Goal: Task Accomplishment & Management: Use online tool/utility

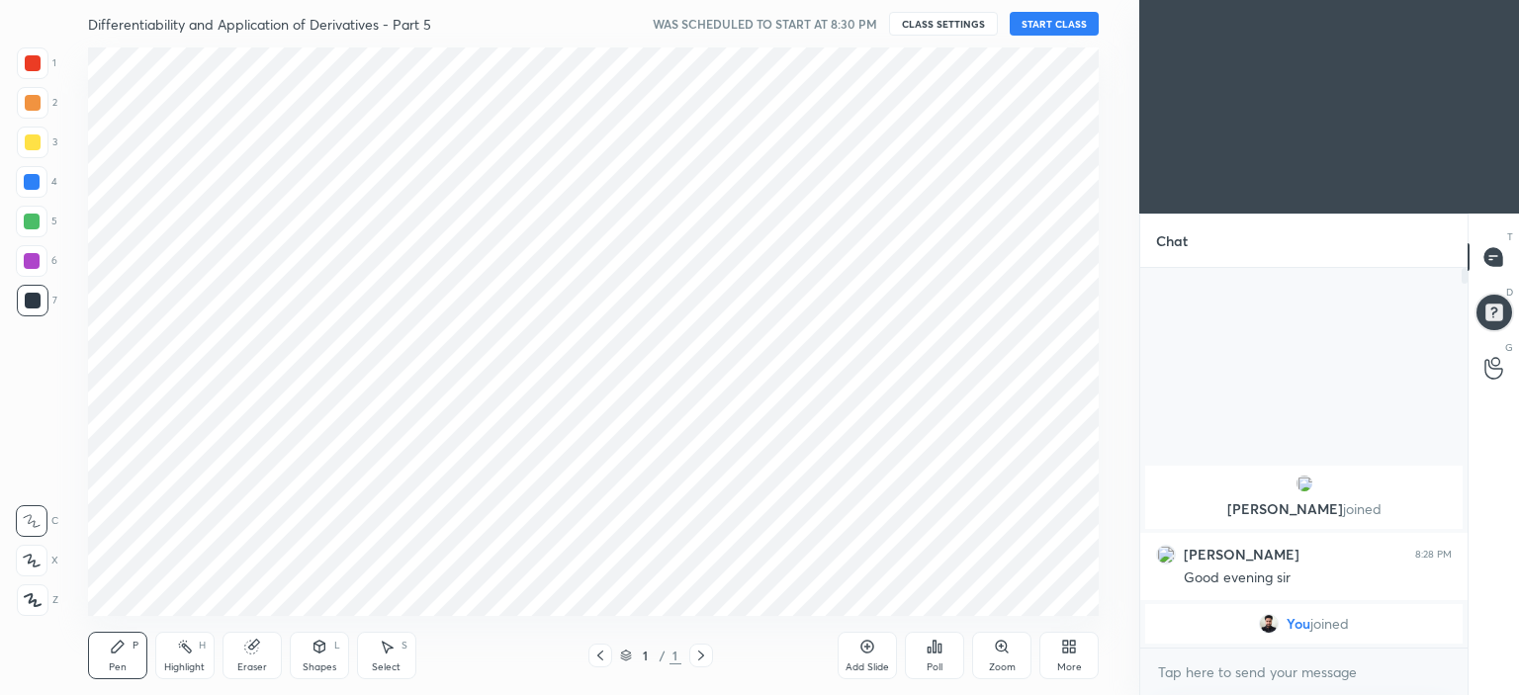
scroll to position [98351, 97860]
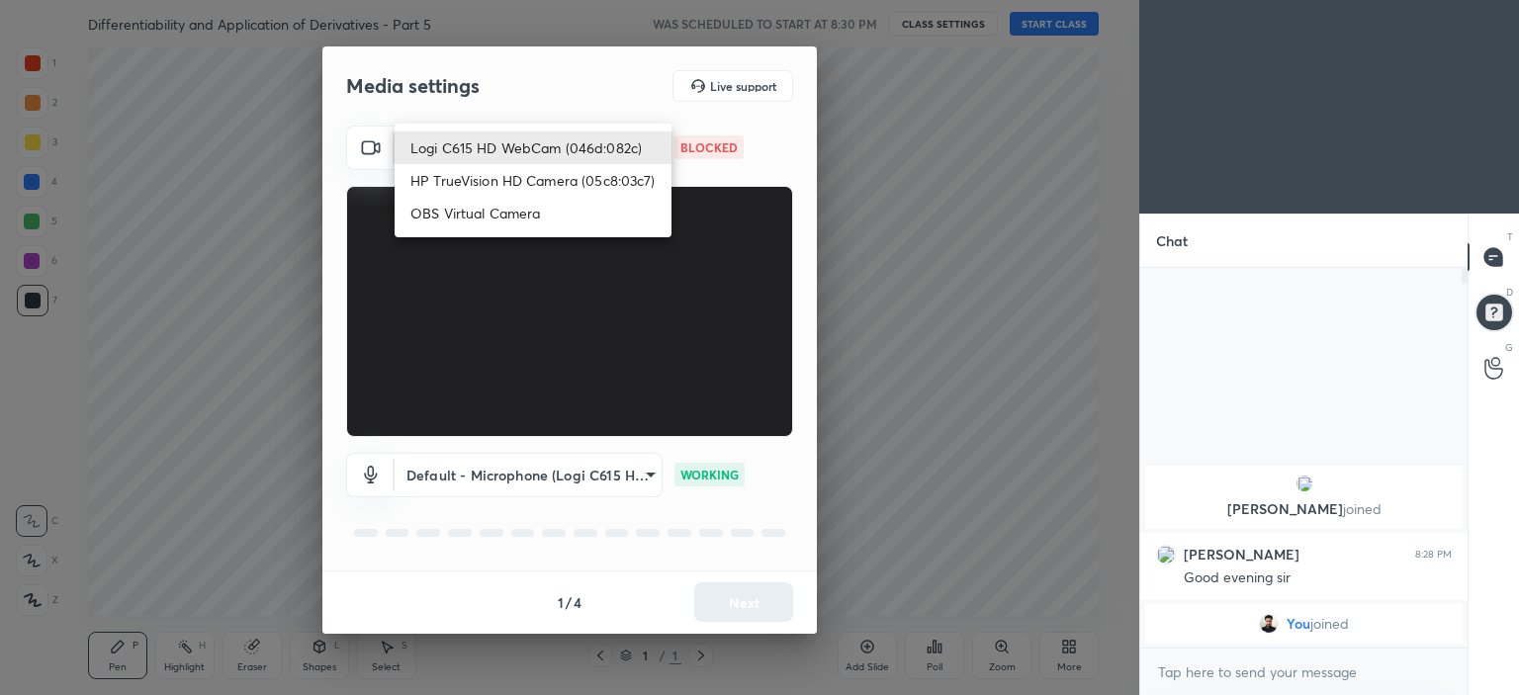
click at [544, 148] on body "1 2 3 4 5 6 7 C X Z C X Z E E Erase all H H Differentiability and Application o…" at bounding box center [759, 347] width 1519 height 695
click at [528, 201] on li "OBS Virtual Camera" at bounding box center [533, 213] width 277 height 33
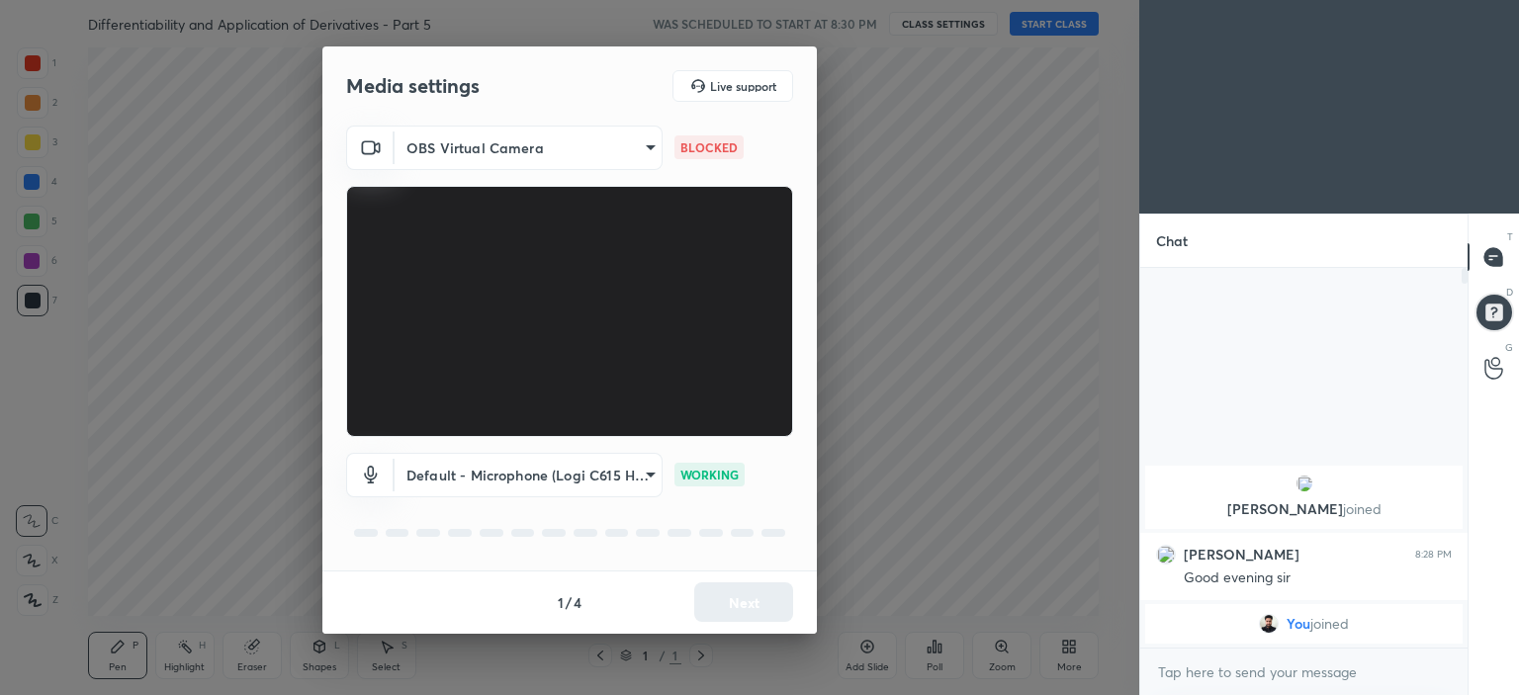
click at [544, 131] on body "1 2 3 4 5 6 7 C X Z C X Z E E Erase all H H Differentiability and Application o…" at bounding box center [759, 347] width 1519 height 695
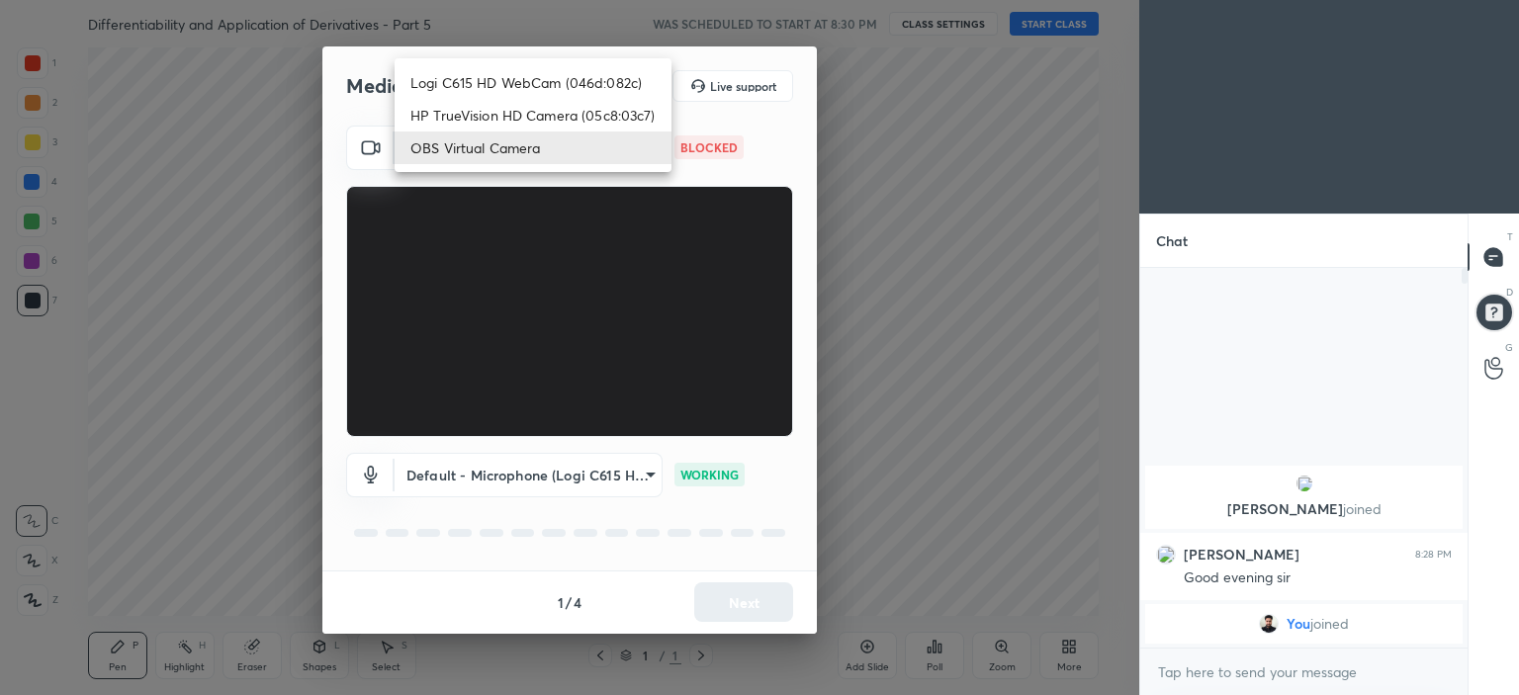
click at [507, 81] on li "Logi C615 HD WebCam (046d:082c)" at bounding box center [533, 82] width 277 height 33
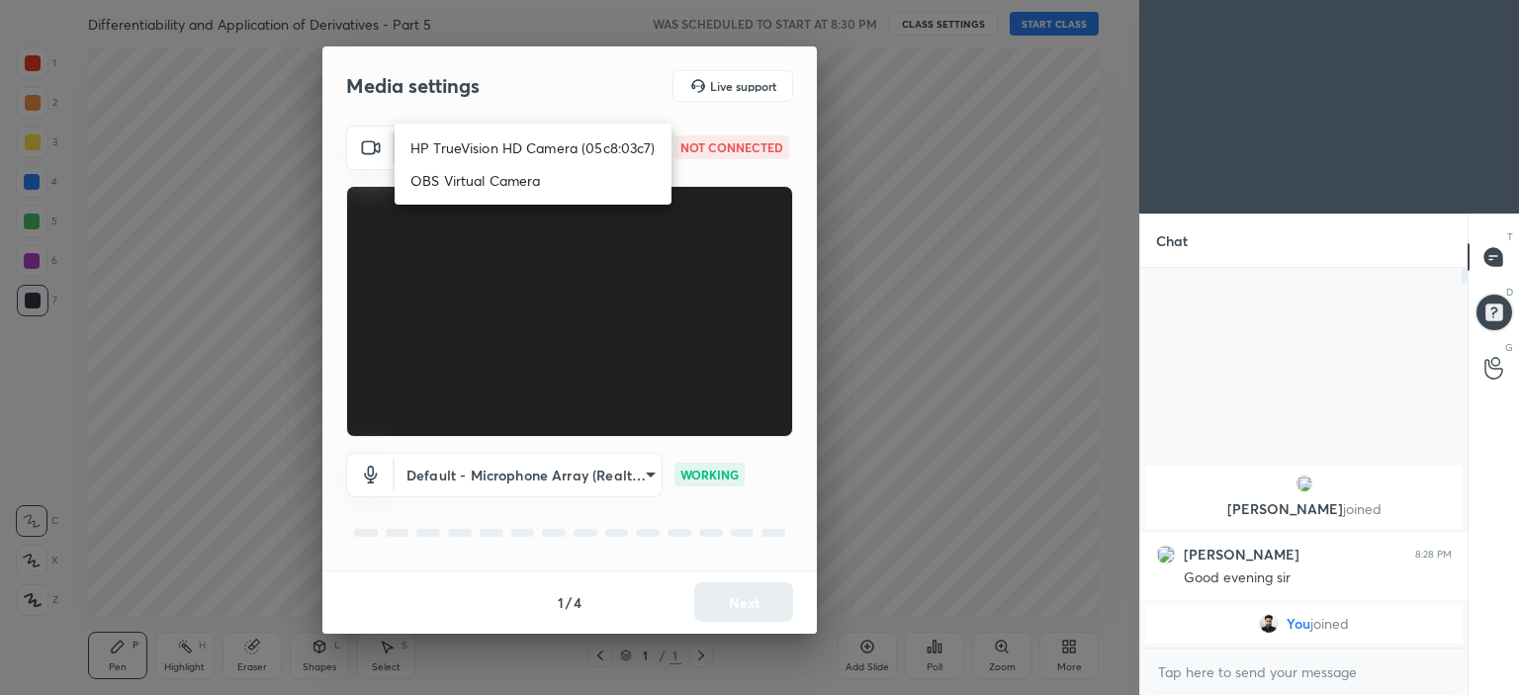
click at [598, 143] on body "1 2 3 4 5 6 7 C X Z C X Z E E Erase all H H Differentiability and Application o…" at bounding box center [759, 347] width 1519 height 695
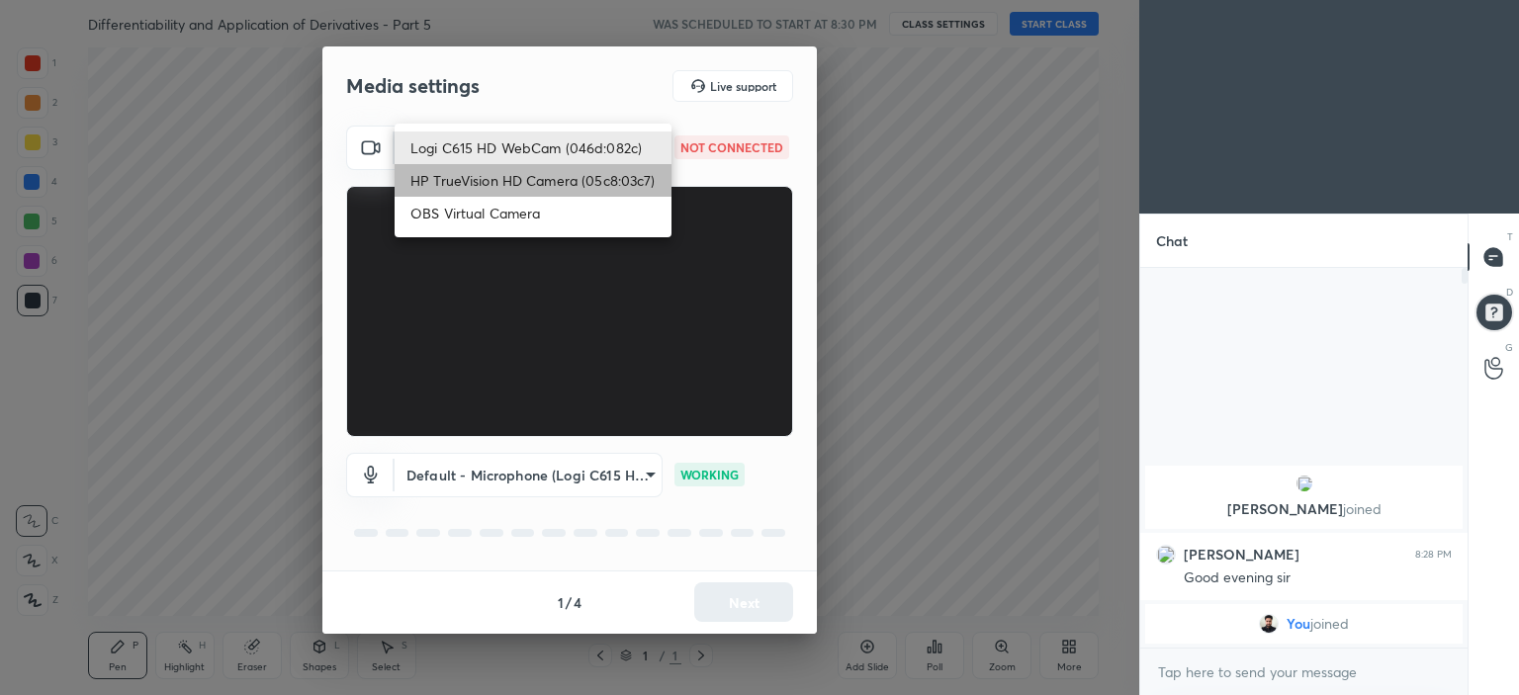
click at [527, 182] on li "HP TrueVision HD Camera (05c8:03c7)" at bounding box center [533, 180] width 277 height 33
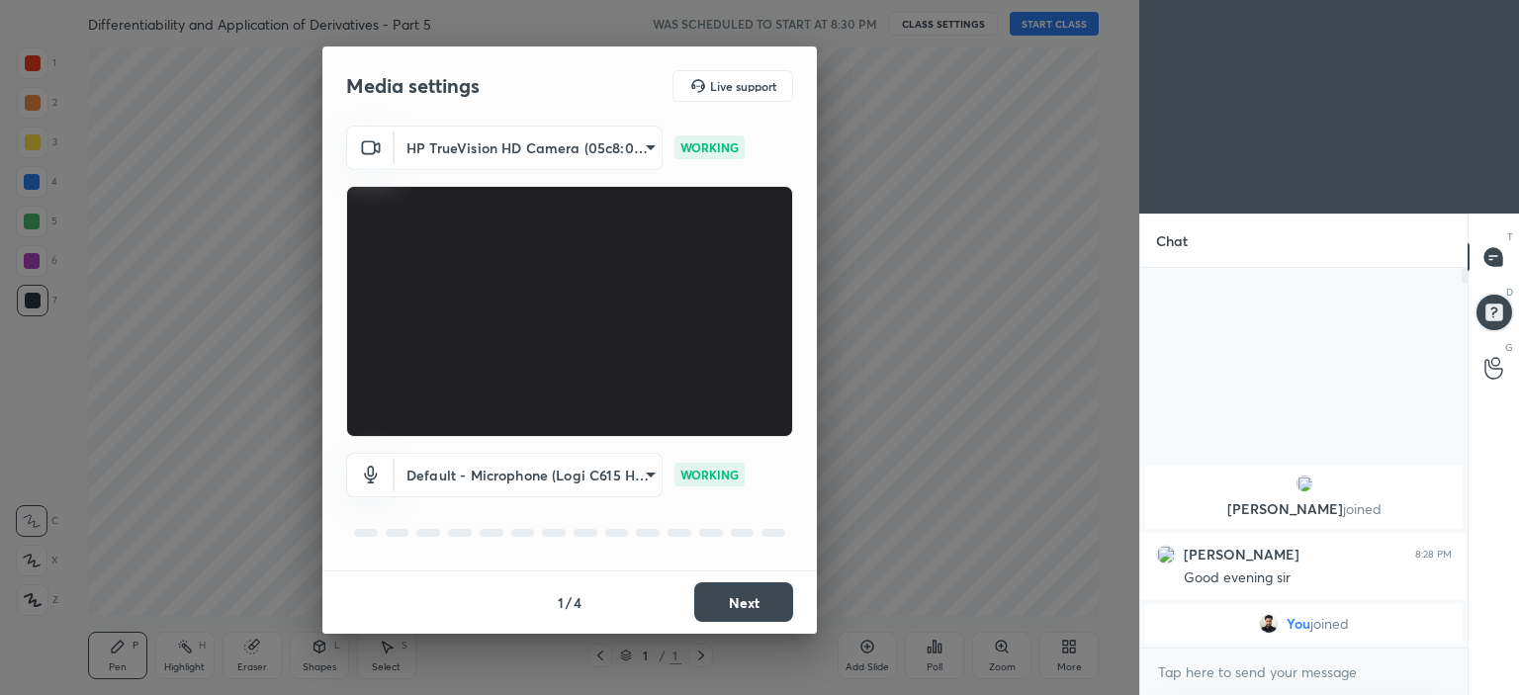
click at [571, 150] on body "1 2 3 4 5 6 7 C X Z C X Z E E Erase all H H Differentiability and Application o…" at bounding box center [759, 347] width 1519 height 695
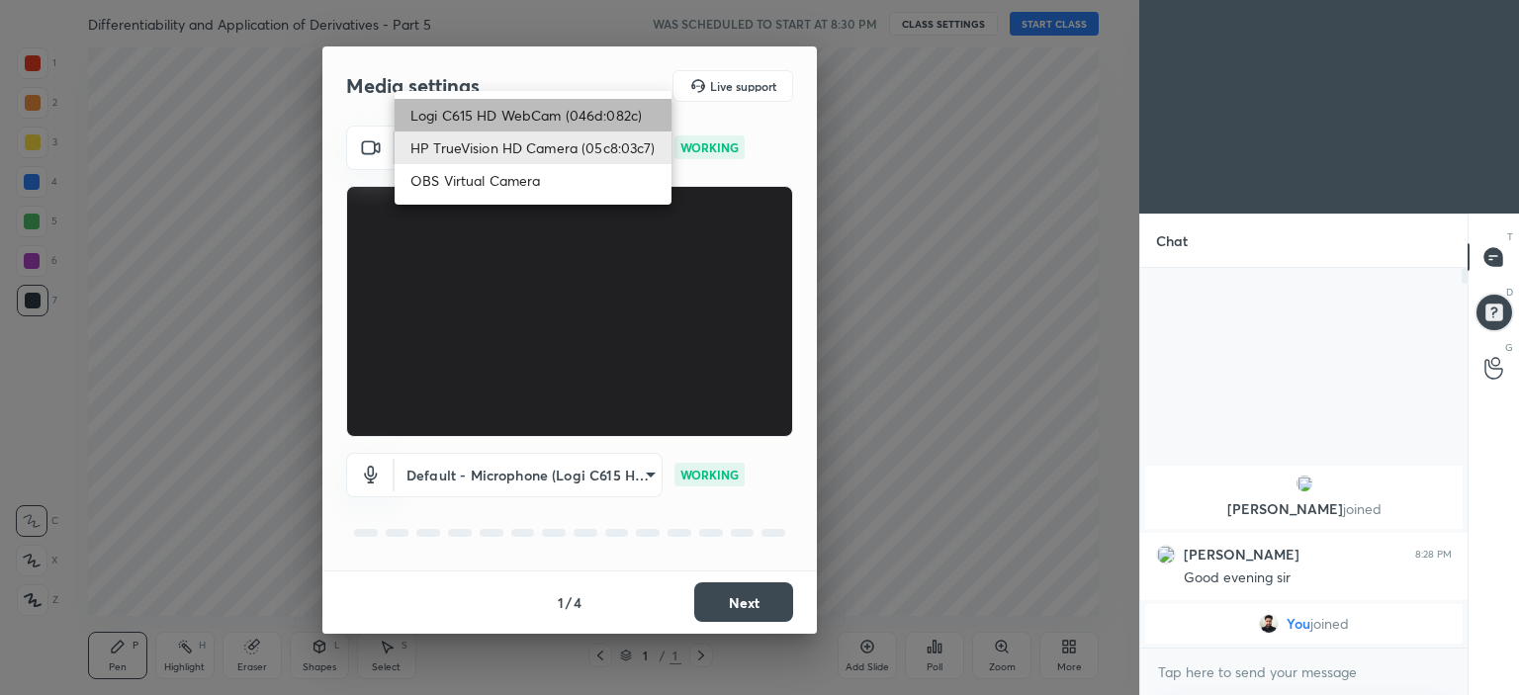
click at [543, 122] on li "Logi C615 HD WebCam (046d:082c)" at bounding box center [533, 115] width 277 height 33
type input "7c7ad8ad64f97cadbc0216f9c41d5ef836d571f8b857900abc4c2f1948e1a167"
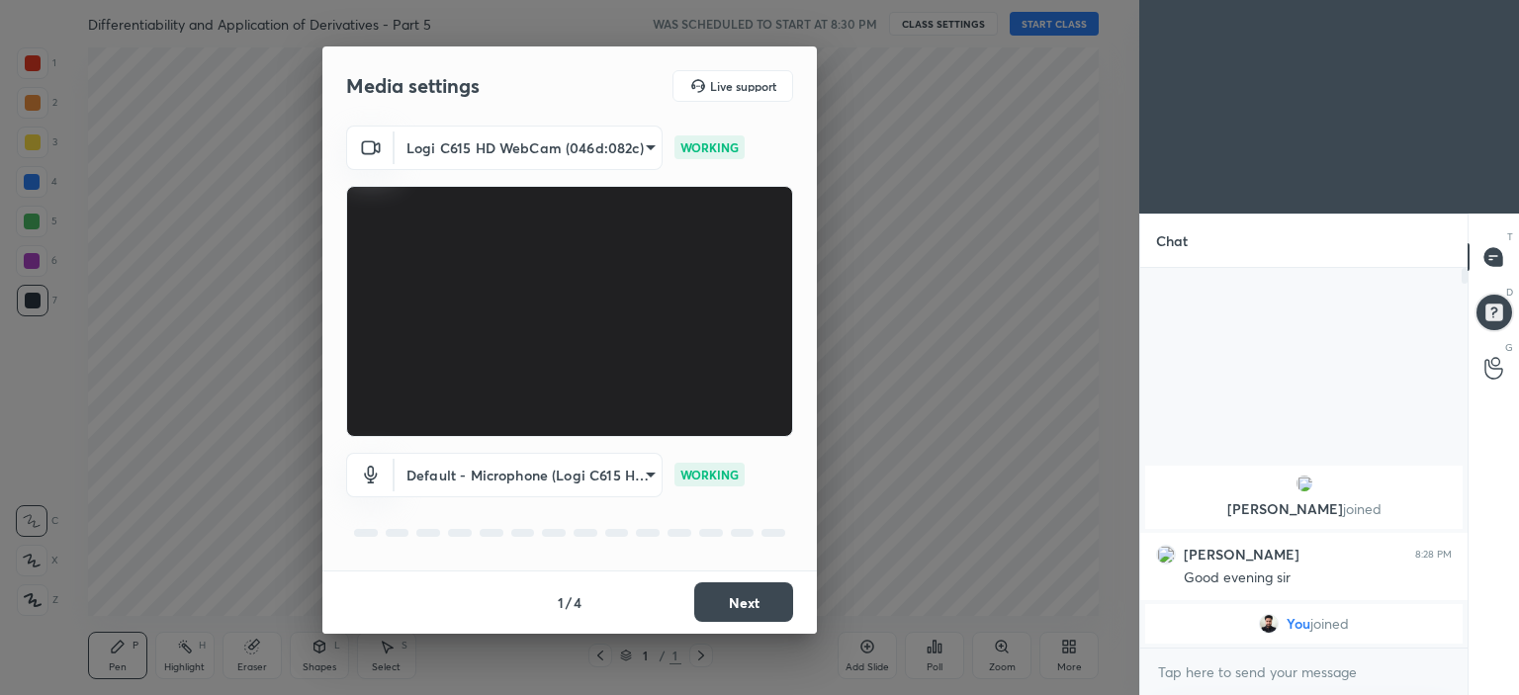
click at [753, 612] on button "Next" at bounding box center [743, 603] width 99 height 40
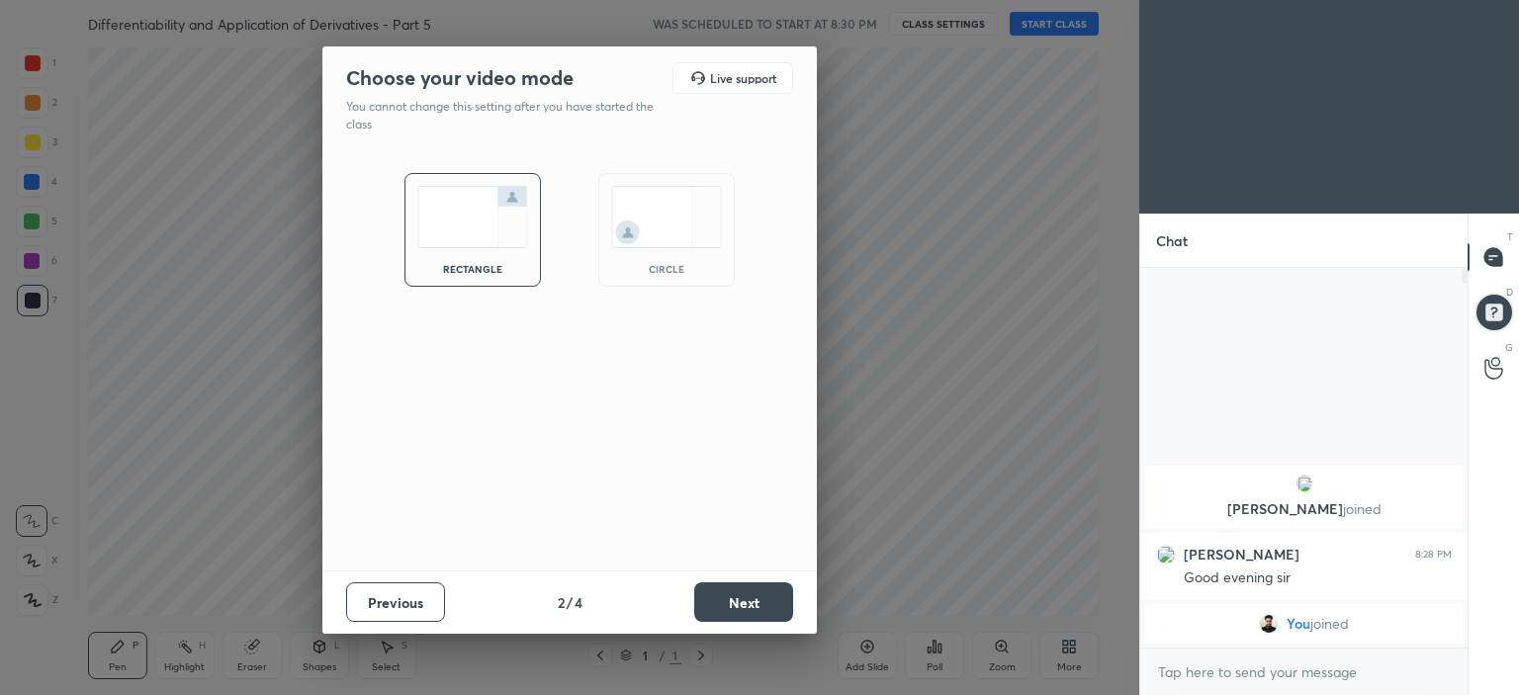
click at [660, 250] on div "circle" at bounding box center [666, 230] width 137 height 114
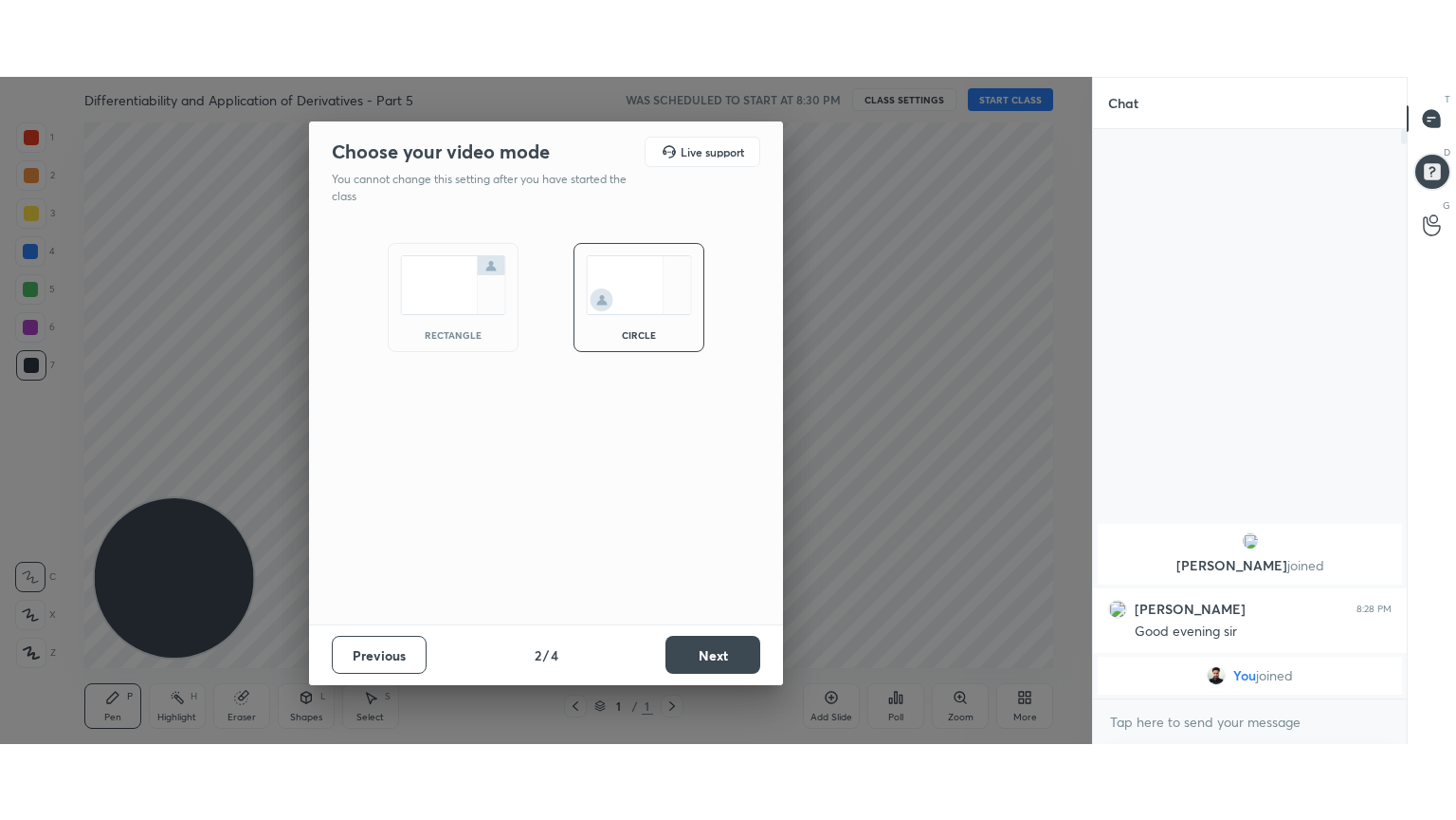
scroll to position [406, 308]
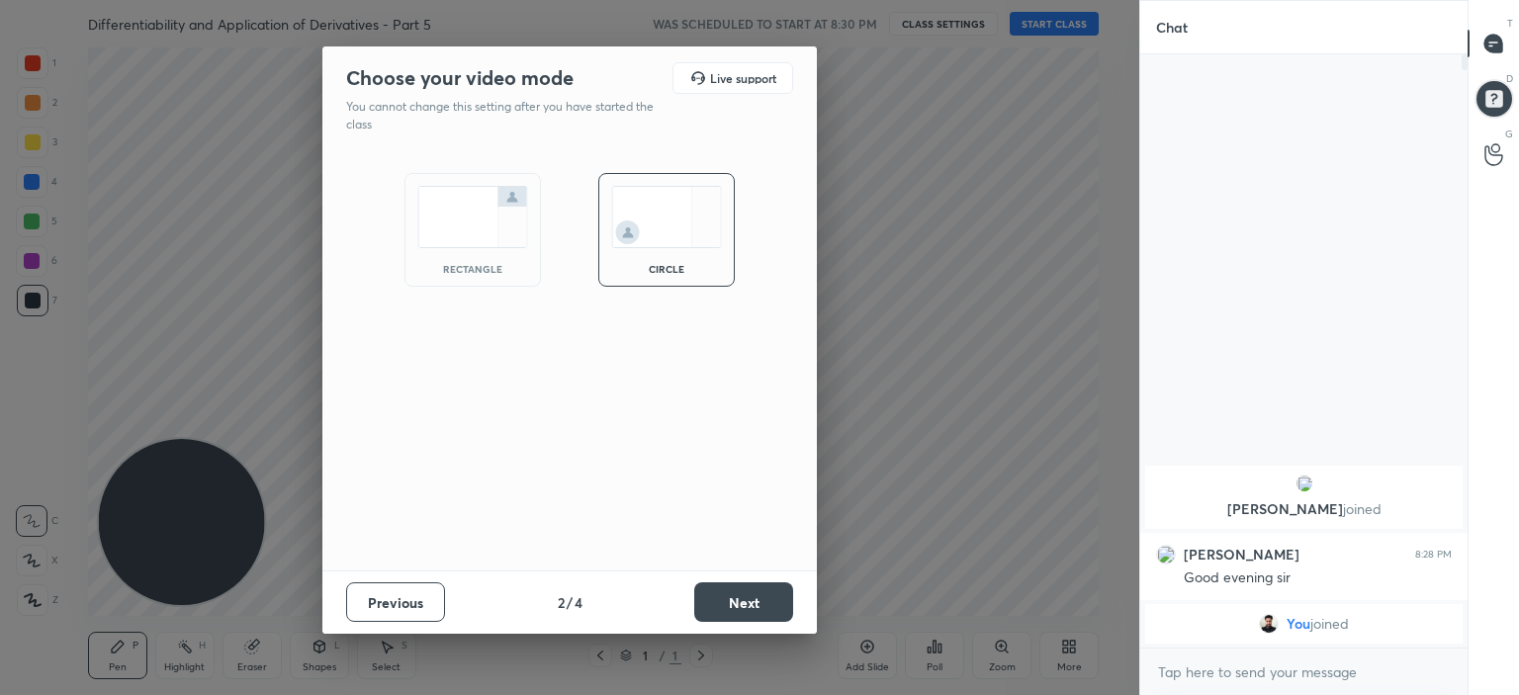
click at [730, 599] on button "Next" at bounding box center [743, 603] width 99 height 40
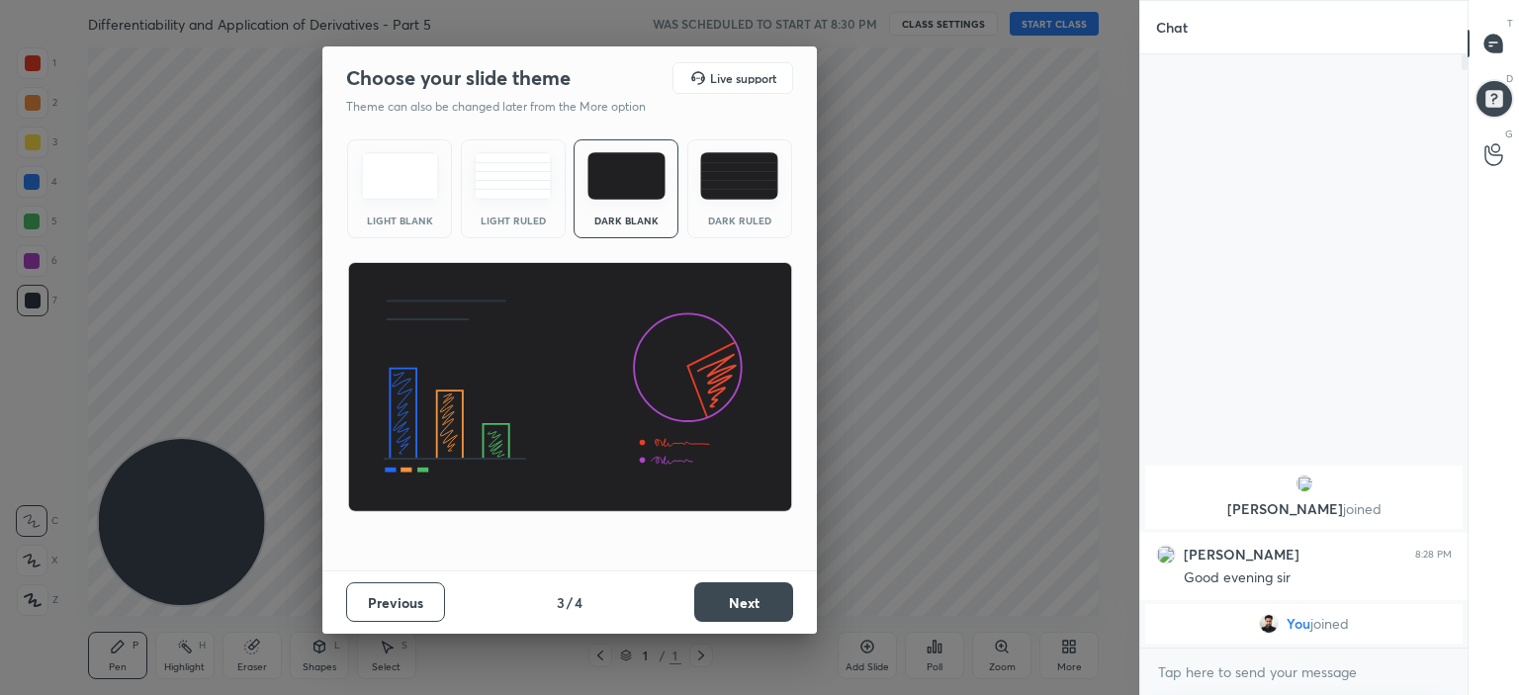
click at [750, 613] on button "Next" at bounding box center [743, 603] width 99 height 40
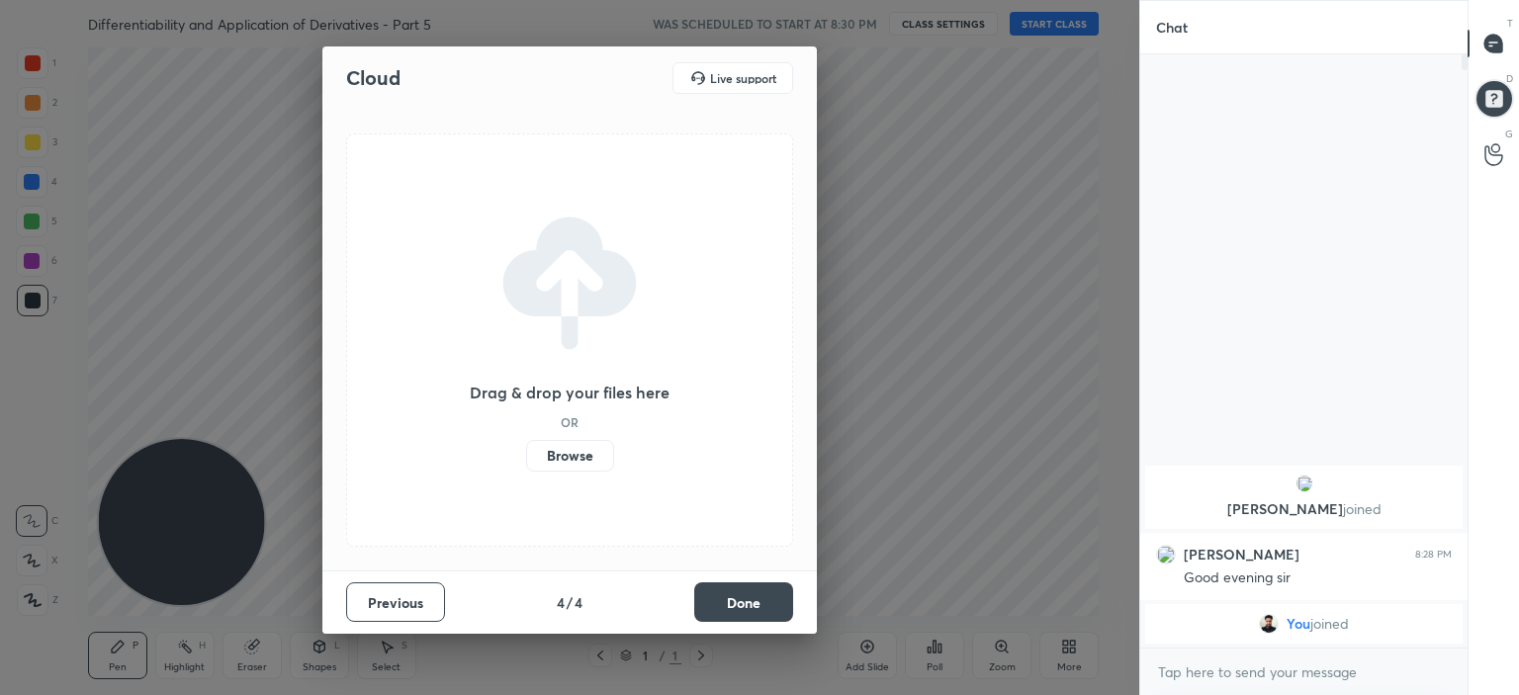
click at [572, 450] on label "Browse" at bounding box center [570, 456] width 88 height 32
click at [526, 450] on input "Browse" at bounding box center [526, 456] width 0 height 32
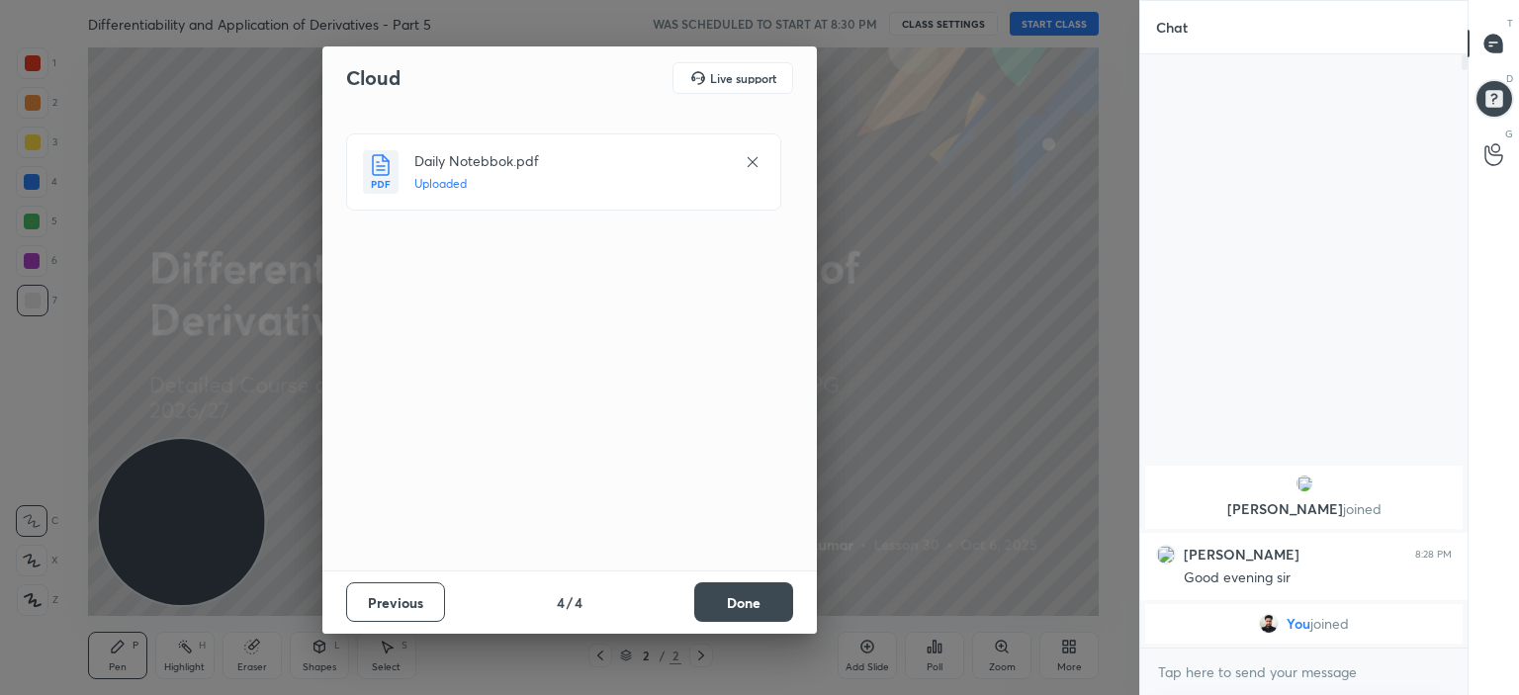
click at [724, 600] on button "Done" at bounding box center [743, 603] width 99 height 40
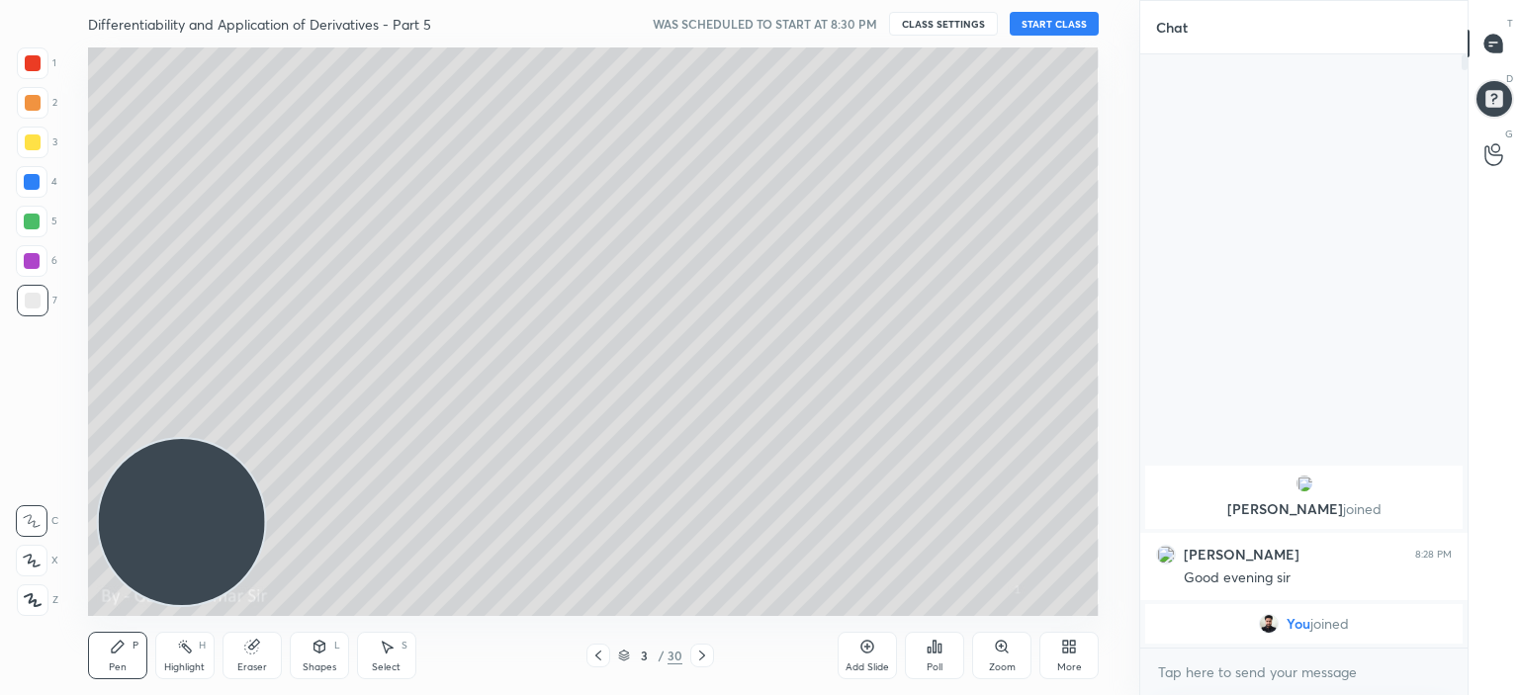
click at [605, 652] on icon at bounding box center [599, 656] width 16 height 16
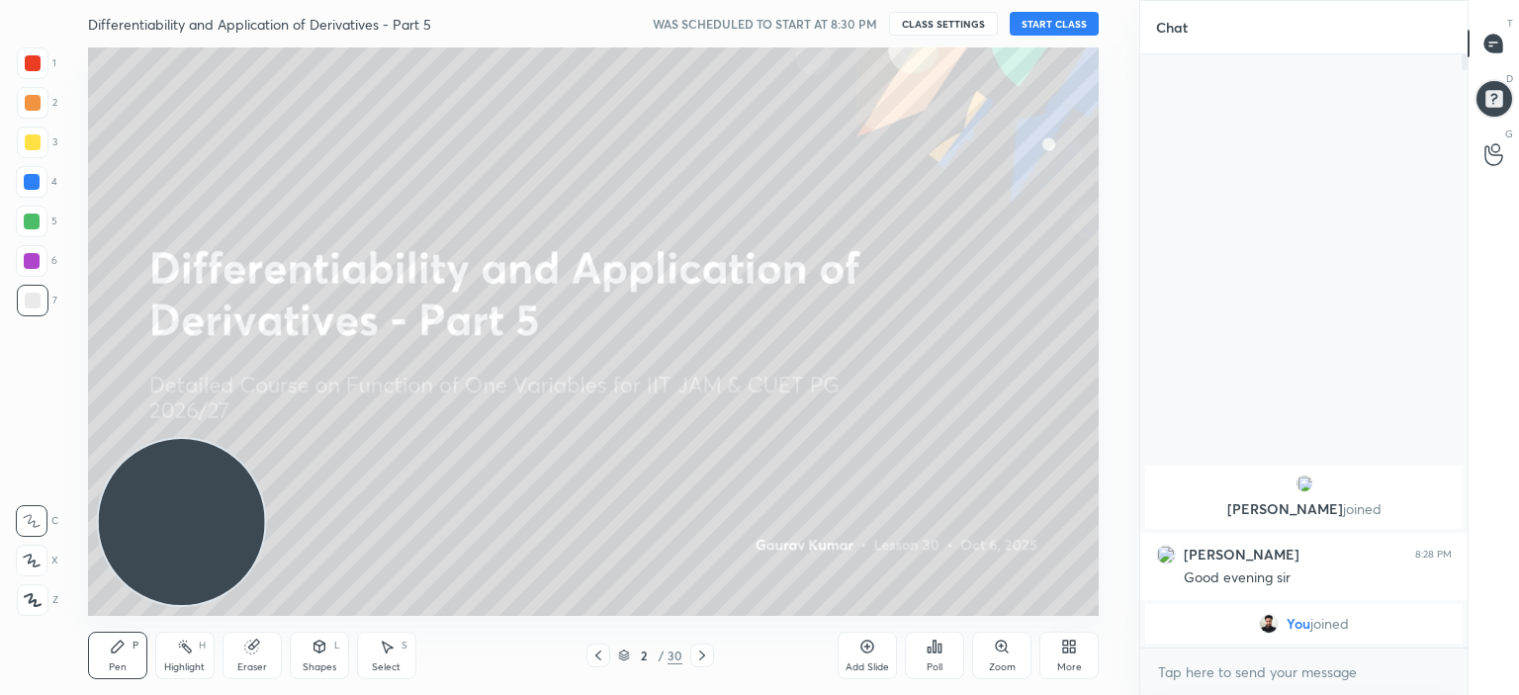
click at [1053, 20] on button "START CLASS" at bounding box center [1054, 24] width 89 height 24
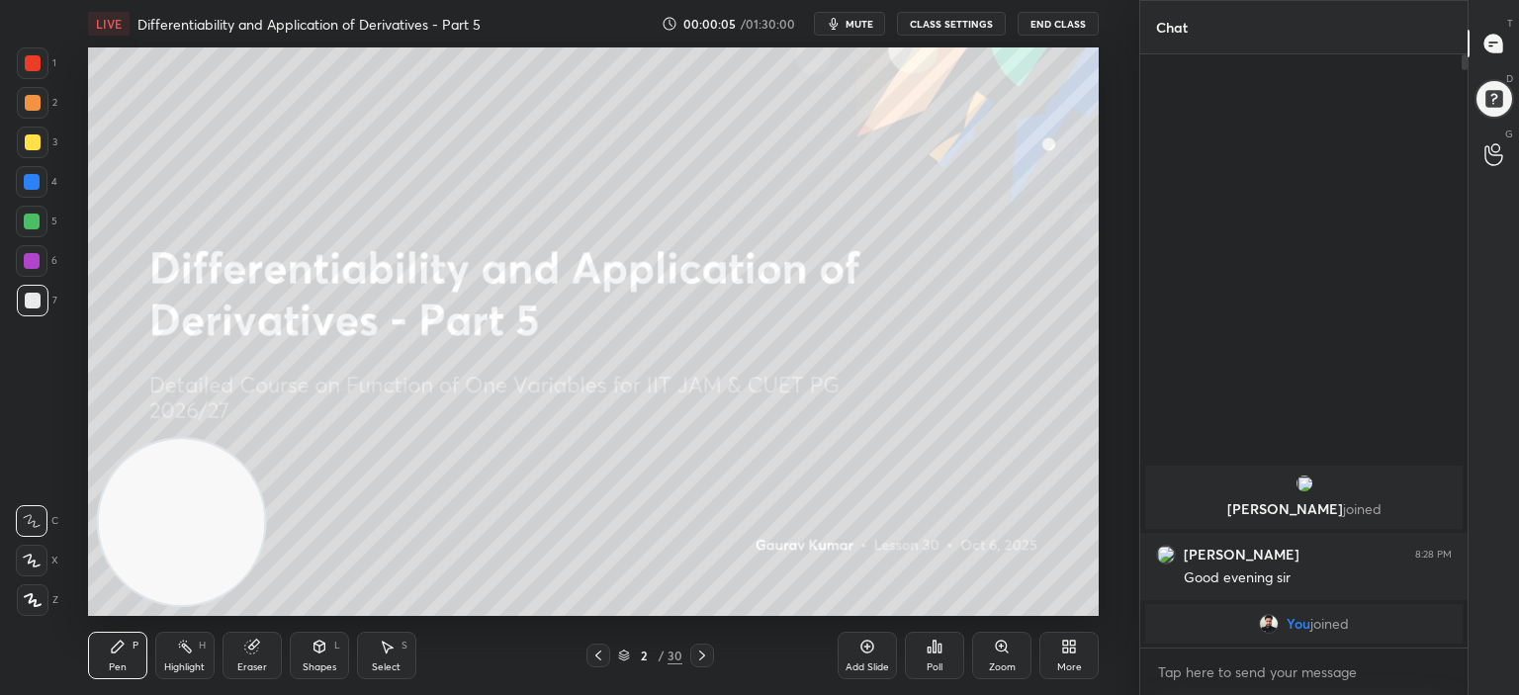
click at [1070, 654] on icon at bounding box center [1069, 647] width 16 height 16
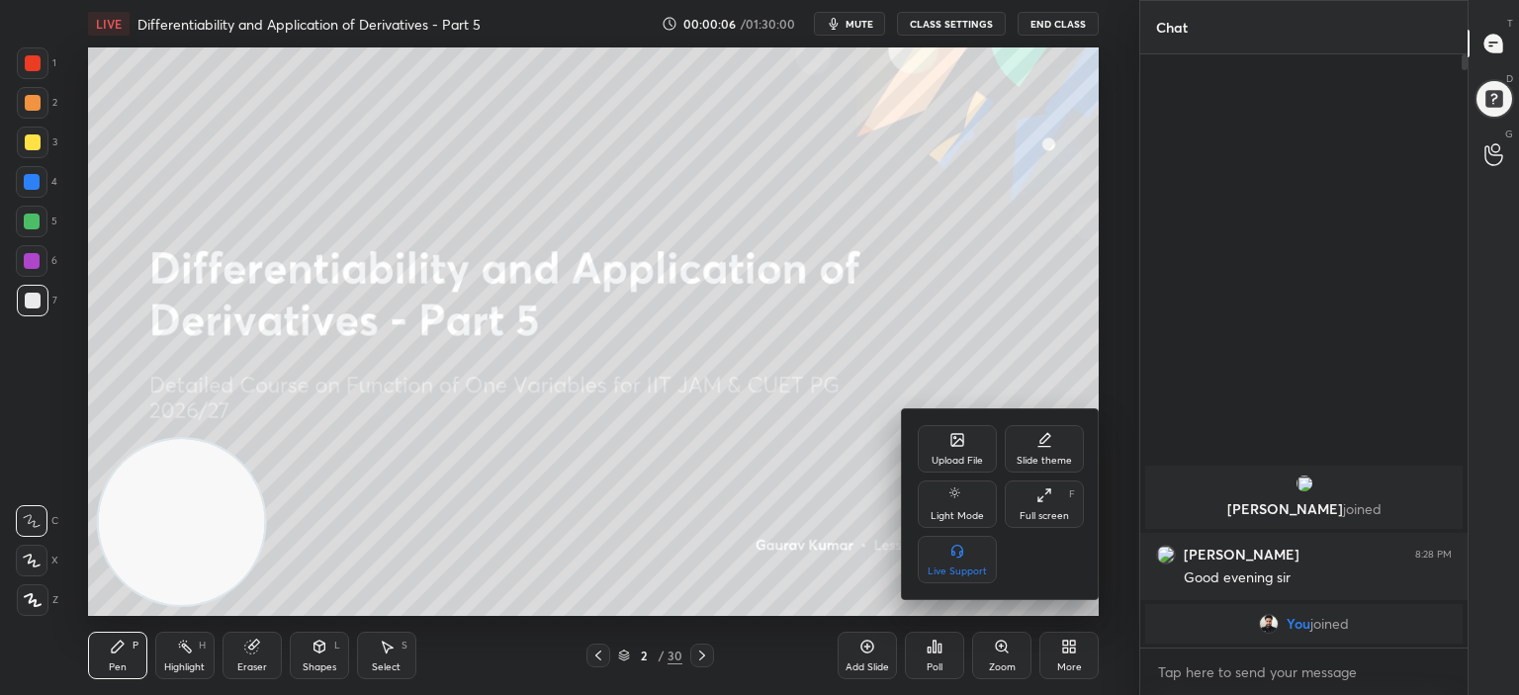
click at [1037, 501] on icon at bounding box center [1045, 496] width 16 height 16
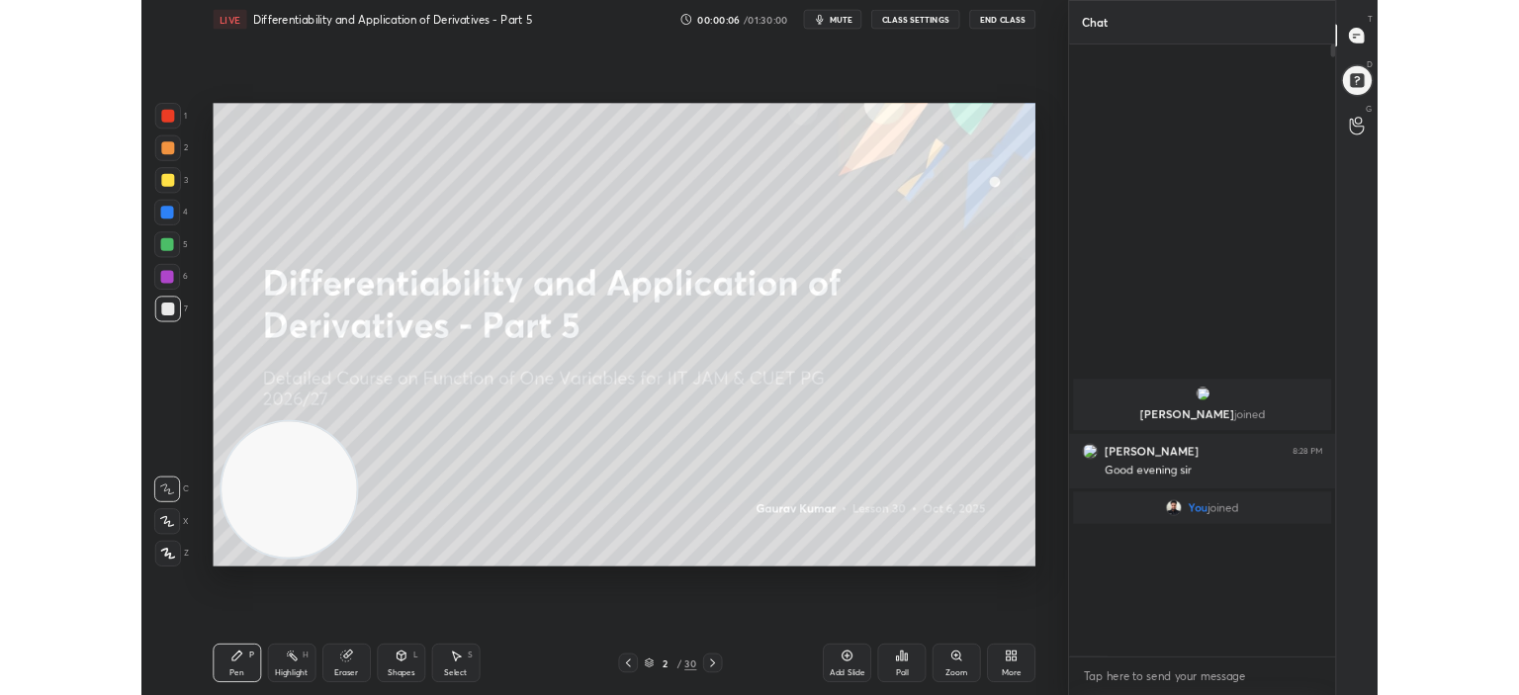
scroll to position [583, 321]
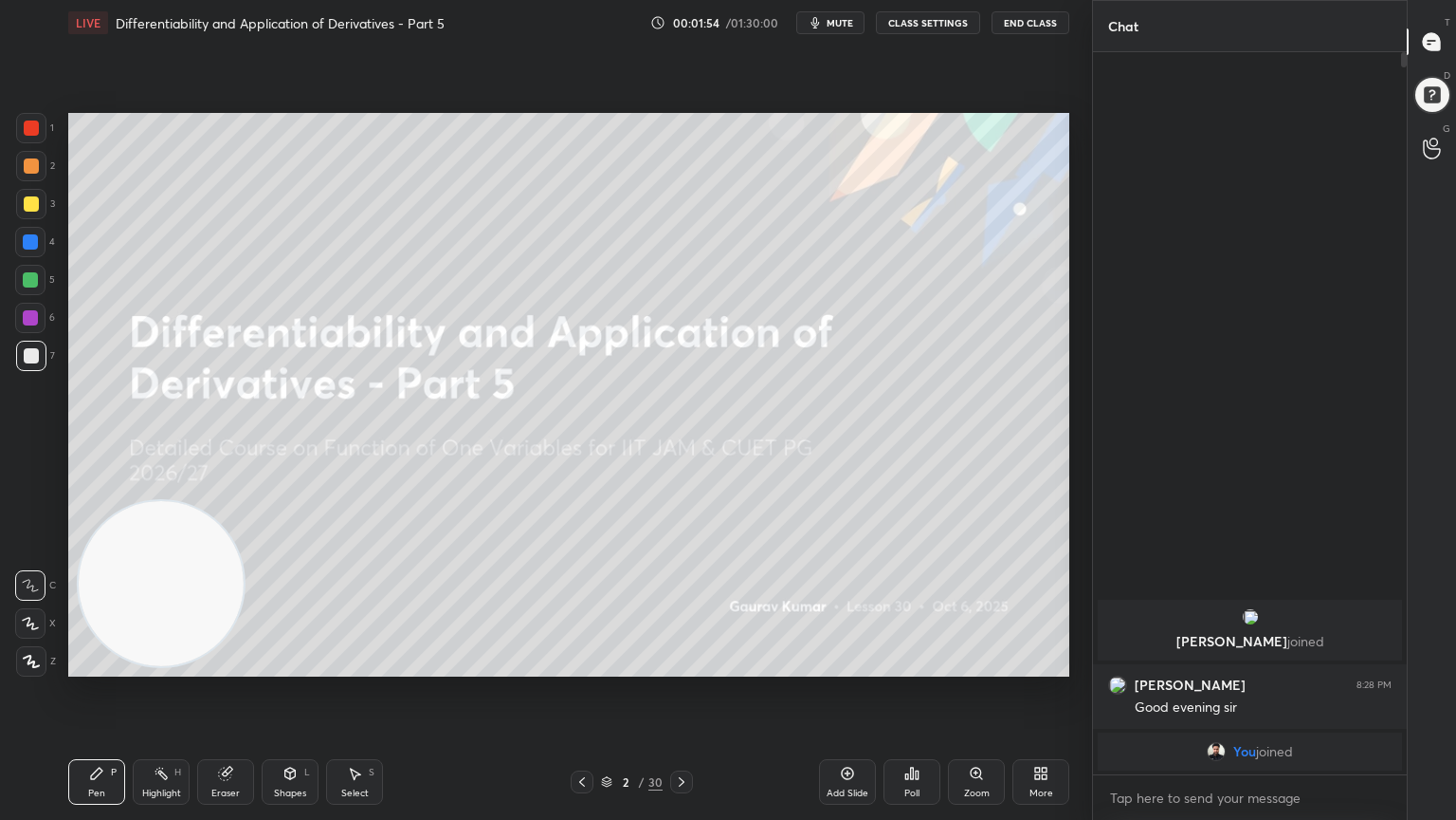
click at [1037, 666] on icon at bounding box center [1037, 769] width 5 height 5
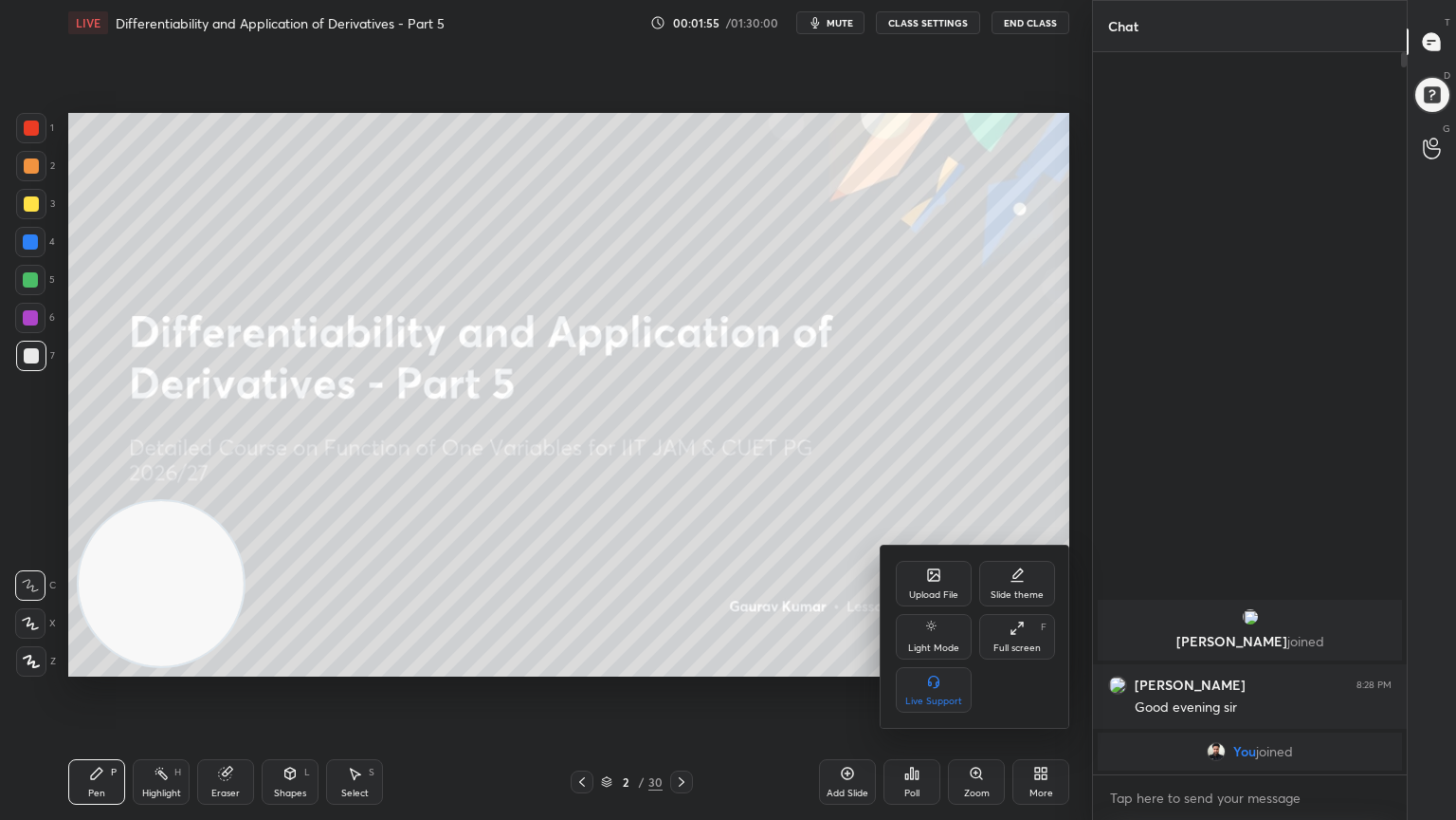
click at [1019, 644] on div "Full screen" at bounding box center [1017, 648] width 47 height 10
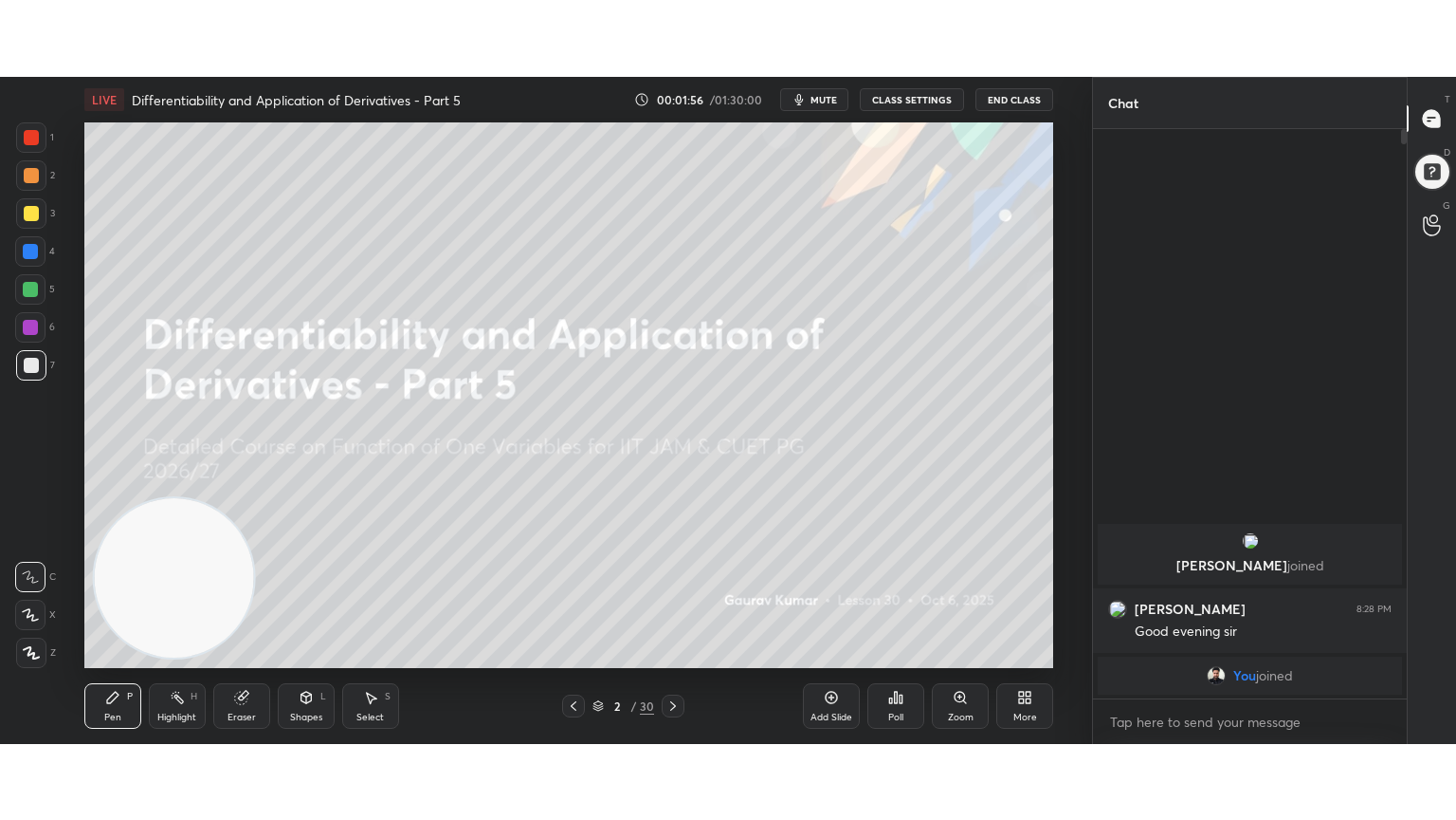
scroll to position [5, 6]
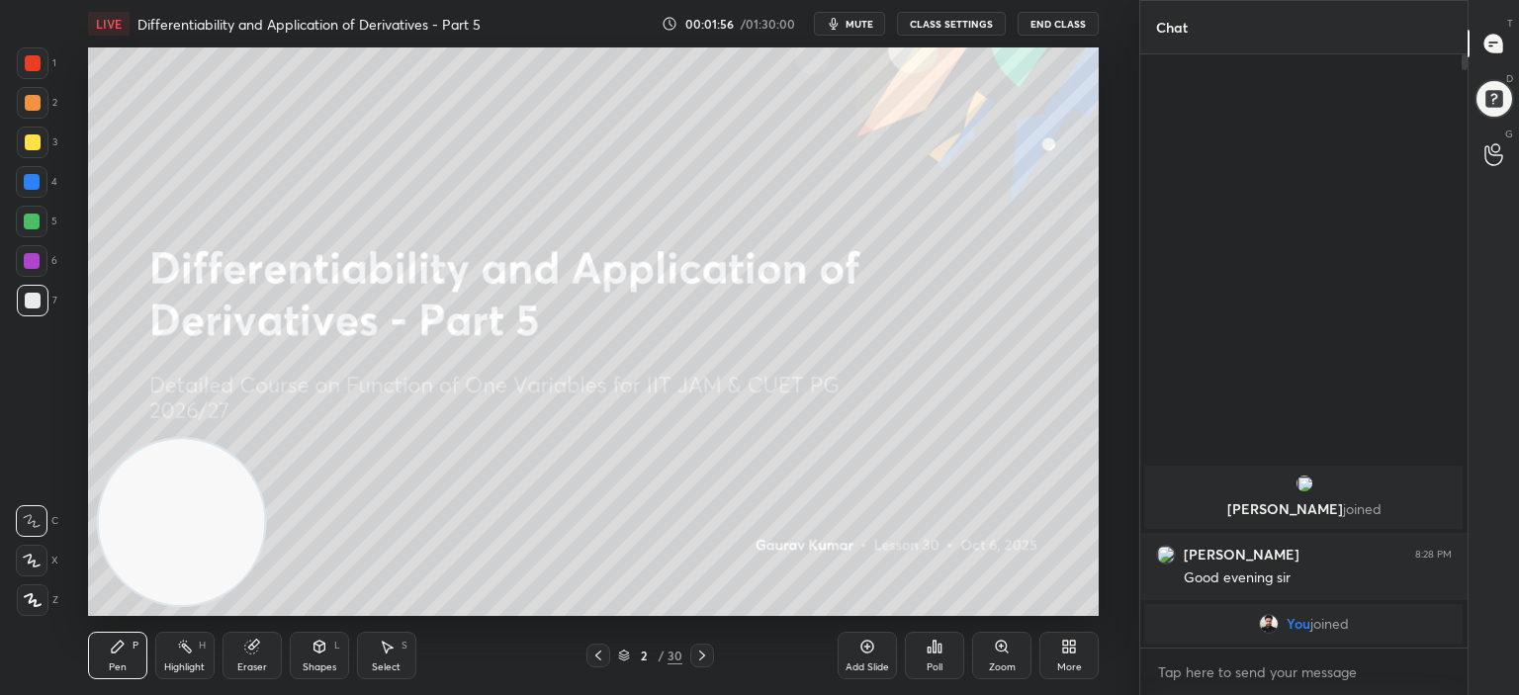
click at [1083, 656] on div "More" at bounding box center [1069, 655] width 59 height 47
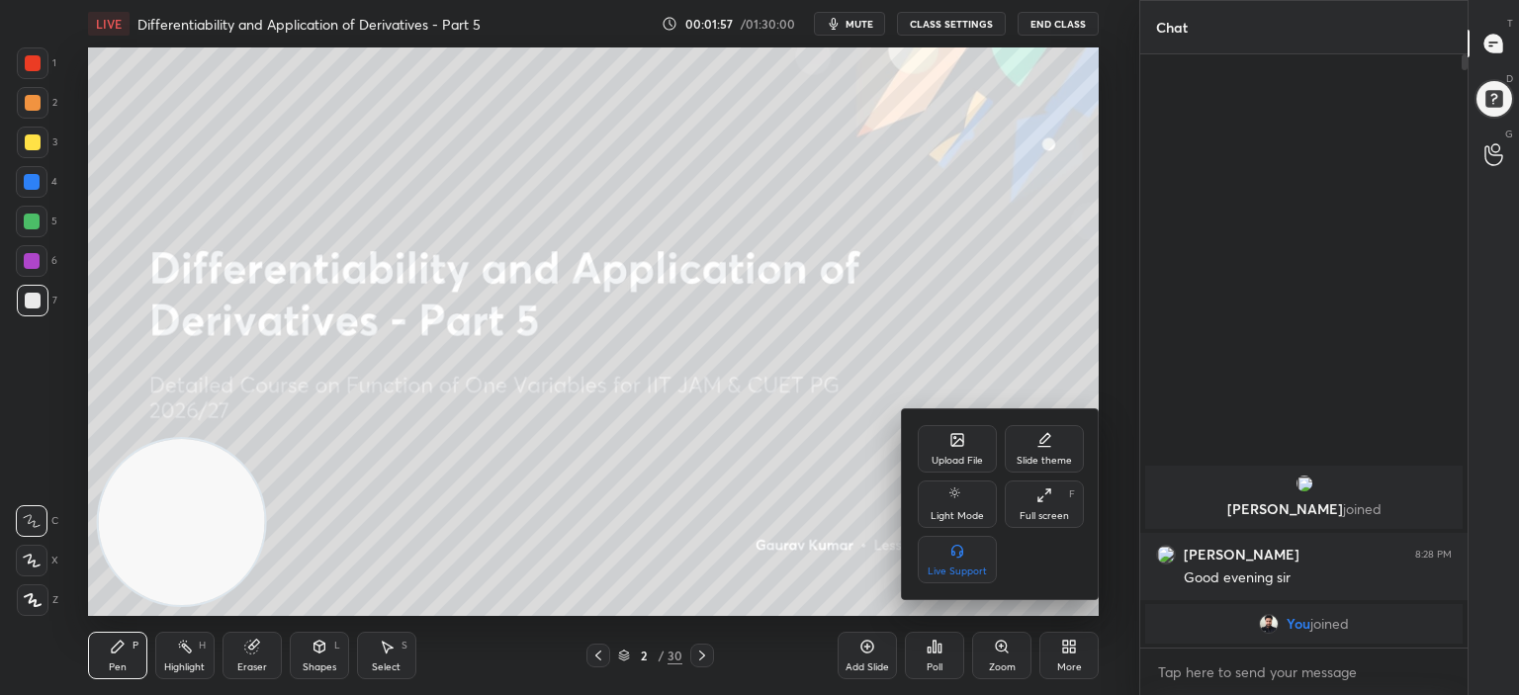
click at [1037, 513] on div "Full screen" at bounding box center [1044, 516] width 49 height 10
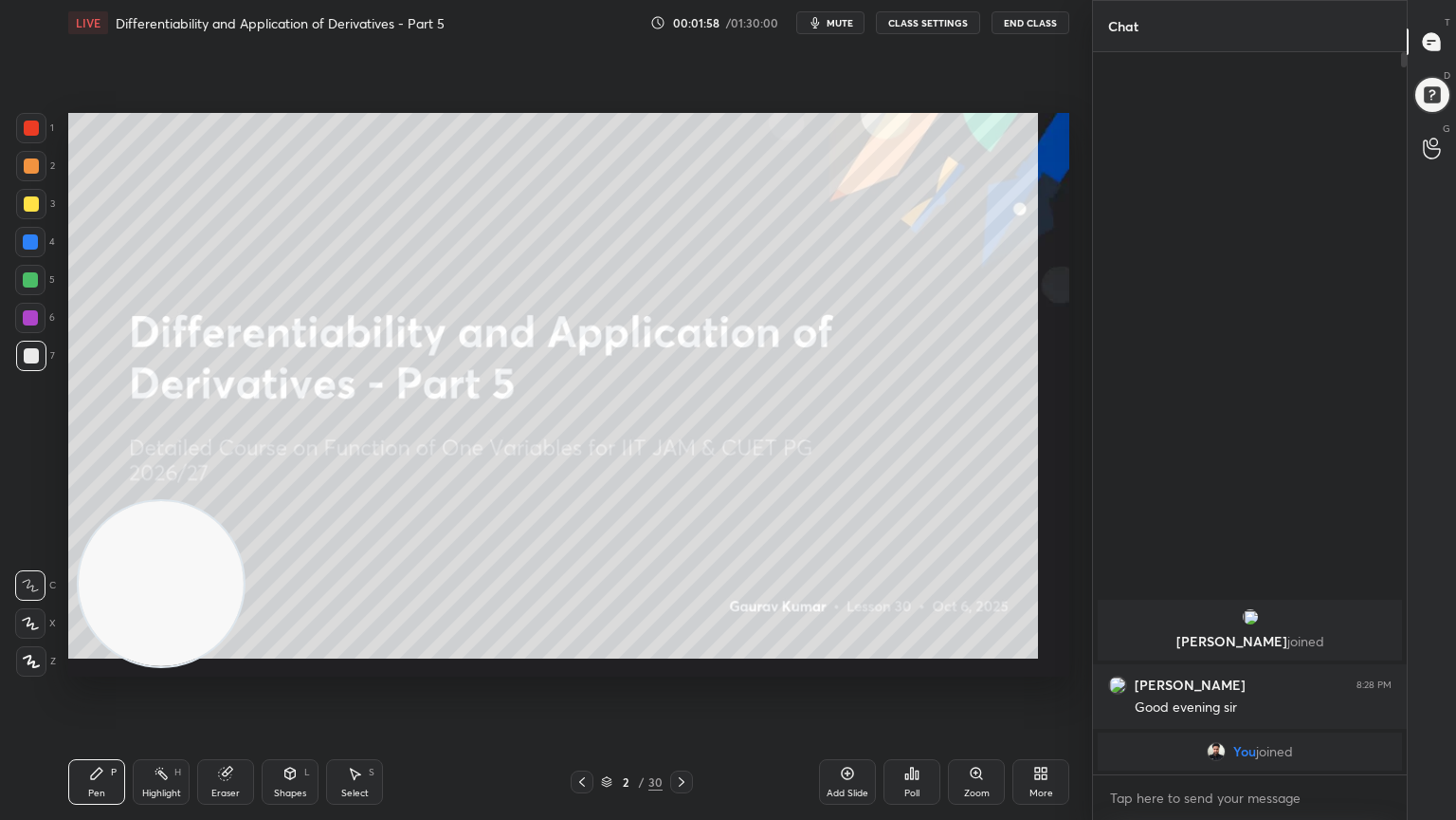
scroll to position [559, 308]
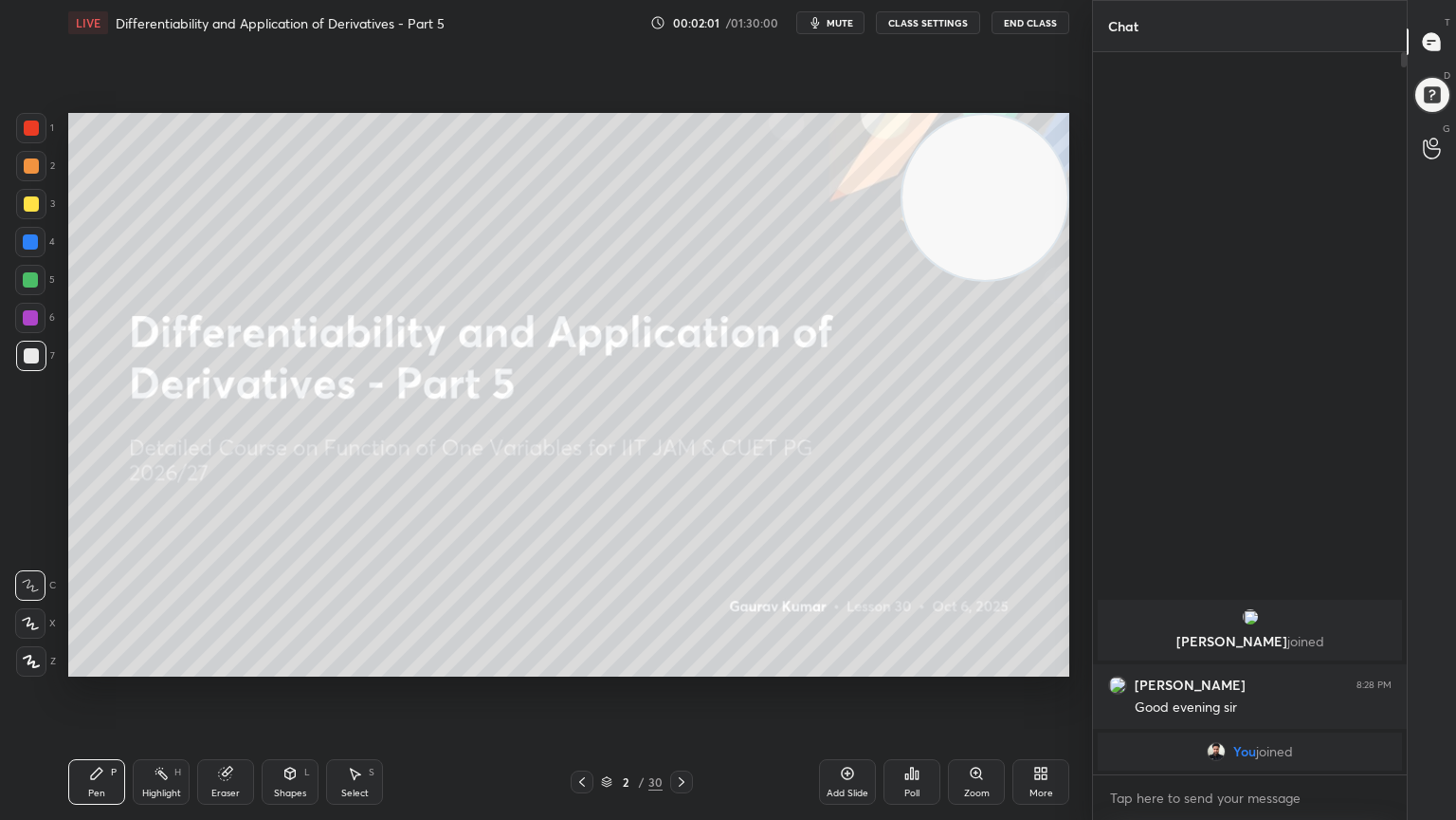
click at [680, 666] on icon at bounding box center [682, 782] width 15 height 15
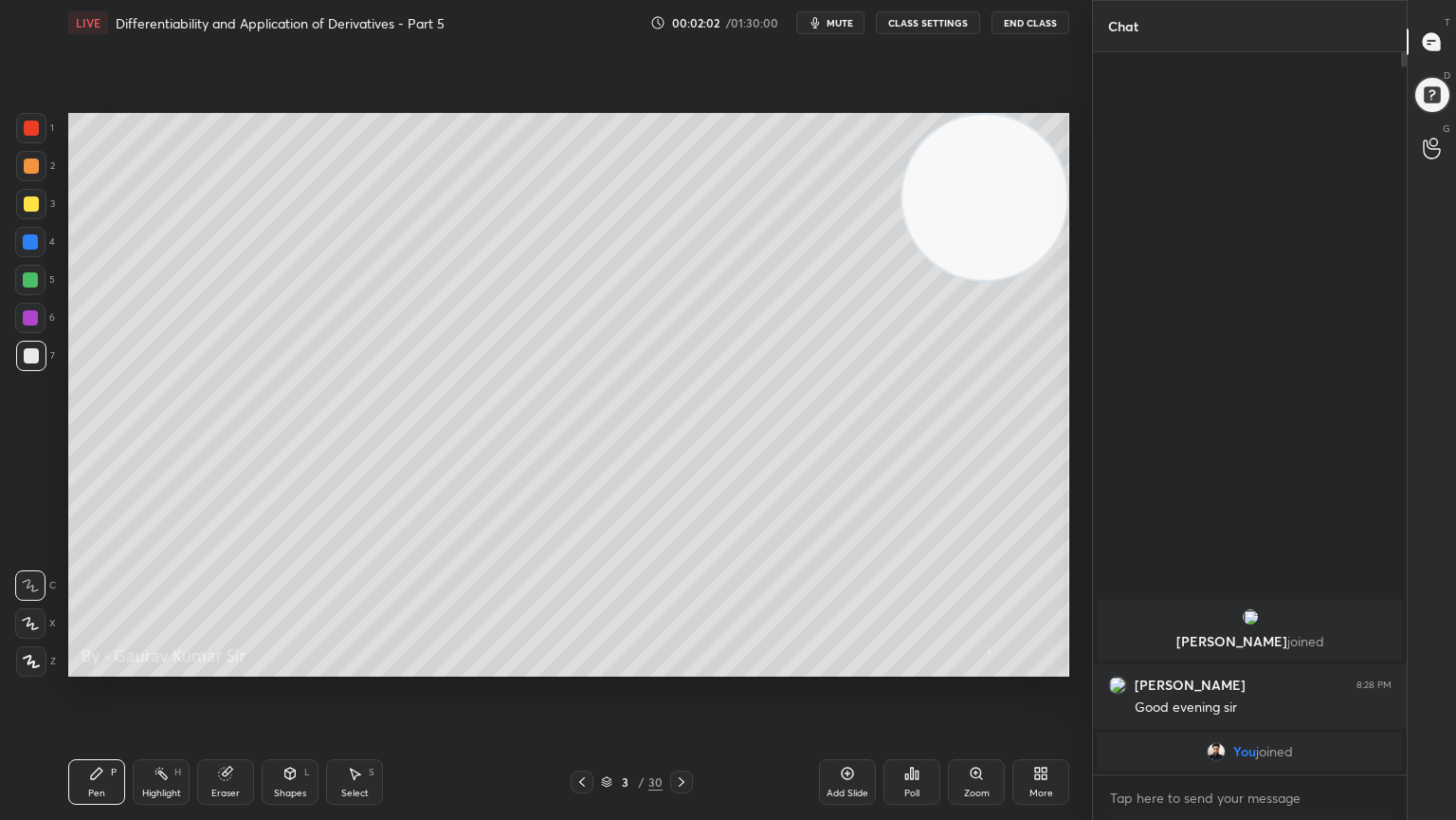
click at [31, 622] on icon at bounding box center [31, 623] width 17 height 13
click at [31, 202] on div at bounding box center [32, 204] width 15 height 15
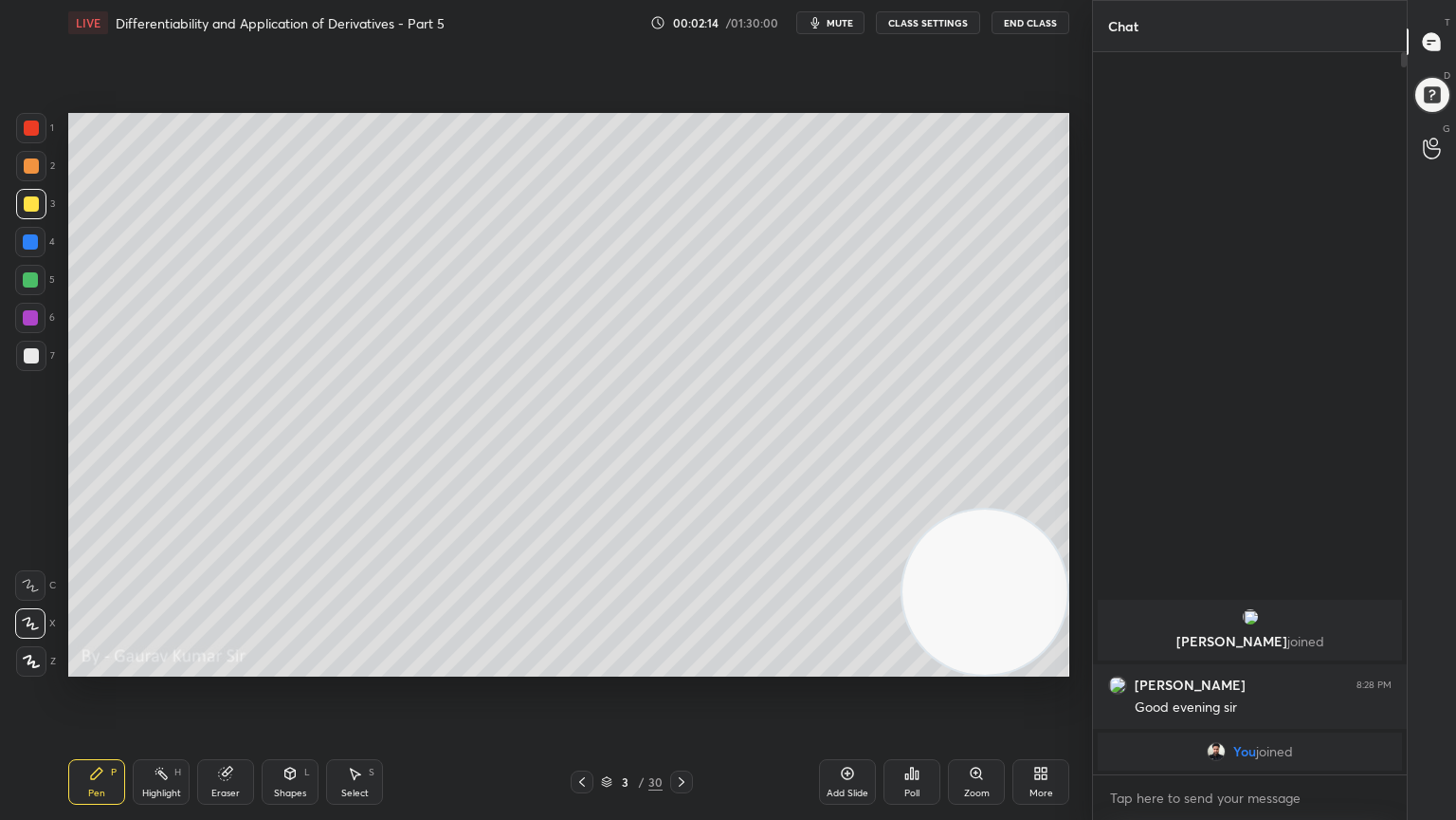
click at [31, 279] on div at bounding box center [31, 280] width 15 height 15
click at [35, 312] on div at bounding box center [31, 317] width 15 height 15
click at [216, 666] on div "Eraser" at bounding box center [226, 793] width 29 height 10
click at [26, 626] on icon at bounding box center [31, 623] width 15 height 16
click at [87, 666] on div "Pen P" at bounding box center [96, 781] width 57 height 45
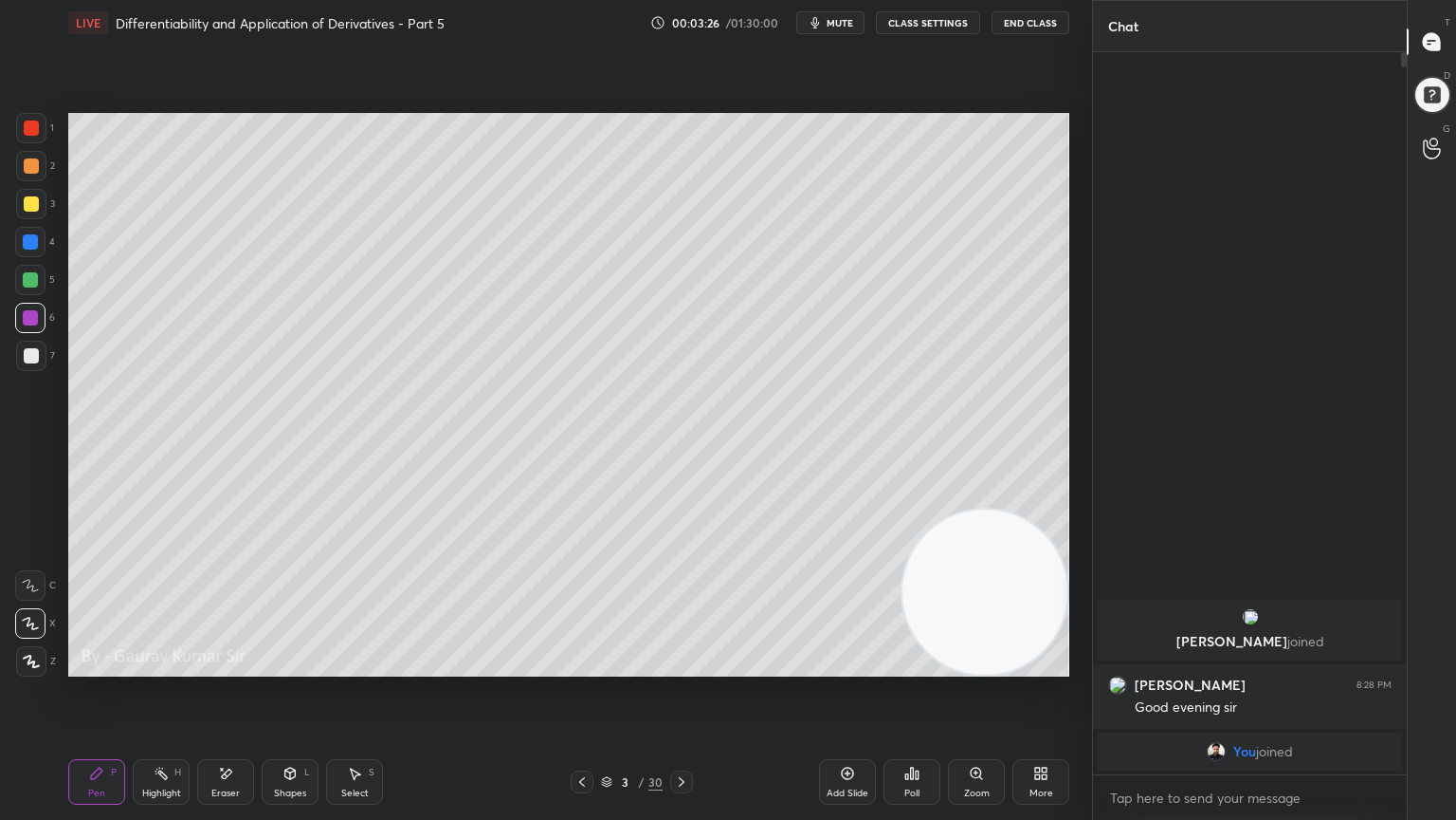
click at [30, 283] on div at bounding box center [31, 280] width 15 height 15
click at [36, 313] on div at bounding box center [31, 317] width 15 height 15
click at [680, 666] on icon at bounding box center [682, 782] width 15 height 15
click at [24, 207] on div at bounding box center [32, 204] width 15 height 15
click at [32, 281] on div at bounding box center [31, 280] width 15 height 15
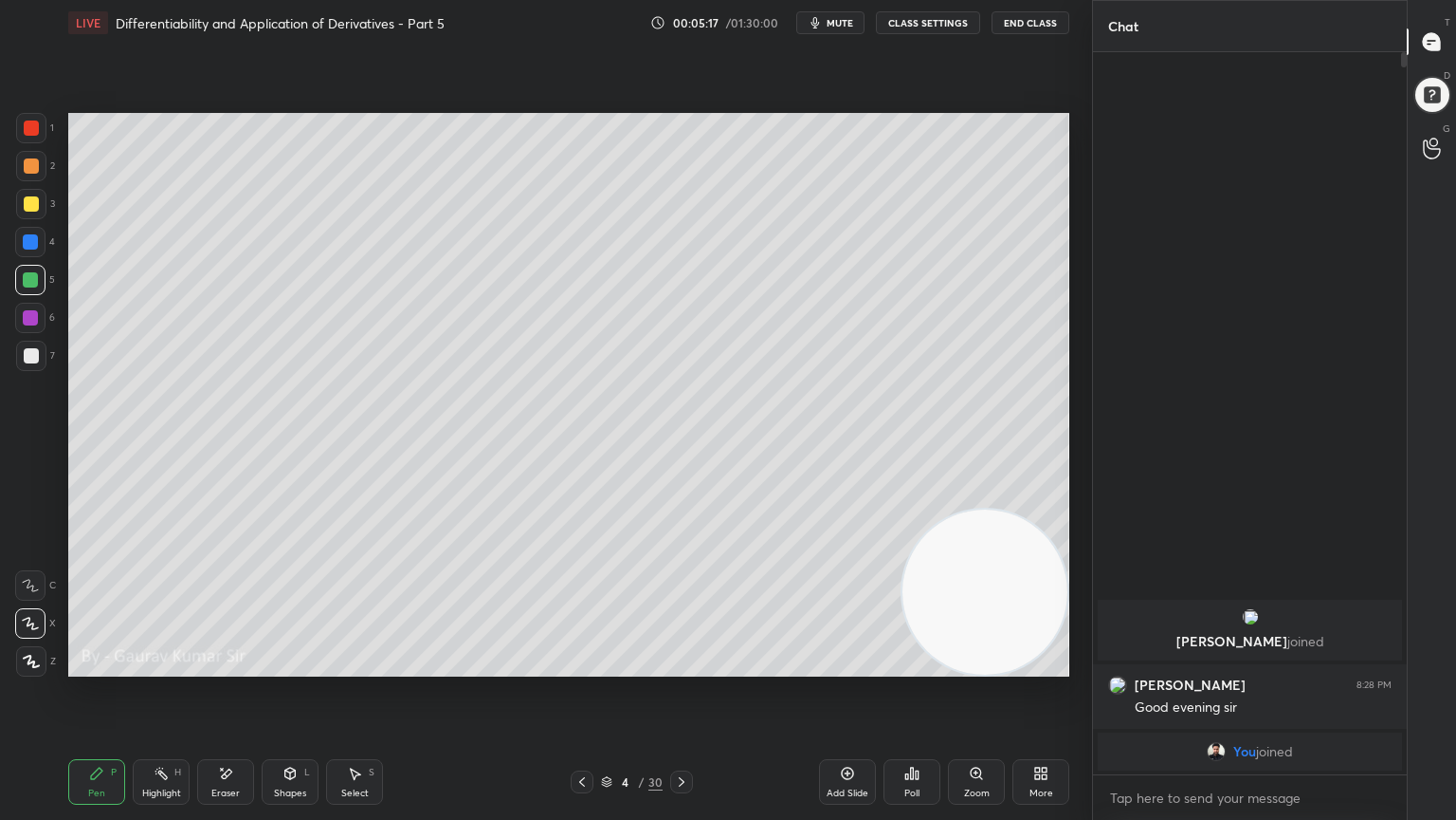
click at [29, 311] on div at bounding box center [31, 317] width 15 height 15
click at [284, 666] on div "Shapes" at bounding box center [290, 793] width 33 height 10
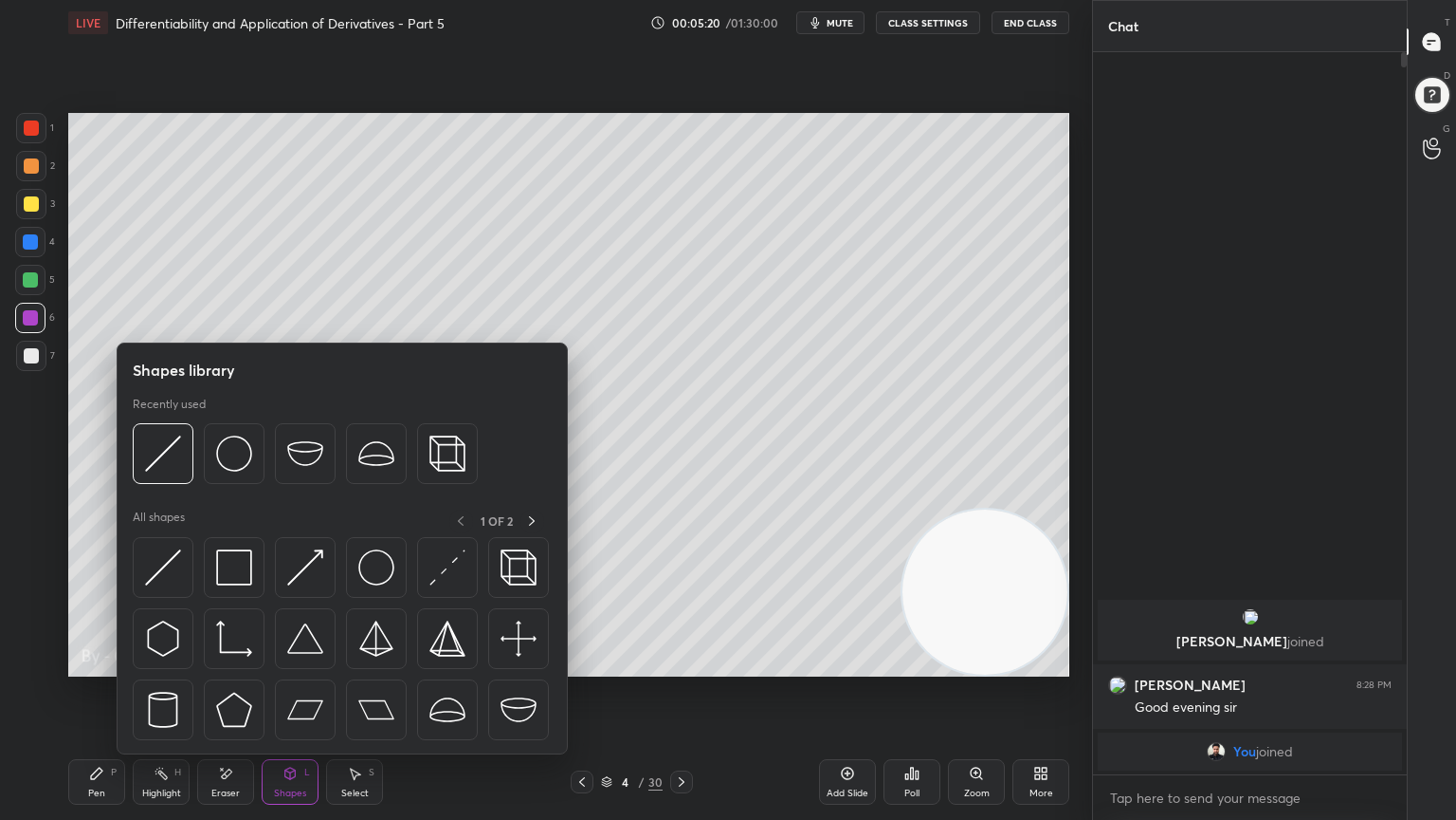
click at [224, 666] on div "Eraser" at bounding box center [225, 781] width 57 height 45
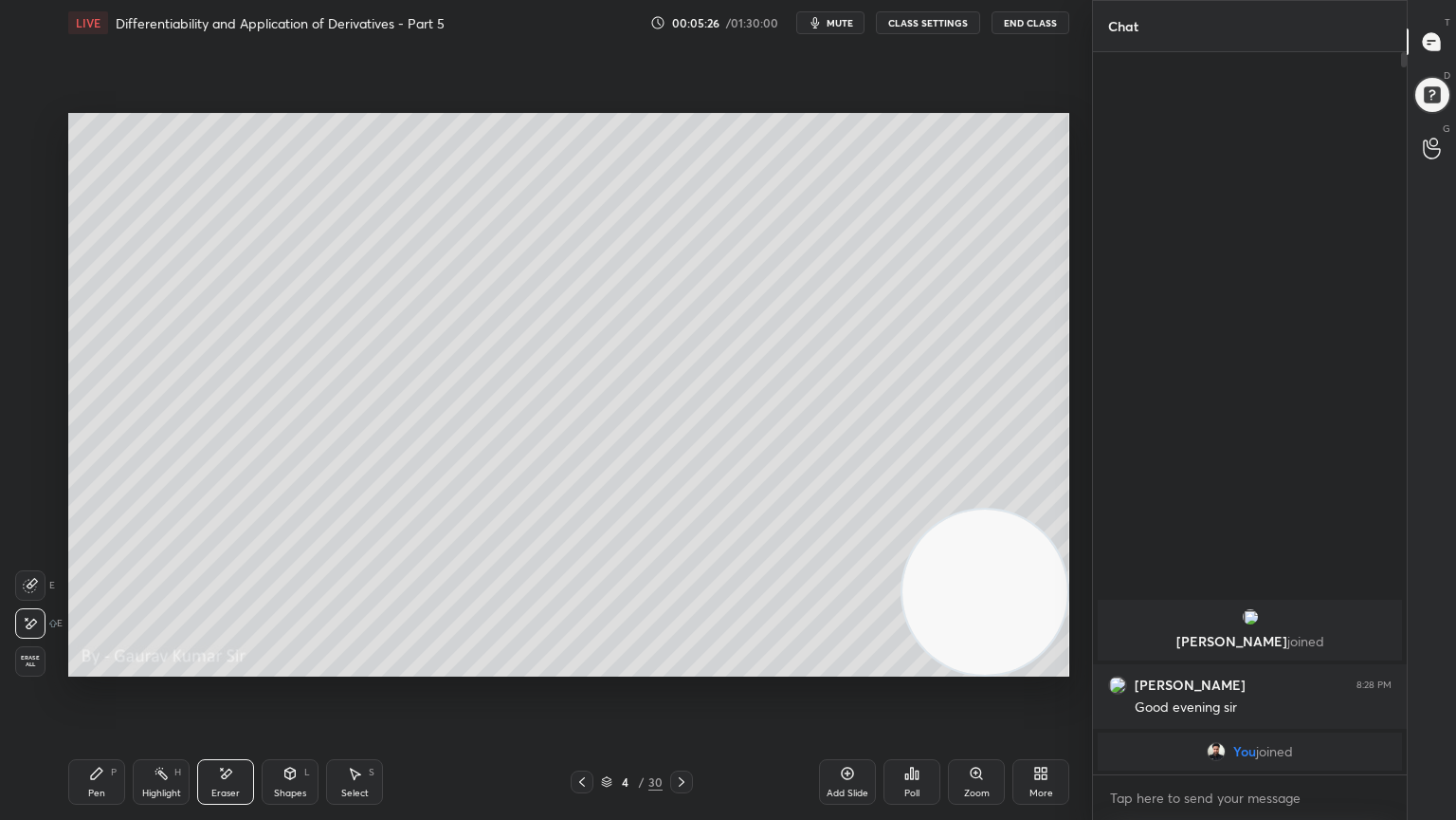
click at [95, 666] on div "Pen P" at bounding box center [96, 781] width 57 height 45
click at [32, 280] on div at bounding box center [31, 280] width 15 height 15
click at [223, 666] on div "Eraser" at bounding box center [226, 793] width 29 height 10
click at [111, 666] on div "Pen P" at bounding box center [96, 781] width 57 height 45
click at [682, 666] on icon at bounding box center [682, 782] width 15 height 15
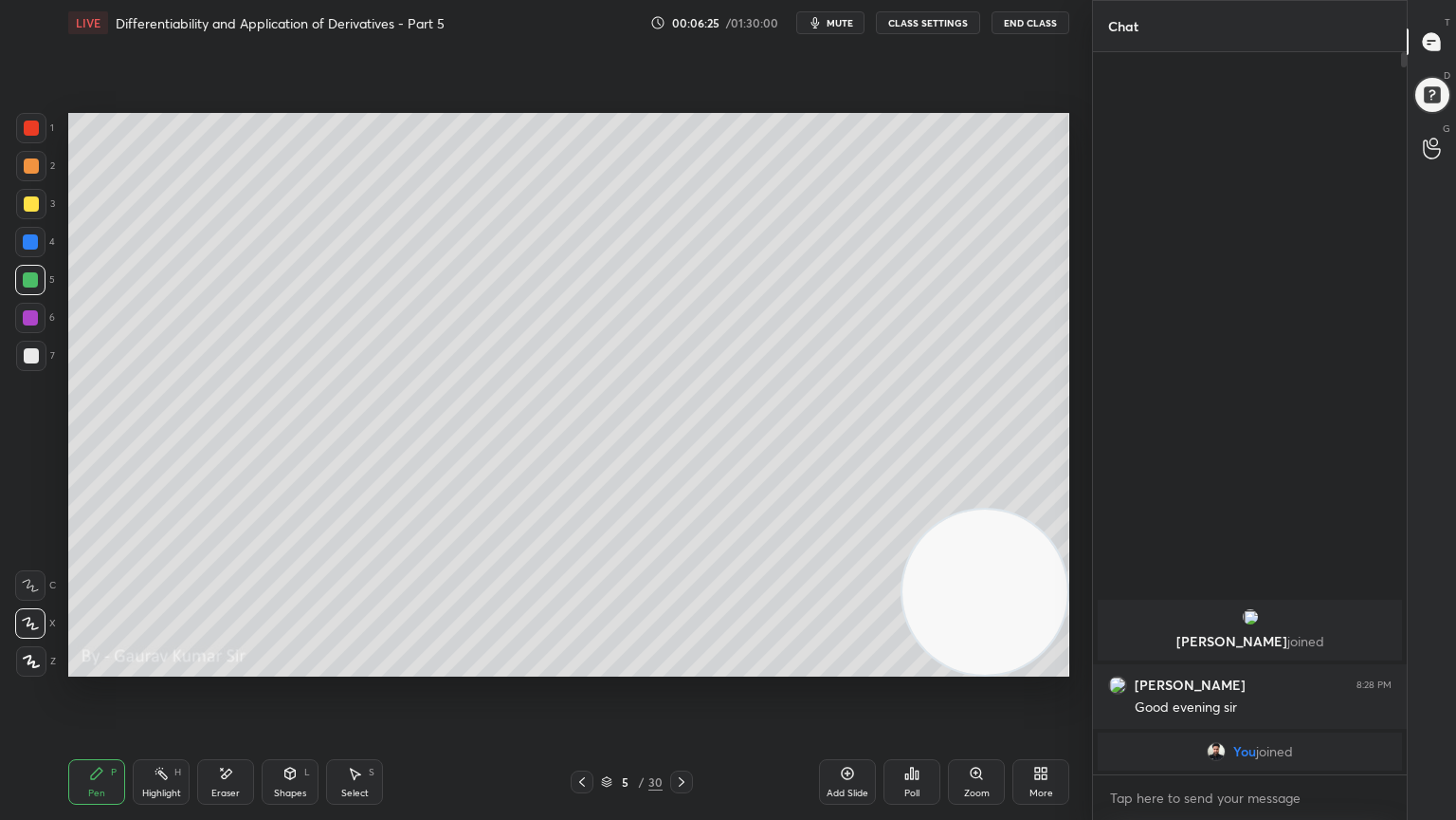
click at [28, 161] on div at bounding box center [32, 166] width 15 height 15
click at [35, 126] on div at bounding box center [32, 129] width 15 height 15
click at [27, 273] on div at bounding box center [31, 280] width 15 height 15
click at [224, 666] on div "Eraser" at bounding box center [226, 793] width 29 height 10
click at [95, 666] on div "Pen P" at bounding box center [96, 781] width 57 height 45
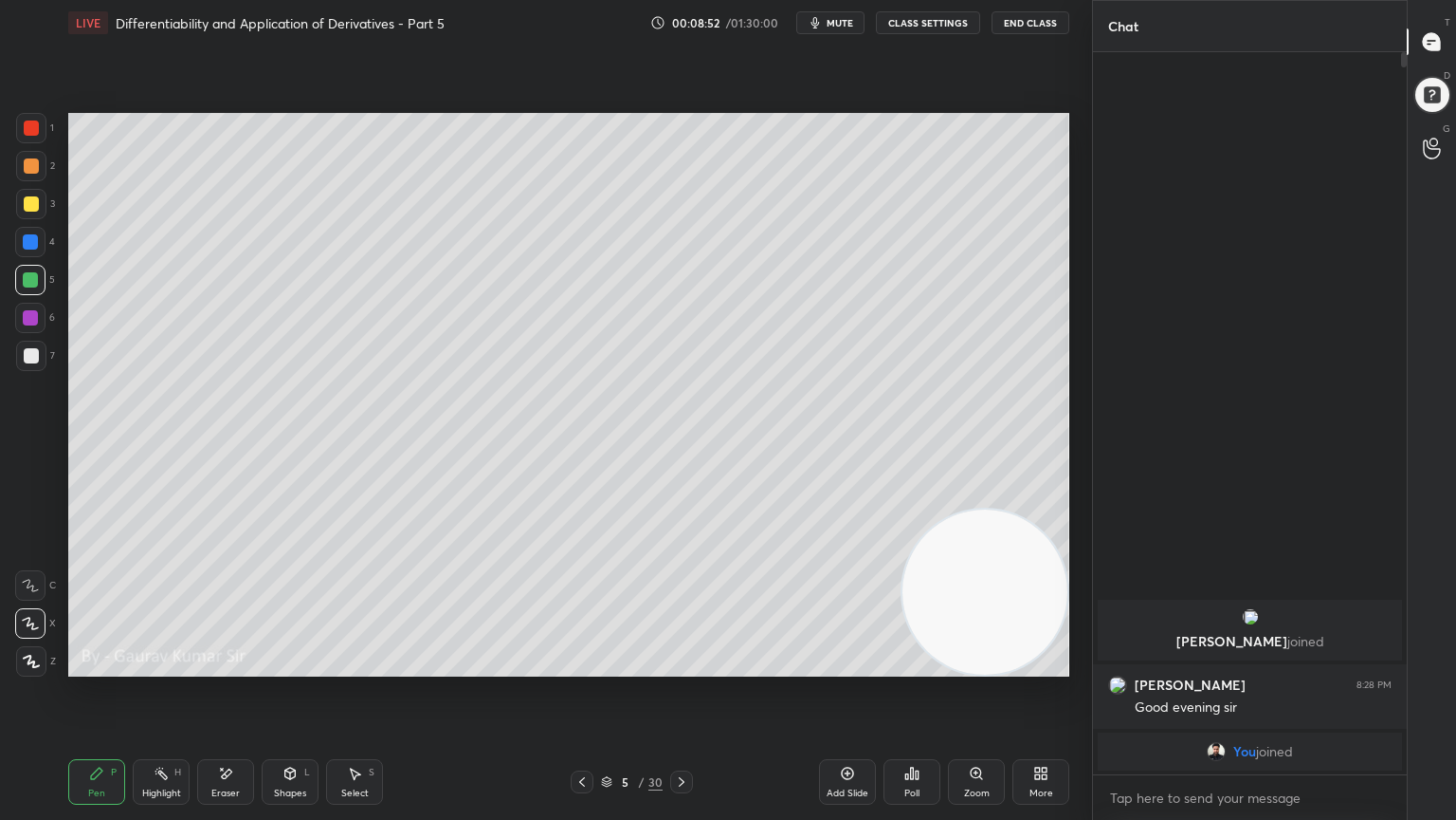
click at [32, 128] on div at bounding box center [32, 129] width 15 height 15
click at [26, 312] on div at bounding box center [31, 317] width 15 height 15
click at [27, 351] on div at bounding box center [32, 356] width 15 height 15
click at [29, 318] on div at bounding box center [31, 317] width 15 height 15
click at [29, 356] on div at bounding box center [32, 356] width 15 height 15
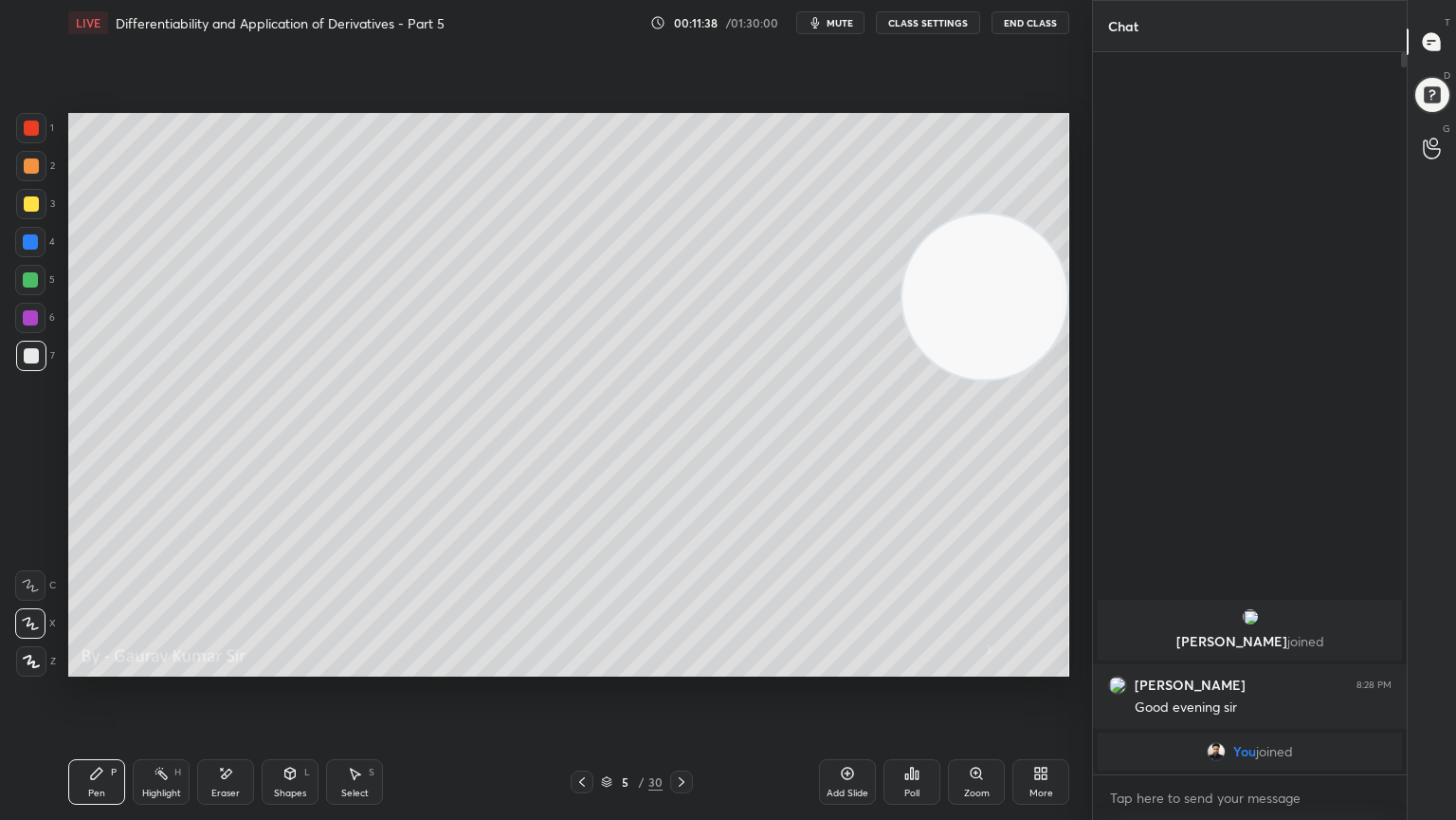
click at [682, 666] on icon at bounding box center [682, 782] width 15 height 15
click at [35, 204] on div at bounding box center [32, 204] width 15 height 15
click at [586, 666] on icon at bounding box center [582, 782] width 15 height 15
click at [685, 666] on icon at bounding box center [682, 782] width 15 height 15
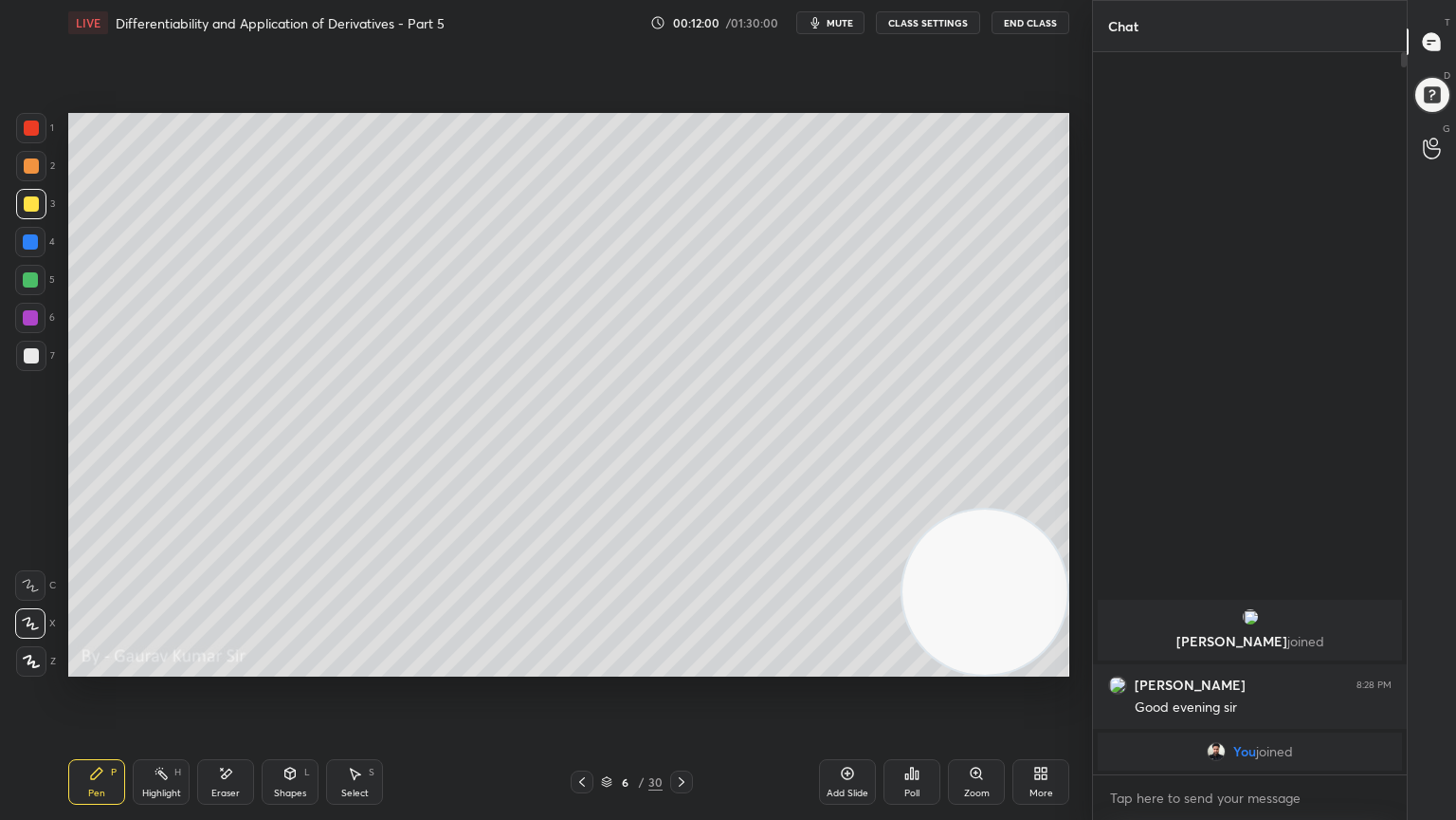
click at [234, 666] on div "Eraser" at bounding box center [225, 781] width 57 height 45
click at [104, 666] on div "Pen P" at bounding box center [96, 781] width 57 height 45
click at [580, 666] on icon at bounding box center [582, 782] width 15 height 15
click at [679, 666] on icon at bounding box center [682, 782] width 15 height 15
click at [30, 279] on div at bounding box center [31, 280] width 15 height 15
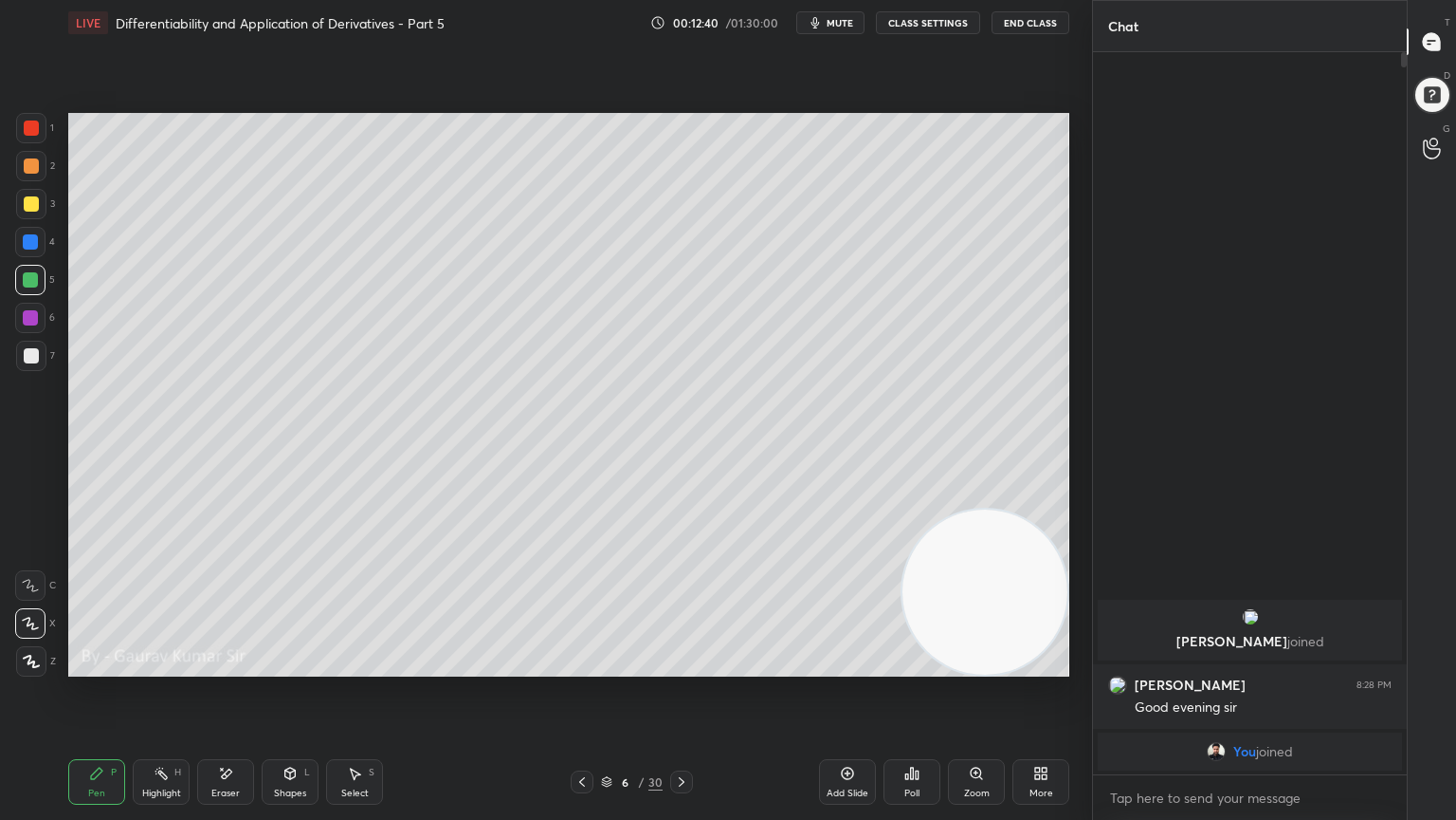
click at [27, 241] on div at bounding box center [31, 242] width 15 height 15
click at [575, 666] on icon at bounding box center [582, 782] width 15 height 15
click at [686, 666] on icon at bounding box center [682, 782] width 15 height 15
click at [588, 666] on icon at bounding box center [582, 782] width 15 height 15
click at [684, 666] on icon at bounding box center [682, 782] width 15 height 15
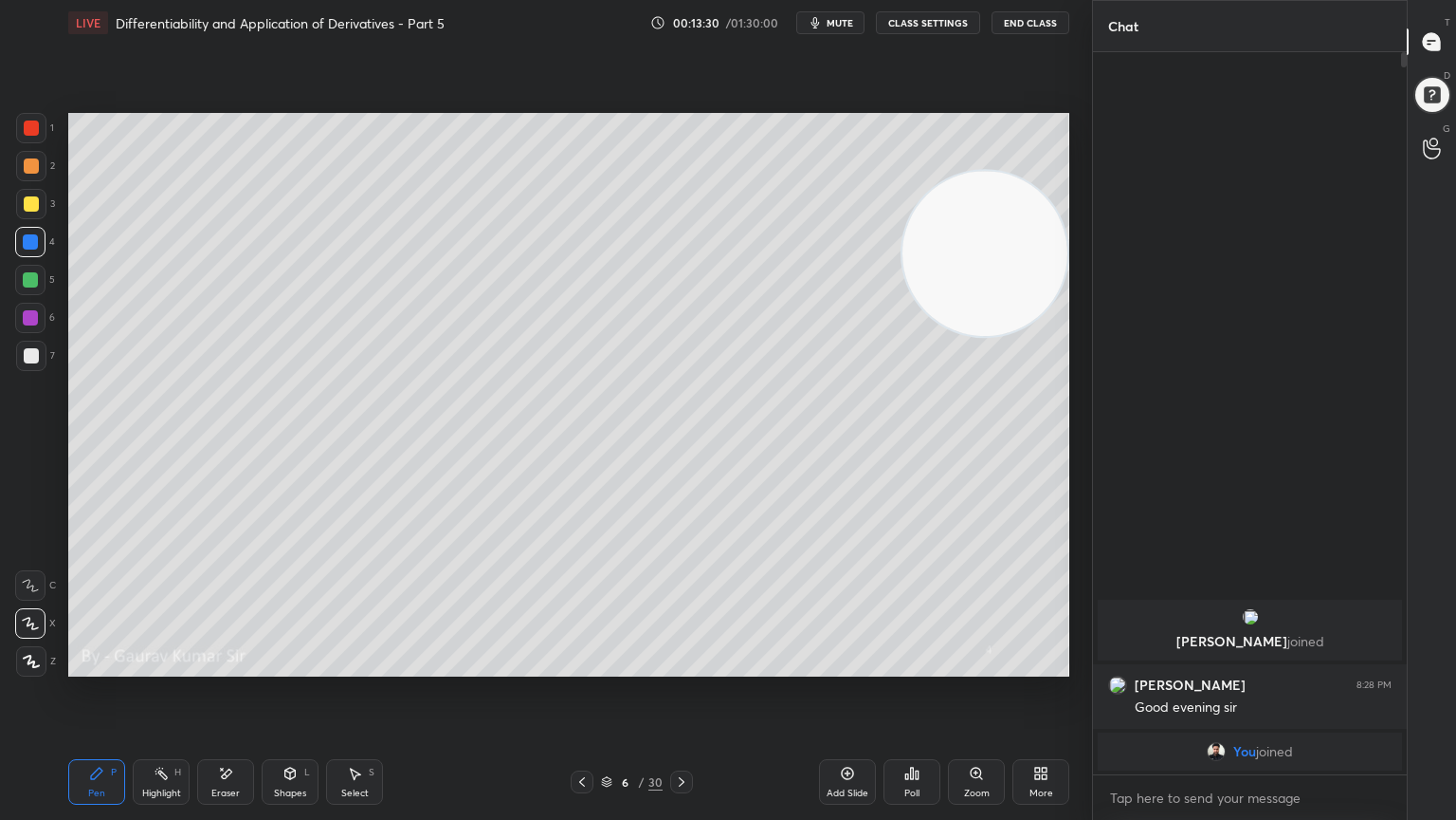
click at [677, 666] on icon at bounding box center [682, 782] width 15 height 15
click at [28, 132] on div at bounding box center [32, 129] width 15 height 15
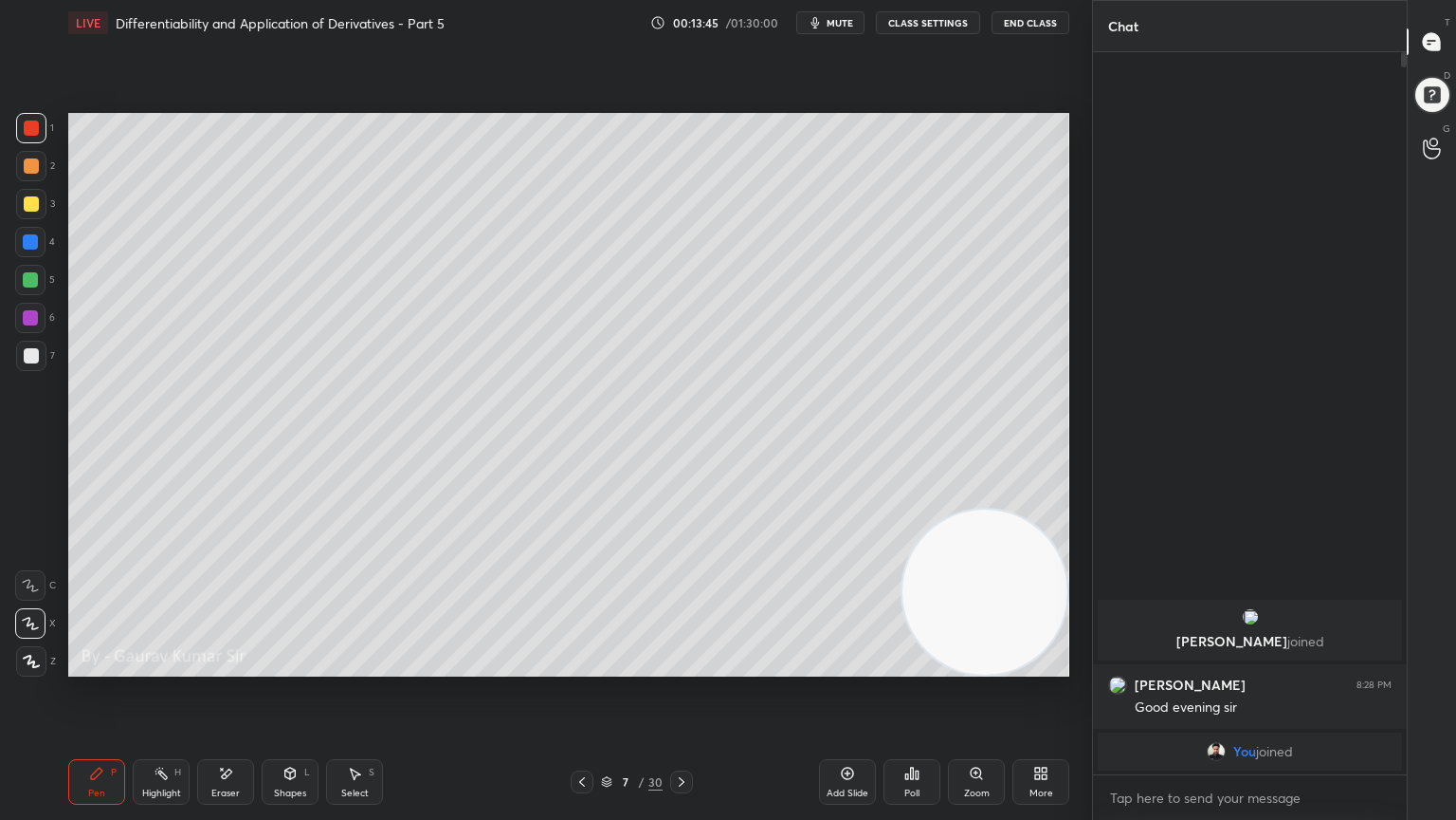
click at [27, 277] on div at bounding box center [31, 280] width 15 height 15
click at [231, 666] on div "Eraser" at bounding box center [225, 781] width 57 height 45
click at [90, 666] on icon at bounding box center [97, 773] width 15 height 15
click at [227, 666] on div "Eraser" at bounding box center [225, 781] width 57 height 45
click at [86, 666] on div "Pen P" at bounding box center [96, 781] width 57 height 45
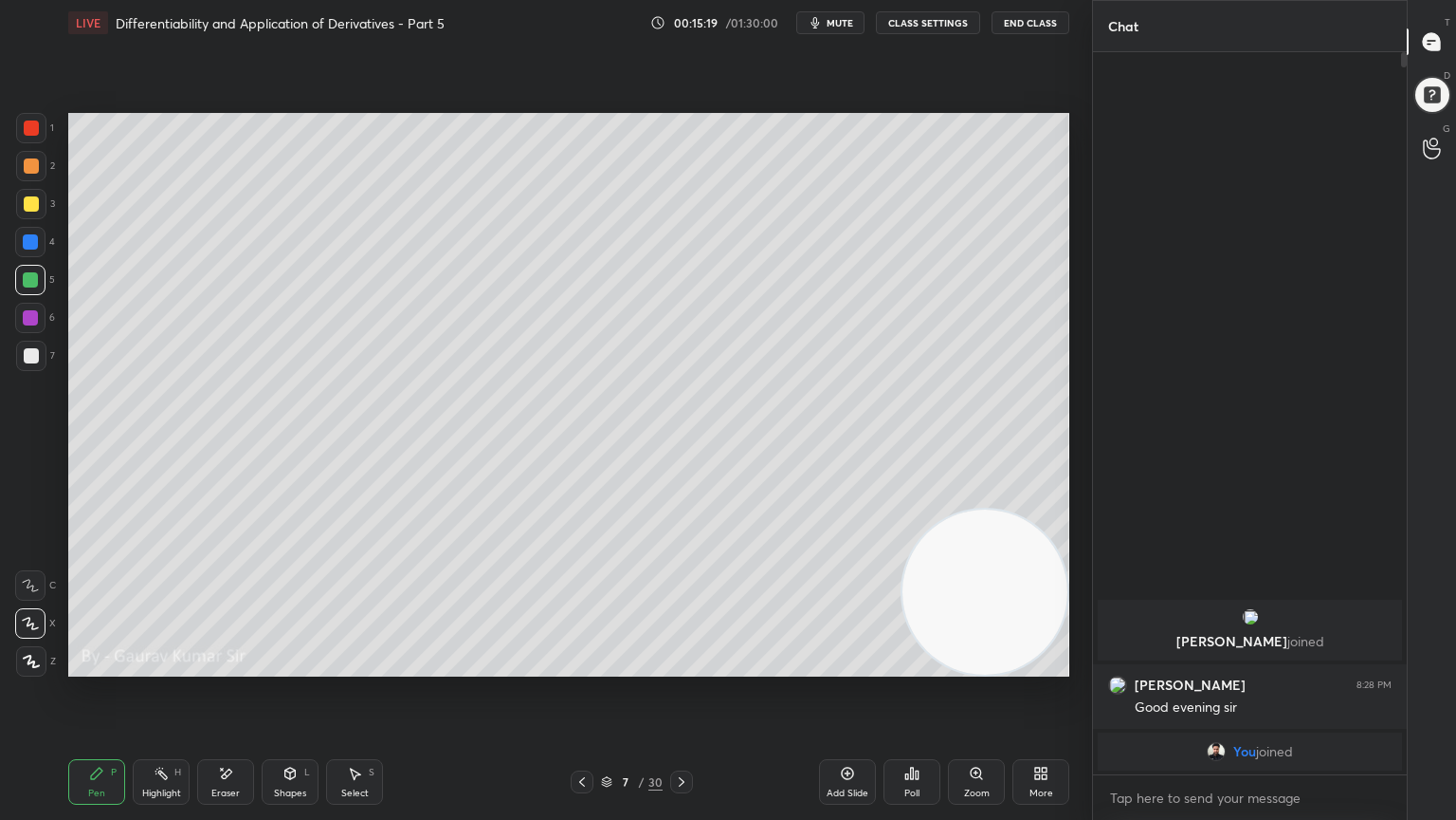
click at [220, 666] on icon at bounding box center [226, 773] width 15 height 16
click at [102, 666] on div "Pen" at bounding box center [97, 793] width 17 height 10
click at [28, 355] on div at bounding box center [32, 356] width 15 height 15
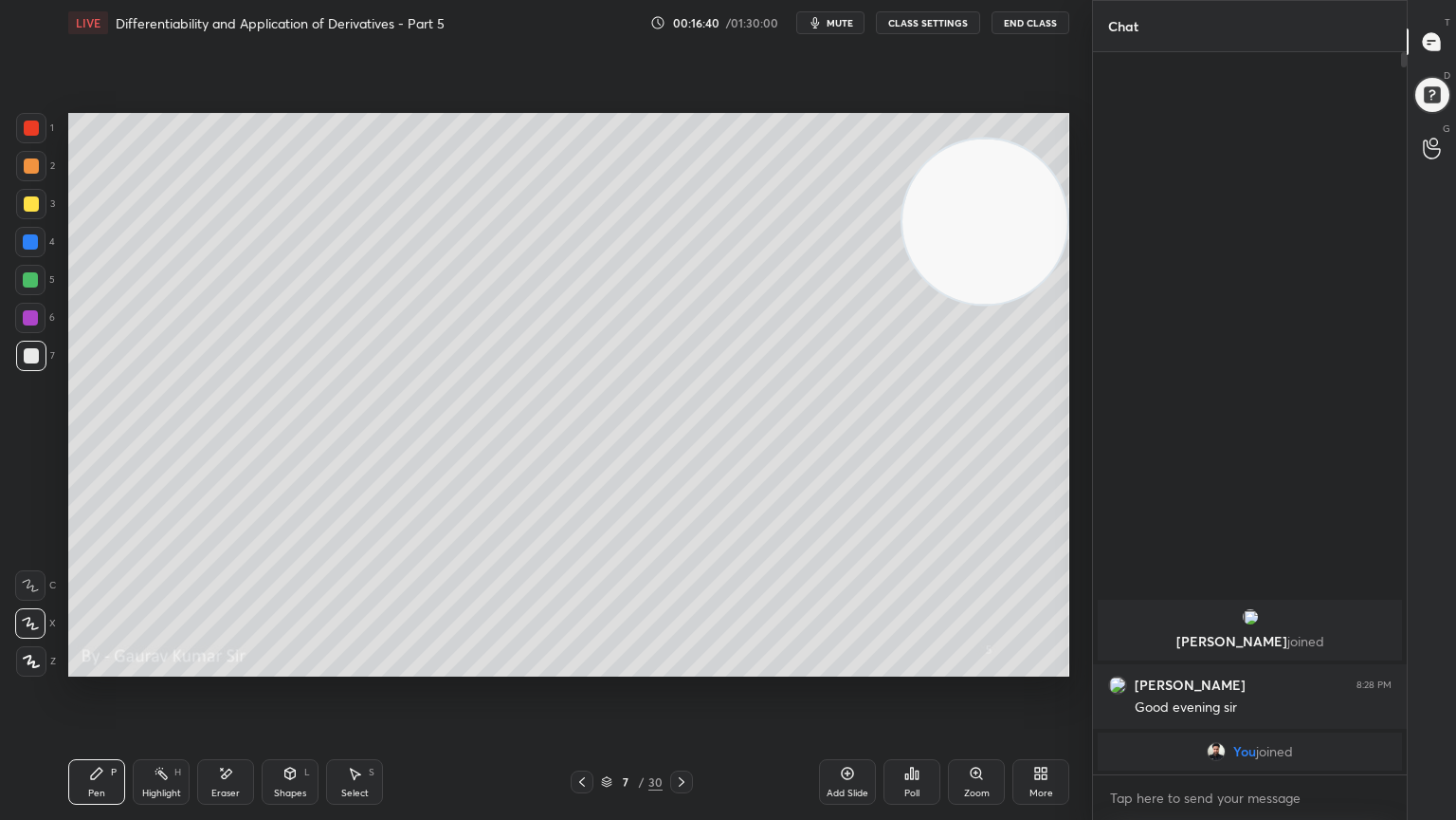
click at [679, 666] on icon at bounding box center [682, 782] width 15 height 15
click at [27, 280] on div at bounding box center [31, 280] width 15 height 15
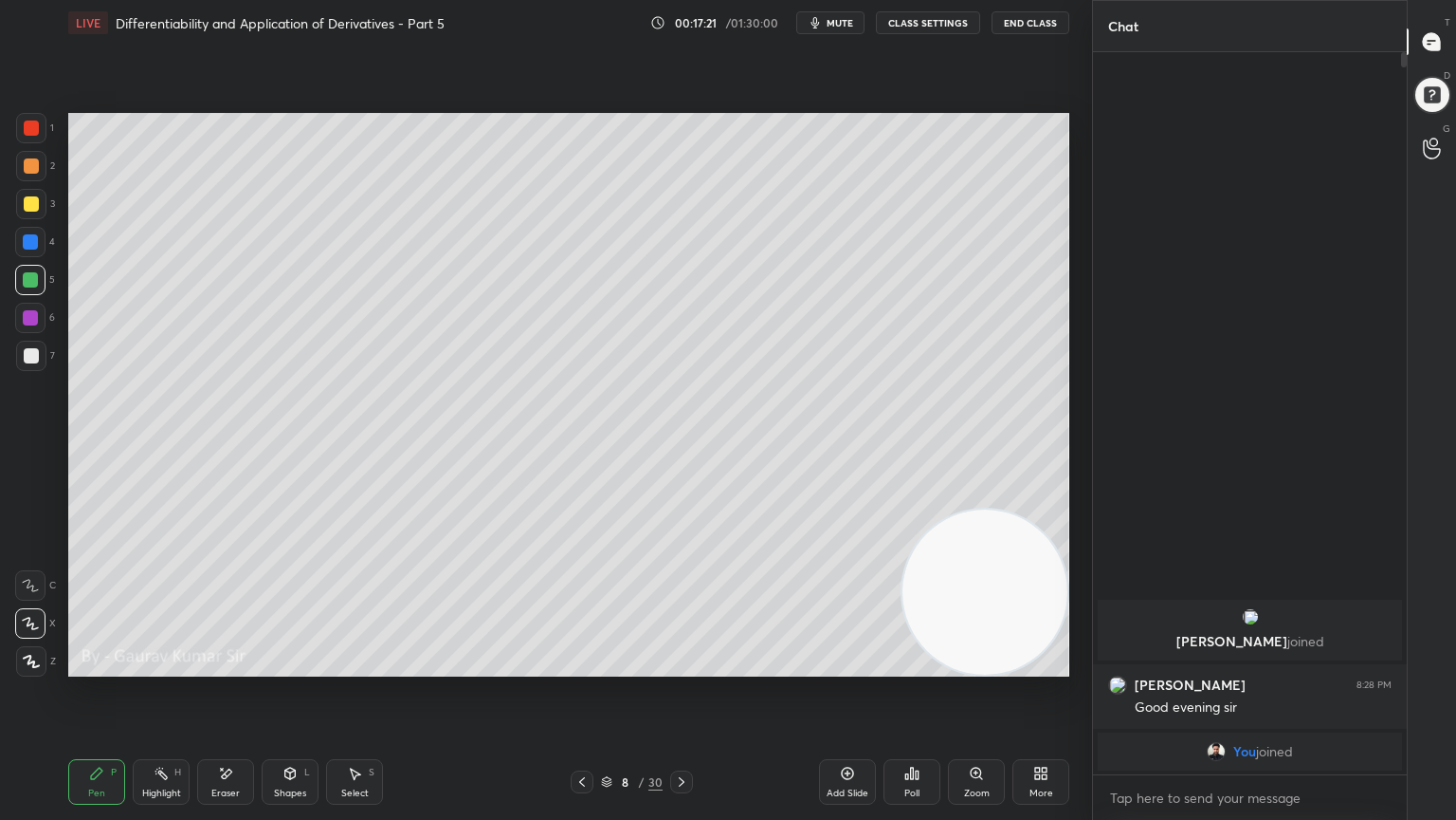
click at [227, 666] on div "Eraser" at bounding box center [225, 781] width 57 height 45
click at [237, 666] on div "Eraser" at bounding box center [225, 781] width 57 height 45
click at [115, 666] on div "Pen P" at bounding box center [96, 781] width 57 height 45
click at [977, 524] on video at bounding box center [985, 592] width 165 height 165
click at [218, 666] on div "Eraser" at bounding box center [226, 793] width 29 height 10
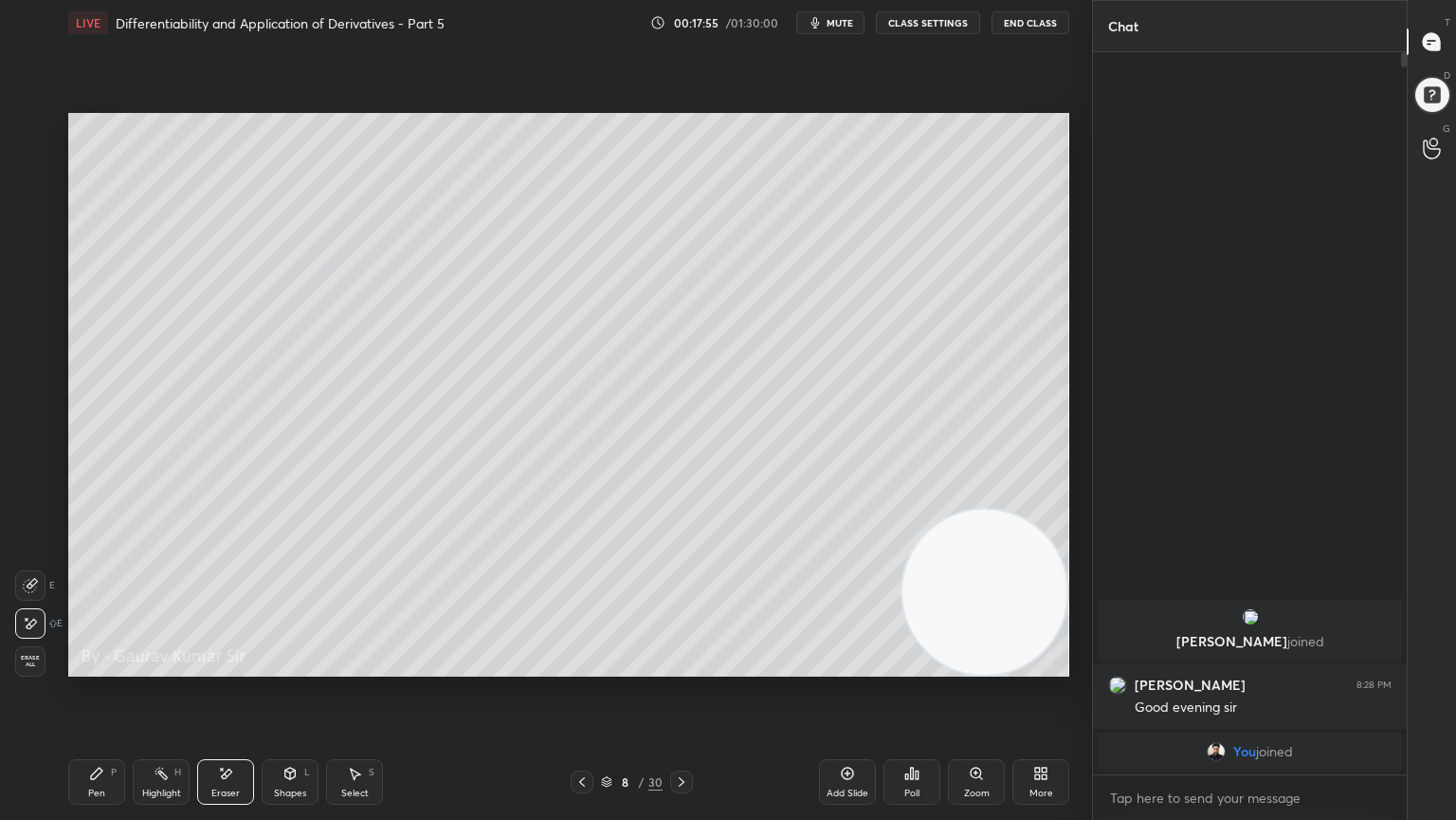
click at [114, 666] on div "P" at bounding box center [114, 772] width 6 height 10
click at [680, 666] on icon at bounding box center [682, 782] width 15 height 15
click at [29, 167] on div at bounding box center [32, 166] width 15 height 15
click at [36, 200] on div at bounding box center [32, 204] width 15 height 15
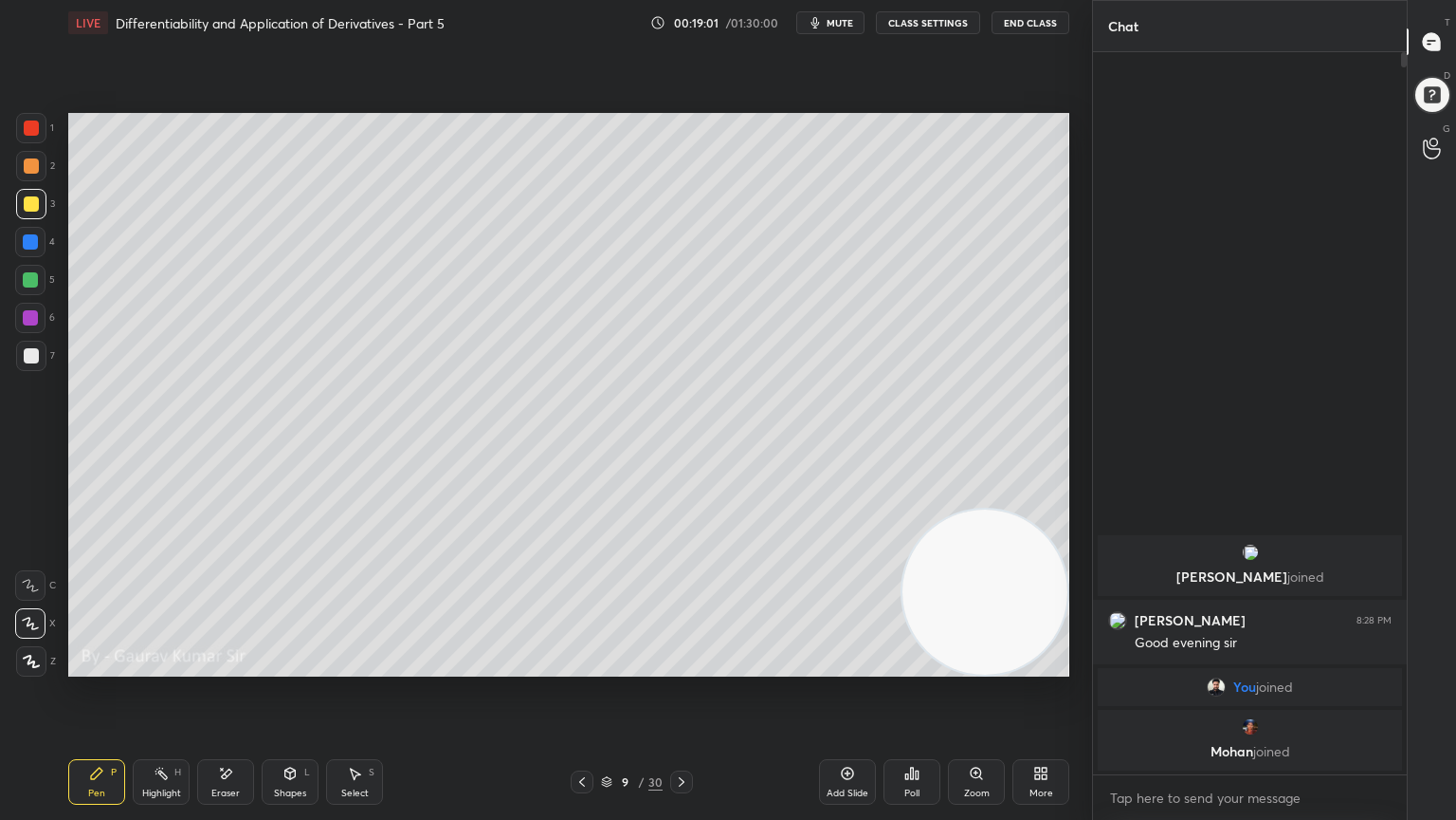
click at [1052, 666] on div "Setting up your live class Poll for secs No correct answer Start poll" at bounding box center [568, 394] width 1016 height 698
click at [1057, 666] on div "Setting up your live class Poll for secs No correct answer Start poll" at bounding box center [568, 394] width 1016 height 698
click at [31, 281] on div at bounding box center [31, 280] width 15 height 15
click at [35, 315] on div at bounding box center [31, 317] width 15 height 15
click at [27, 358] on div at bounding box center [32, 356] width 15 height 15
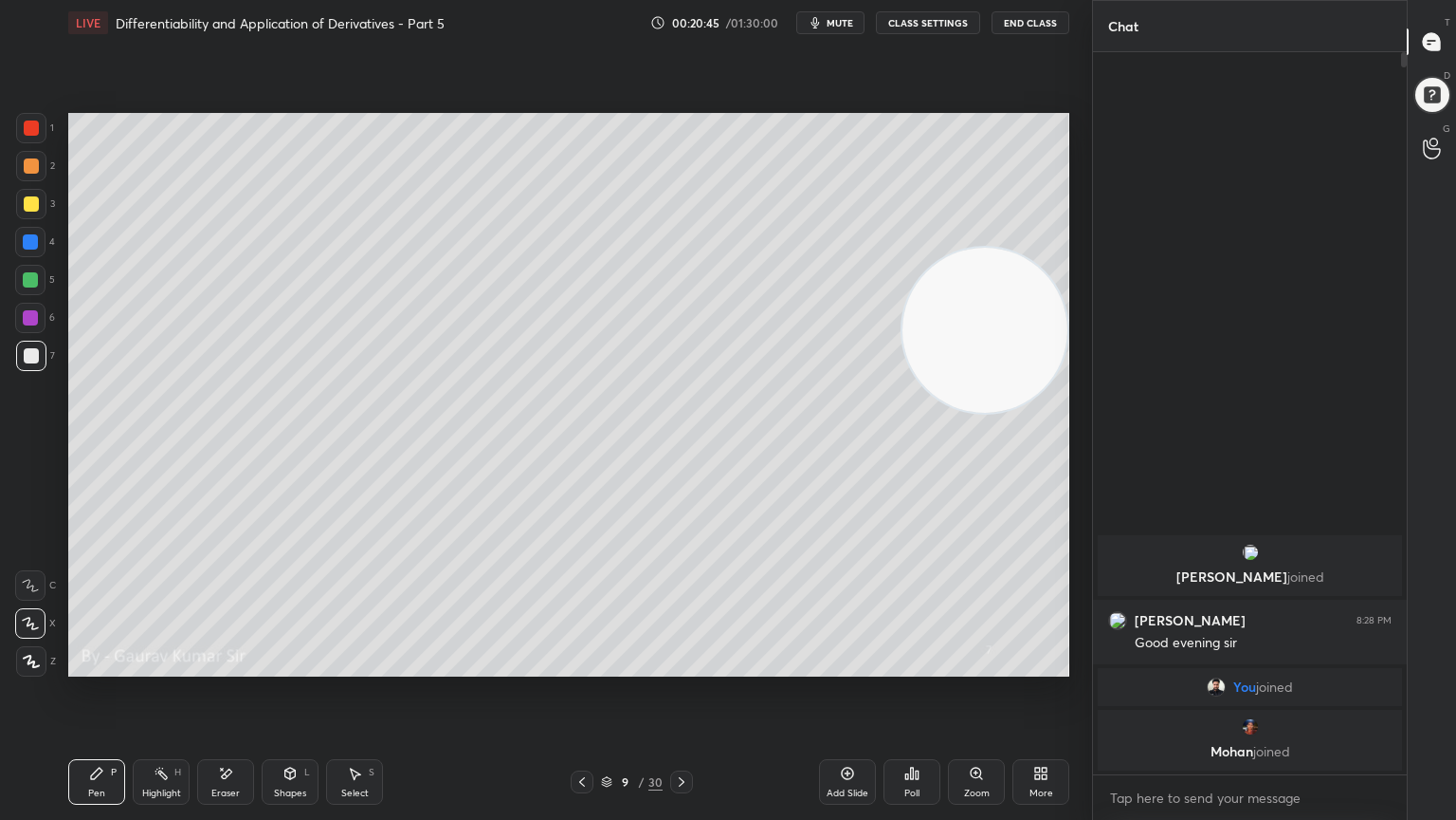
click at [680, 666] on icon at bounding box center [682, 782] width 15 height 15
click at [233, 666] on div "Eraser" at bounding box center [225, 781] width 57 height 45
click at [94, 666] on div "Pen P" at bounding box center [96, 781] width 57 height 45
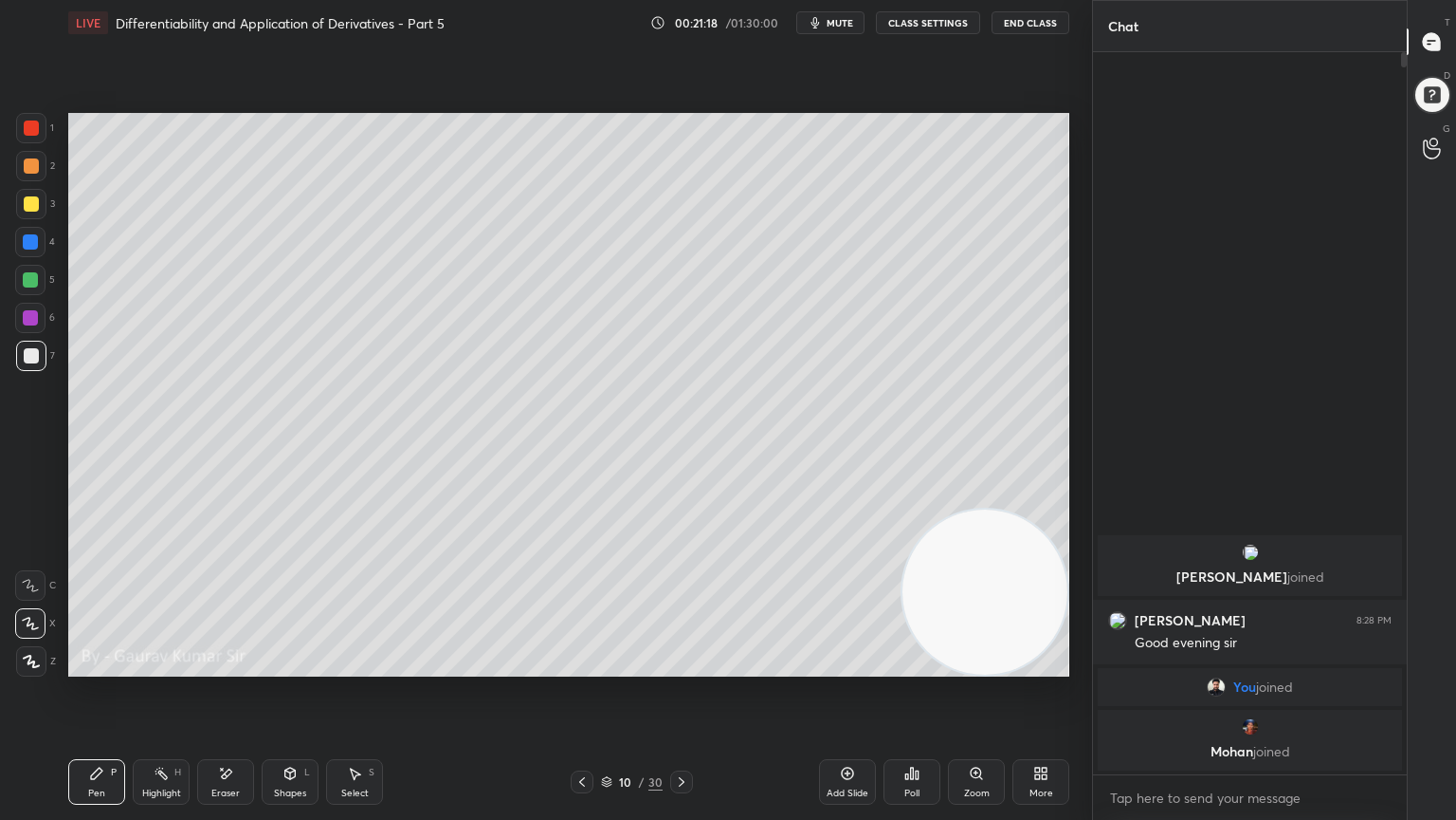
click at [908, 615] on video at bounding box center [985, 592] width 165 height 165
click at [576, 666] on icon at bounding box center [582, 782] width 15 height 15
click at [682, 666] on icon at bounding box center [682, 782] width 6 height 10
click at [32, 278] on div at bounding box center [31, 280] width 15 height 15
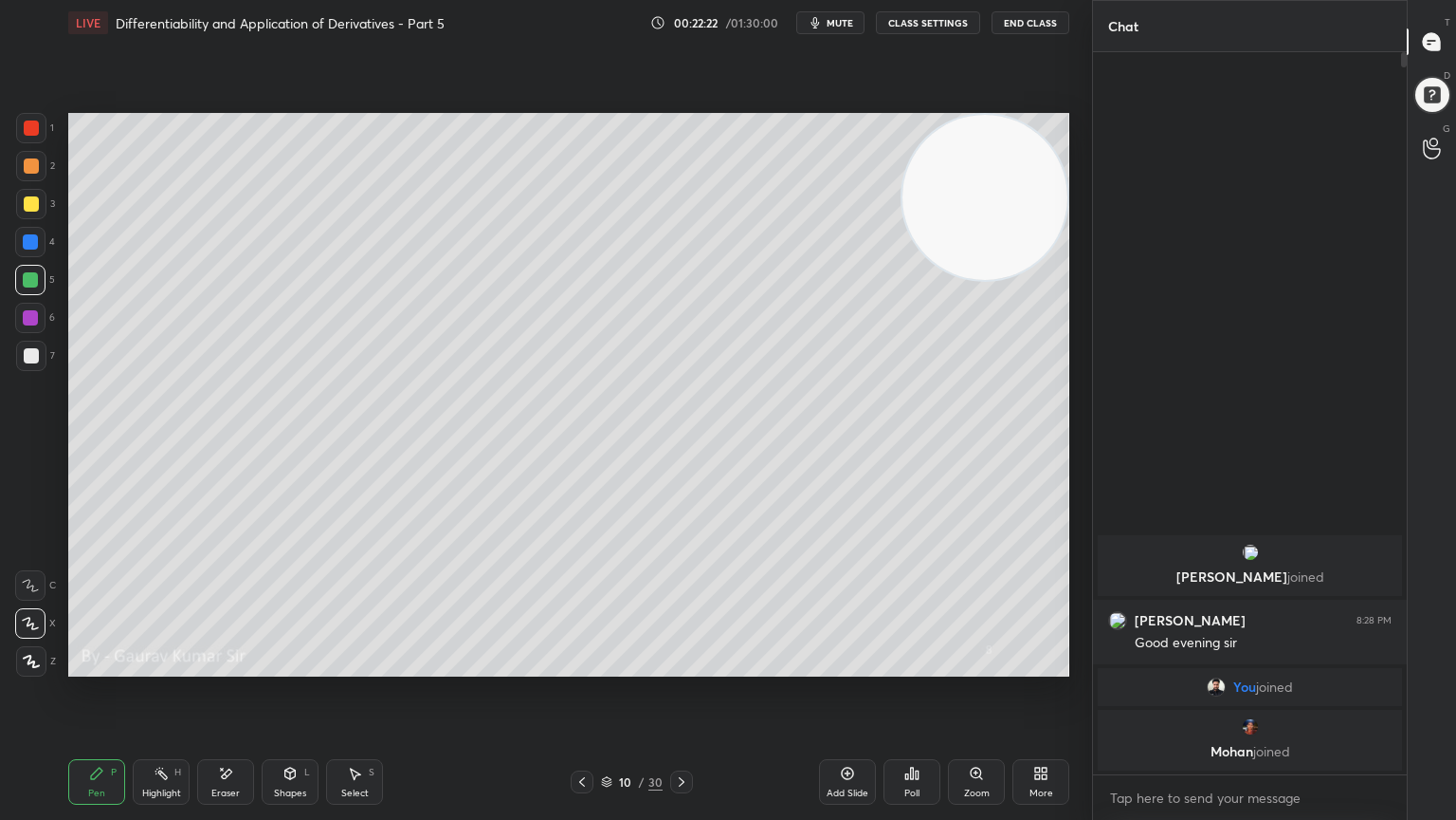
click at [29, 315] on div at bounding box center [31, 317] width 15 height 15
click at [35, 354] on div at bounding box center [32, 356] width 15 height 15
click at [35, 316] on div at bounding box center [31, 317] width 15 height 15
click at [30, 354] on div at bounding box center [32, 356] width 15 height 15
click at [24, 279] on div at bounding box center [31, 280] width 15 height 15
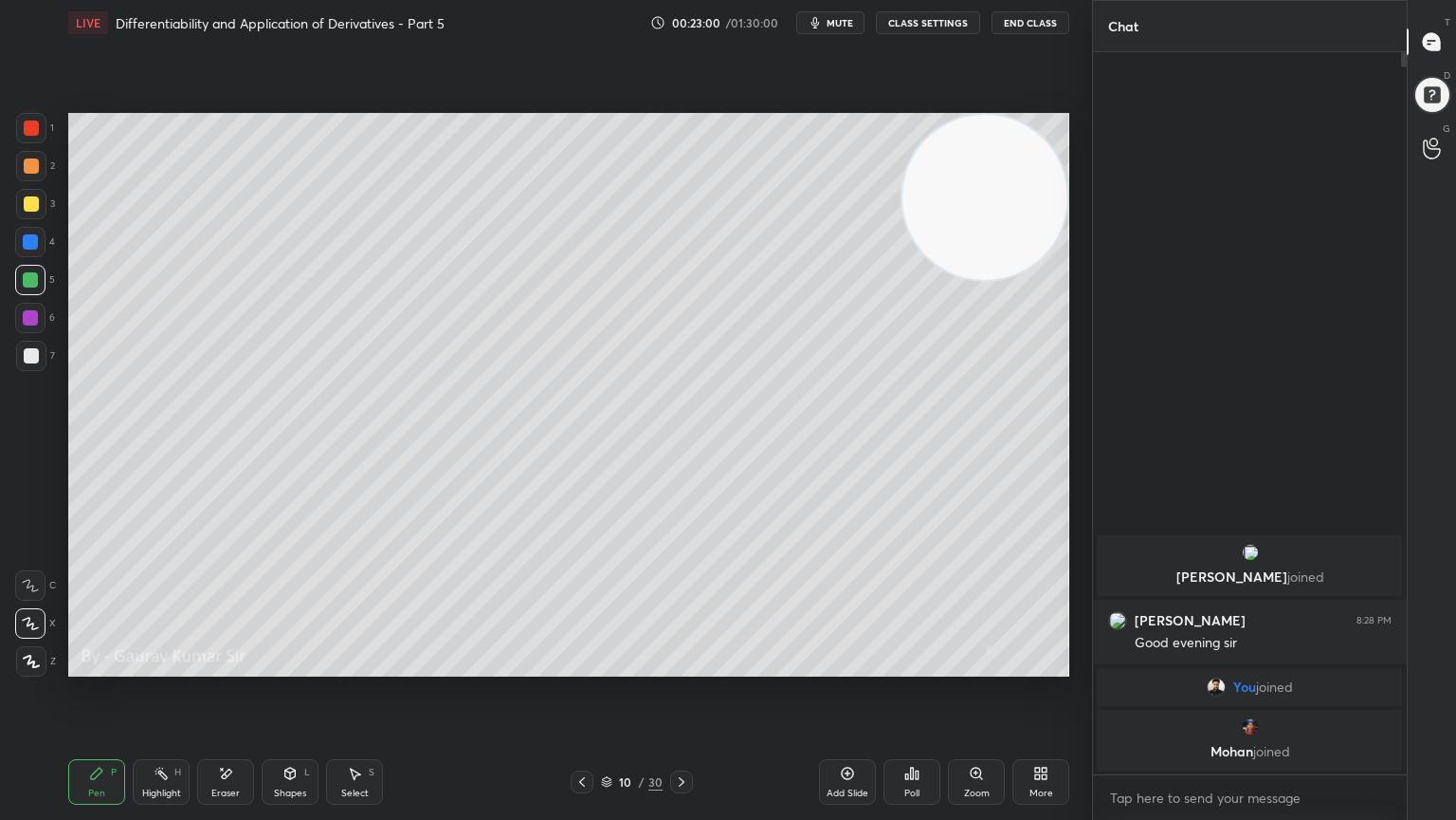
click at [29, 236] on div at bounding box center [31, 242] width 15 height 15
click at [680, 666] on icon at bounding box center [682, 782] width 15 height 15
click at [28, 200] on div at bounding box center [32, 204] width 15 height 15
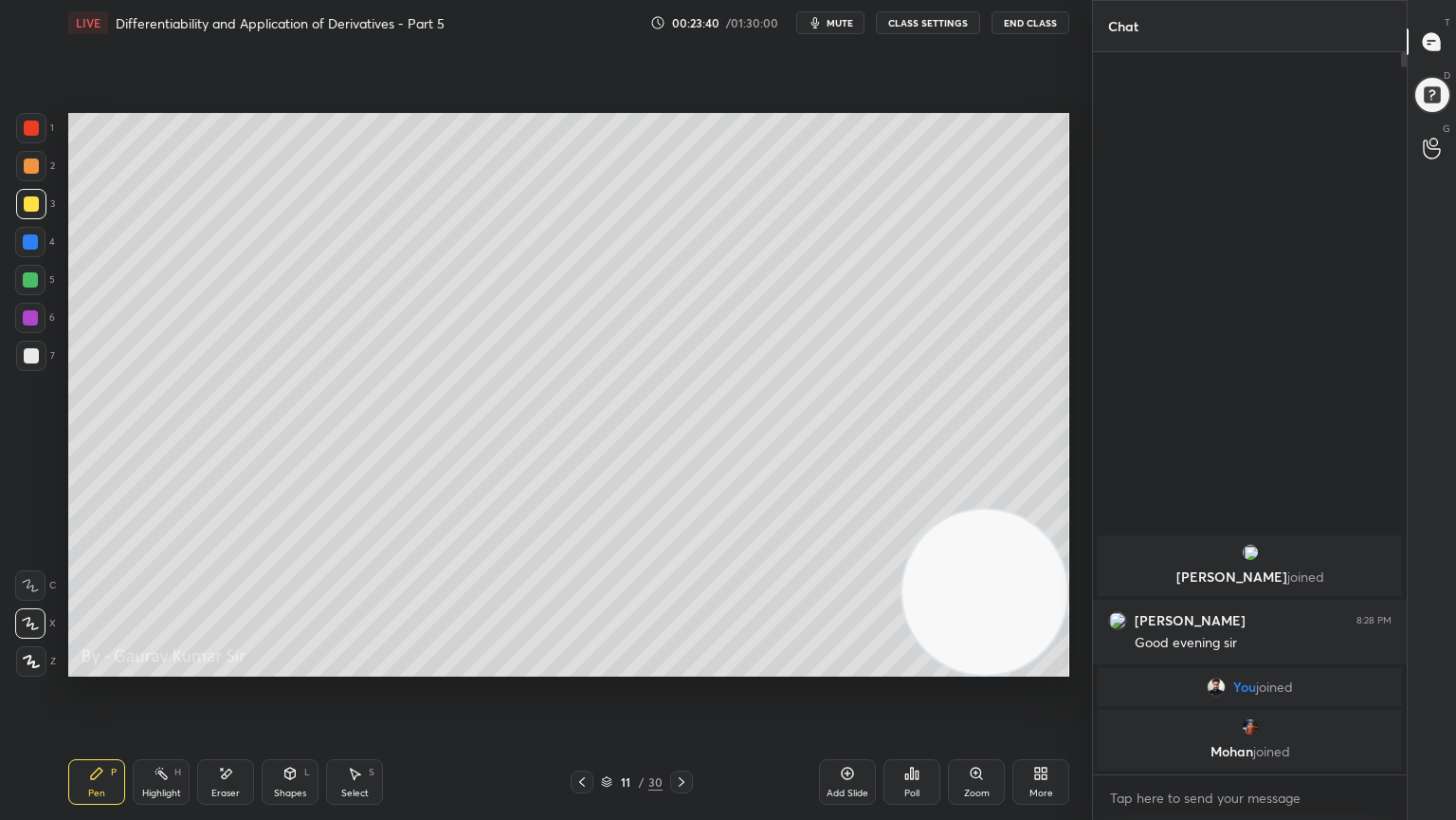
click at [220, 666] on div "Eraser" at bounding box center [225, 781] width 57 height 45
click at [96, 666] on div "Pen" at bounding box center [97, 793] width 17 height 10
click at [29, 278] on div at bounding box center [31, 280] width 15 height 15
click at [24, 209] on div at bounding box center [32, 204] width 15 height 15
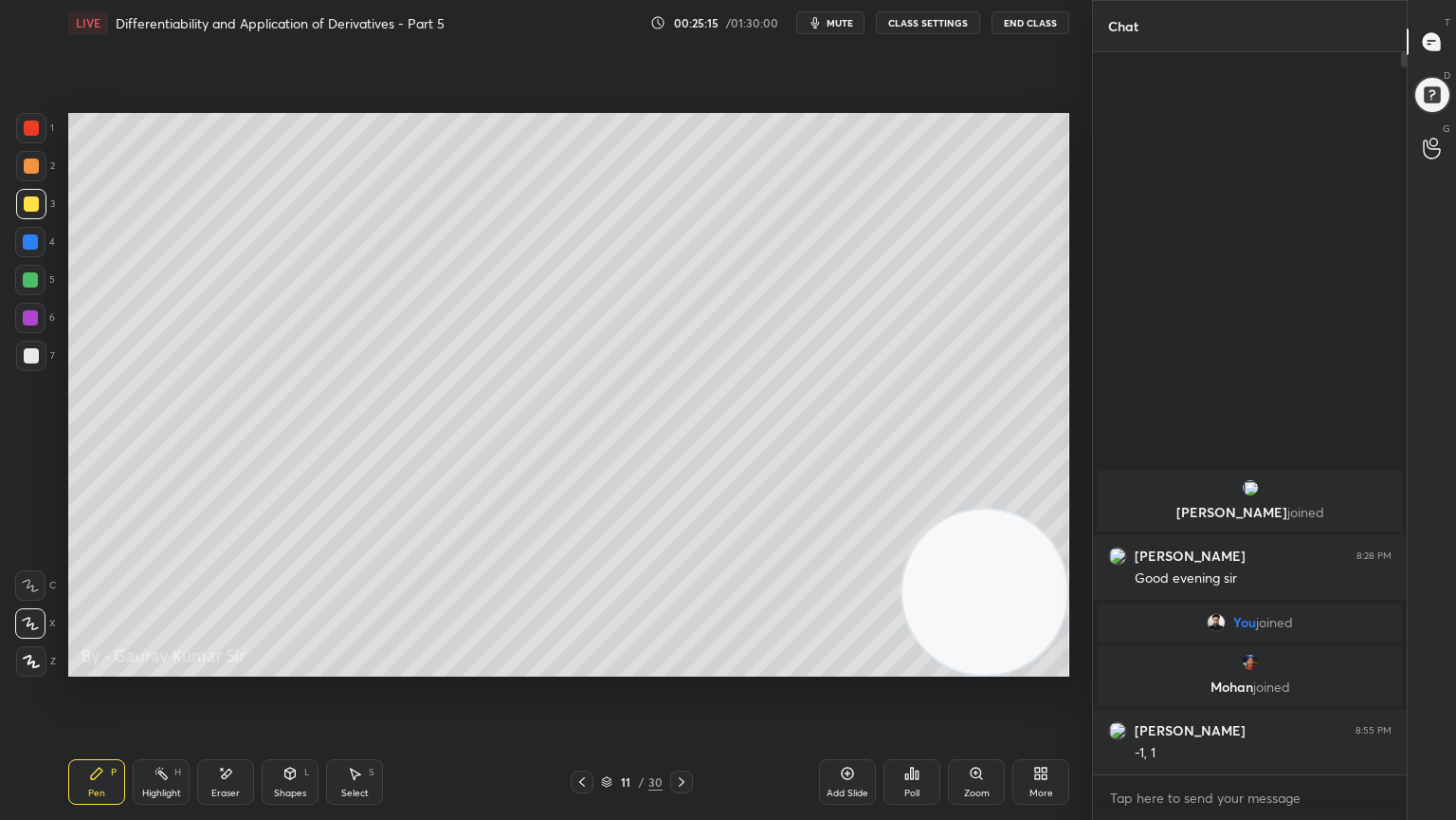
click at [27, 281] on div at bounding box center [31, 280] width 15 height 15
click at [234, 666] on div "Eraser" at bounding box center [225, 781] width 57 height 45
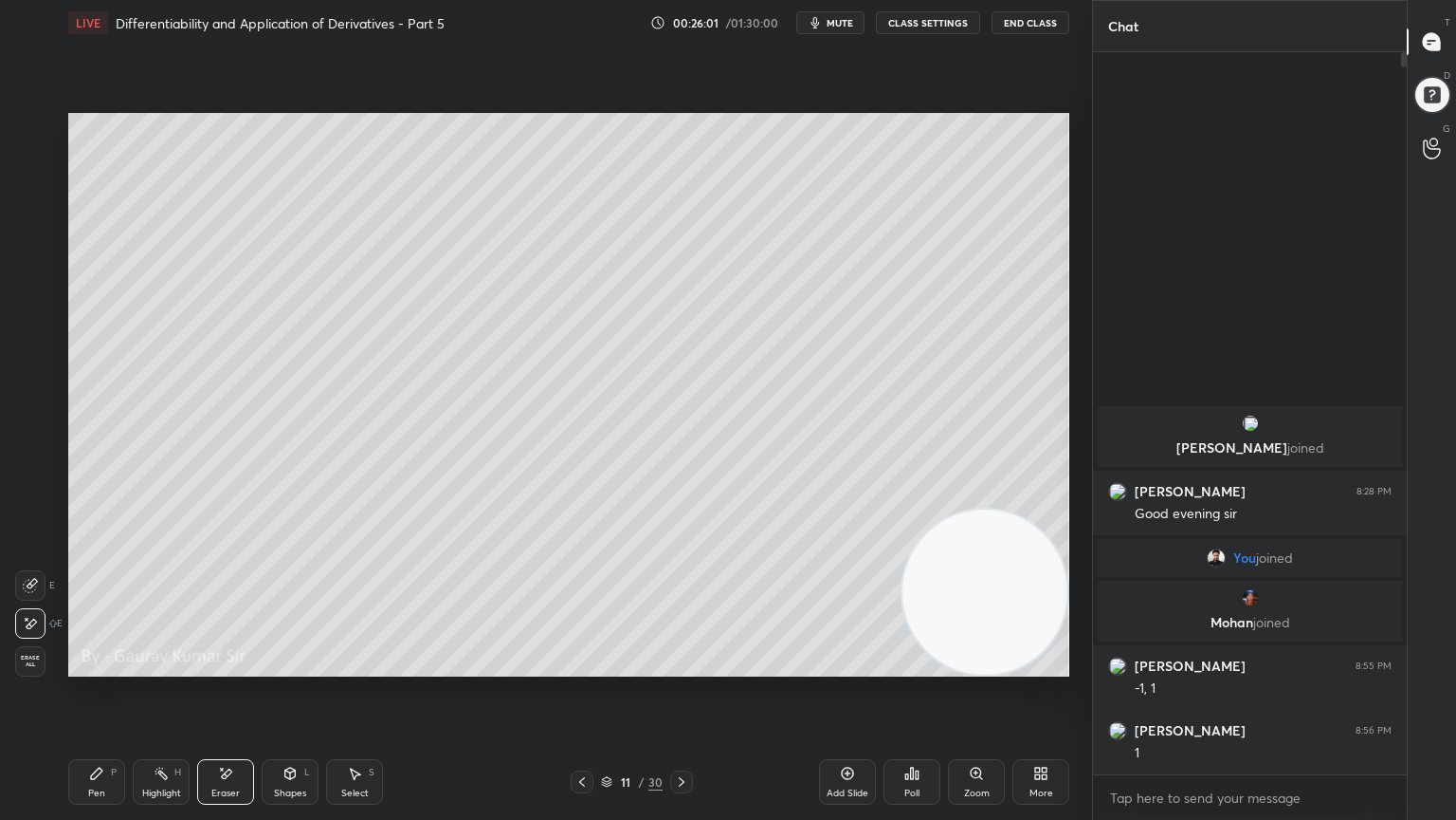
click at [105, 666] on div "Pen P" at bounding box center [96, 781] width 57 height 45
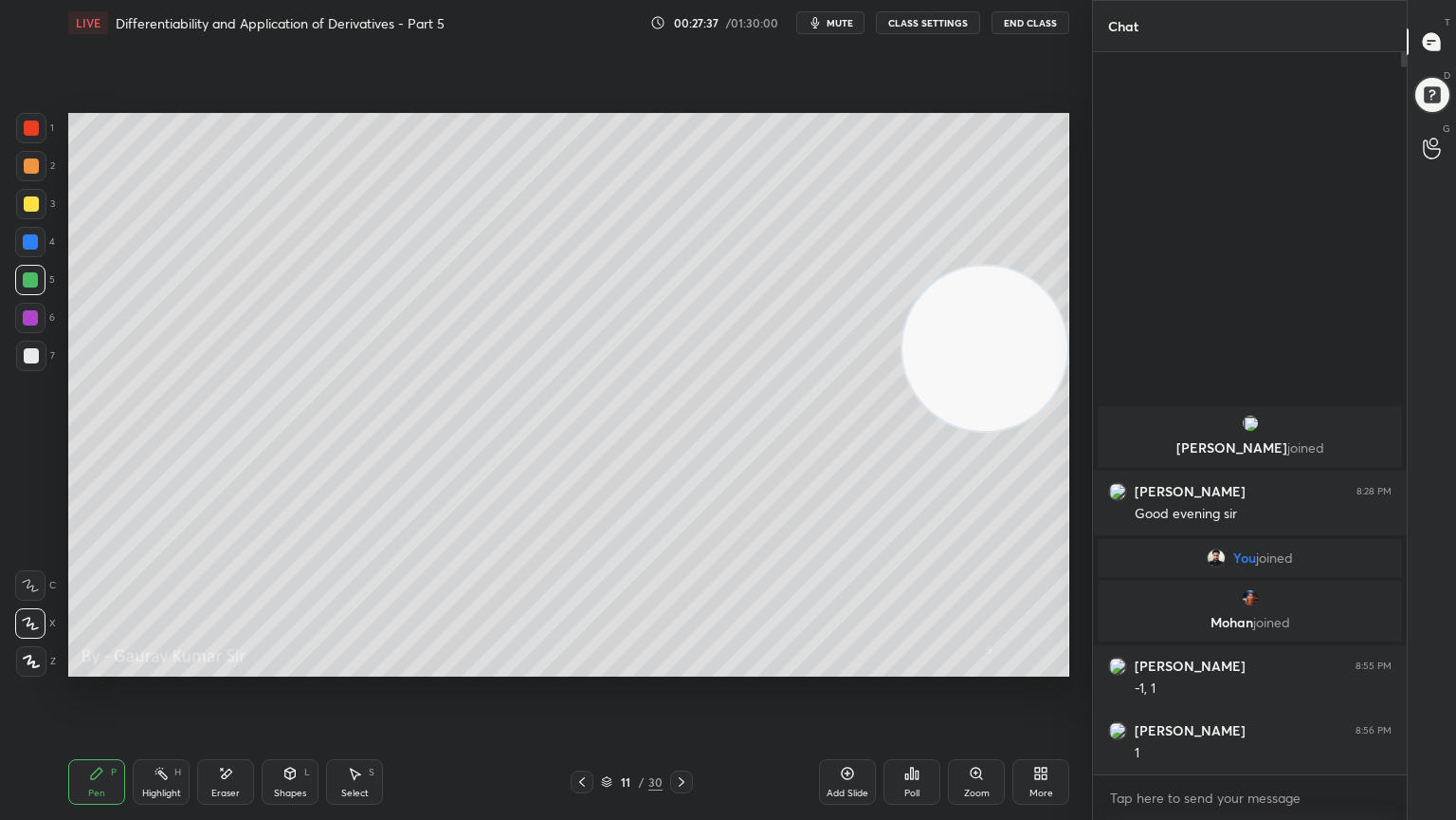
click at [686, 666] on icon at bounding box center [682, 782] width 15 height 15
click at [33, 169] on div at bounding box center [32, 166] width 15 height 15
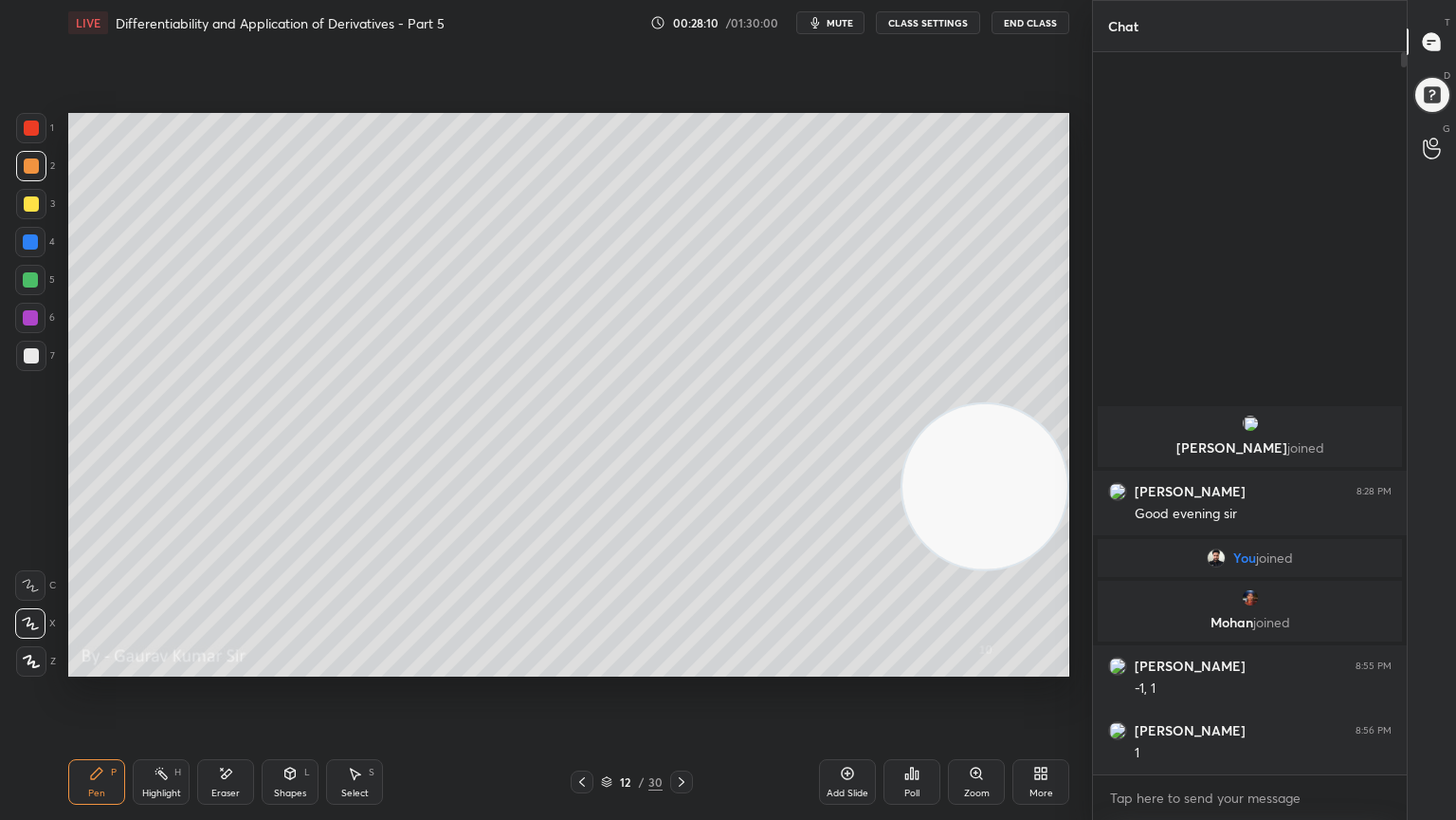
click at [244, 666] on div "Eraser" at bounding box center [225, 781] width 57 height 45
click at [94, 666] on div "Pen P" at bounding box center [96, 781] width 57 height 45
click at [31, 357] on div at bounding box center [32, 356] width 15 height 15
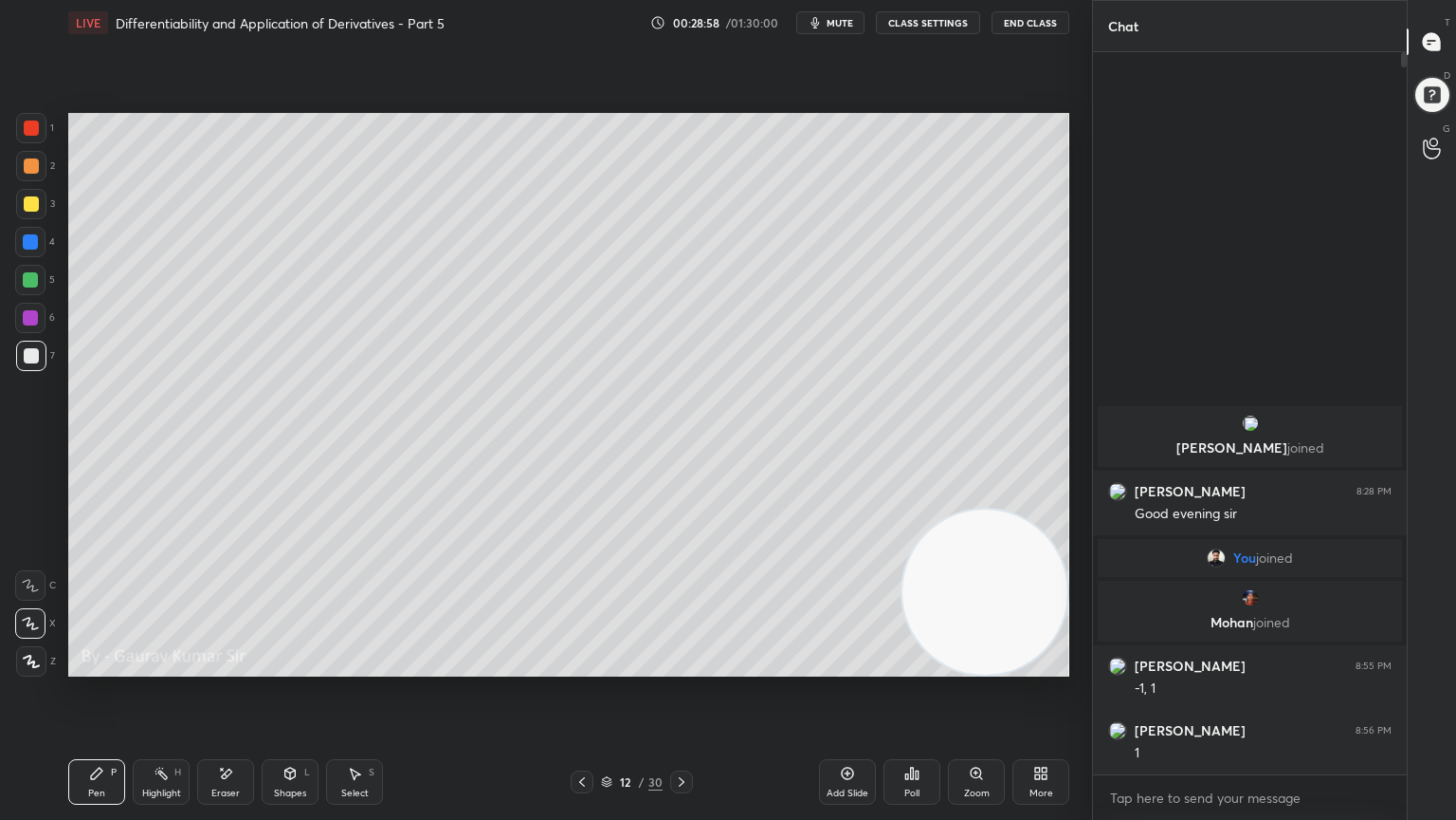
click at [237, 666] on div "Eraser" at bounding box center [226, 793] width 29 height 10
click at [99, 666] on div "Pen P" at bounding box center [96, 781] width 57 height 45
click at [496, 666] on div "Setting up your live class Poll for secs No correct answer Start poll" at bounding box center [568, 394] width 1016 height 698
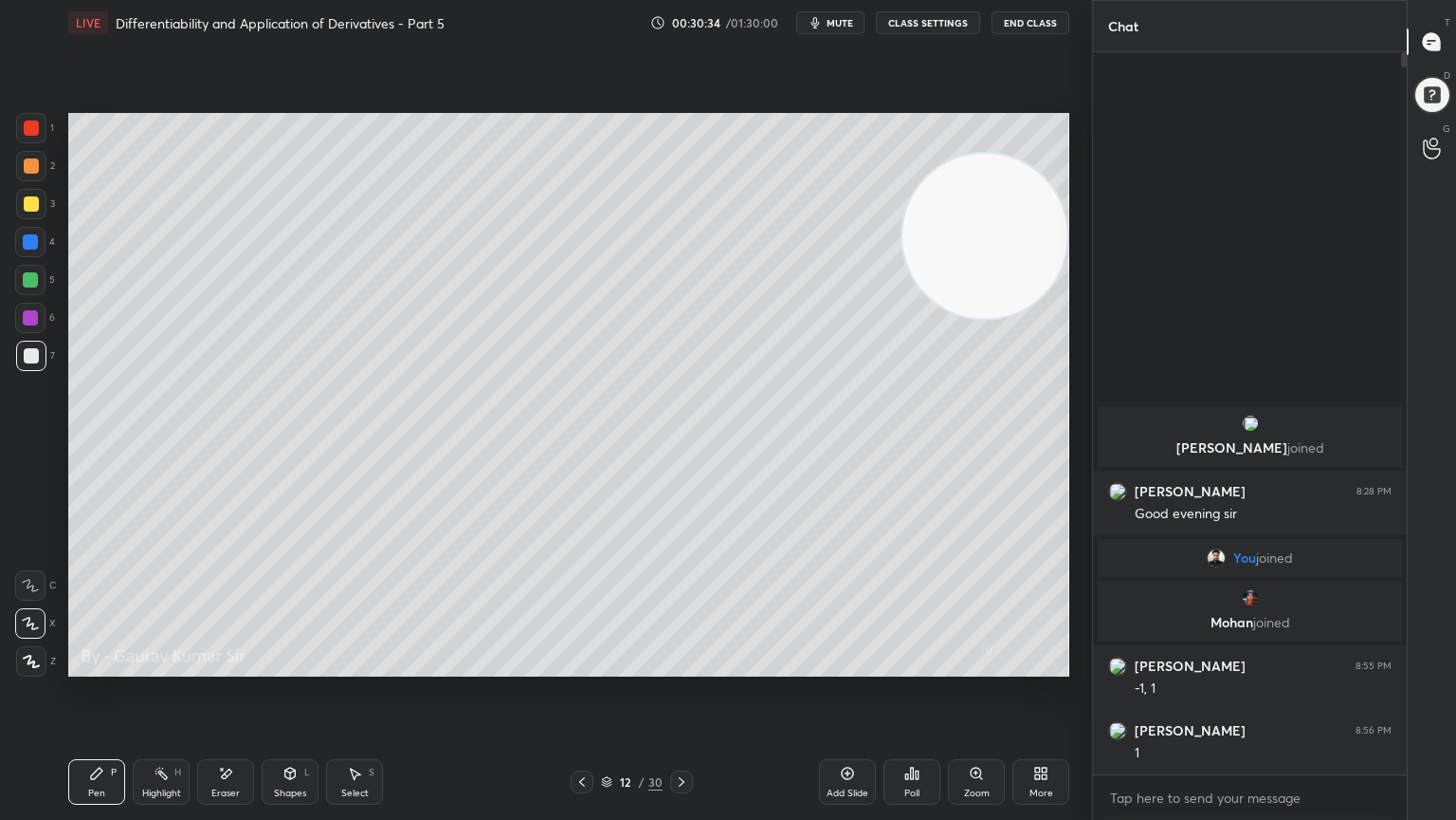
click at [685, 666] on icon at bounding box center [682, 782] width 15 height 15
click at [27, 166] on div at bounding box center [32, 166] width 15 height 15
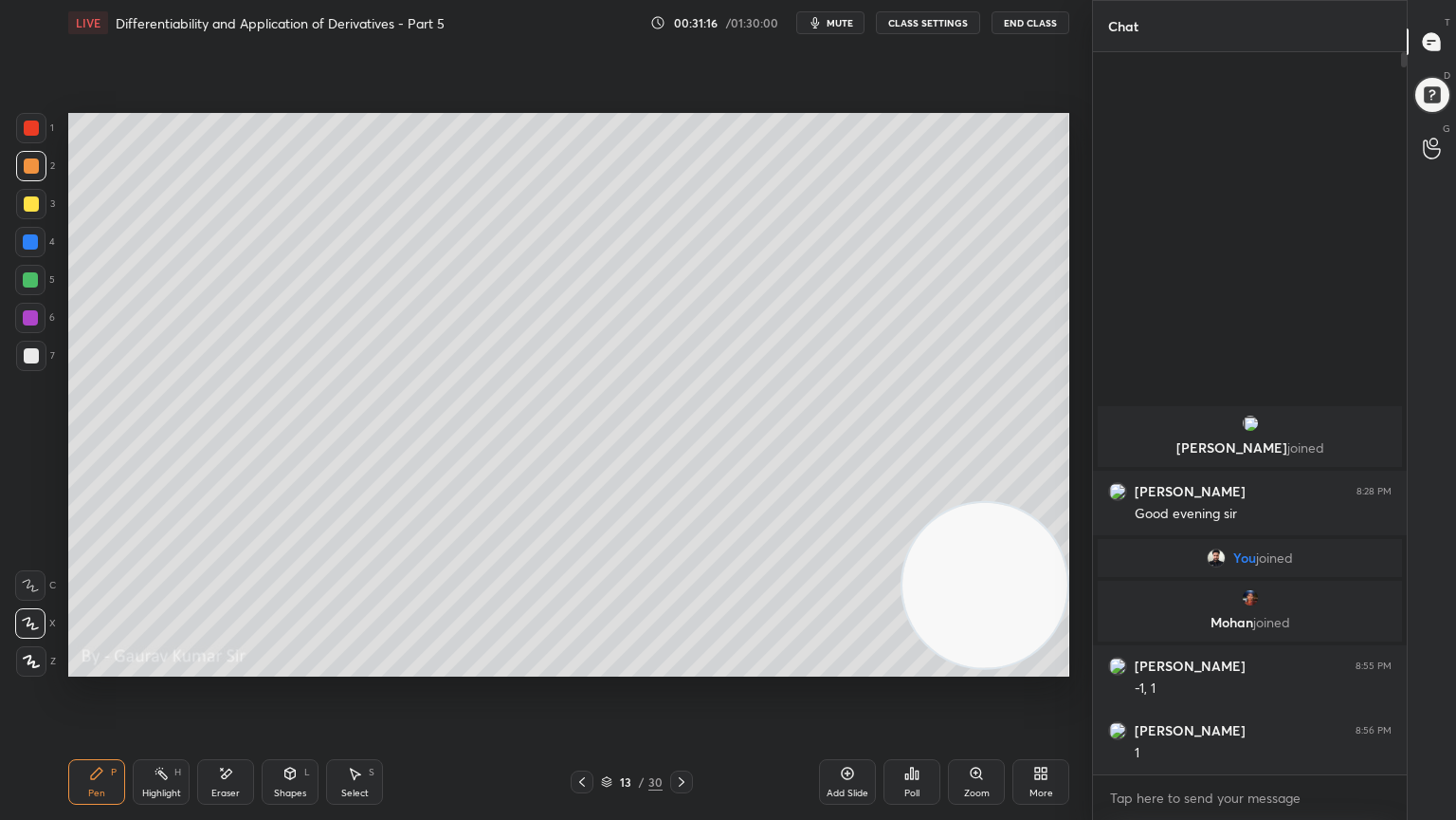
click at [239, 666] on div "Eraser" at bounding box center [225, 781] width 57 height 45
click at [83, 666] on div "Pen P" at bounding box center [96, 781] width 57 height 45
click at [227, 666] on div "Eraser" at bounding box center [225, 781] width 57 height 45
click at [106, 666] on div "Pen P" at bounding box center [96, 781] width 57 height 45
click at [36, 318] on div at bounding box center [31, 317] width 15 height 15
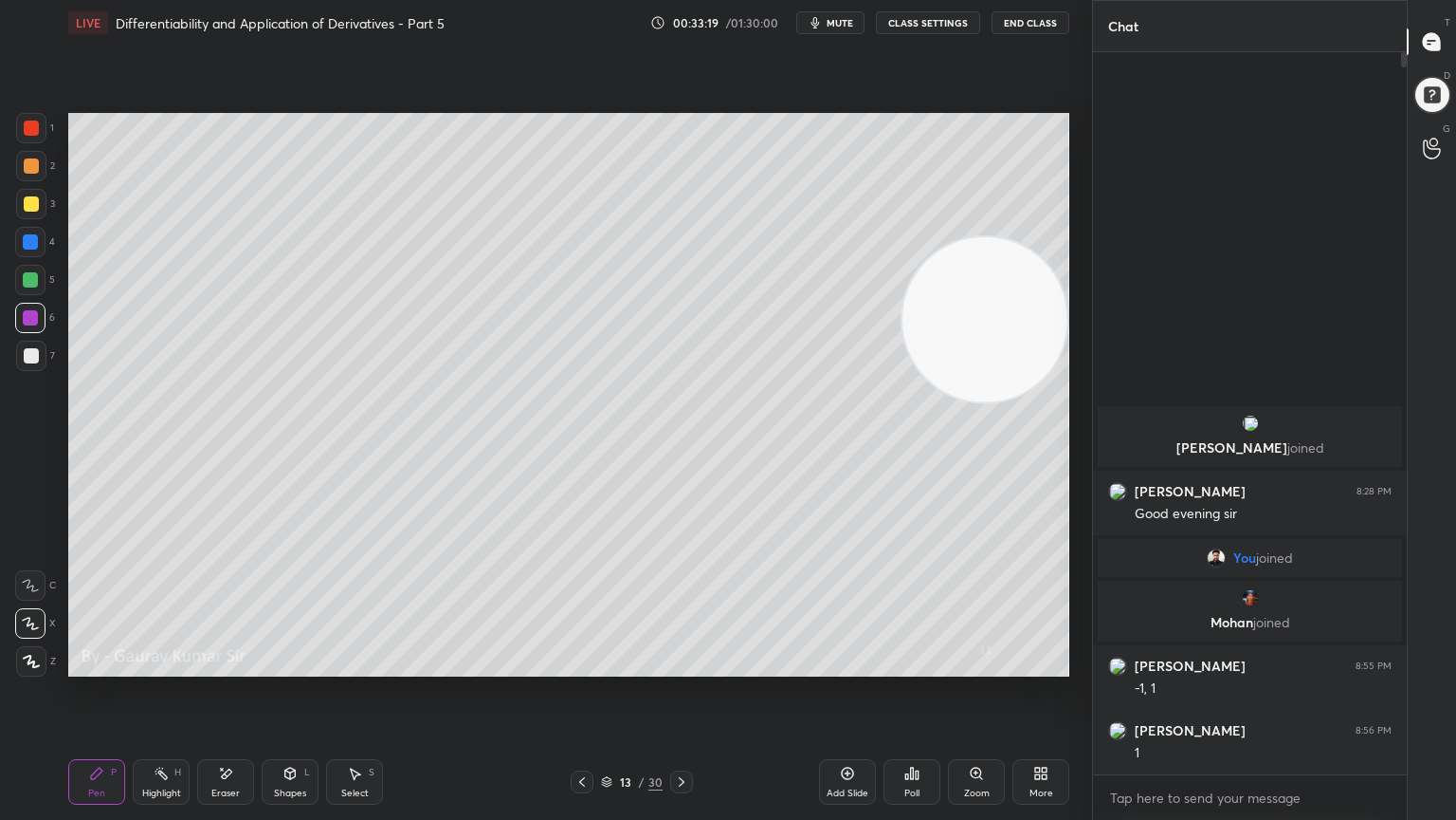
click at [231, 666] on div "Eraser" at bounding box center [225, 781] width 57 height 45
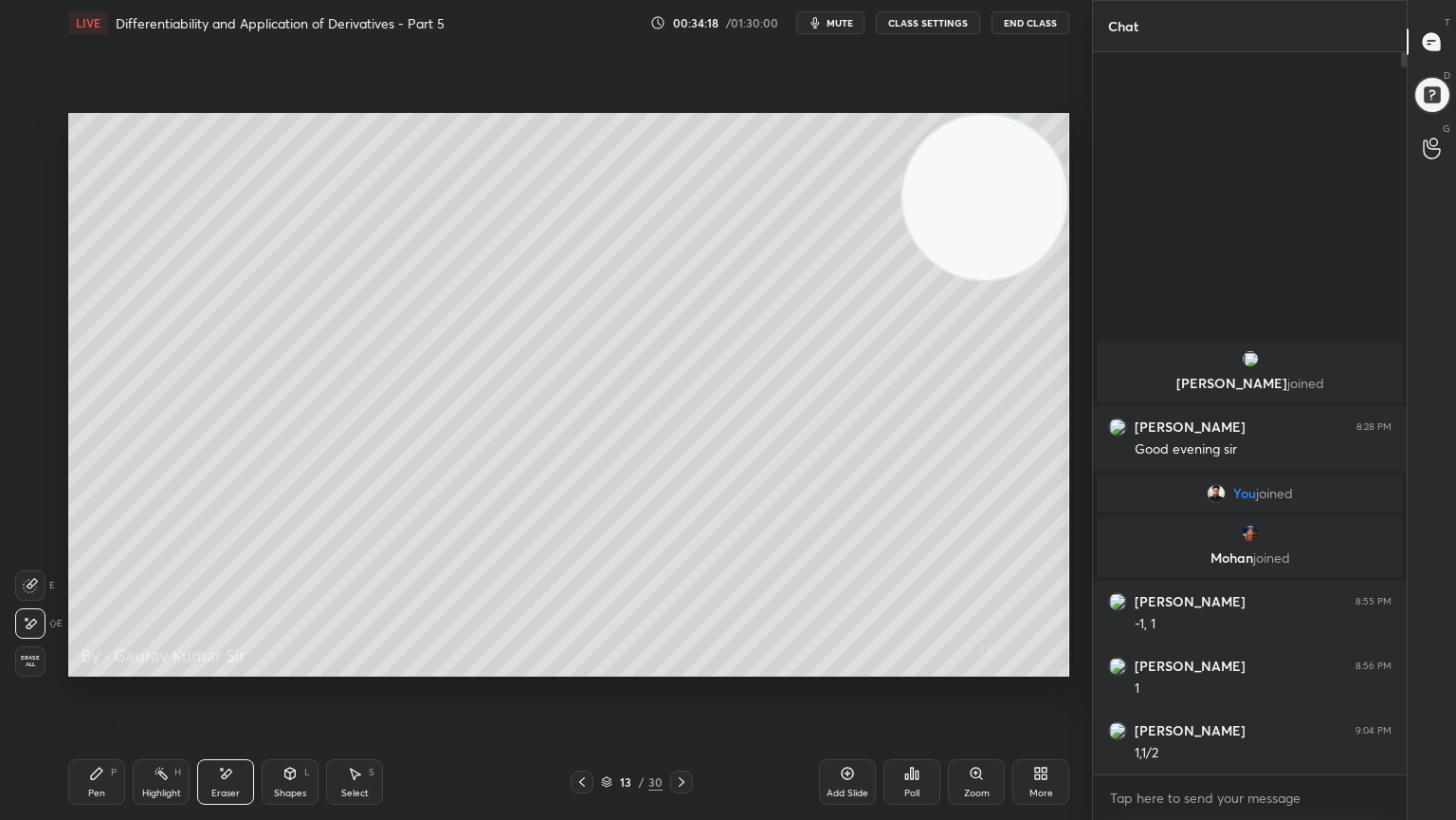
click at [109, 666] on div "Pen P" at bounding box center [96, 781] width 57 height 45
click at [27, 277] on div at bounding box center [31, 280] width 15 height 15
click at [35, 356] on div at bounding box center [32, 356] width 15 height 15
click at [31, 317] on div at bounding box center [31, 317] width 15 height 15
click at [36, 361] on div at bounding box center [32, 356] width 15 height 15
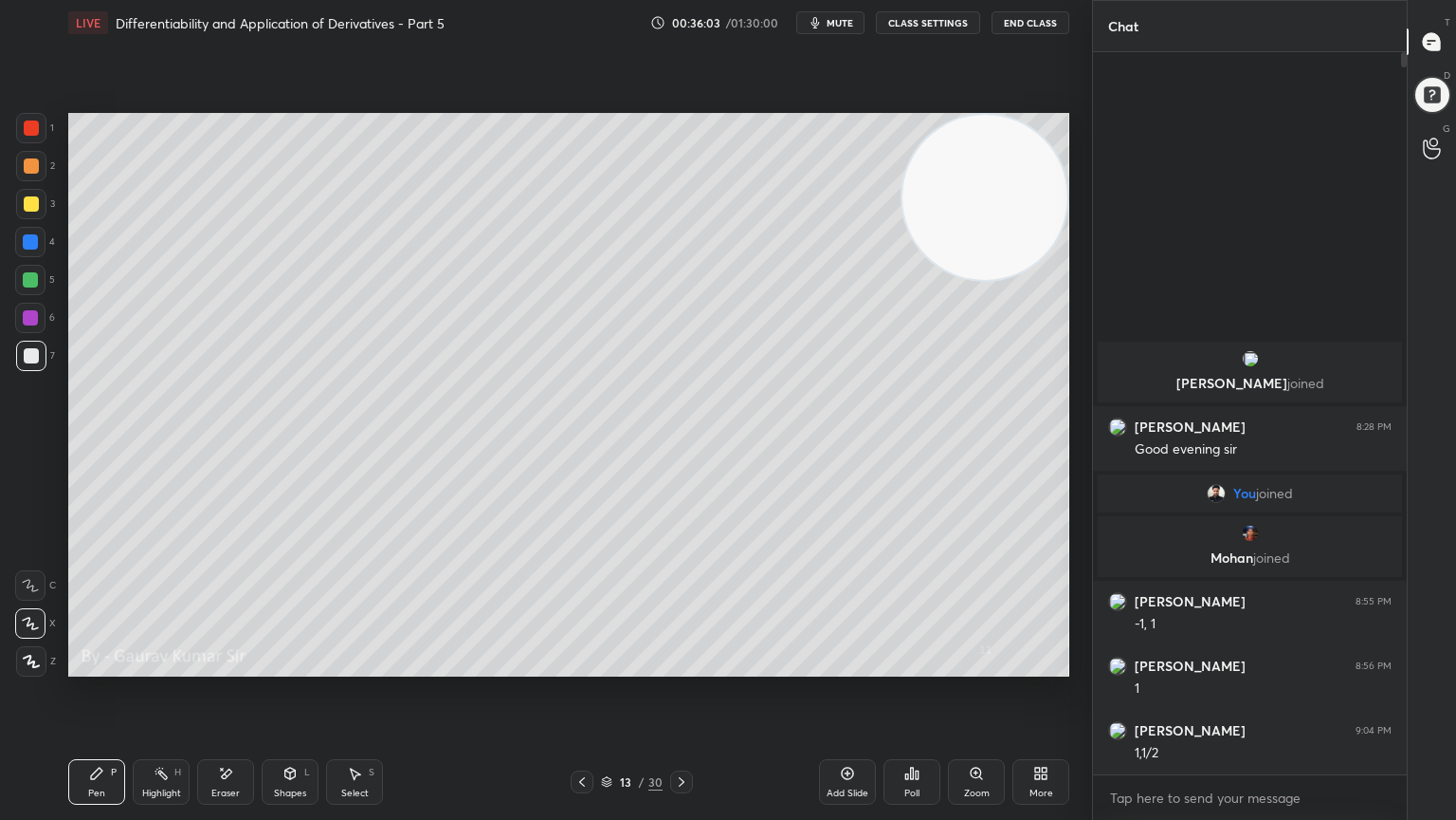
click at [682, 666] on icon at bounding box center [682, 782] width 15 height 15
click at [581, 666] on icon at bounding box center [582, 782] width 15 height 15
click at [681, 666] on icon at bounding box center [682, 782] width 15 height 15
click at [687, 666] on icon at bounding box center [682, 782] width 15 height 15
click at [24, 203] on div at bounding box center [32, 204] width 15 height 15
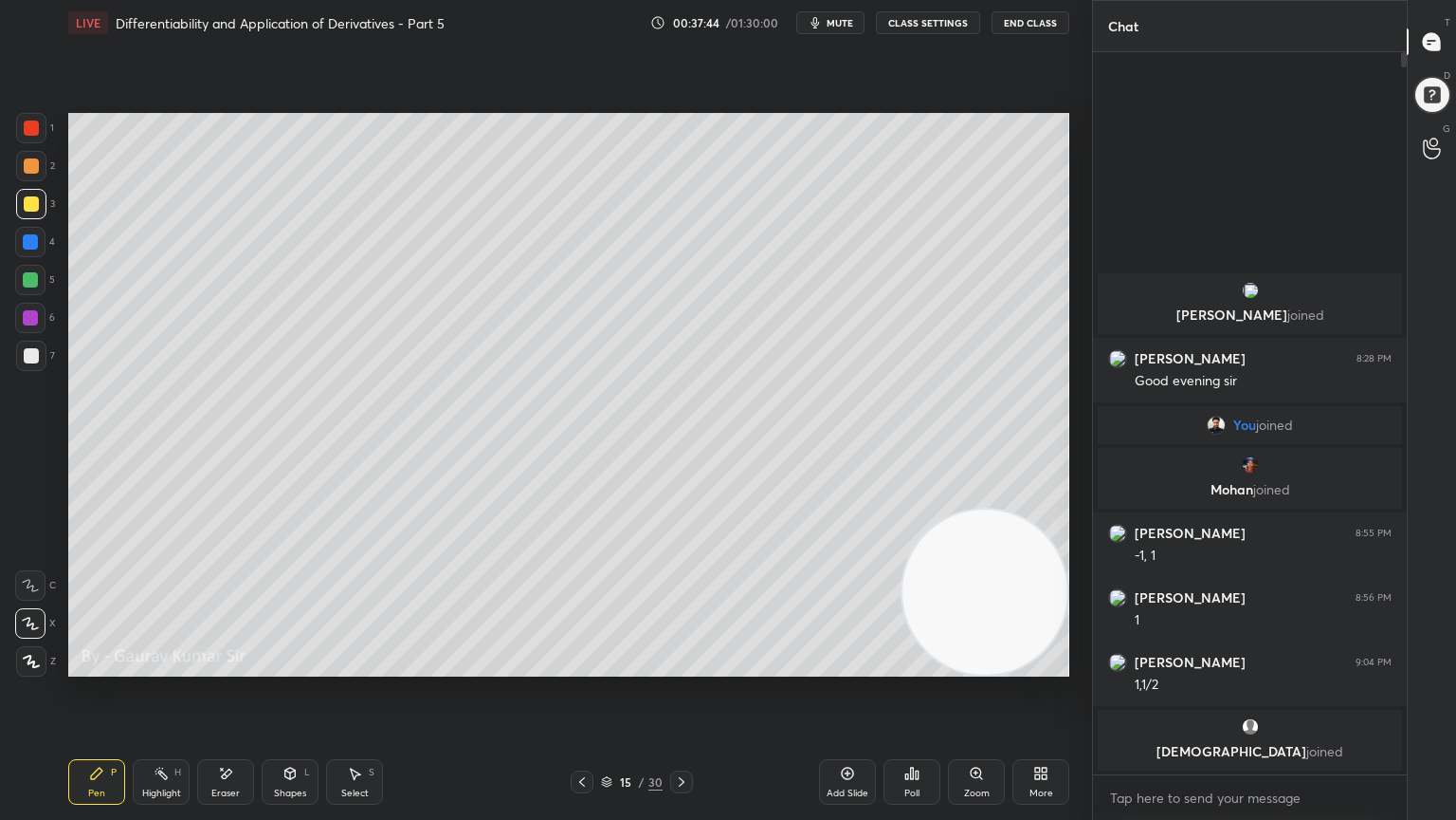
click at [31, 357] on div at bounding box center [32, 356] width 15 height 15
click at [684, 666] on icon at bounding box center [682, 782] width 15 height 15
click at [25, 130] on div at bounding box center [32, 129] width 15 height 15
click at [31, 280] on div at bounding box center [31, 280] width 15 height 15
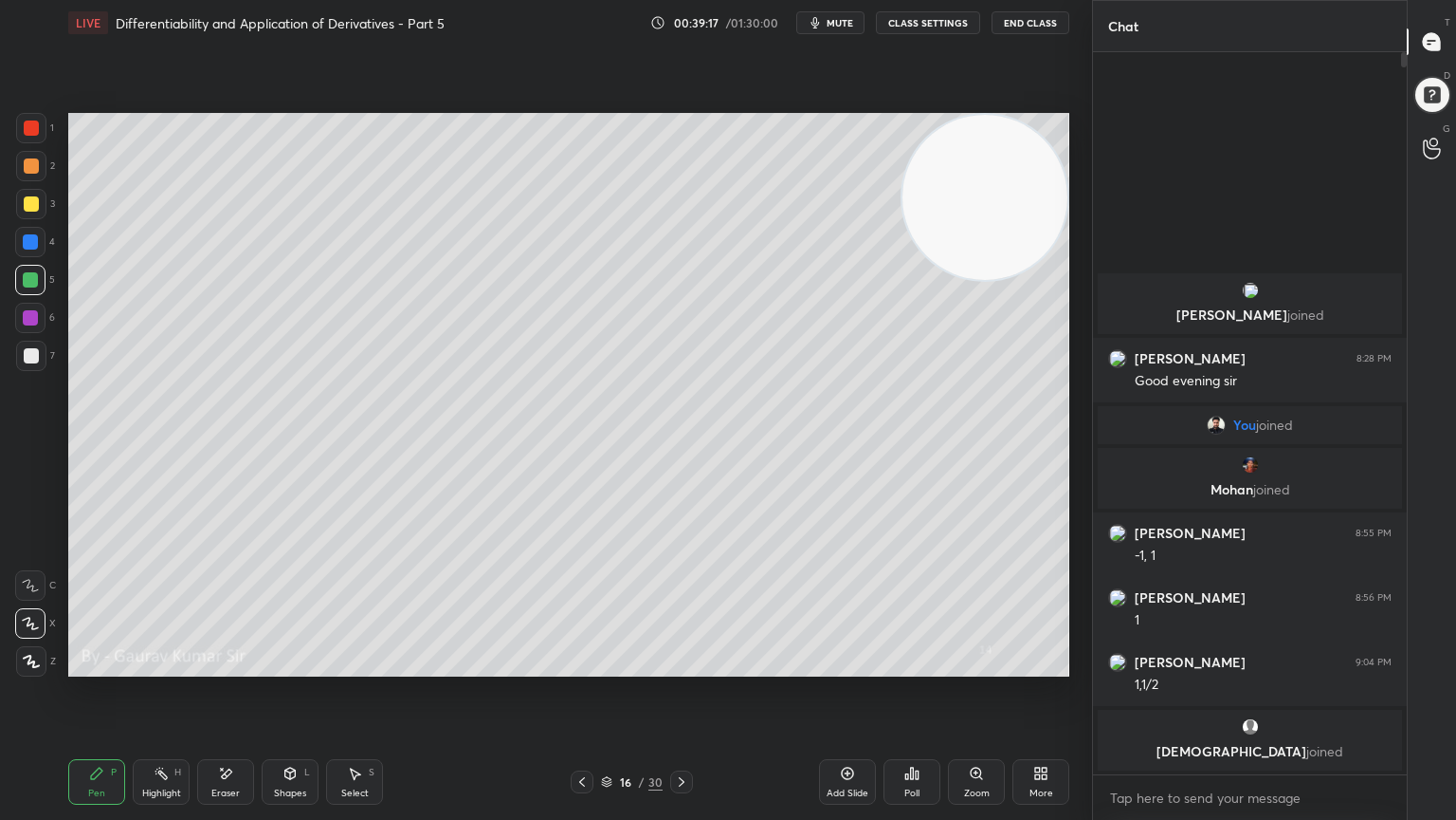
click at [23, 238] on div at bounding box center [31, 242] width 15 height 15
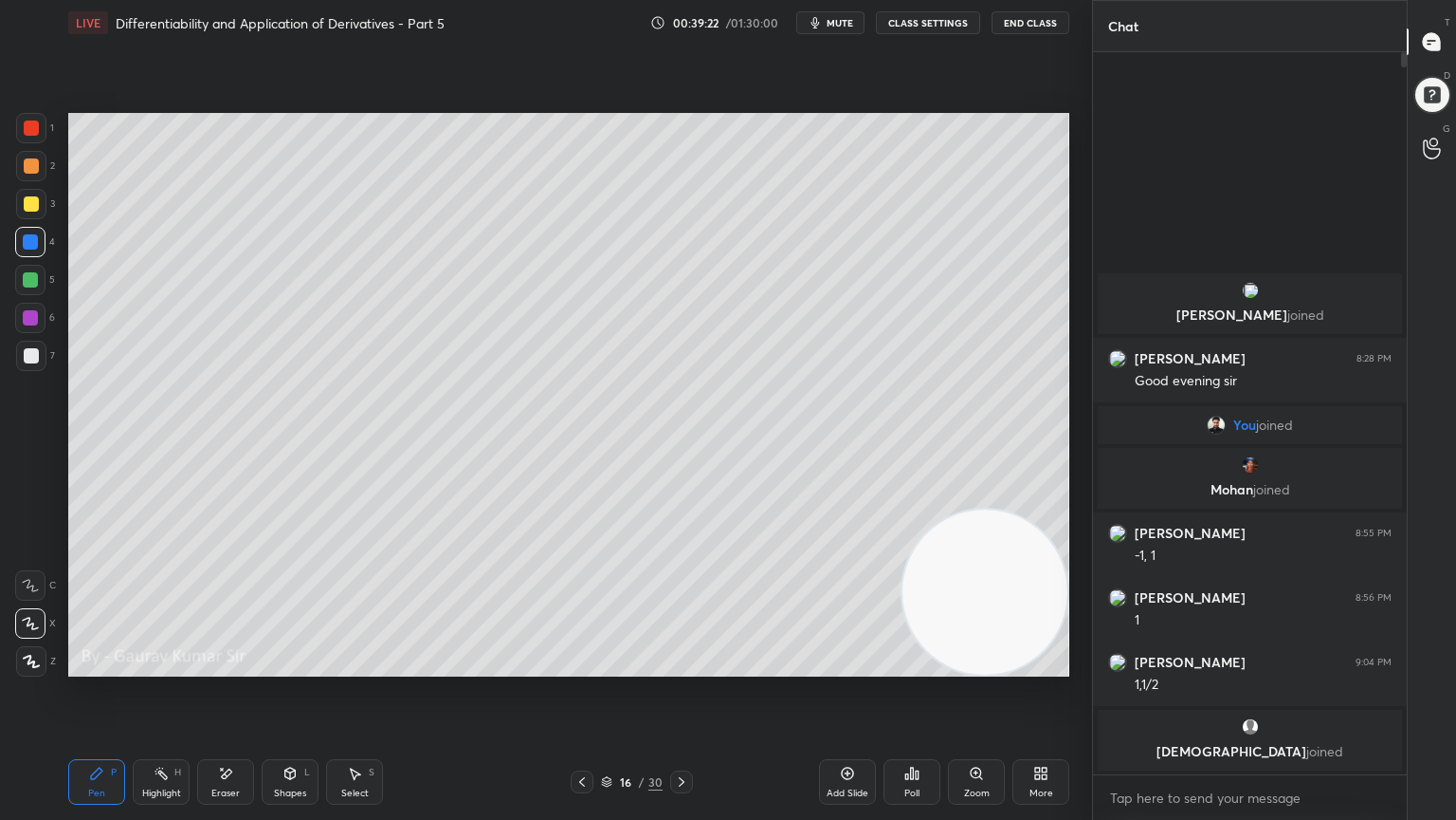
click at [31, 281] on div at bounding box center [31, 280] width 15 height 15
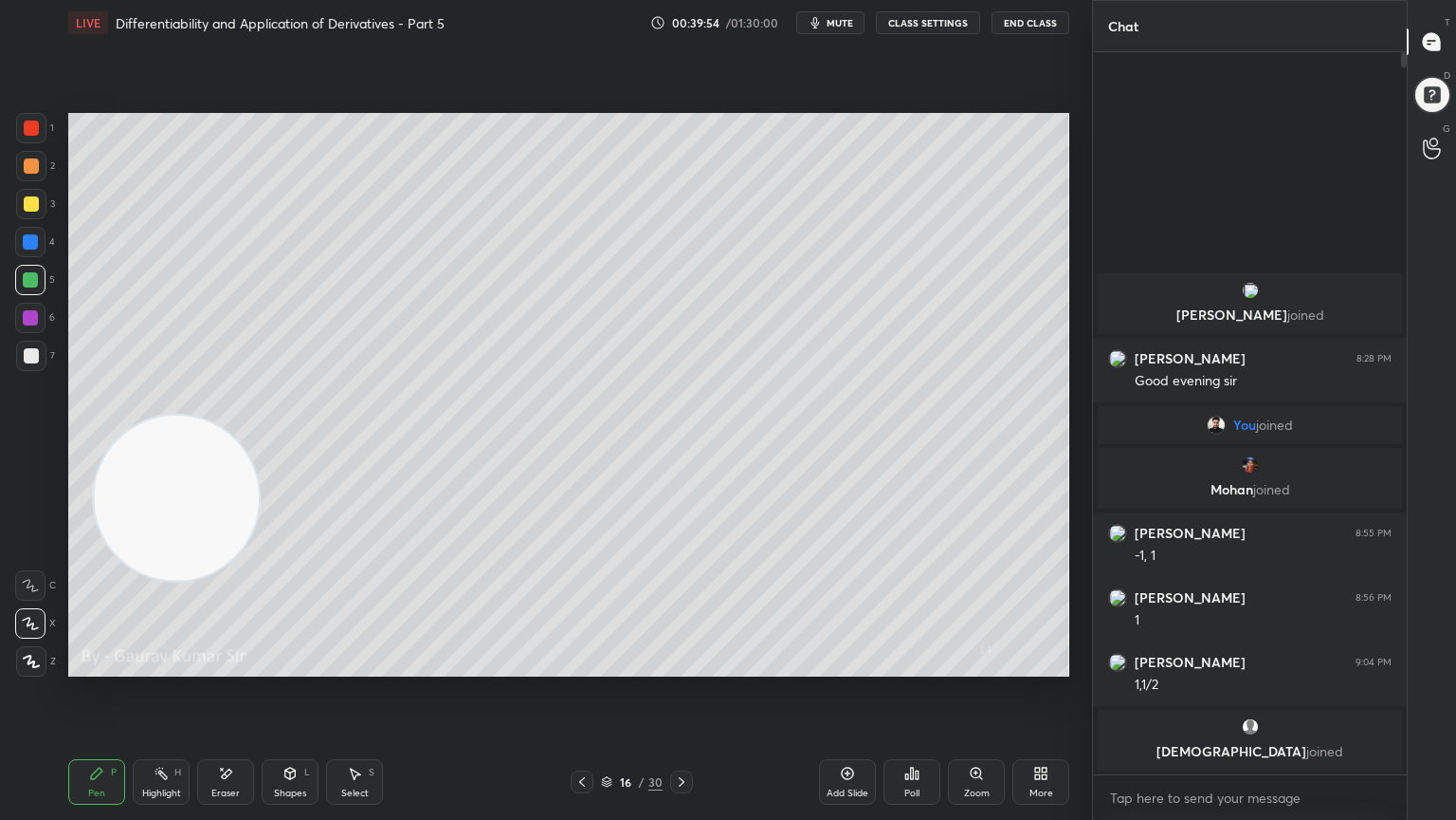
click at [27, 244] on div at bounding box center [31, 242] width 15 height 15
click at [217, 666] on div "Eraser" at bounding box center [226, 793] width 29 height 10
click at [108, 666] on div "Pen P" at bounding box center [96, 781] width 57 height 45
click at [24, 208] on div at bounding box center [32, 204] width 15 height 15
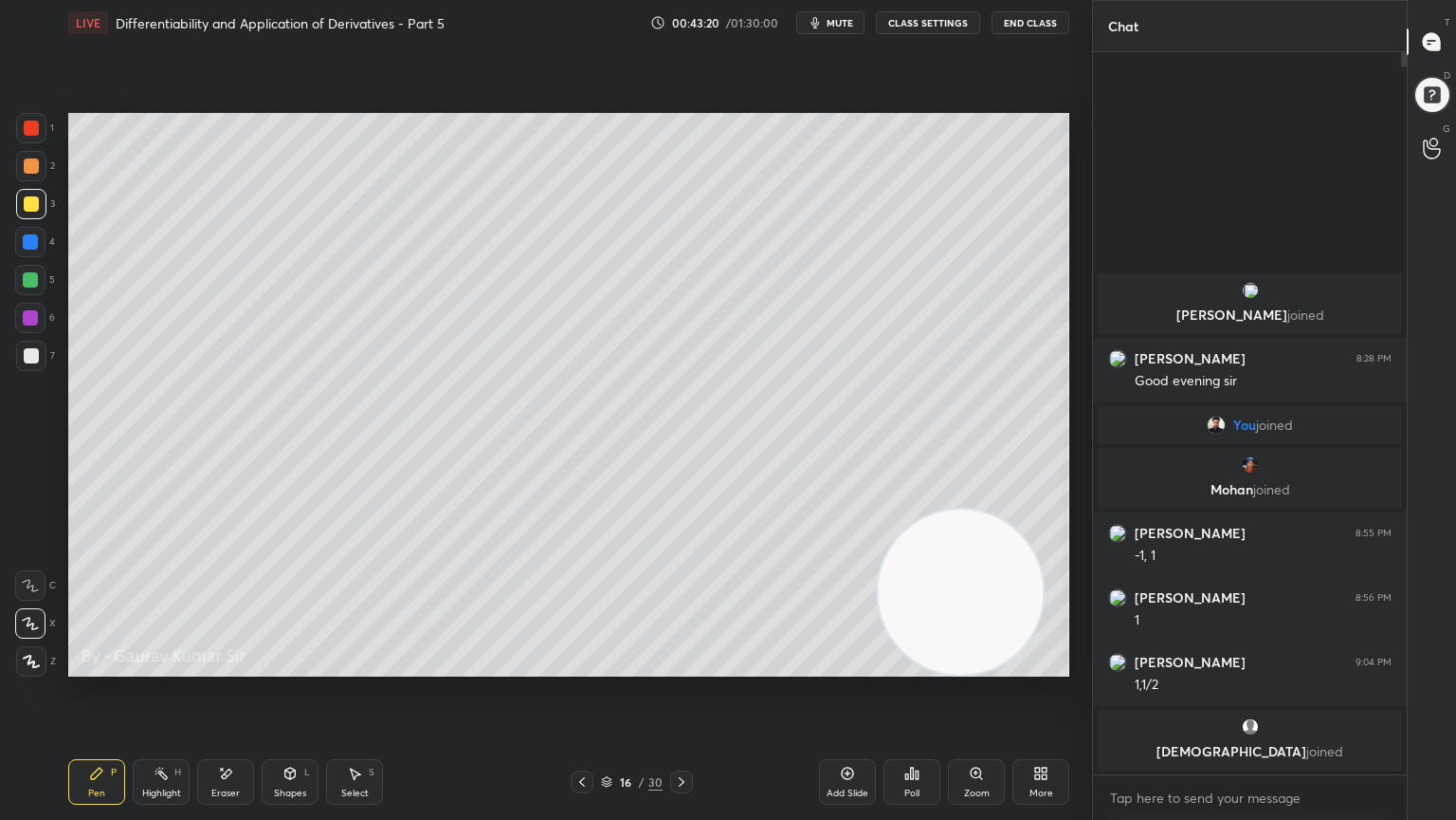
click at [685, 666] on icon at bounding box center [682, 782] width 15 height 15
click at [31, 127] on div at bounding box center [32, 129] width 15 height 15
click at [228, 666] on icon at bounding box center [226, 773] width 11 height 10
click at [95, 666] on div "Pen" at bounding box center [97, 793] width 17 height 10
click at [34, 277] on div at bounding box center [31, 280] width 15 height 15
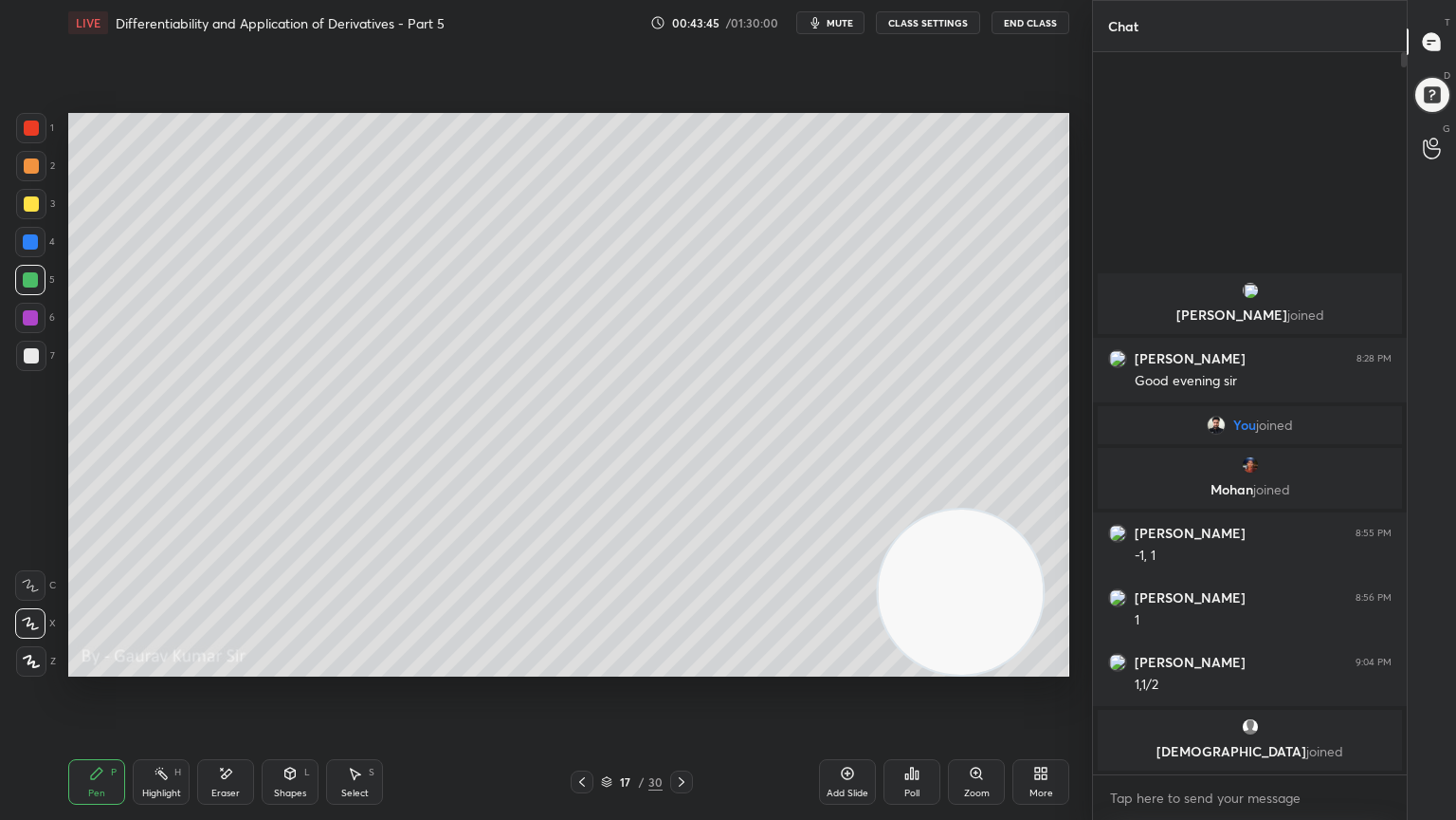
click at [227, 666] on icon at bounding box center [226, 773] width 11 height 10
click at [113, 666] on div "Pen P" at bounding box center [96, 781] width 57 height 45
click at [624, 666] on div "Pen P Highlight H Eraser Shapes L Select S 17 / 30 Add Slide Poll Zoom More" at bounding box center [568, 782] width 1002 height 76
click at [895, 666] on div "Poll" at bounding box center [912, 782] width 57 height 106
click at [29, 353] on div at bounding box center [32, 356] width 15 height 15
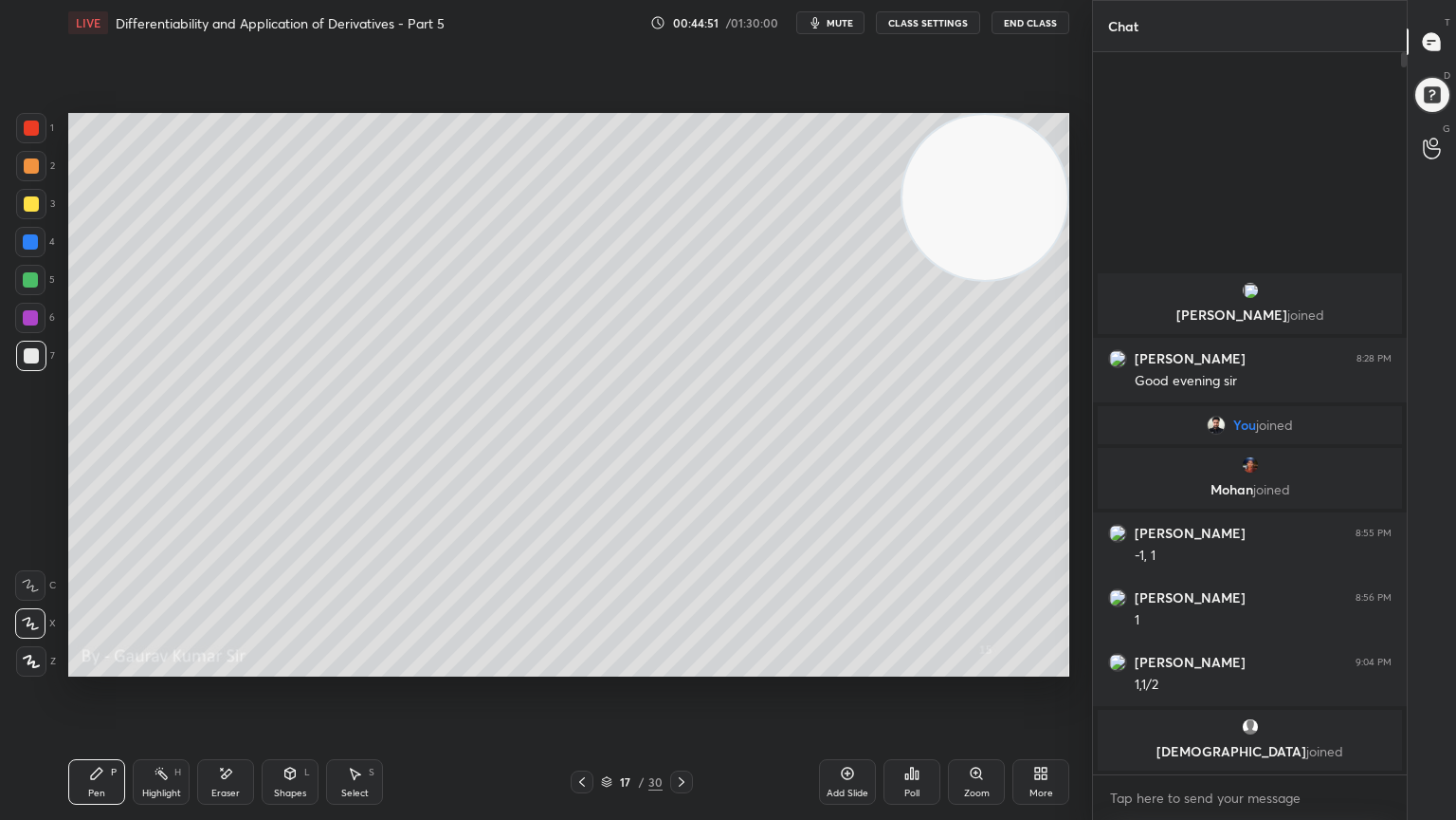
click at [230, 666] on div "Eraser" at bounding box center [225, 781] width 57 height 45
click at [118, 666] on div "Pen P" at bounding box center [96, 781] width 57 height 45
click at [682, 666] on icon at bounding box center [682, 782] width 15 height 15
click at [30, 280] on div at bounding box center [31, 280] width 15 height 15
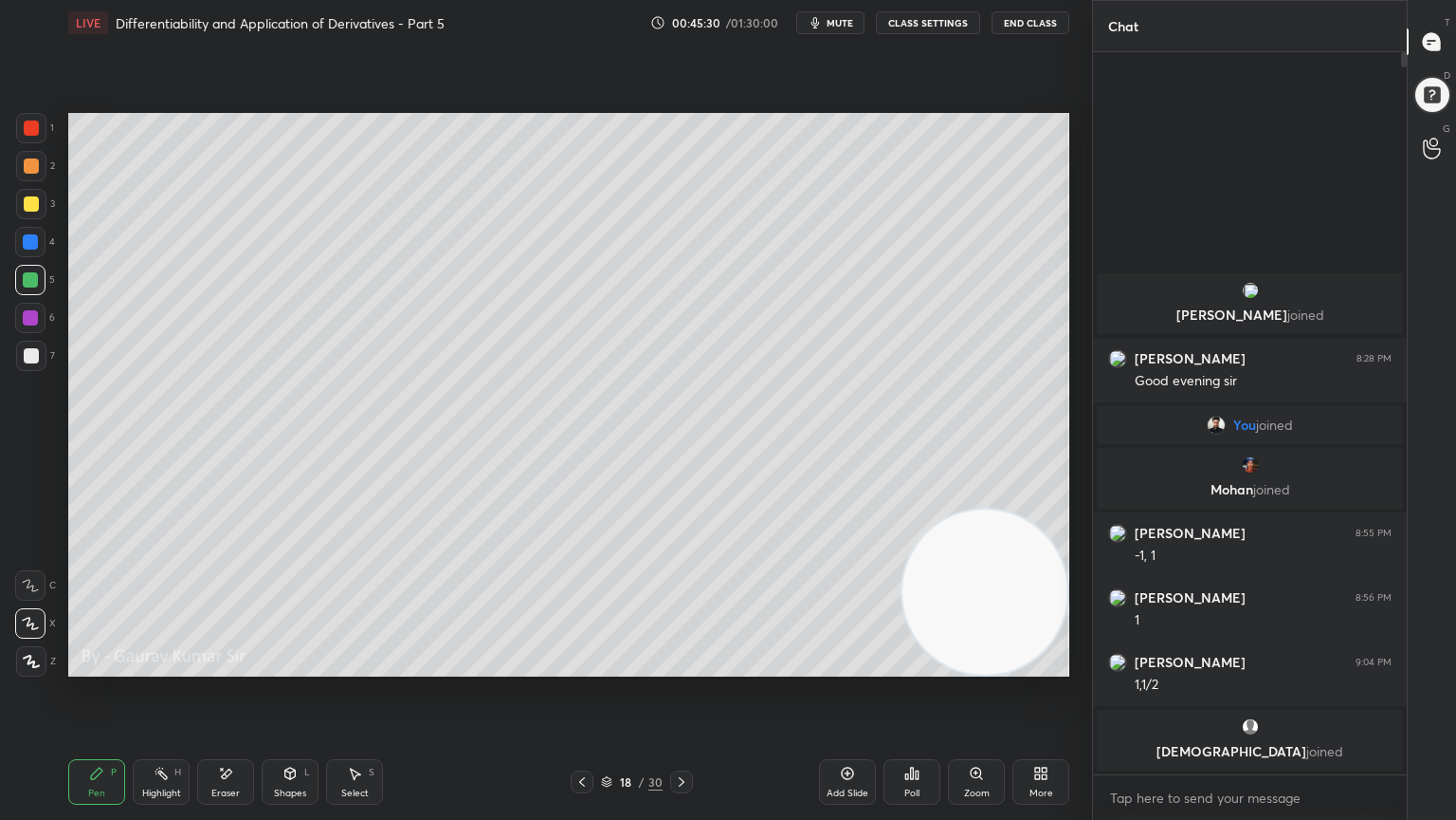
click at [28, 211] on div at bounding box center [32, 204] width 15 height 15
click at [581, 666] on icon at bounding box center [582, 782] width 15 height 15
click at [687, 666] on icon at bounding box center [682, 782] width 15 height 15
click at [32, 167] on div at bounding box center [32, 166] width 15 height 15
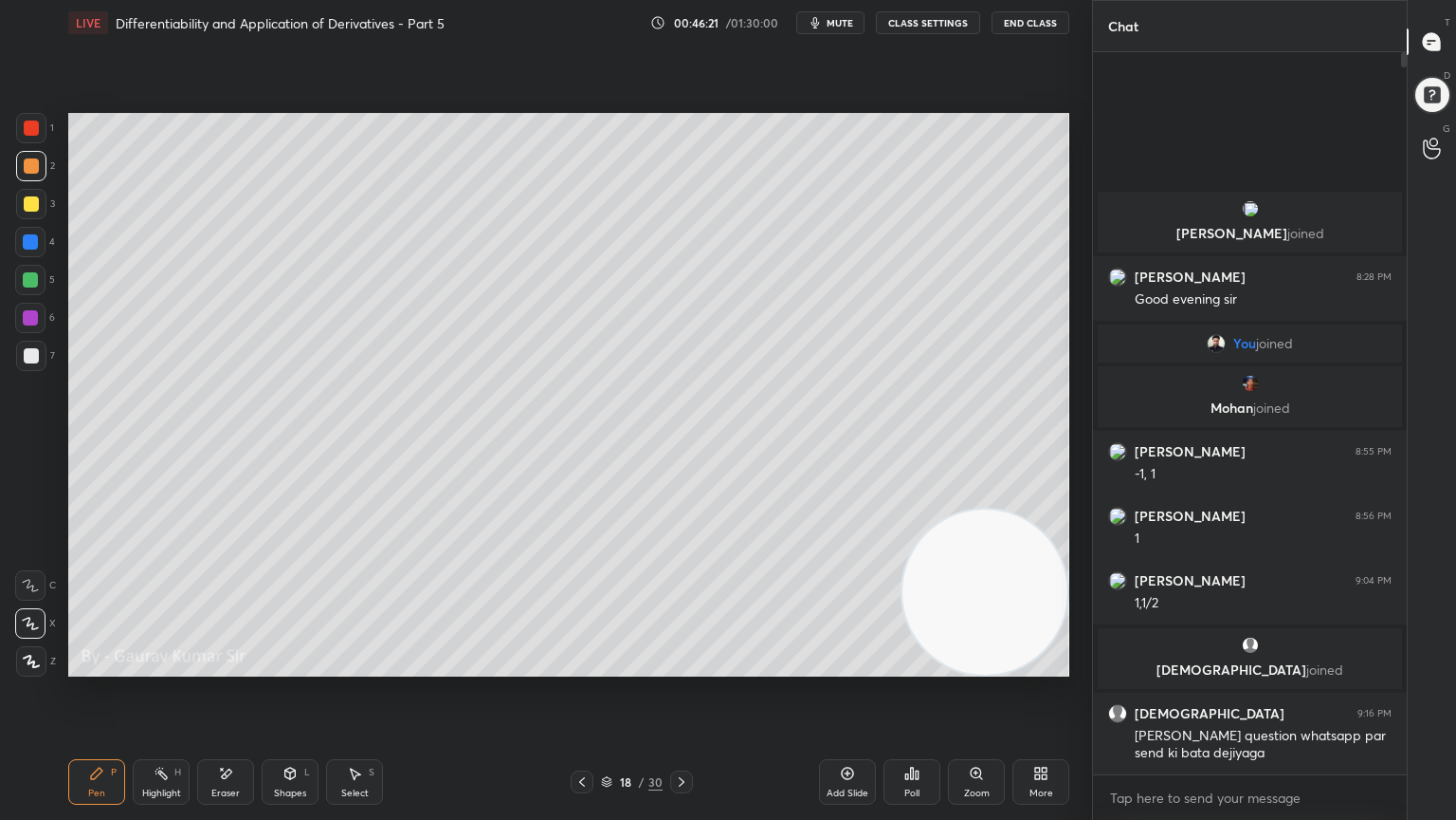
click at [230, 666] on icon at bounding box center [226, 773] width 15 height 16
click at [102, 666] on icon at bounding box center [97, 773] width 15 height 15
click at [223, 666] on div "Eraser" at bounding box center [226, 793] width 29 height 10
click at [95, 666] on div "Pen" at bounding box center [97, 793] width 17 height 10
click at [240, 666] on div "Eraser" at bounding box center [225, 781] width 57 height 45
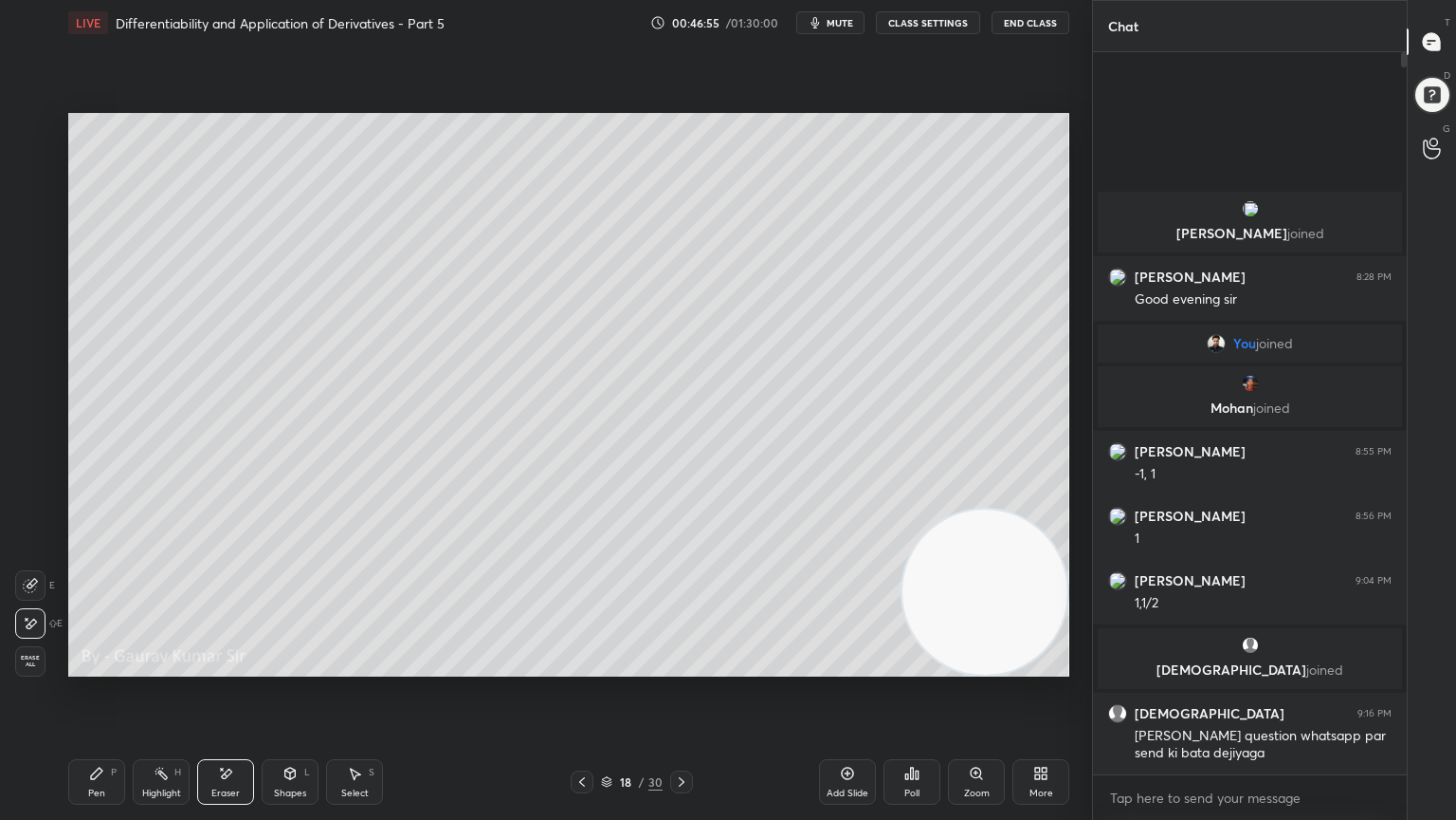
click at [96, 666] on div "Pen P" at bounding box center [96, 781] width 57 height 45
click at [25, 285] on div at bounding box center [31, 280] width 15 height 15
click at [223, 666] on div "Eraser" at bounding box center [226, 793] width 29 height 10
click at [97, 666] on div "Pen P" at bounding box center [96, 781] width 57 height 45
click at [34, 203] on div at bounding box center [32, 204] width 15 height 15
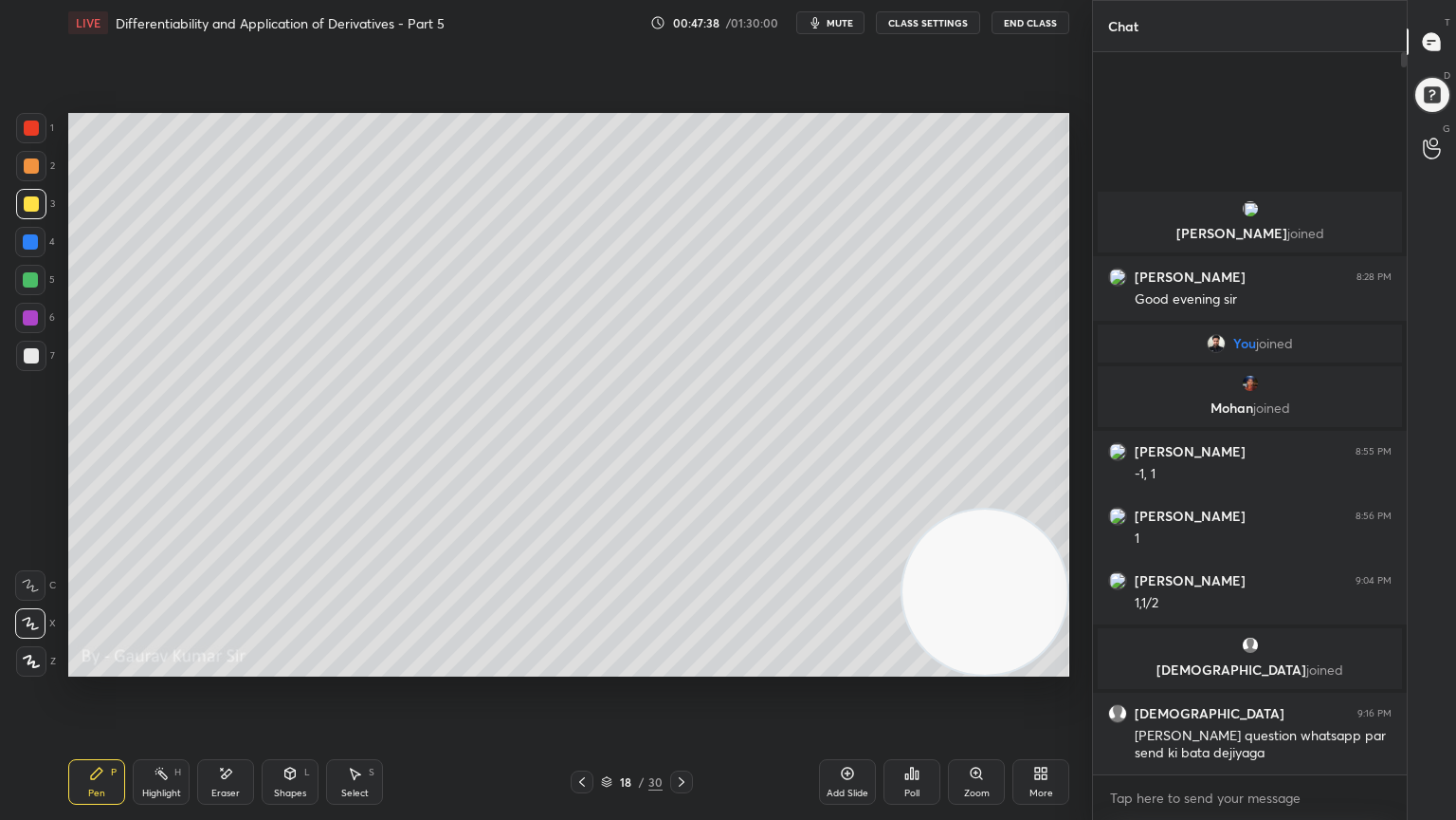
click at [234, 666] on div "Eraser" at bounding box center [225, 781] width 57 height 45
click at [100, 666] on div "Pen P" at bounding box center [96, 781] width 57 height 45
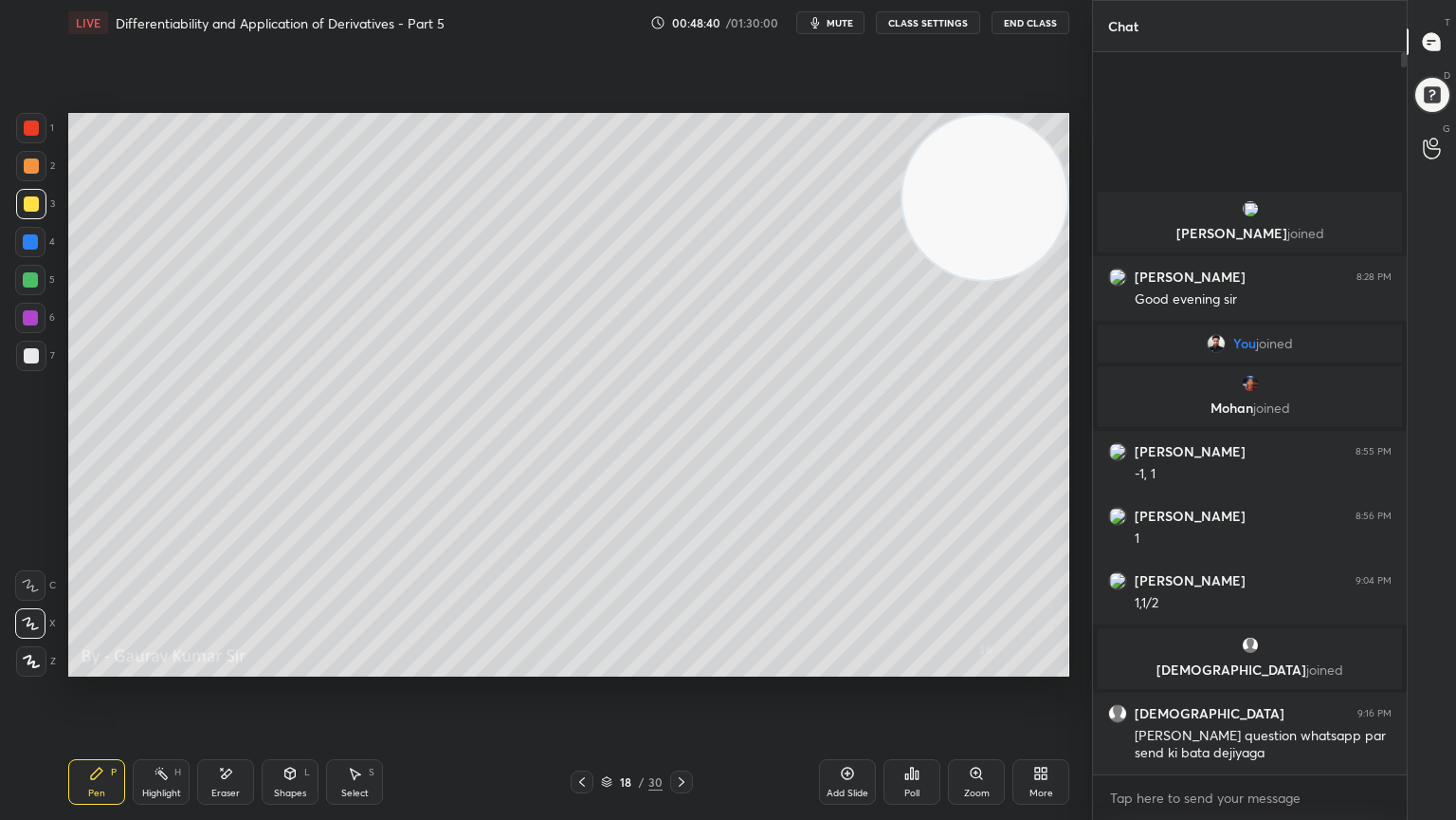
click at [679, 666] on icon at bounding box center [682, 782] width 15 height 15
click at [31, 163] on div at bounding box center [32, 166] width 15 height 15
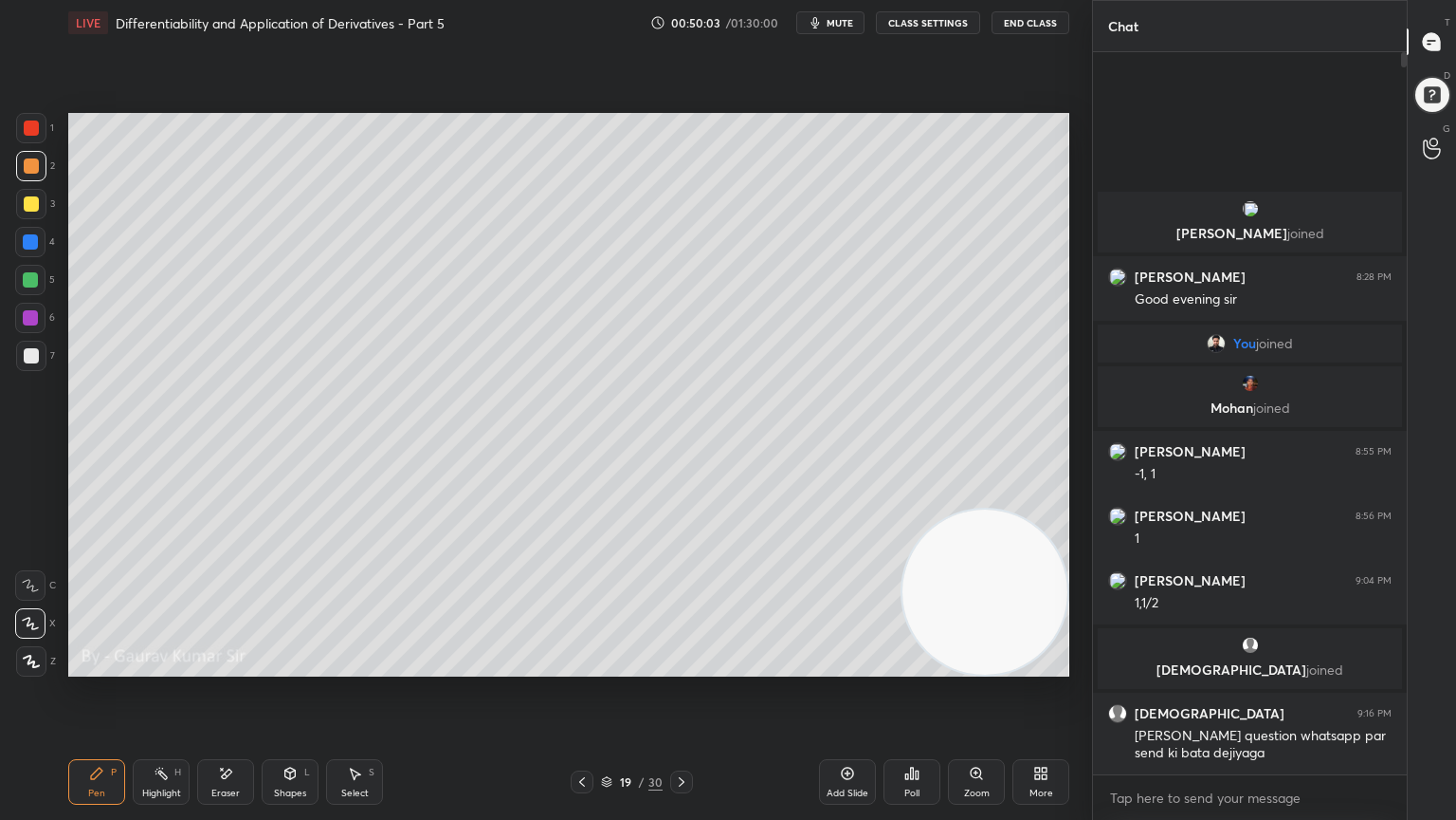
click at [227, 666] on div "Eraser" at bounding box center [225, 781] width 57 height 45
click at [91, 666] on div "Pen P" at bounding box center [96, 781] width 57 height 45
click at [223, 666] on div "Eraser" at bounding box center [226, 793] width 29 height 10
click at [168, 666] on div "Highlight" at bounding box center [161, 793] width 39 height 10
click at [223, 666] on div "Eraser" at bounding box center [226, 793] width 29 height 10
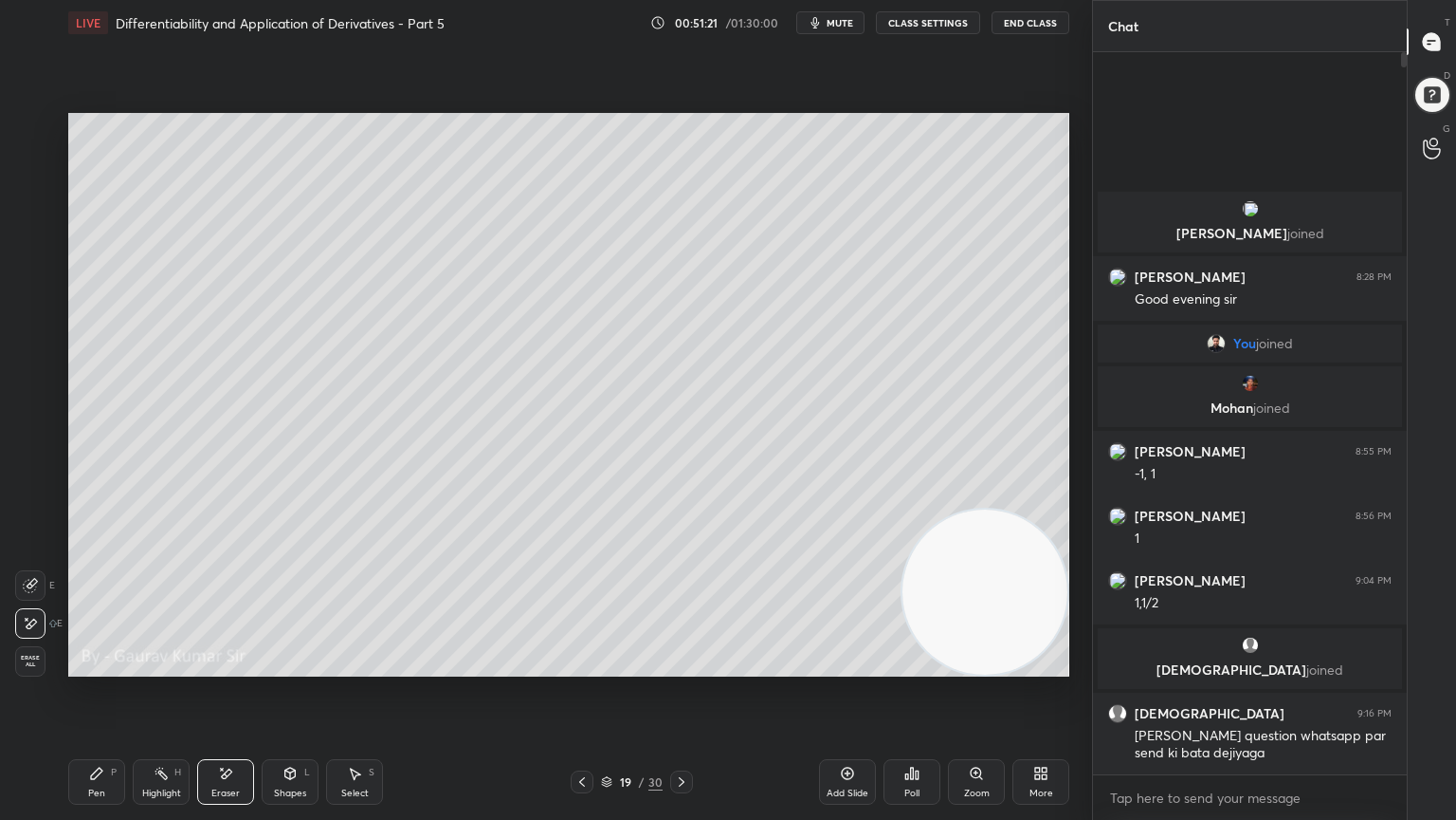
click at [83, 666] on div "Pen P" at bounding box center [96, 781] width 57 height 45
click at [223, 666] on div "Eraser" at bounding box center [226, 793] width 29 height 10
click at [99, 666] on icon at bounding box center [97, 773] width 15 height 15
click at [27, 277] on div at bounding box center [31, 280] width 15 height 15
click at [682, 666] on icon at bounding box center [682, 782] width 6 height 10
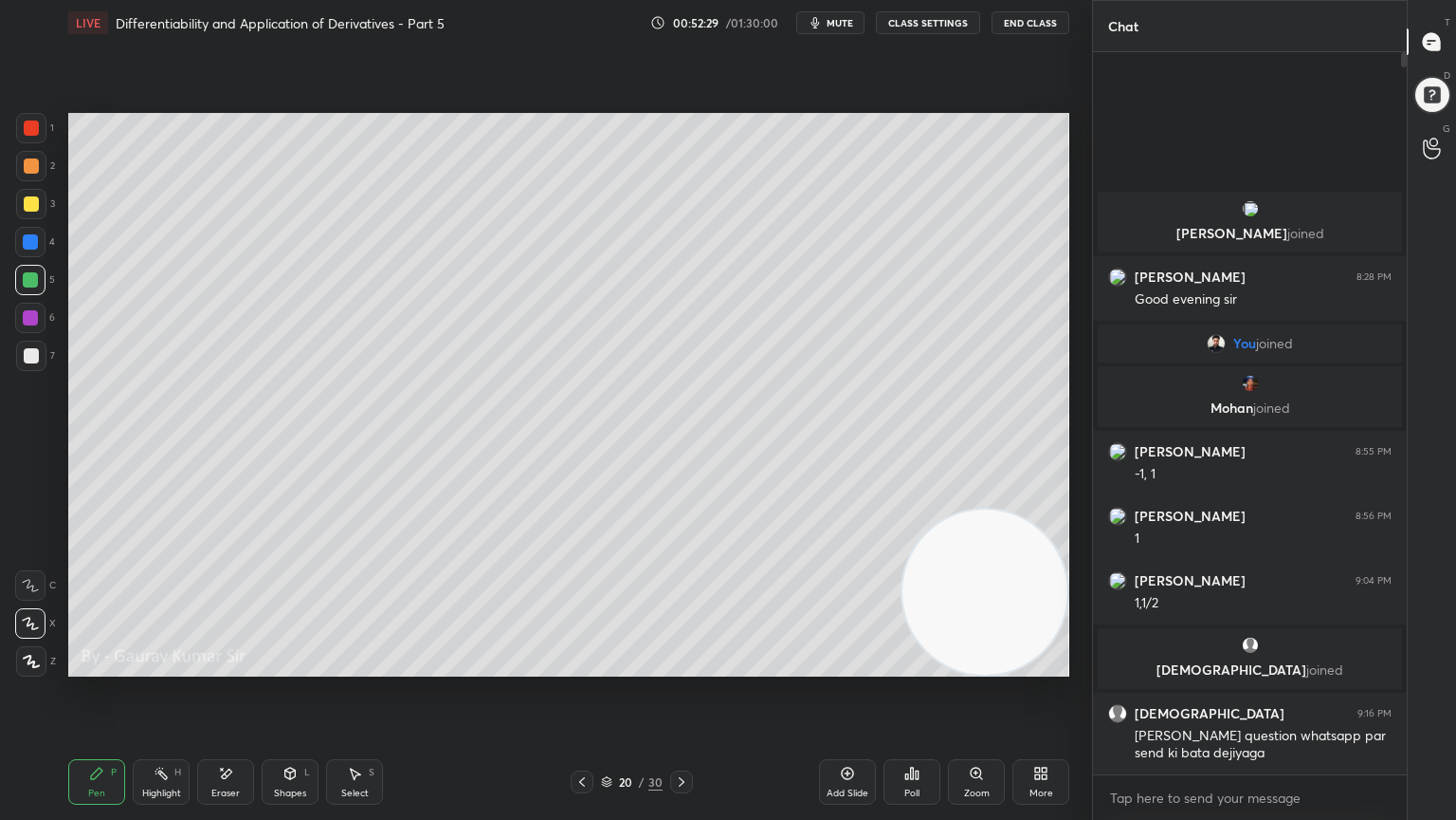
click at [31, 200] on div at bounding box center [32, 204] width 15 height 15
click at [30, 283] on div at bounding box center [31, 280] width 15 height 15
click at [232, 666] on div "Eraser" at bounding box center [226, 793] width 29 height 10
click at [99, 666] on div "Pen P" at bounding box center [96, 781] width 57 height 45
click at [575, 666] on icon at bounding box center [582, 782] width 15 height 15
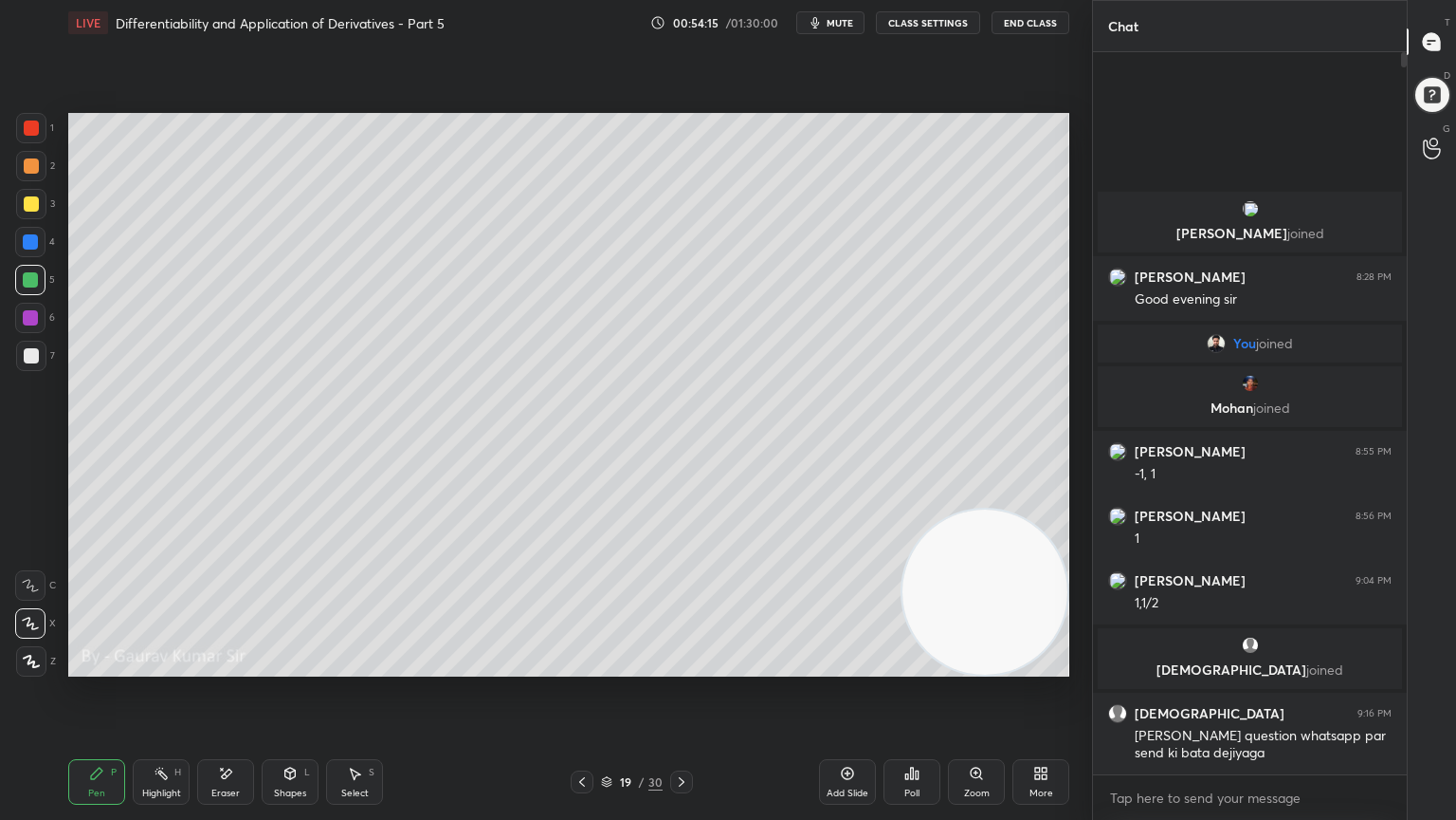
click at [28, 316] on div at bounding box center [31, 317] width 15 height 15
click at [685, 666] on icon at bounding box center [682, 782] width 15 height 15
click at [576, 666] on icon at bounding box center [582, 782] width 15 height 15
click at [680, 666] on icon at bounding box center [682, 782] width 15 height 15
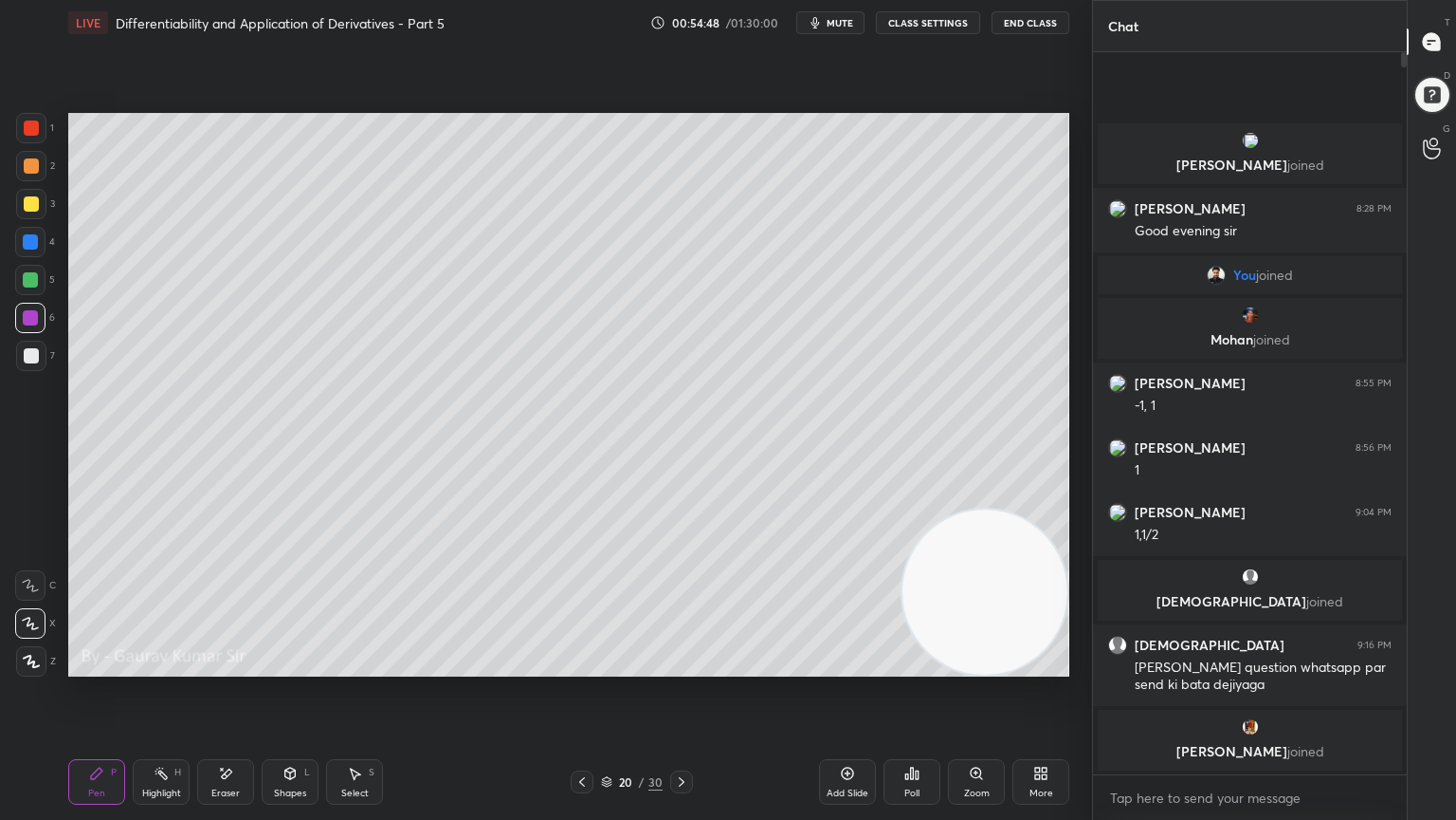
click at [584, 666] on icon at bounding box center [582, 782] width 6 height 10
click at [686, 666] on icon at bounding box center [682, 782] width 15 height 15
click at [578, 666] on icon at bounding box center [582, 782] width 15 height 15
click at [680, 666] on icon at bounding box center [682, 782] width 15 height 15
click at [222, 666] on div "Eraser" at bounding box center [226, 793] width 29 height 10
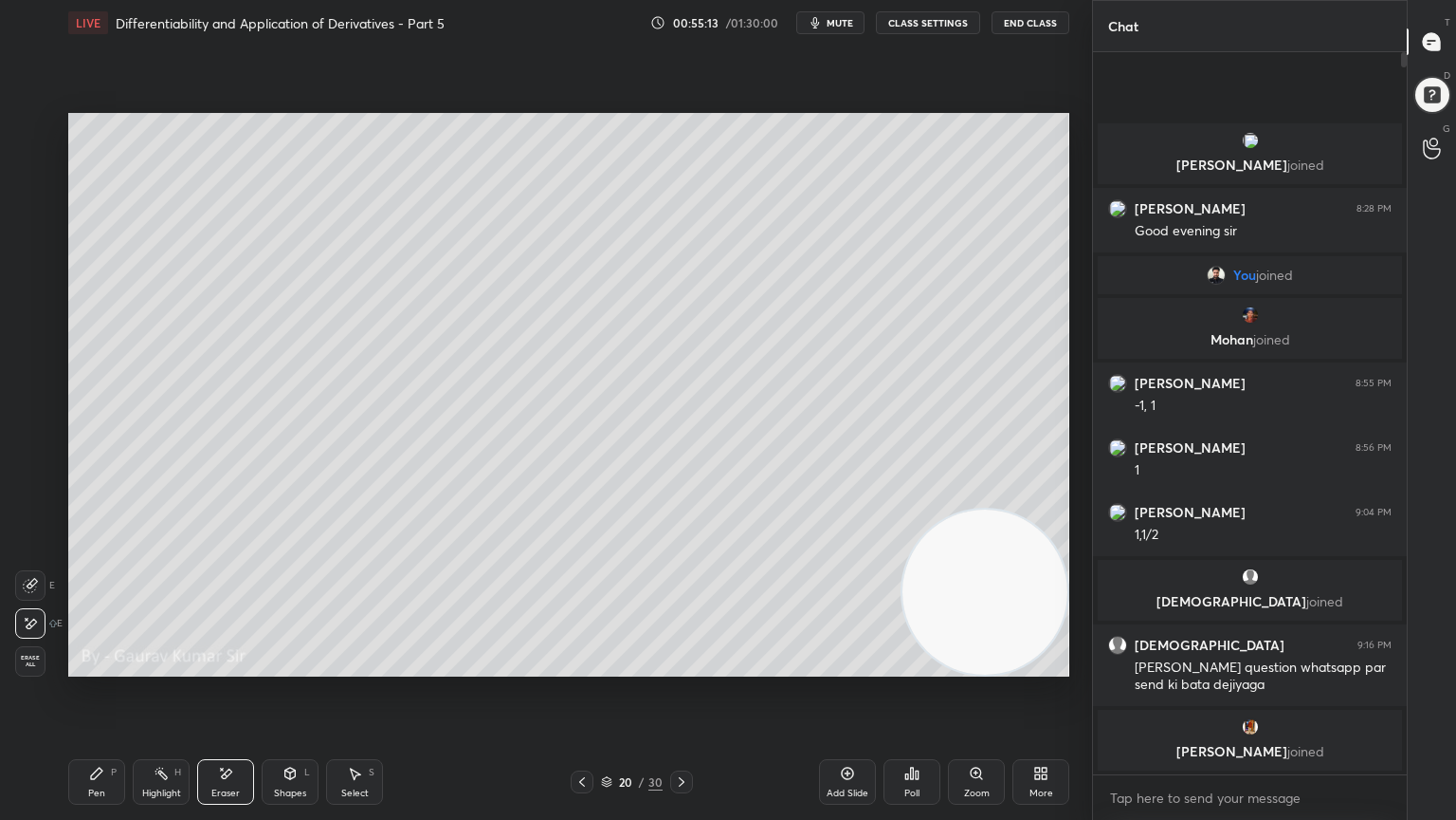
click at [99, 666] on div "Pen P" at bounding box center [96, 781] width 57 height 45
click at [574, 666] on icon at bounding box center [582, 782] width 15 height 15
click at [684, 666] on icon at bounding box center [682, 782] width 15 height 15
click at [575, 666] on icon at bounding box center [582, 782] width 15 height 15
click at [682, 666] on icon at bounding box center [682, 782] width 6 height 10
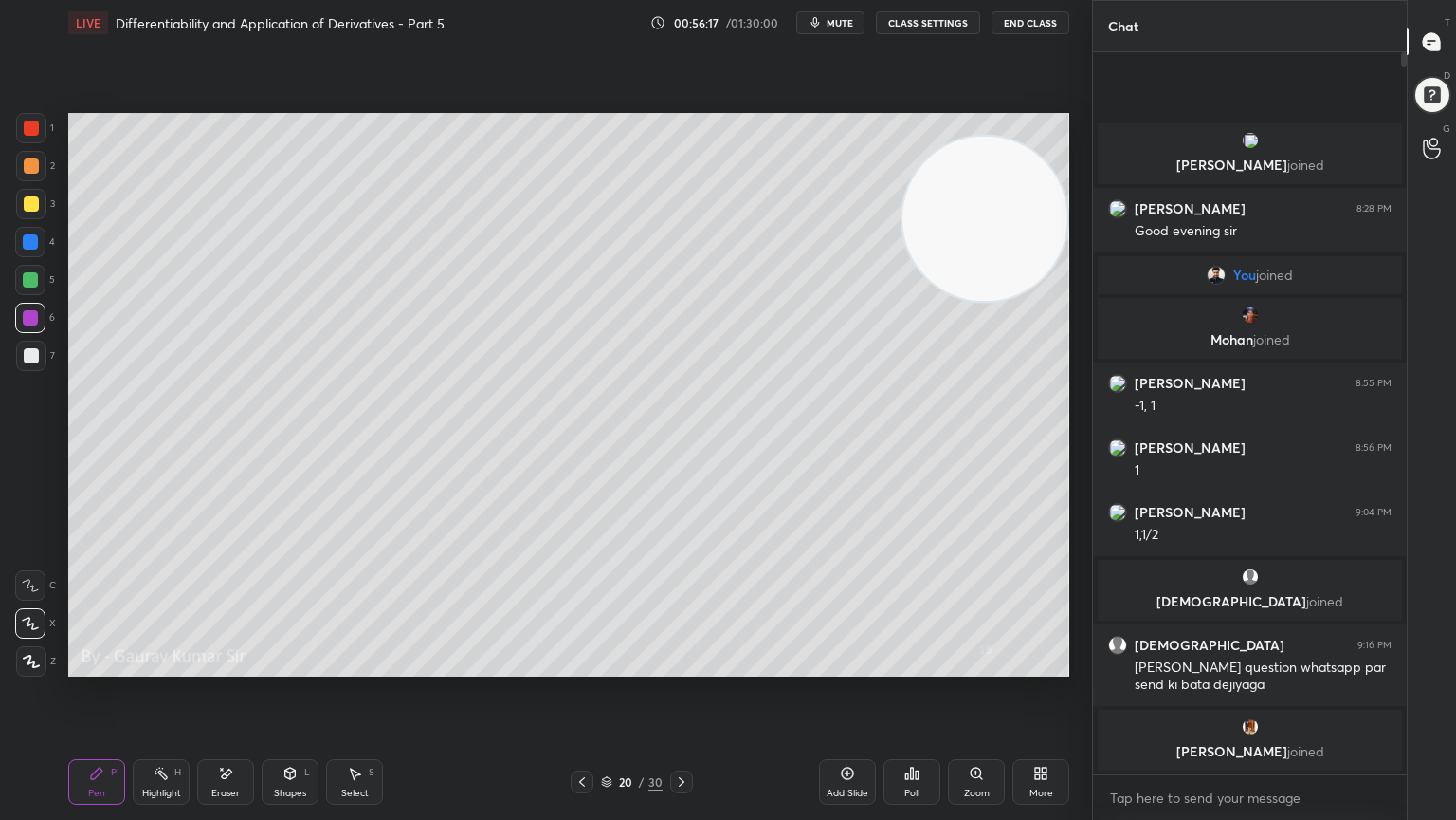
click at [682, 666] on icon at bounding box center [682, 782] width 6 height 10
click at [27, 204] on div at bounding box center [32, 204] width 15 height 15
click at [581, 666] on icon at bounding box center [582, 782] width 15 height 15
click at [577, 666] on icon at bounding box center [582, 782] width 15 height 15
click at [682, 666] on icon at bounding box center [682, 782] width 15 height 15
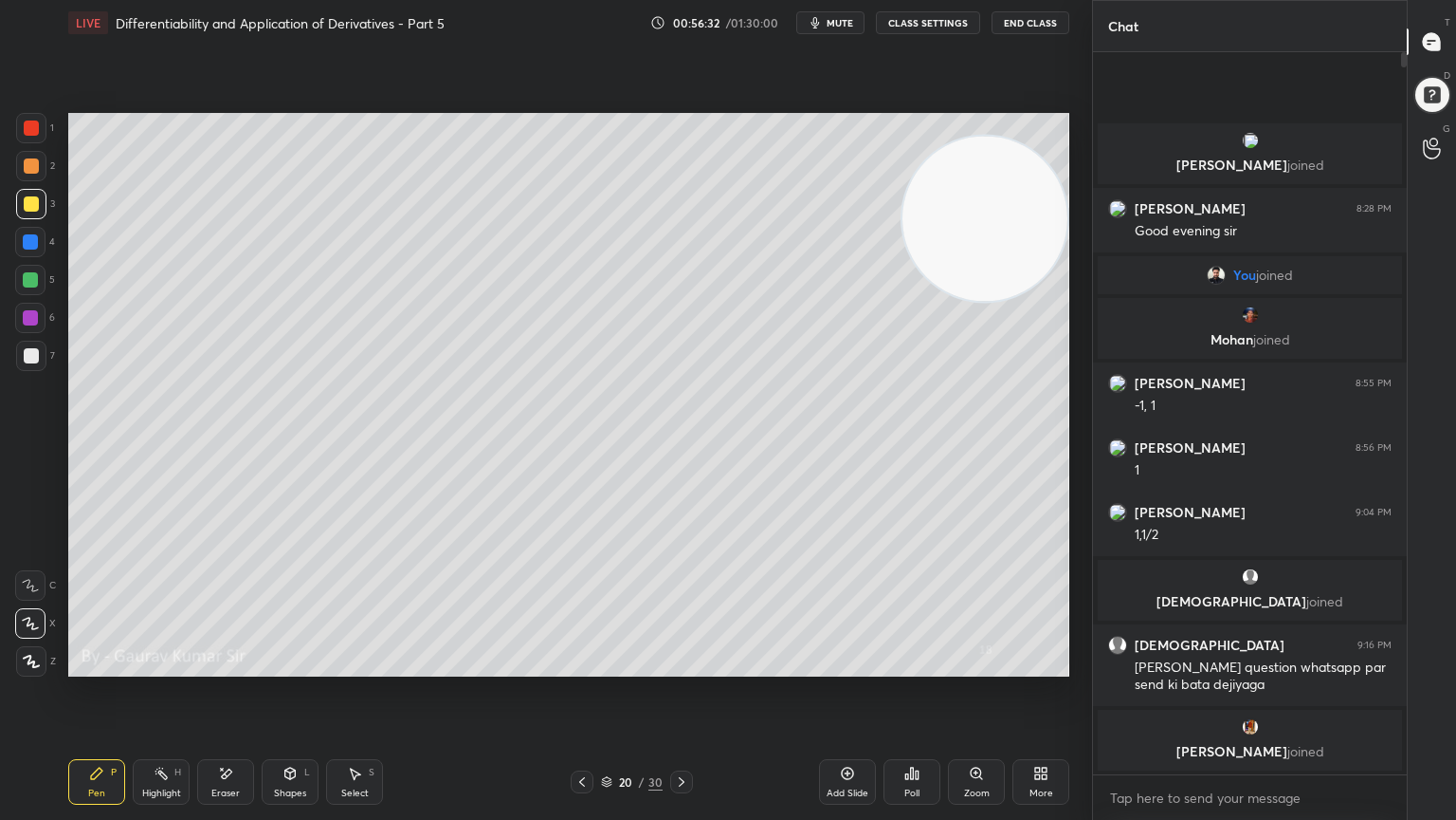
click at [682, 666] on icon at bounding box center [682, 782] width 15 height 15
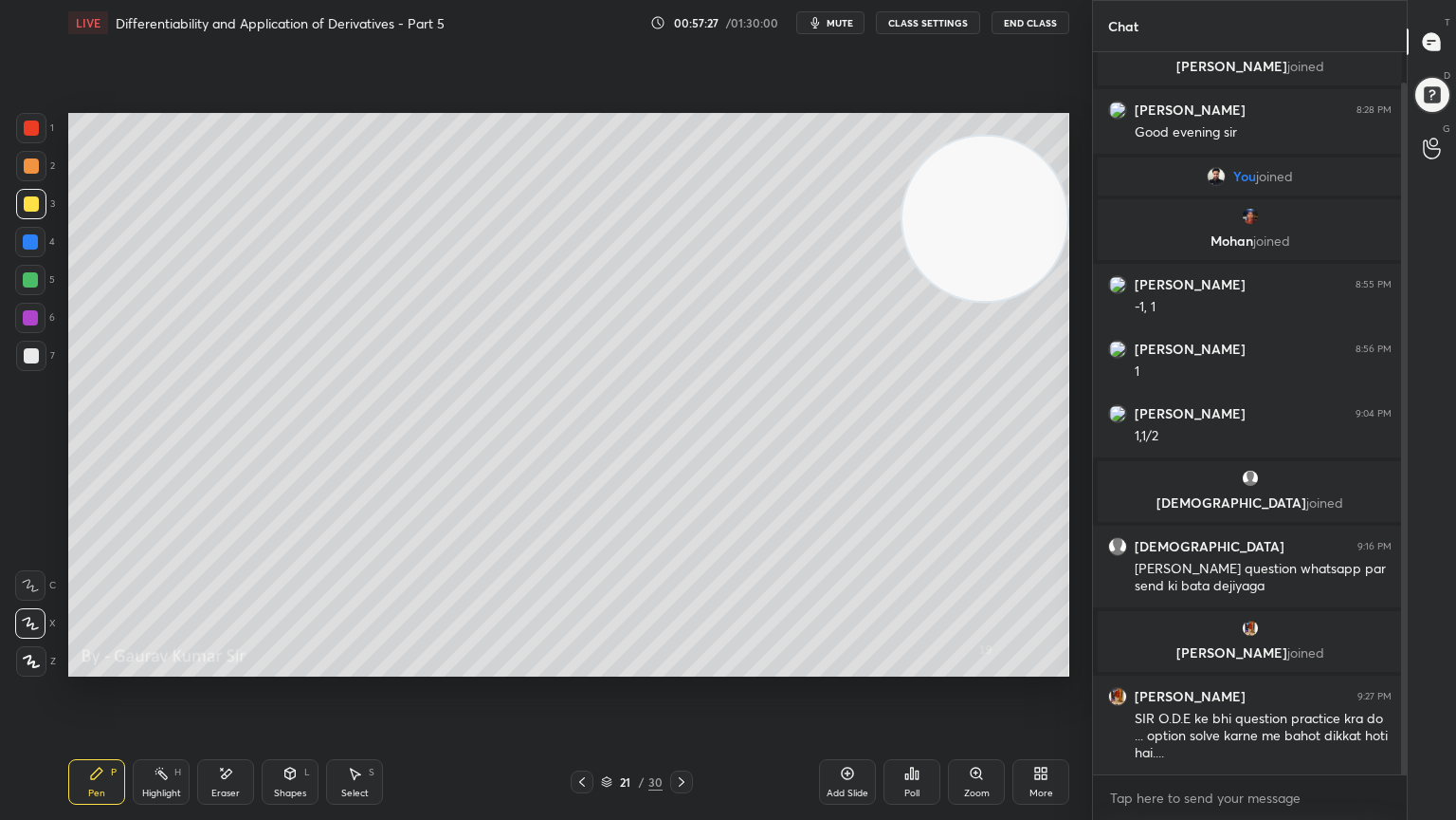
scroll to position [95, 0]
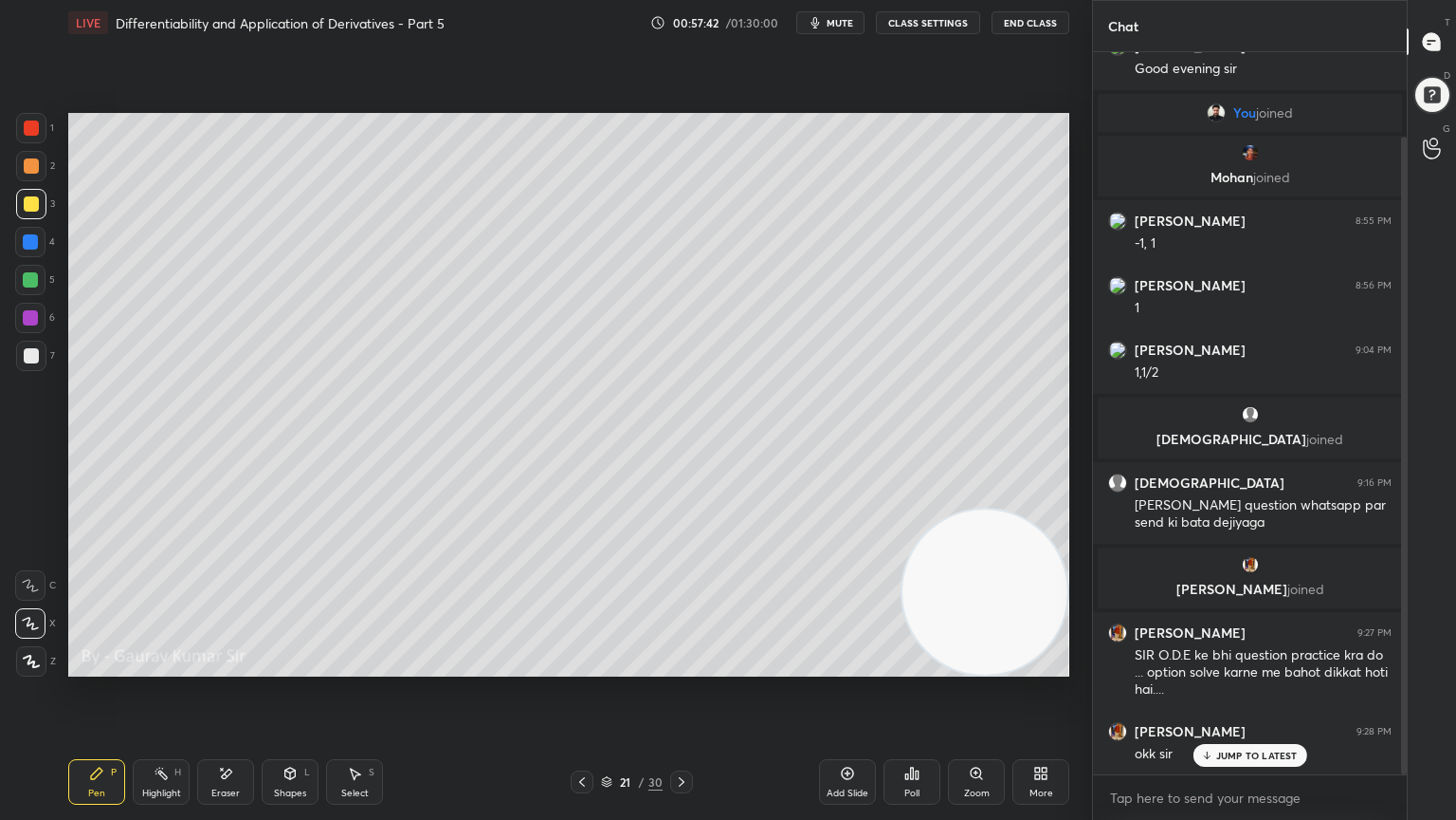
click at [576, 666] on icon at bounding box center [582, 782] width 15 height 15
click at [680, 666] on icon at bounding box center [682, 782] width 15 height 15
click at [686, 666] on icon at bounding box center [682, 782] width 15 height 15
click at [575, 666] on icon at bounding box center [582, 782] width 15 height 15
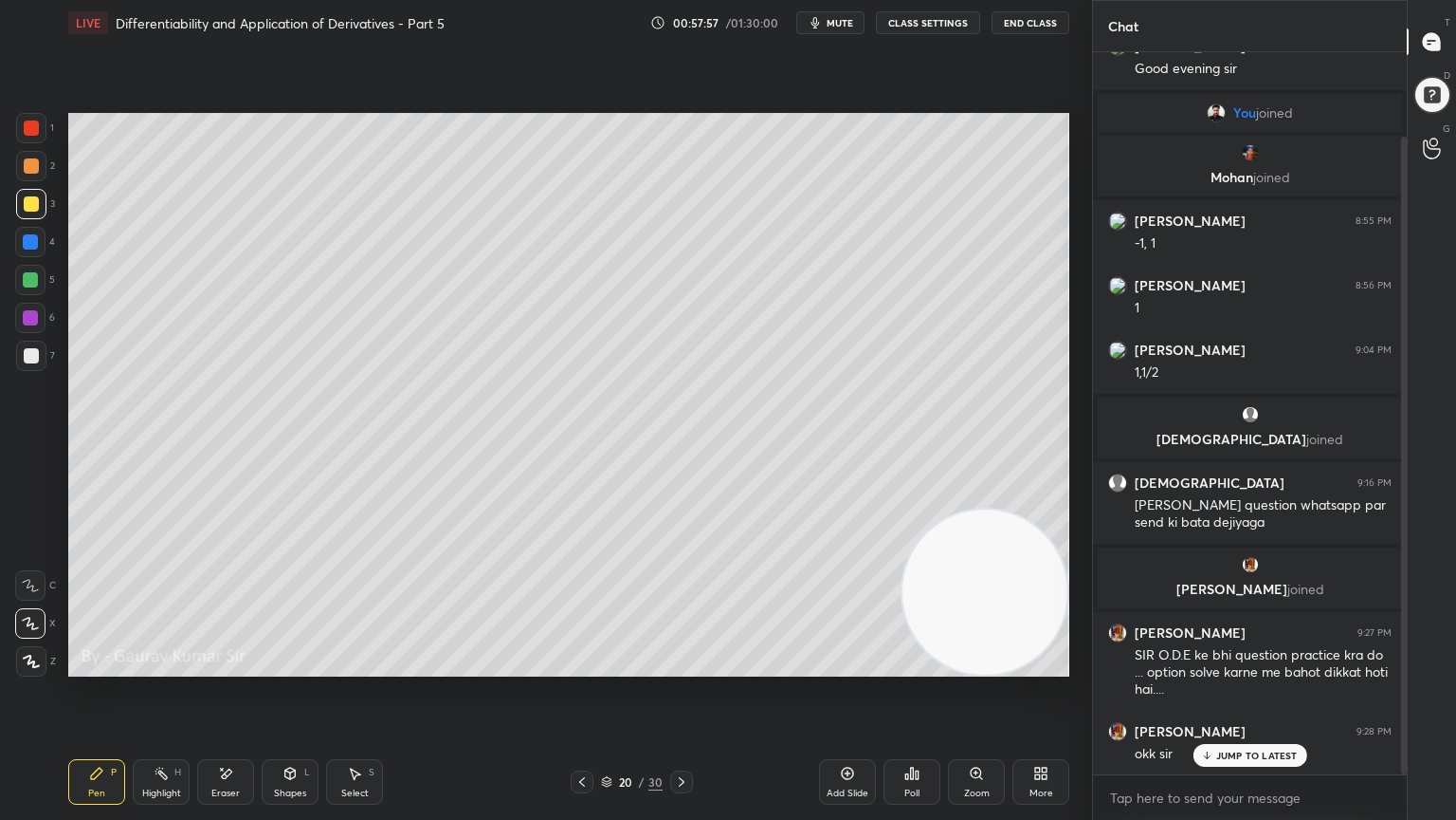
click at [578, 666] on icon at bounding box center [582, 782] width 15 height 15
click at [685, 666] on icon at bounding box center [682, 782] width 15 height 15
click at [224, 666] on div "Eraser" at bounding box center [226, 793] width 29 height 10
click at [95, 666] on div "Pen" at bounding box center [97, 793] width 17 height 10
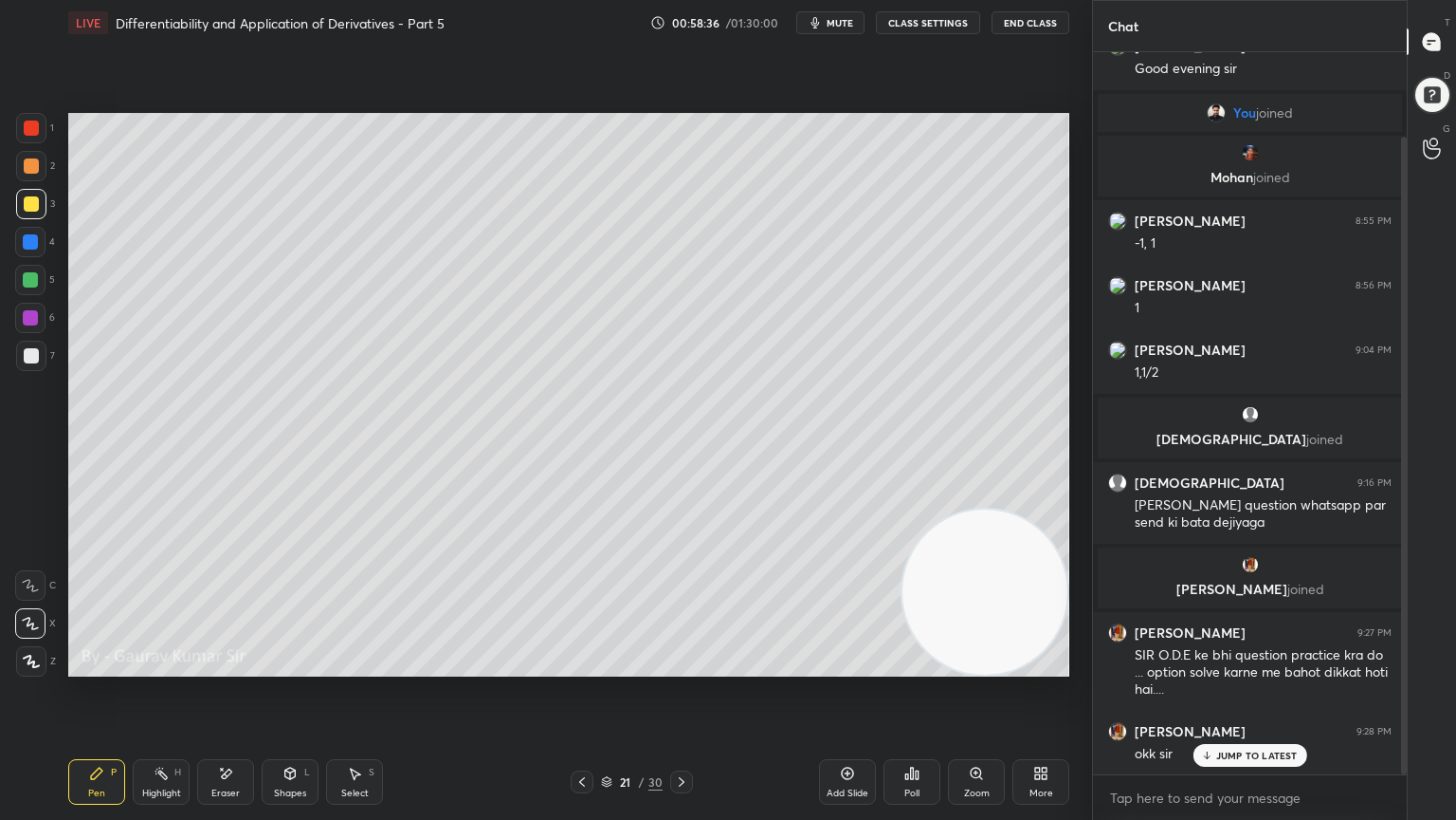
click at [580, 666] on icon at bounding box center [582, 782] width 15 height 15
click at [680, 666] on icon at bounding box center [682, 782] width 15 height 15
click at [581, 666] on icon at bounding box center [582, 782] width 15 height 15
click at [583, 666] on icon at bounding box center [582, 782] width 15 height 15
click at [682, 666] on icon at bounding box center [682, 782] width 6 height 10
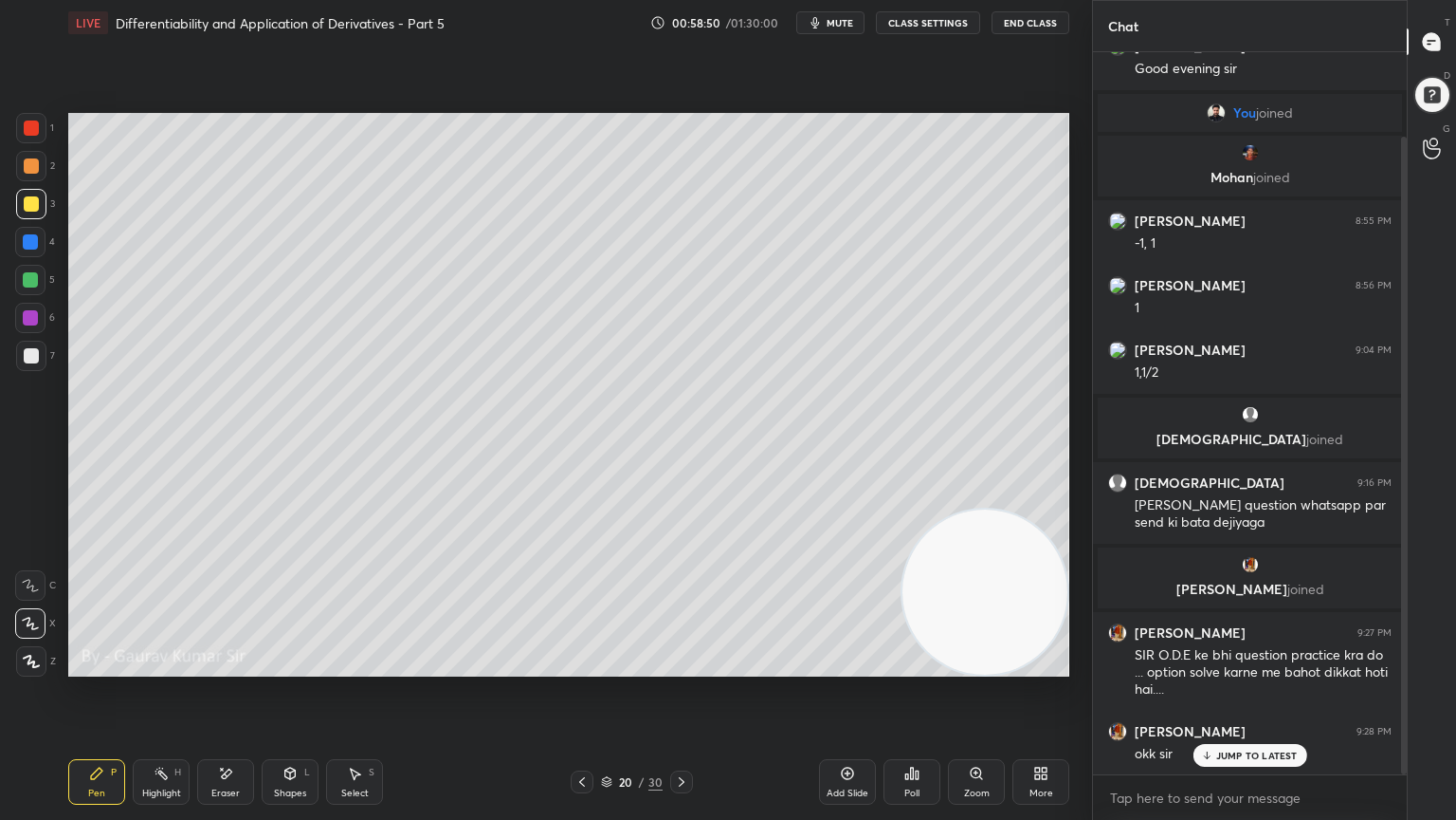
click at [680, 666] on icon at bounding box center [682, 782] width 15 height 15
click at [29, 165] on div at bounding box center [32, 166] width 15 height 15
click at [235, 666] on div "Eraser" at bounding box center [225, 781] width 57 height 45
click at [89, 666] on div "Pen P" at bounding box center [96, 781] width 57 height 45
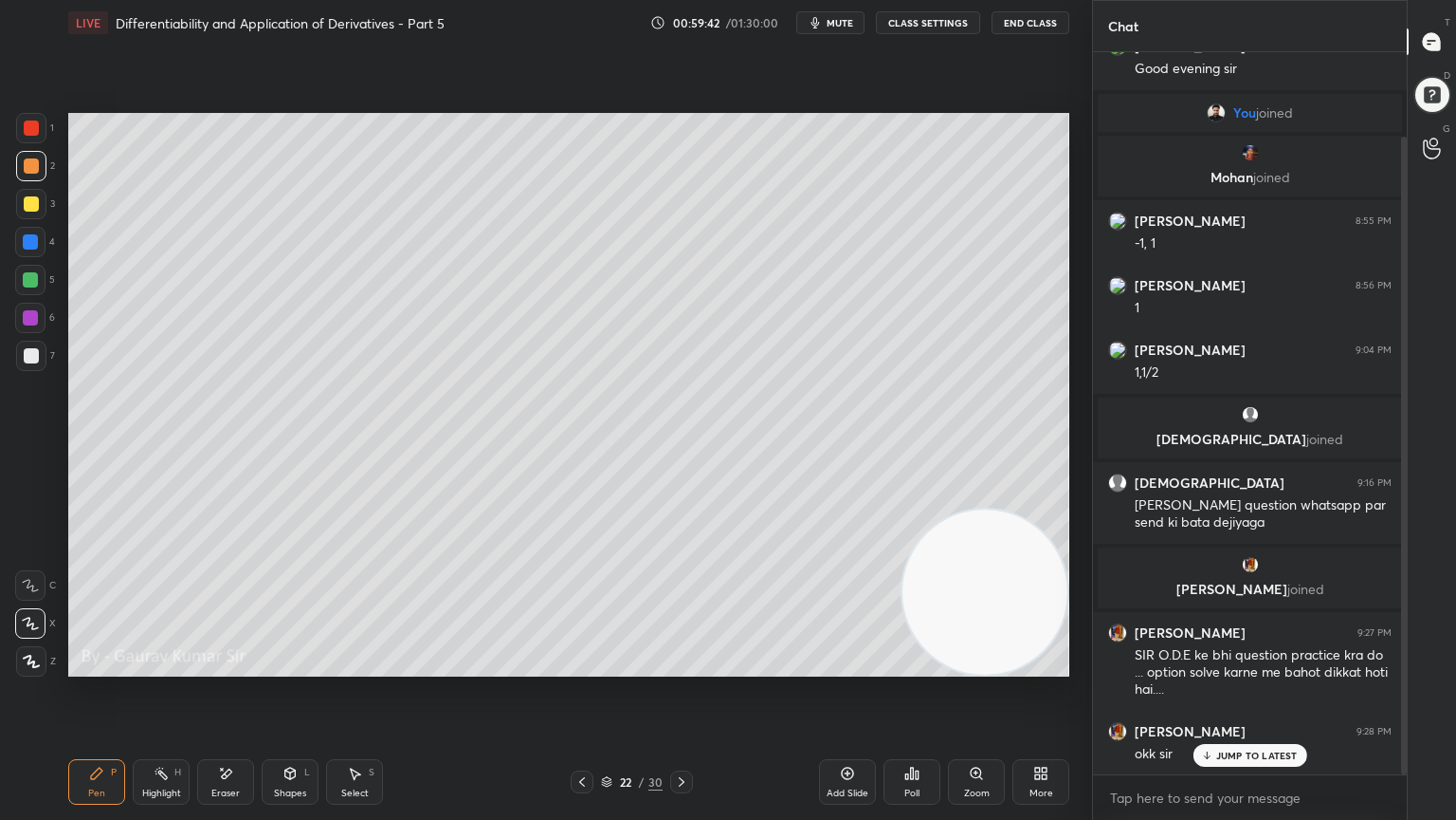
click at [574, 666] on icon at bounding box center [582, 782] width 15 height 15
click at [582, 666] on icon at bounding box center [582, 782] width 6 height 10
click at [680, 666] on icon at bounding box center [682, 782] width 15 height 15
click at [679, 666] on icon at bounding box center [682, 782] width 15 height 15
click at [680, 666] on icon at bounding box center [682, 782] width 15 height 15
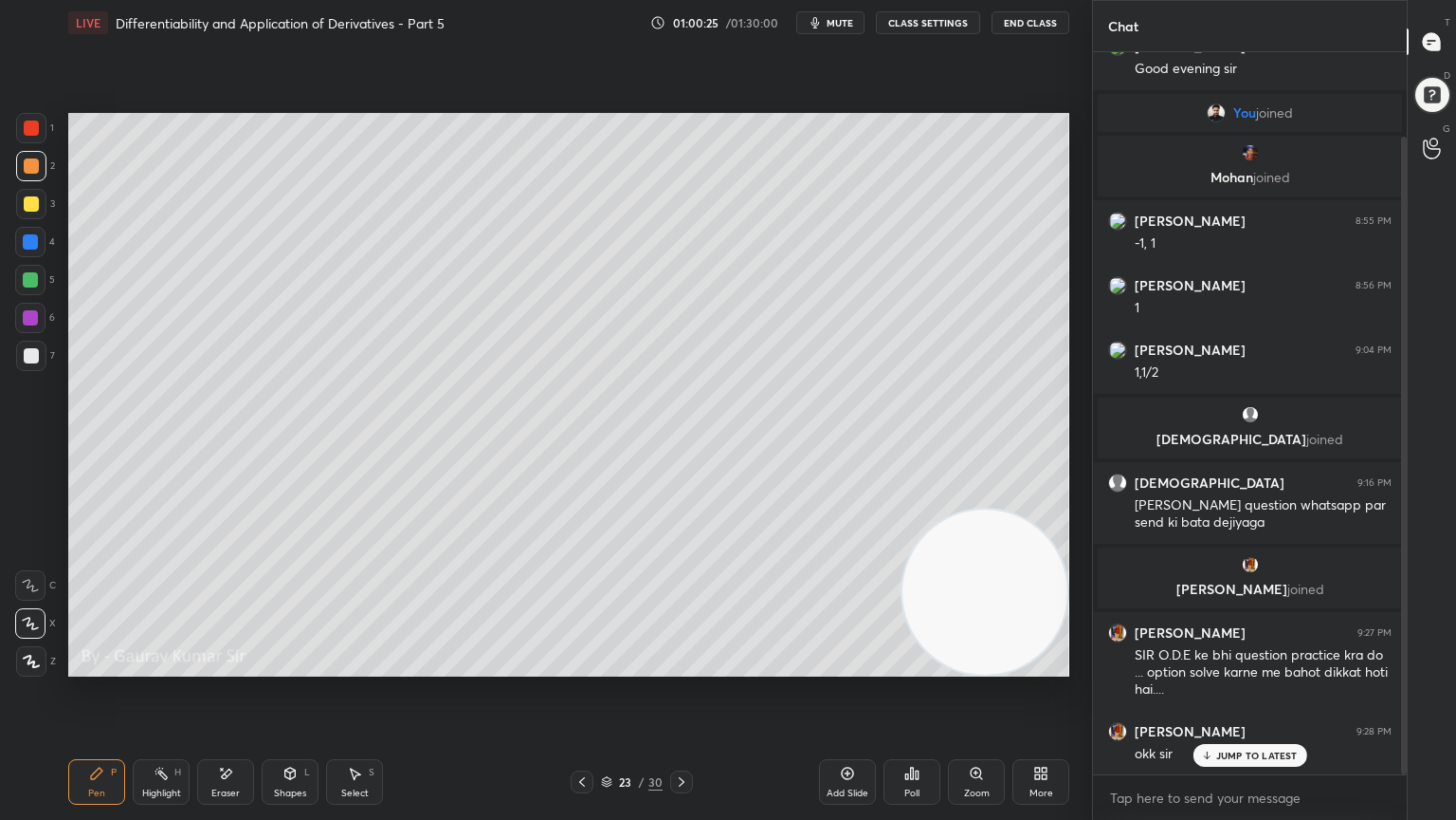
click at [29, 204] on div at bounding box center [32, 204] width 15 height 15
click at [25, 283] on div at bounding box center [31, 280] width 15 height 15
click at [249, 666] on div "Eraser" at bounding box center [225, 781] width 57 height 45
click at [99, 666] on div "Pen" at bounding box center [97, 793] width 17 height 10
click at [586, 666] on icon at bounding box center [582, 782] width 15 height 15
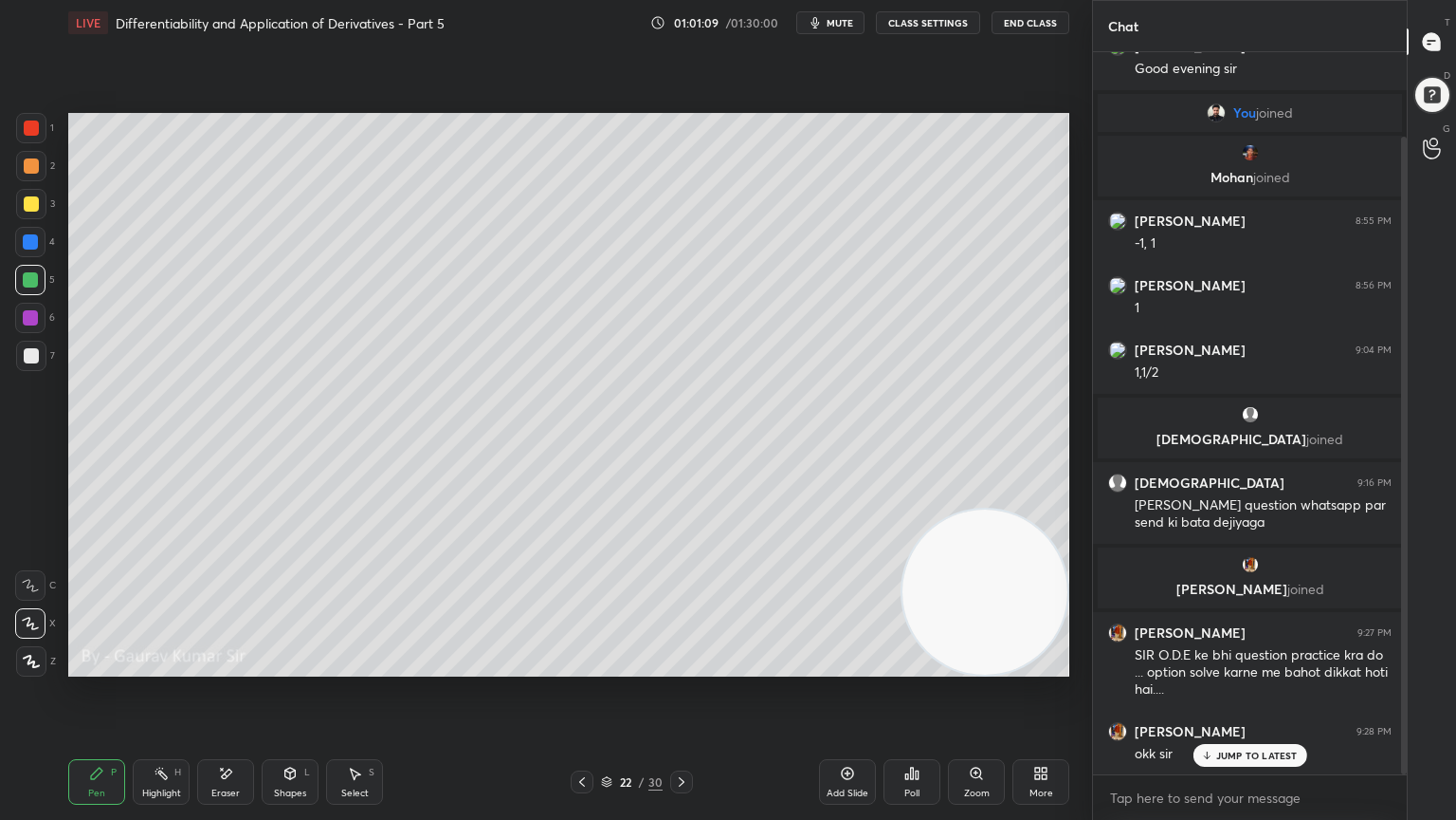
click at [680, 666] on icon at bounding box center [682, 782] width 15 height 15
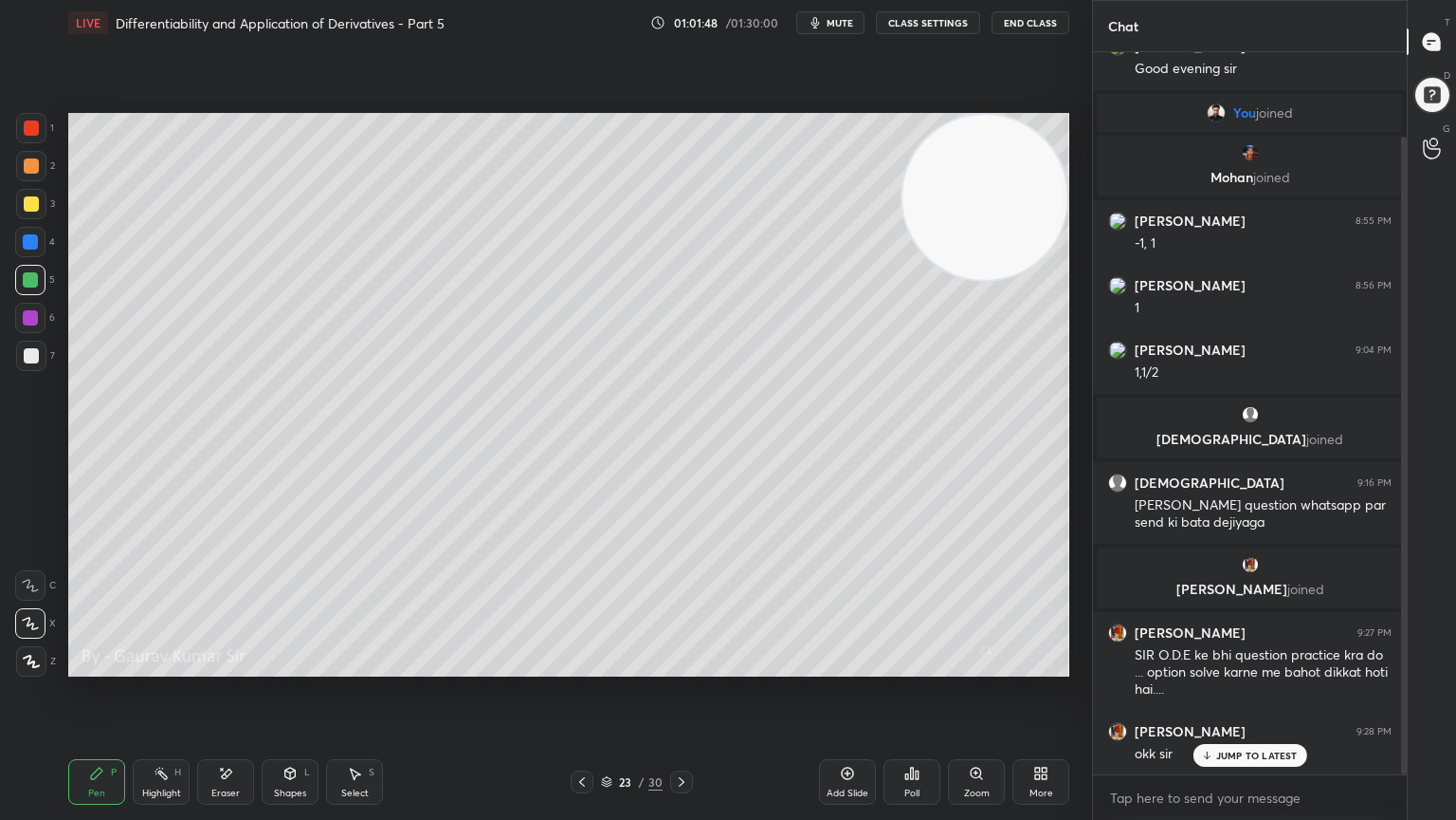
click at [646, 666] on div "Setting up your live class Poll for secs No correct answer Start poll" at bounding box center [568, 394] width 1016 height 698
click at [725, 666] on div "Pen P Highlight H Eraser Shapes L Select S 23 / 30 Add Slide Poll Zoom More" at bounding box center [568, 782] width 1002 height 76
click at [686, 666] on icon at bounding box center [682, 782] width 15 height 15
click at [580, 666] on icon at bounding box center [582, 782] width 6 height 10
click at [685, 666] on icon at bounding box center [682, 782] width 15 height 15
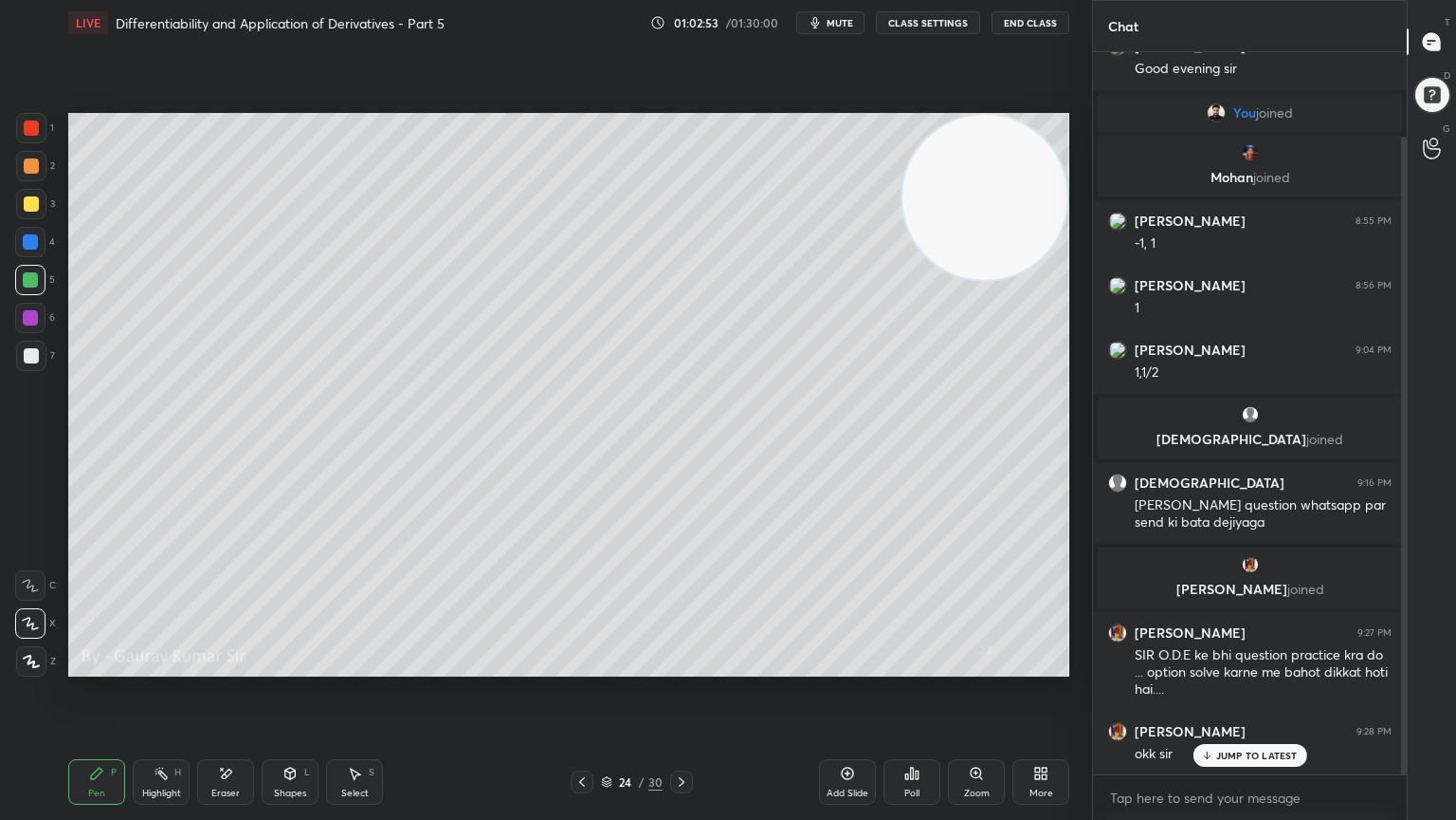
click at [576, 666] on icon at bounding box center [582, 782] width 15 height 15
click at [677, 666] on icon at bounding box center [682, 782] width 15 height 15
click at [580, 666] on icon at bounding box center [582, 782] width 15 height 15
click at [681, 666] on icon at bounding box center [682, 782] width 6 height 10
click at [581, 666] on icon at bounding box center [582, 782] width 15 height 15
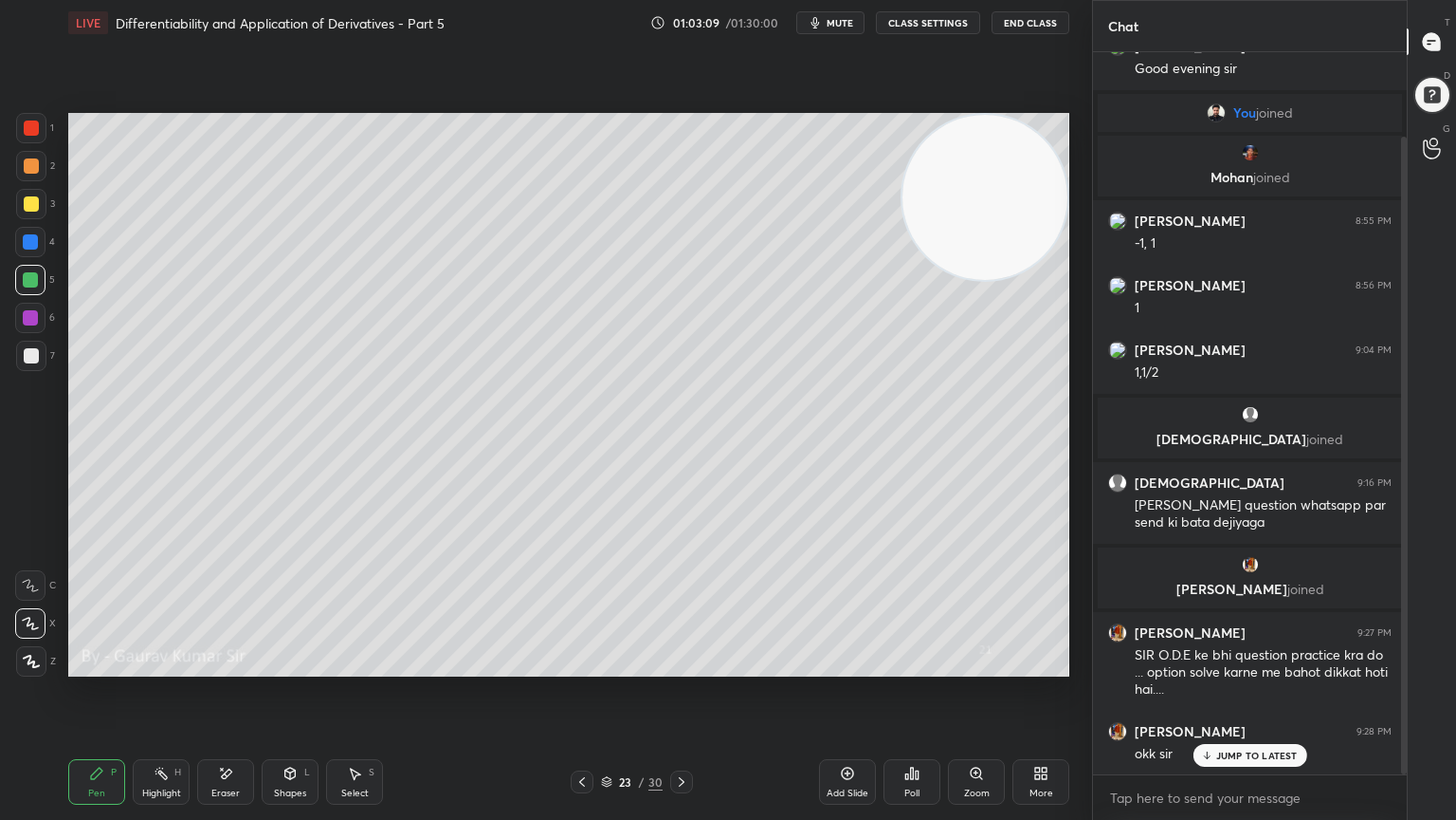
click at [686, 666] on icon at bounding box center [682, 782] width 15 height 15
click at [227, 666] on icon at bounding box center [226, 773] width 15 height 16
click at [95, 666] on div "Pen P" at bounding box center [96, 781] width 57 height 45
click at [578, 666] on icon at bounding box center [582, 782] width 15 height 15
click at [681, 666] on icon at bounding box center [682, 782] width 6 height 10
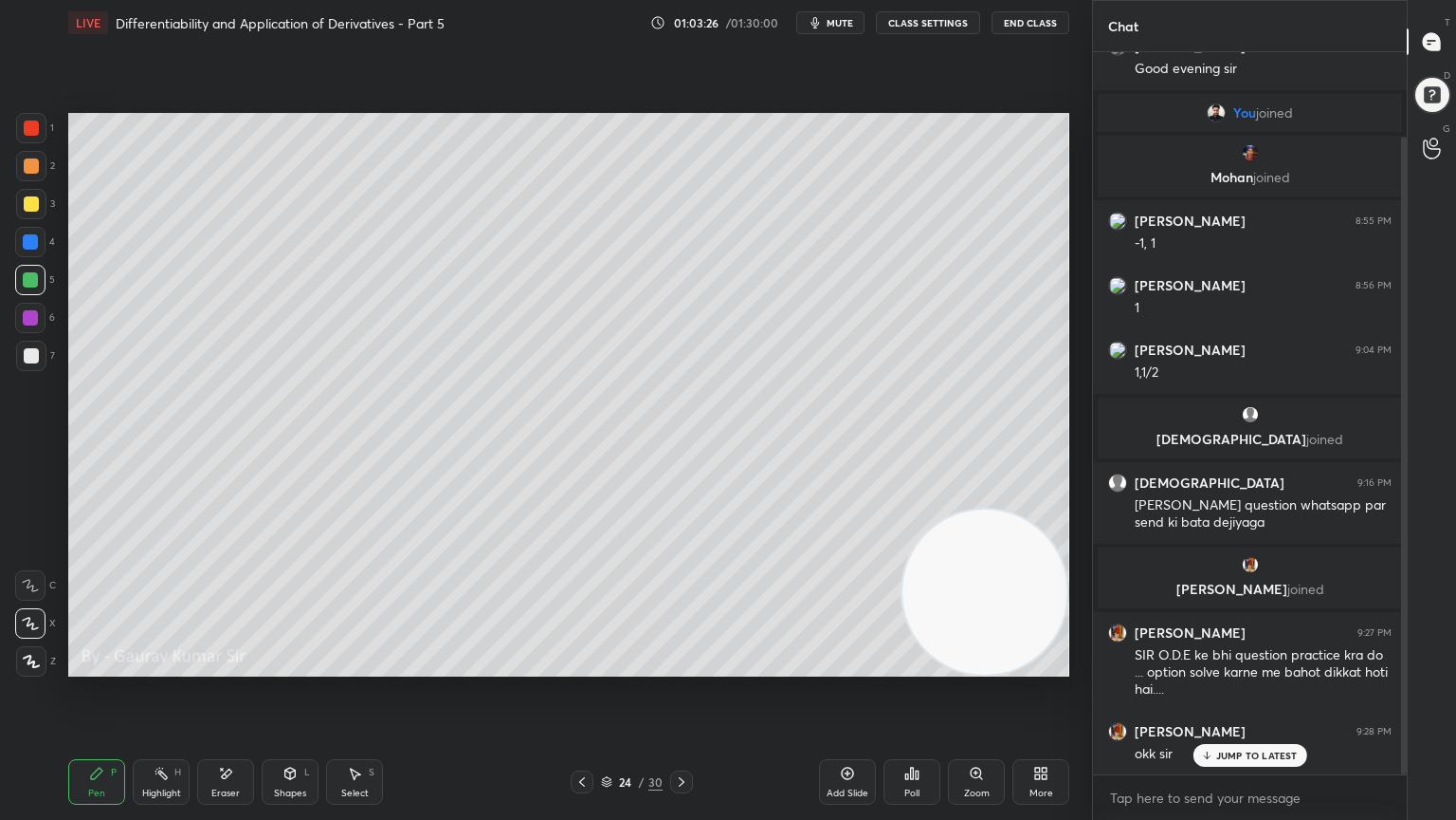
click at [586, 666] on icon at bounding box center [582, 782] width 15 height 15
click at [686, 666] on icon at bounding box center [682, 782] width 15 height 15
click at [227, 666] on div "Eraser" at bounding box center [226, 793] width 29 height 10
click at [99, 666] on div "Pen P" at bounding box center [96, 781] width 57 height 45
click at [684, 666] on icon at bounding box center [682, 782] width 15 height 15
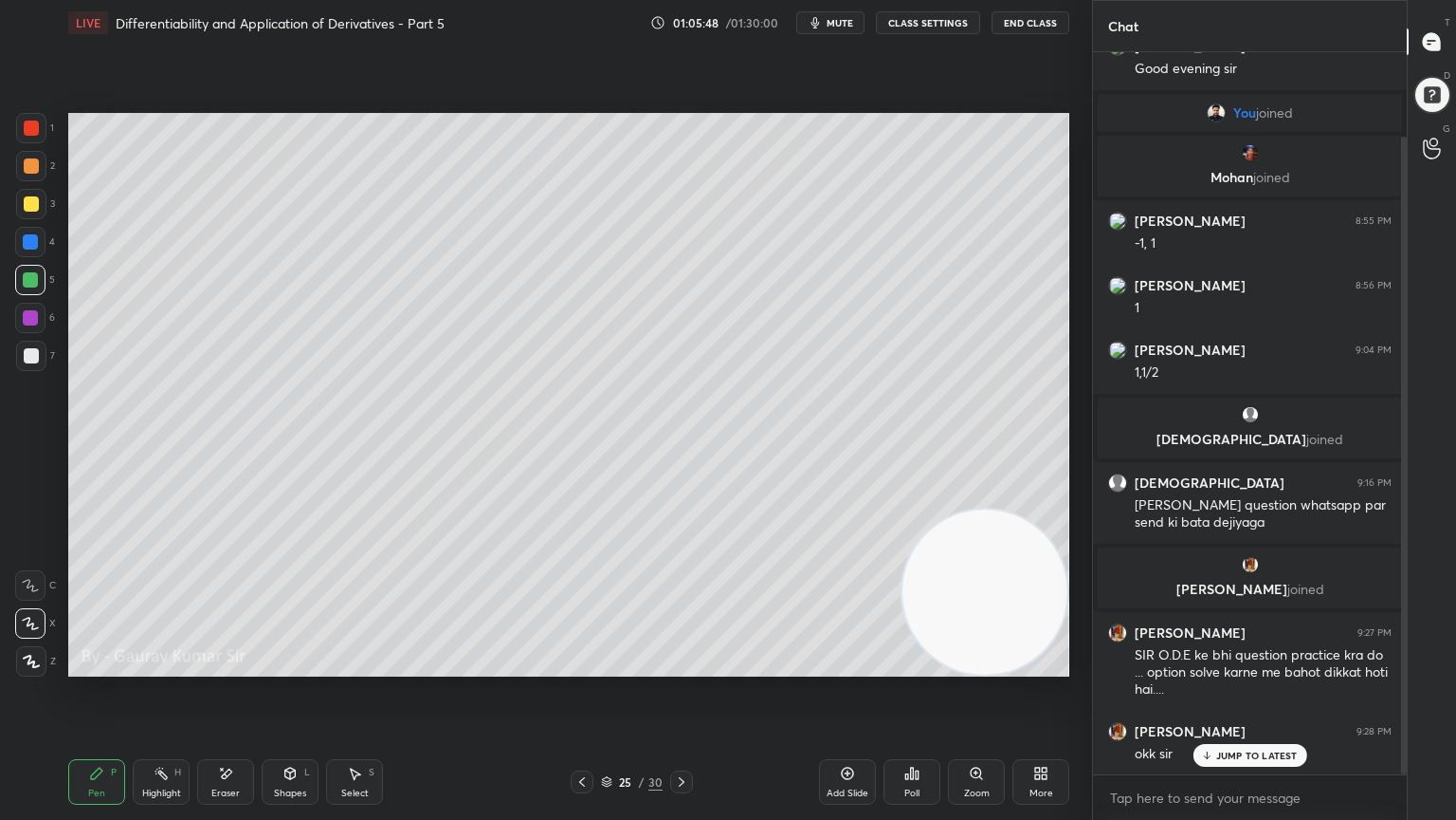
click at [26, 165] on div at bounding box center [32, 166] width 15 height 15
click at [33, 281] on div at bounding box center [31, 280] width 15 height 15
click at [29, 204] on div at bounding box center [32, 204] width 15 height 15
click at [581, 666] on icon at bounding box center [582, 782] width 15 height 15
click at [847, 666] on icon at bounding box center [847, 773] width 15 height 15
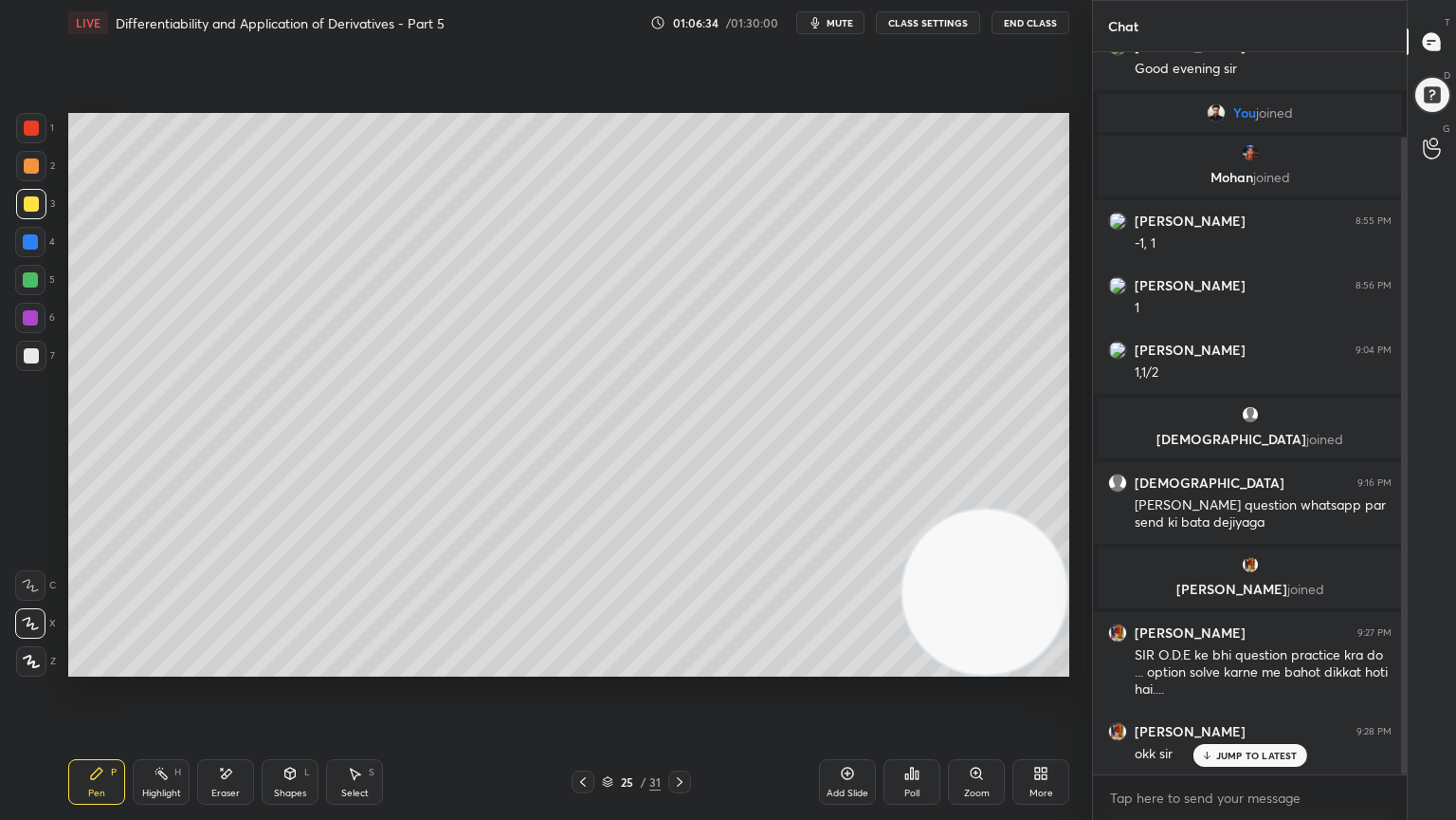
click at [33, 160] on div at bounding box center [32, 166] width 15 height 15
click at [35, 316] on div at bounding box center [31, 317] width 15 height 15
click at [229, 666] on icon at bounding box center [226, 773] width 11 height 10
click at [103, 666] on div "Pen" at bounding box center [97, 793] width 17 height 10
click at [583, 666] on icon at bounding box center [583, 782] width 15 height 15
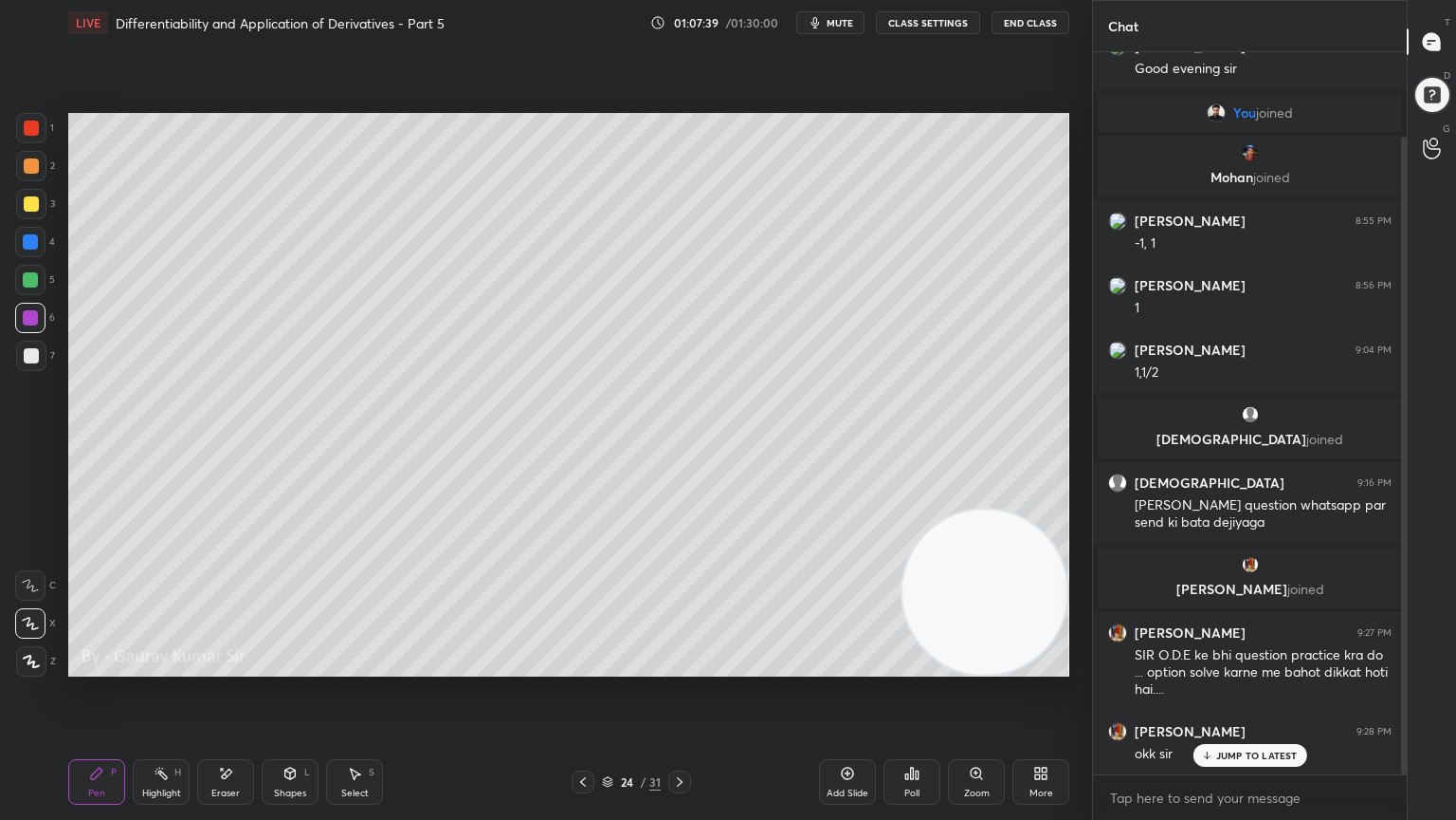
click at [584, 666] on icon at bounding box center [583, 782] width 15 height 15
click at [580, 666] on icon at bounding box center [583, 782] width 15 height 15
click at [581, 666] on icon at bounding box center [583, 782] width 15 height 15
click at [582, 666] on icon at bounding box center [583, 782] width 15 height 15
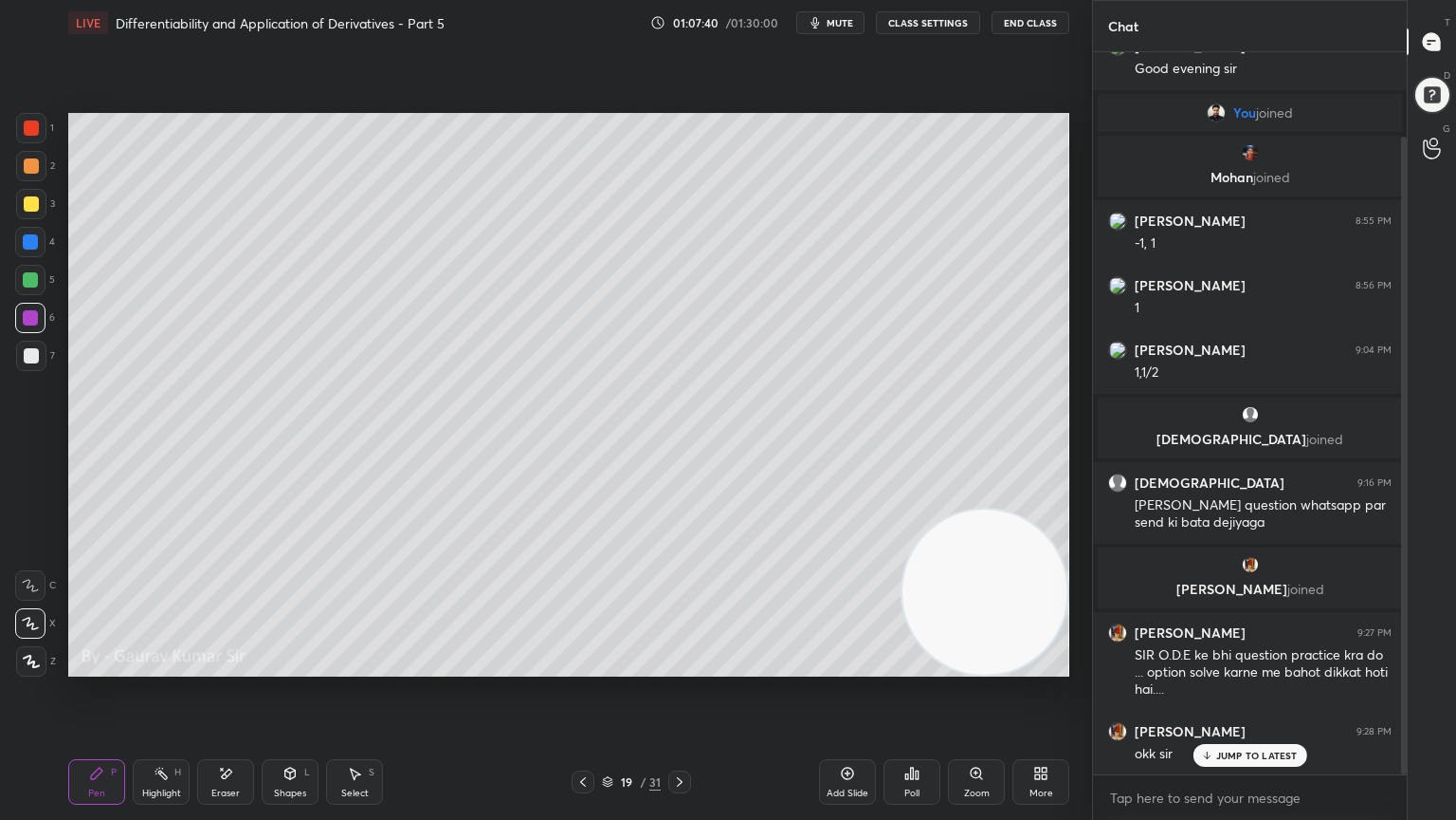
click at [580, 666] on icon at bounding box center [583, 782] width 15 height 15
click at [576, 666] on icon at bounding box center [583, 782] width 15 height 15
click at [575, 666] on icon at bounding box center [583, 782] width 15 height 15
click at [577, 666] on icon at bounding box center [583, 782] width 15 height 15
click at [576, 666] on icon at bounding box center [583, 782] width 15 height 15
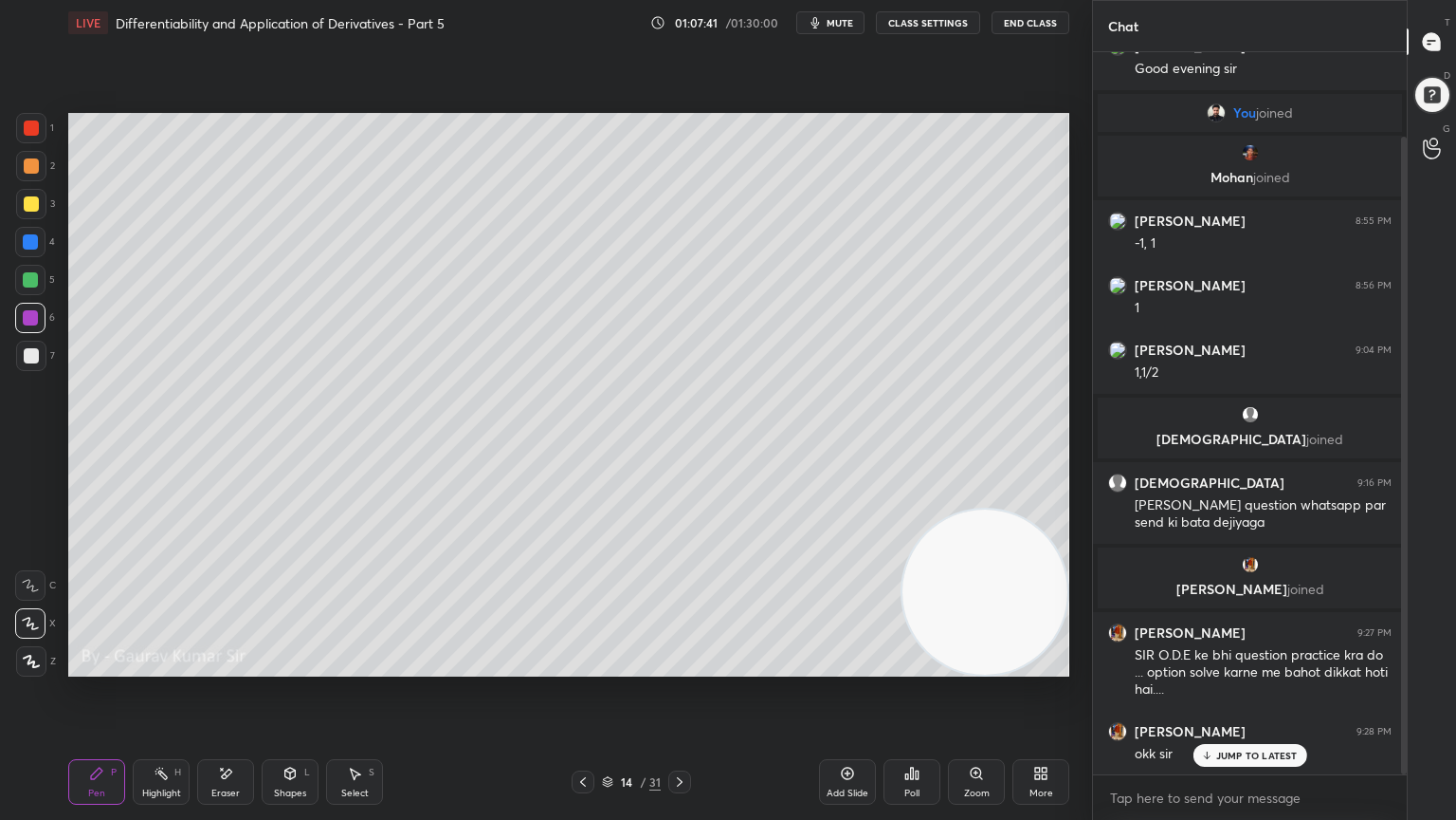
click at [576, 666] on icon at bounding box center [583, 782] width 15 height 15
click at [575, 666] on icon at bounding box center [583, 782] width 15 height 15
click at [678, 666] on icon at bounding box center [680, 782] width 15 height 15
click at [679, 666] on icon at bounding box center [680, 782] width 15 height 15
click at [679, 666] on icon at bounding box center [680, 782] width 6 height 10
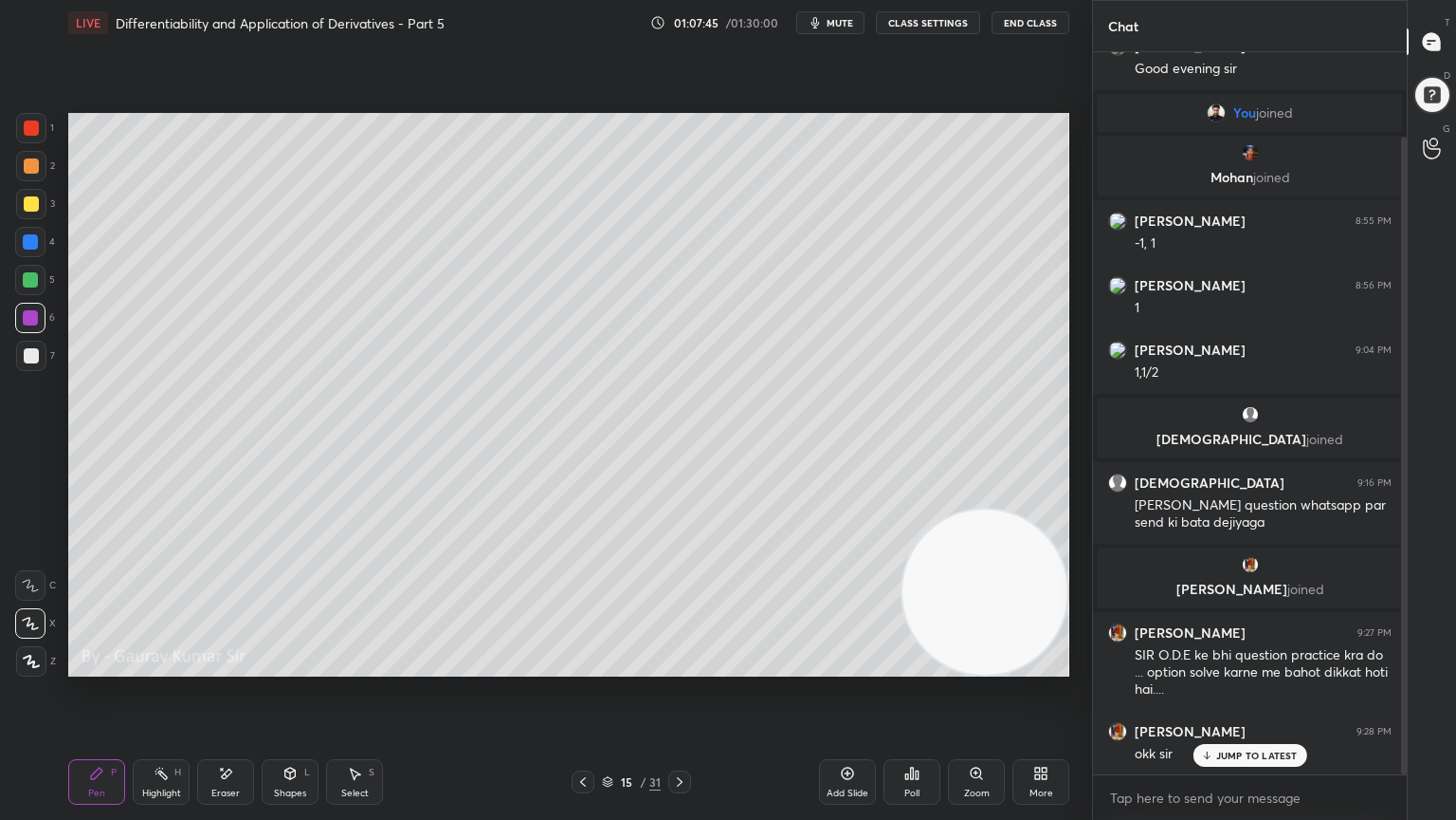
click at [679, 666] on icon at bounding box center [680, 782] width 6 height 10
click at [679, 666] on icon at bounding box center [680, 782] width 15 height 15
click at [682, 666] on icon at bounding box center [680, 782] width 15 height 15
click at [679, 666] on icon at bounding box center [680, 782] width 15 height 15
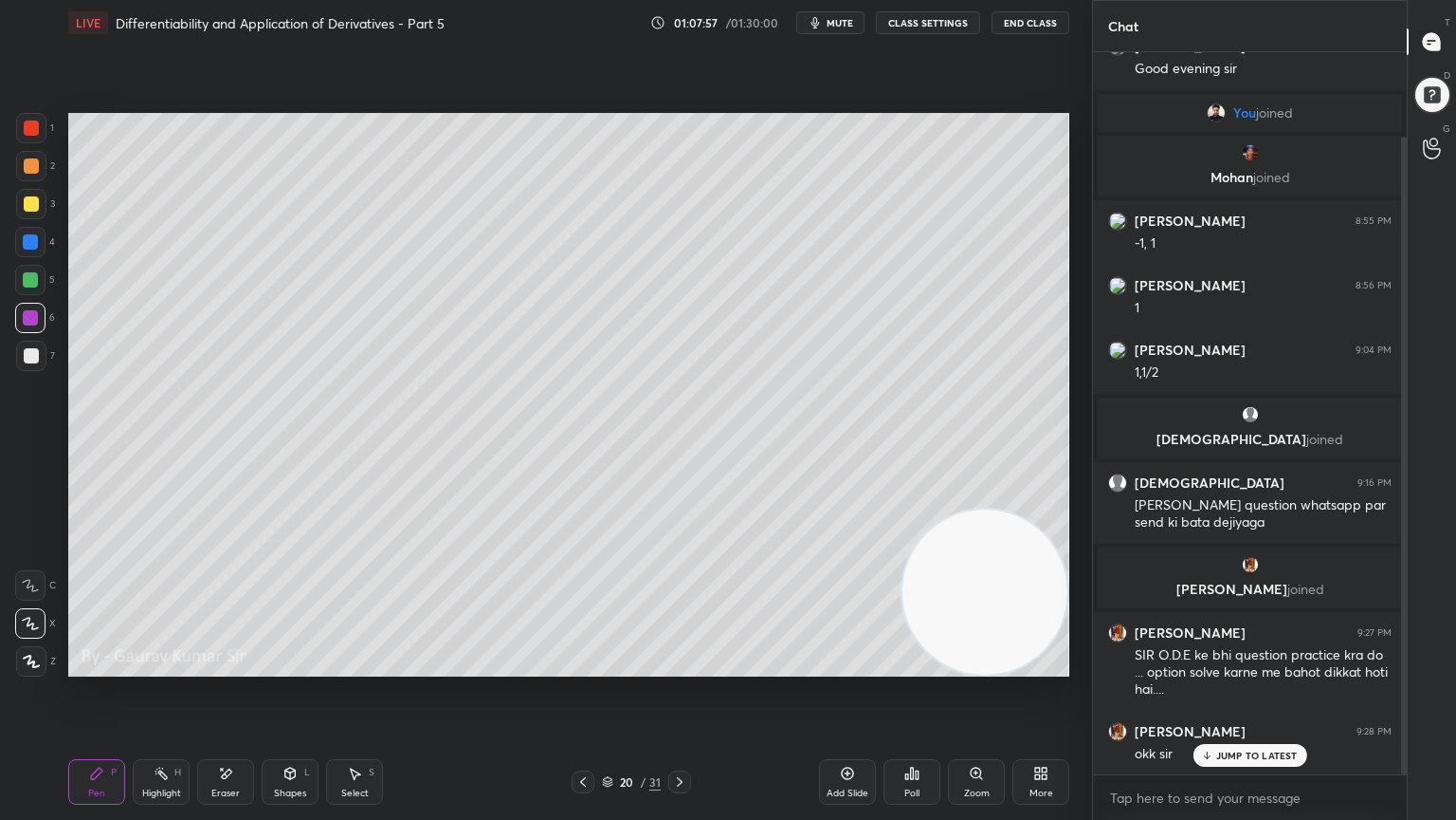
click at [681, 666] on icon at bounding box center [680, 782] width 6 height 10
click at [685, 666] on icon at bounding box center [680, 782] width 15 height 15
click at [684, 666] on icon at bounding box center [680, 782] width 15 height 15
click at [680, 666] on icon at bounding box center [680, 782] width 15 height 15
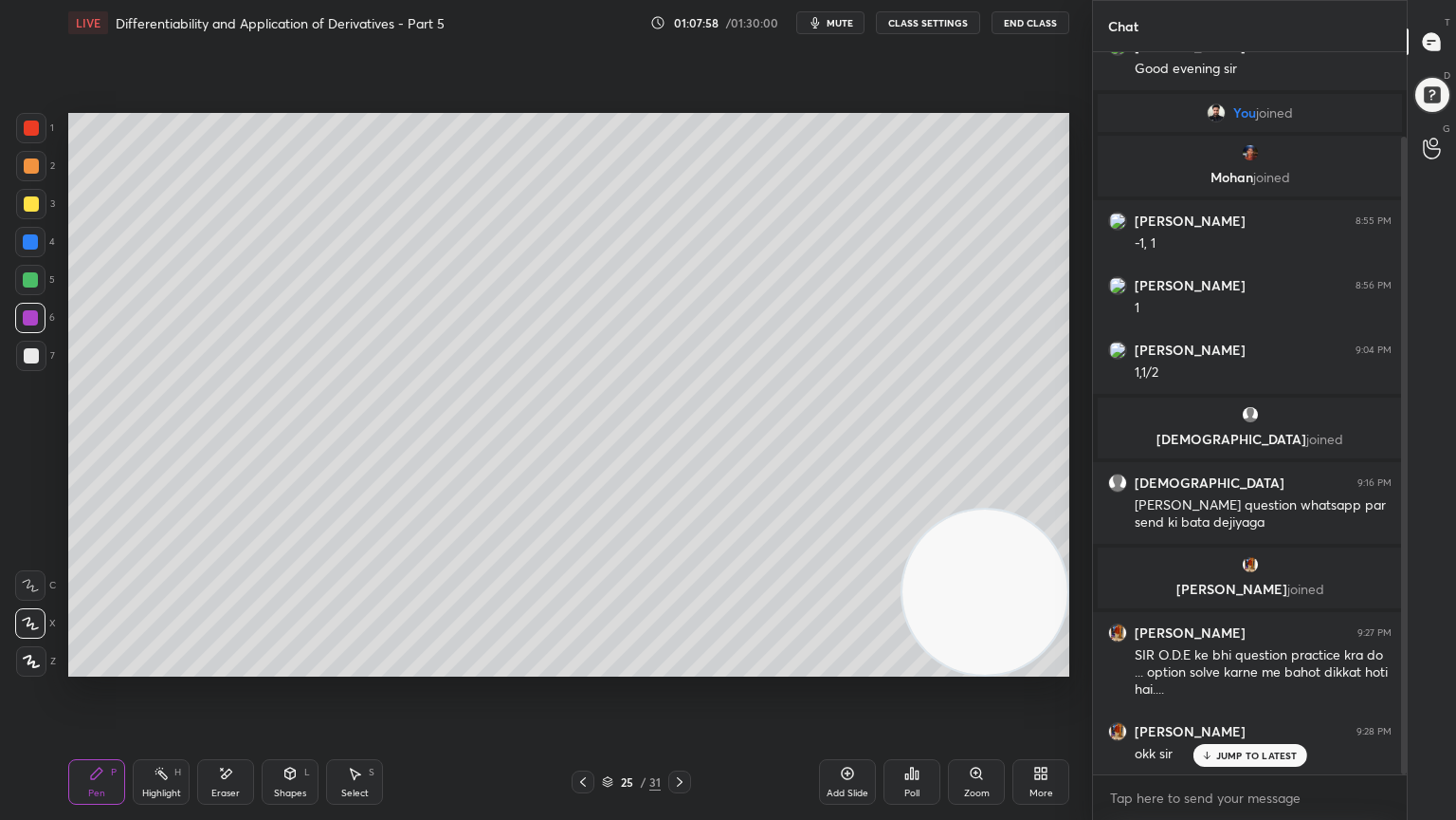
click at [679, 666] on icon at bounding box center [680, 782] width 15 height 15
click at [680, 666] on icon at bounding box center [680, 782] width 15 height 15
click at [584, 666] on icon at bounding box center [583, 782] width 15 height 15
click at [578, 666] on icon at bounding box center [583, 782] width 15 height 15
click at [227, 666] on icon at bounding box center [226, 773] width 15 height 16
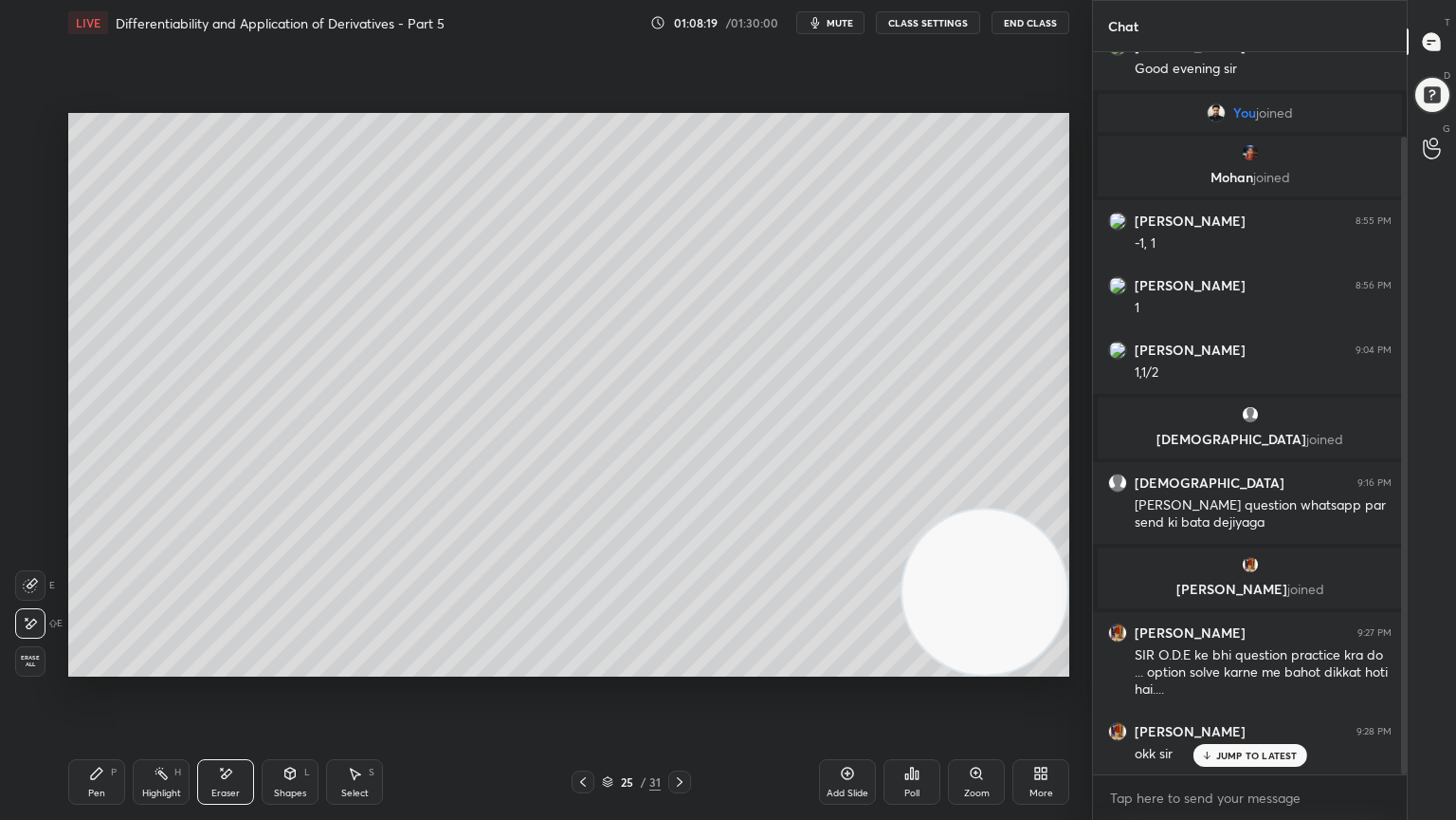
click at [88, 666] on div "Pen" at bounding box center [97, 793] width 17 height 10
click at [685, 666] on icon at bounding box center [680, 782] width 15 height 15
click at [24, 206] on div at bounding box center [32, 204] width 15 height 15
click at [215, 666] on div "Eraser" at bounding box center [225, 781] width 57 height 45
click at [111, 666] on div "P" at bounding box center [114, 772] width 6 height 10
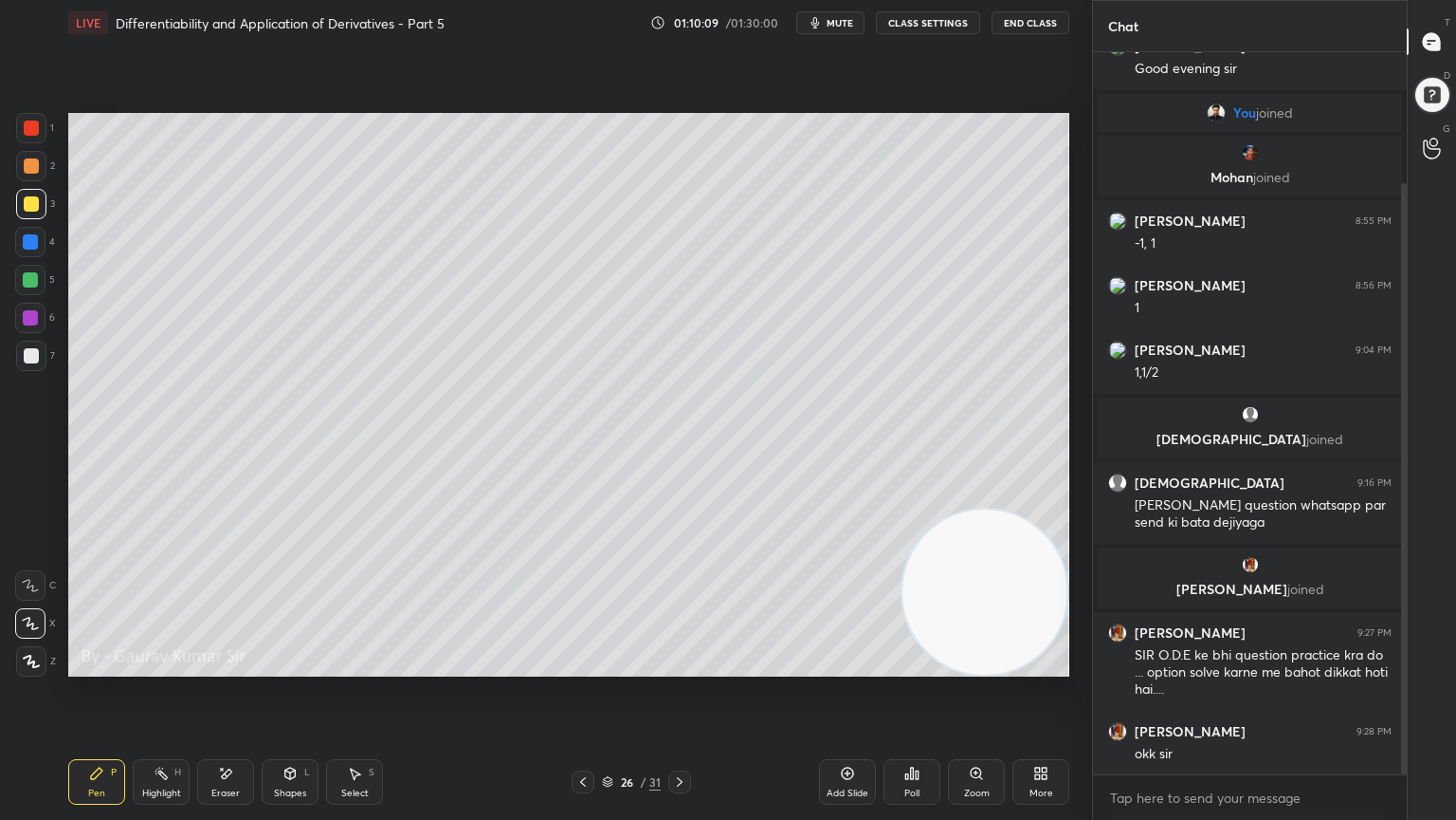
scroll to position [159, 0]
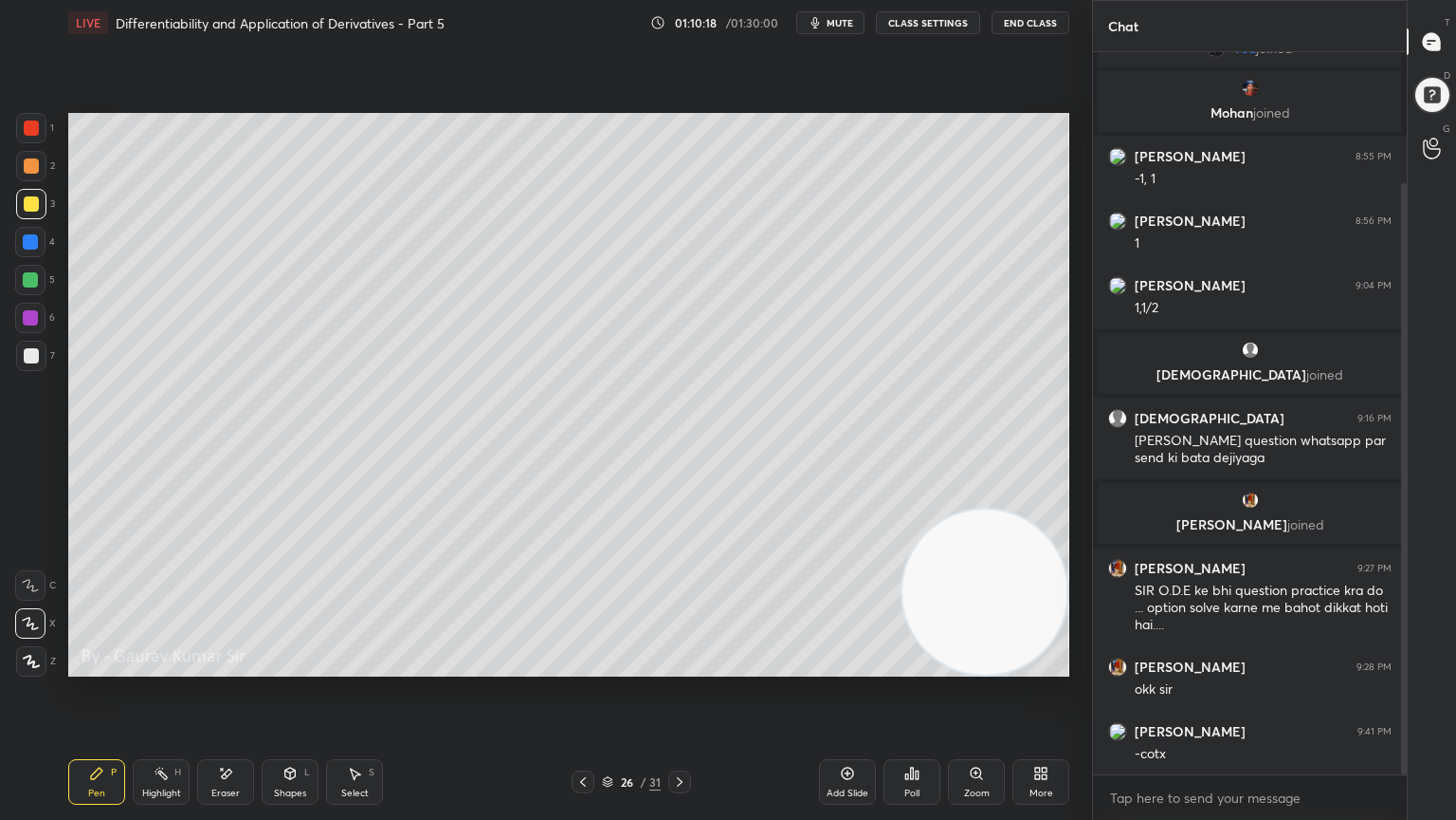
click at [679, 666] on icon at bounding box center [680, 782] width 15 height 15
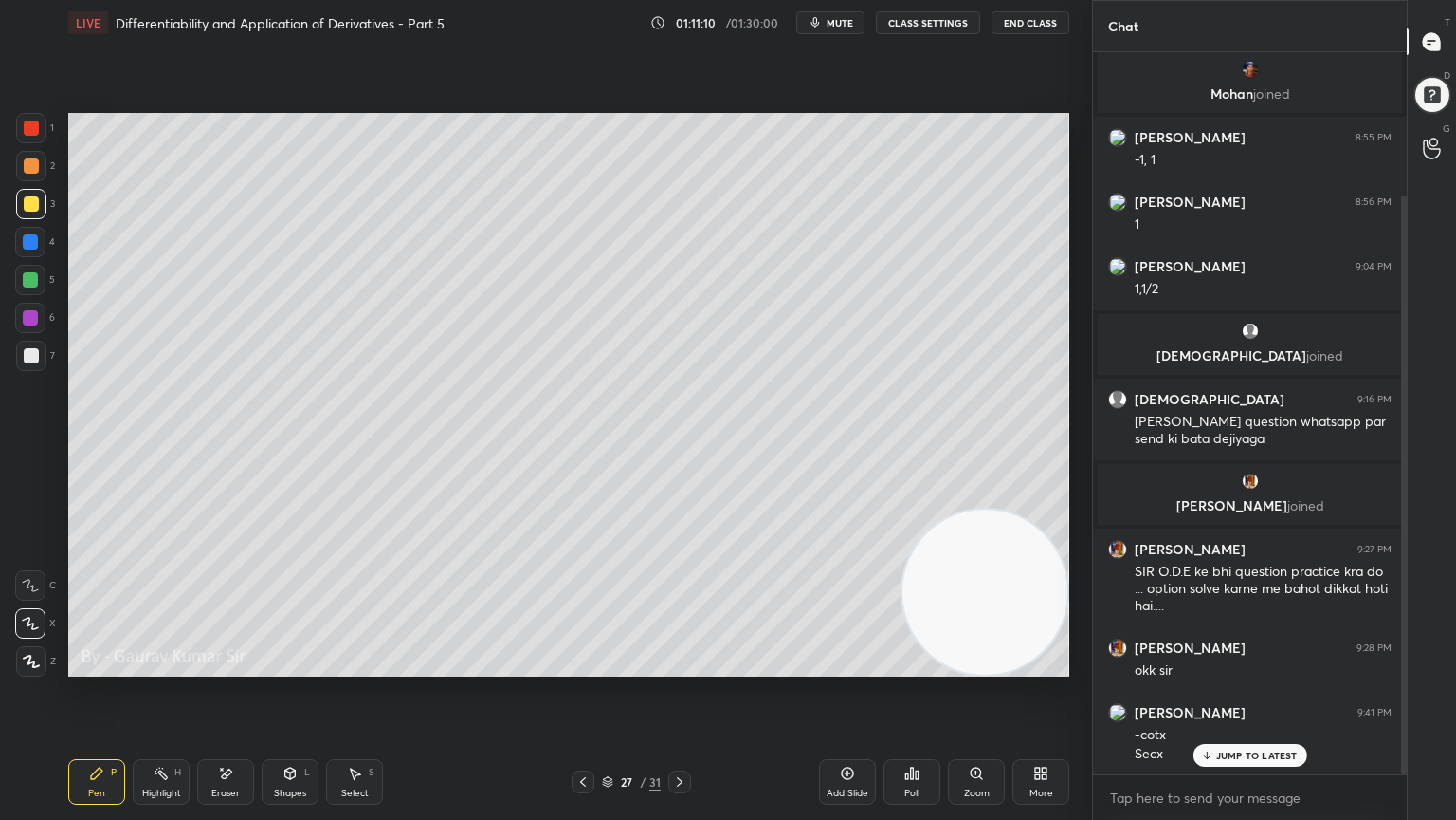
click at [225, 666] on div "Eraser" at bounding box center [225, 781] width 57 height 45
click at [578, 666] on icon at bounding box center [583, 782] width 15 height 15
click at [100, 666] on div "Pen" at bounding box center [97, 793] width 17 height 10
click at [30, 279] on div at bounding box center [31, 280] width 15 height 15
click at [679, 666] on icon at bounding box center [680, 782] width 15 height 15
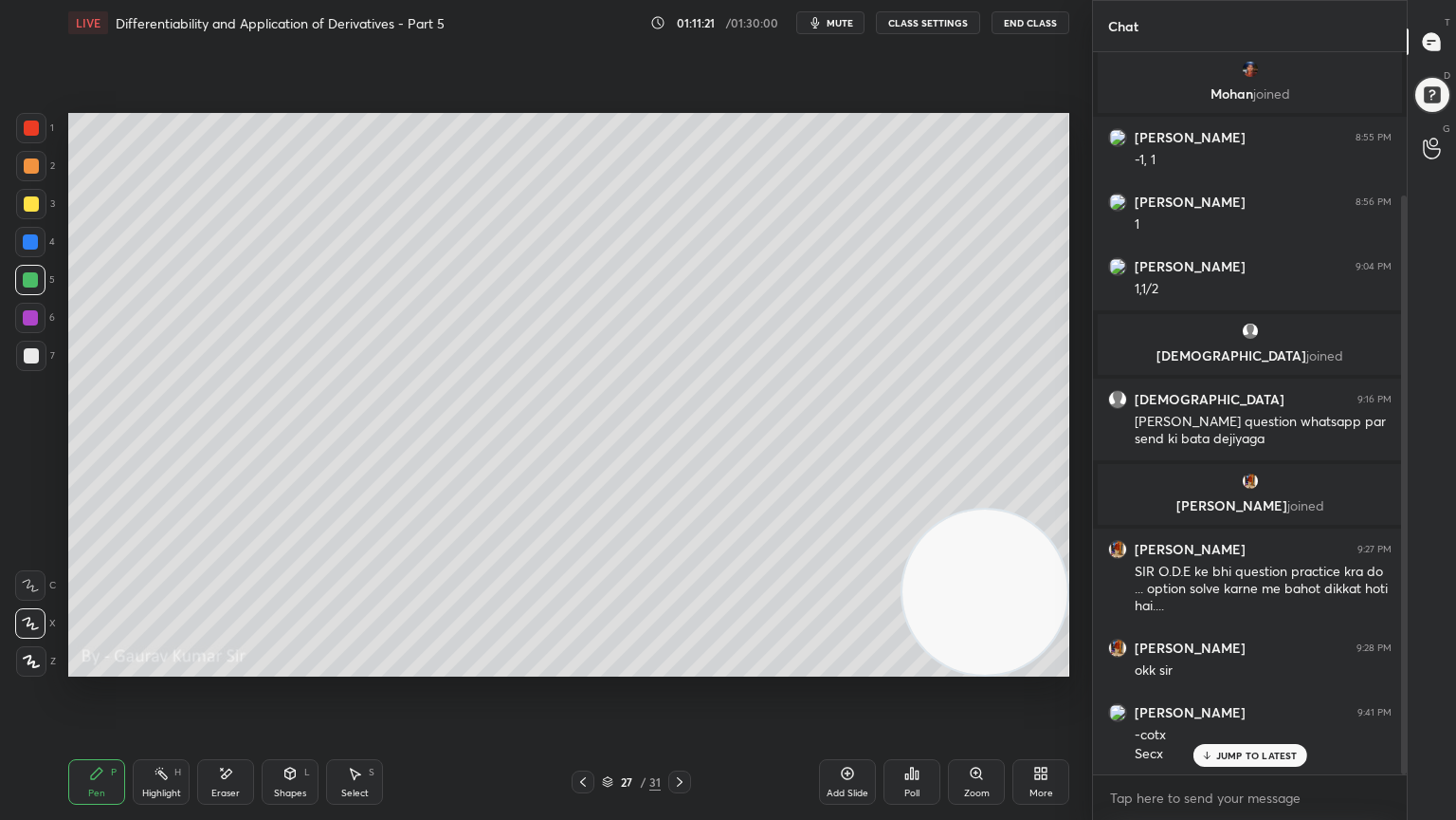
click at [680, 666] on icon at bounding box center [680, 782] width 6 height 10
click at [35, 206] on div at bounding box center [32, 204] width 15 height 15
click at [224, 666] on icon at bounding box center [226, 773] width 11 height 10
click at [93, 666] on icon at bounding box center [97, 773] width 12 height 12
click at [35, 322] on div at bounding box center [31, 317] width 15 height 15
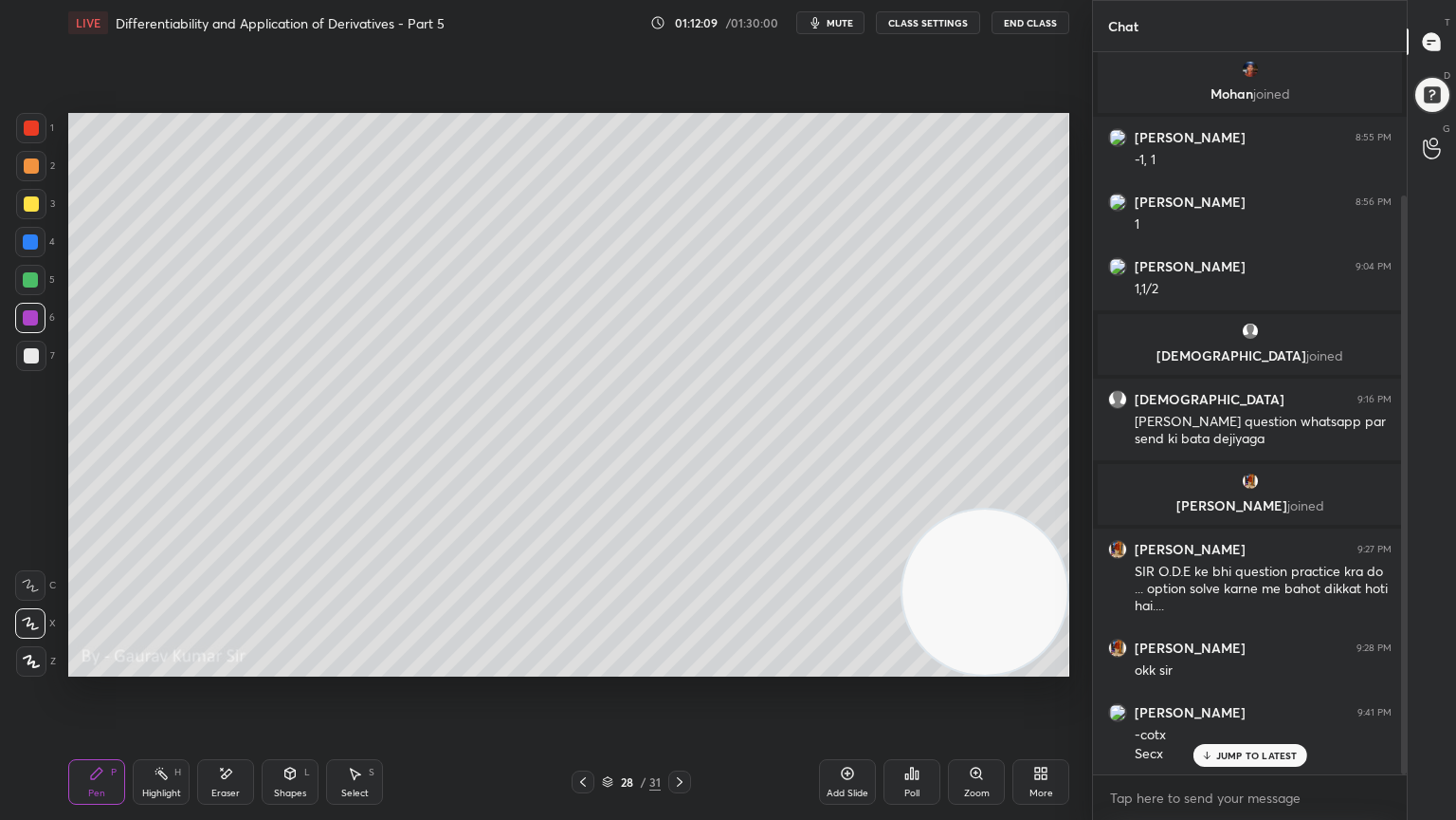
click at [235, 666] on div "Eraser" at bounding box center [225, 781] width 57 height 45
click at [115, 666] on div "Pen P" at bounding box center [96, 781] width 57 height 45
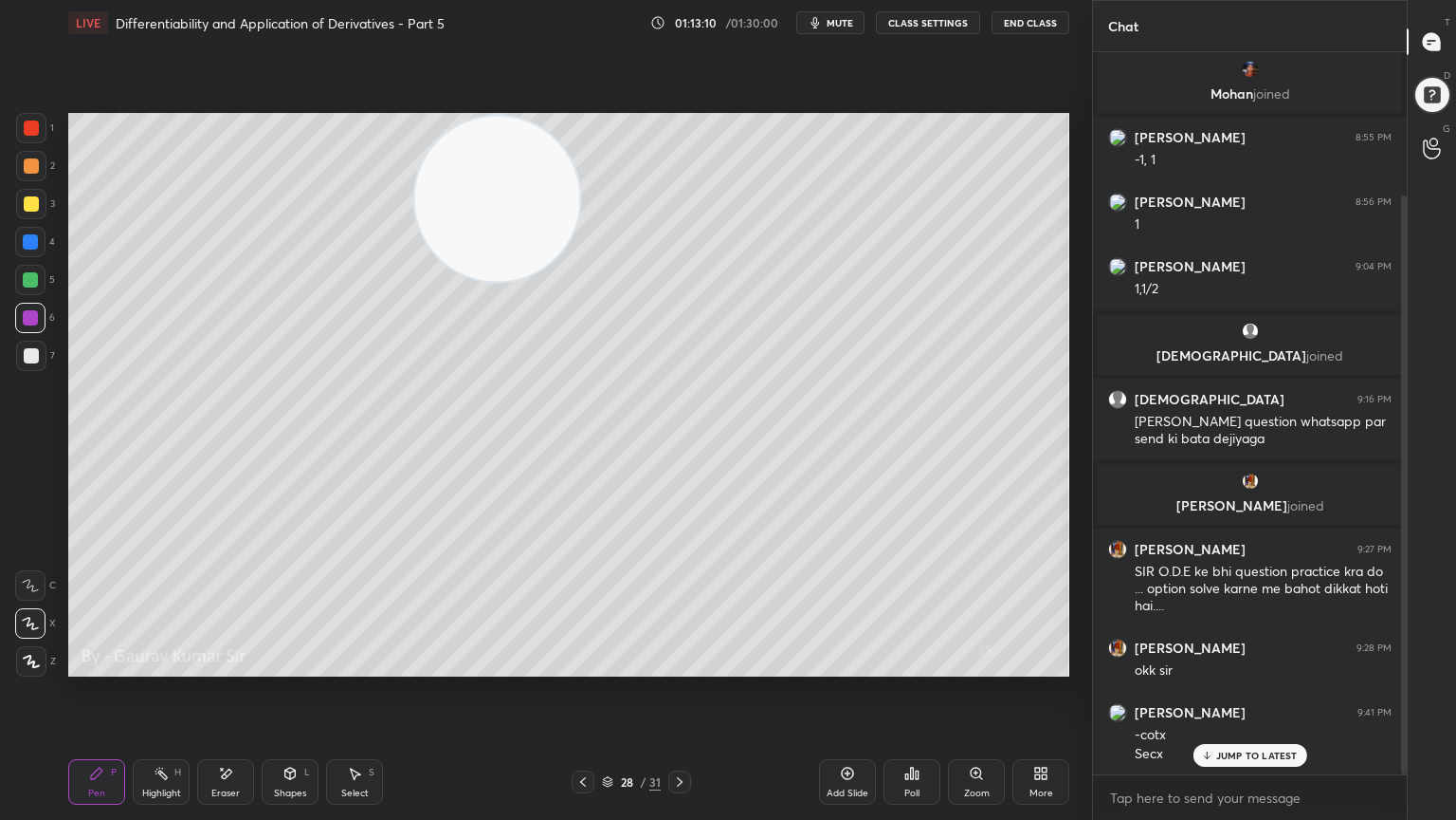
click at [233, 666] on div "Eraser" at bounding box center [225, 781] width 57 height 45
click at [99, 666] on div "Pen P" at bounding box center [96, 781] width 57 height 45
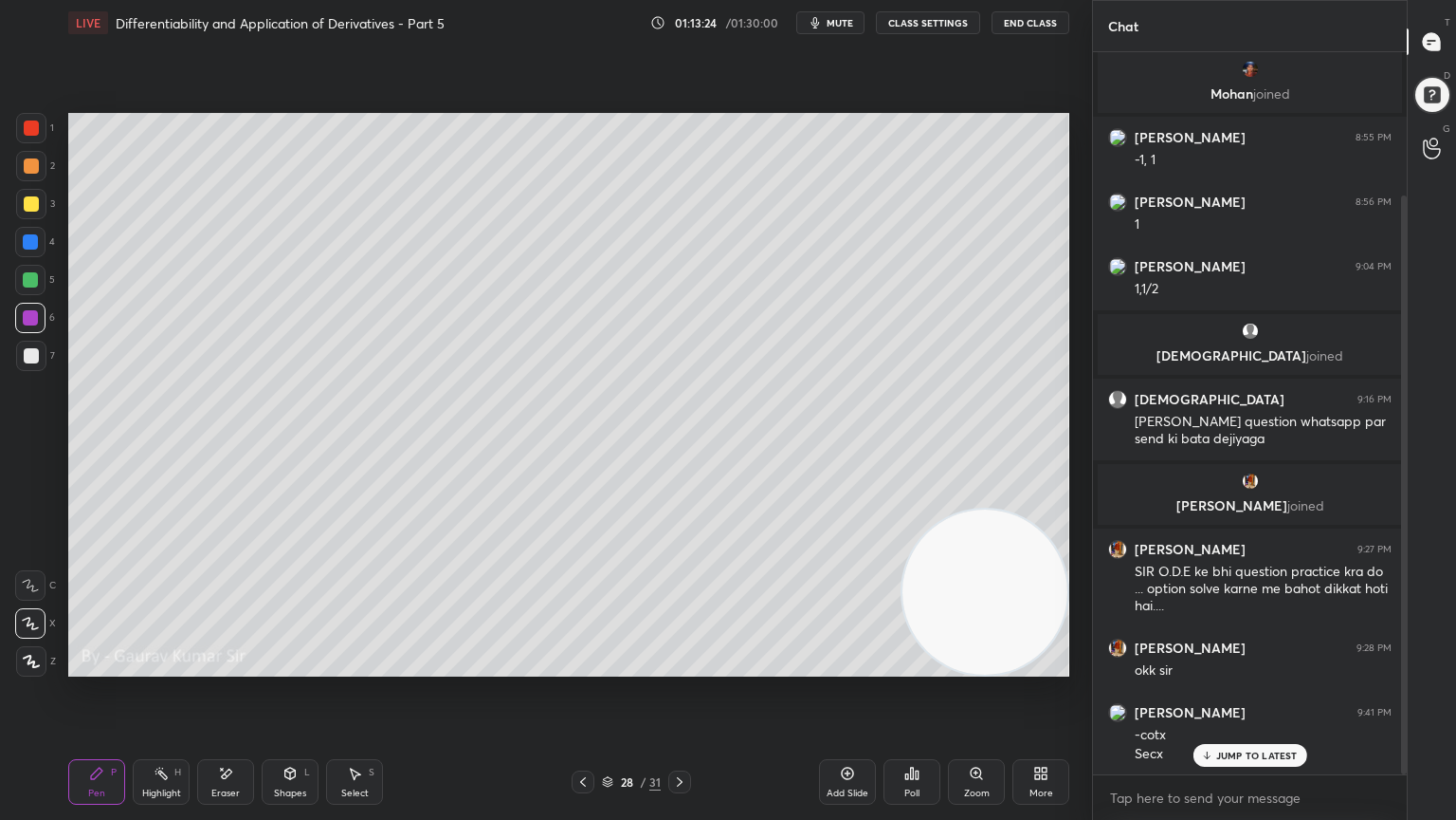
click at [740, 666] on div "Pen P Highlight H Eraser Shapes L Select S 28 / 31 Add Slide Poll Zoom More" at bounding box center [568, 782] width 1002 height 76
click at [673, 666] on icon at bounding box center [680, 782] width 15 height 15
click at [577, 666] on icon at bounding box center [583, 782] width 15 height 15
click at [681, 666] on icon at bounding box center [680, 782] width 6 height 10
click at [982, 617] on video at bounding box center [985, 592] width 165 height 165
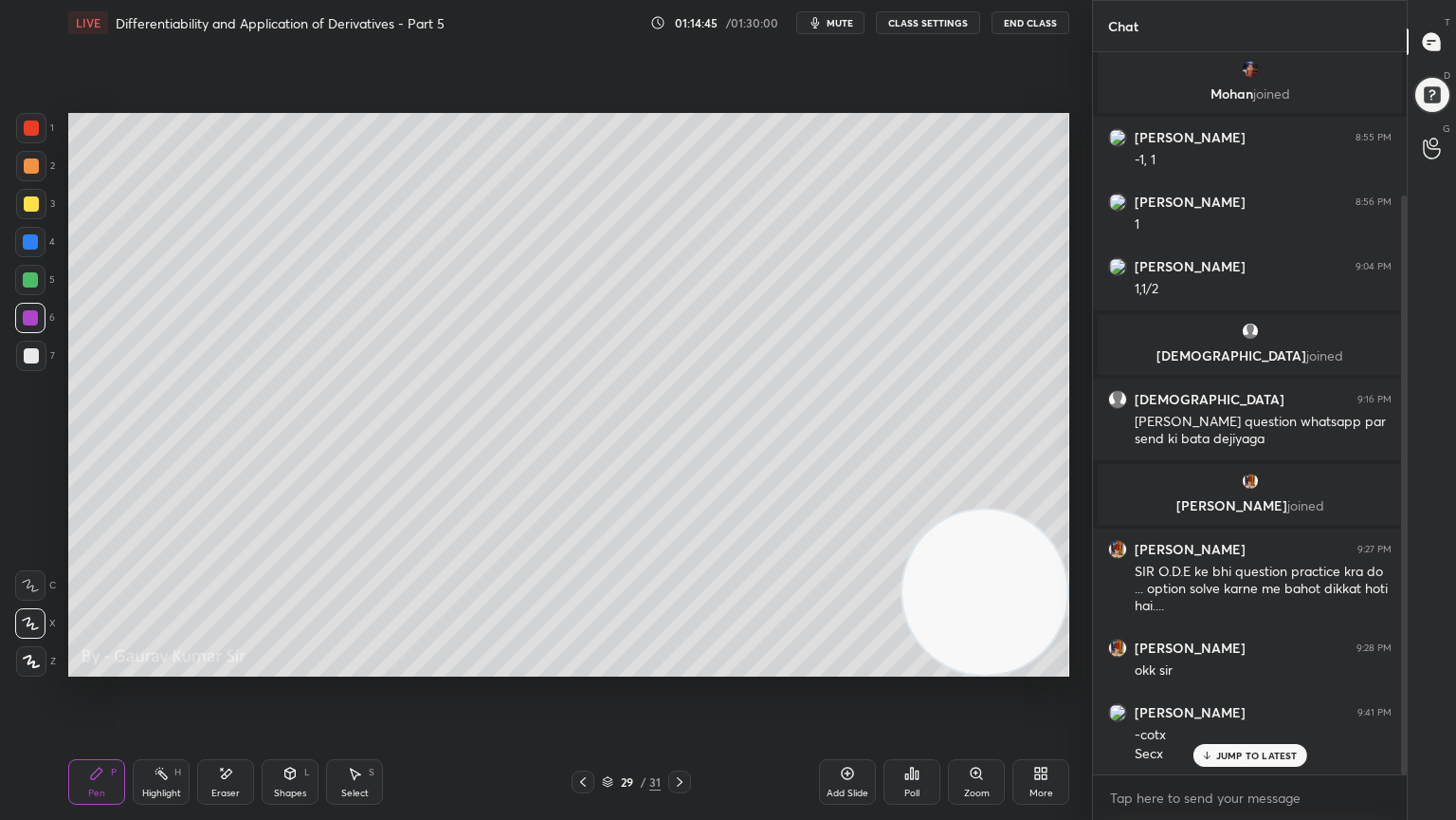
click at [684, 666] on icon at bounding box center [680, 782] width 15 height 15
click at [28, 164] on div at bounding box center [32, 166] width 15 height 15
click at [234, 666] on div "Eraser" at bounding box center [225, 781] width 57 height 45
click at [95, 666] on div "Pen" at bounding box center [97, 793] width 17 height 10
click at [26, 284] on div at bounding box center [31, 280] width 15 height 15
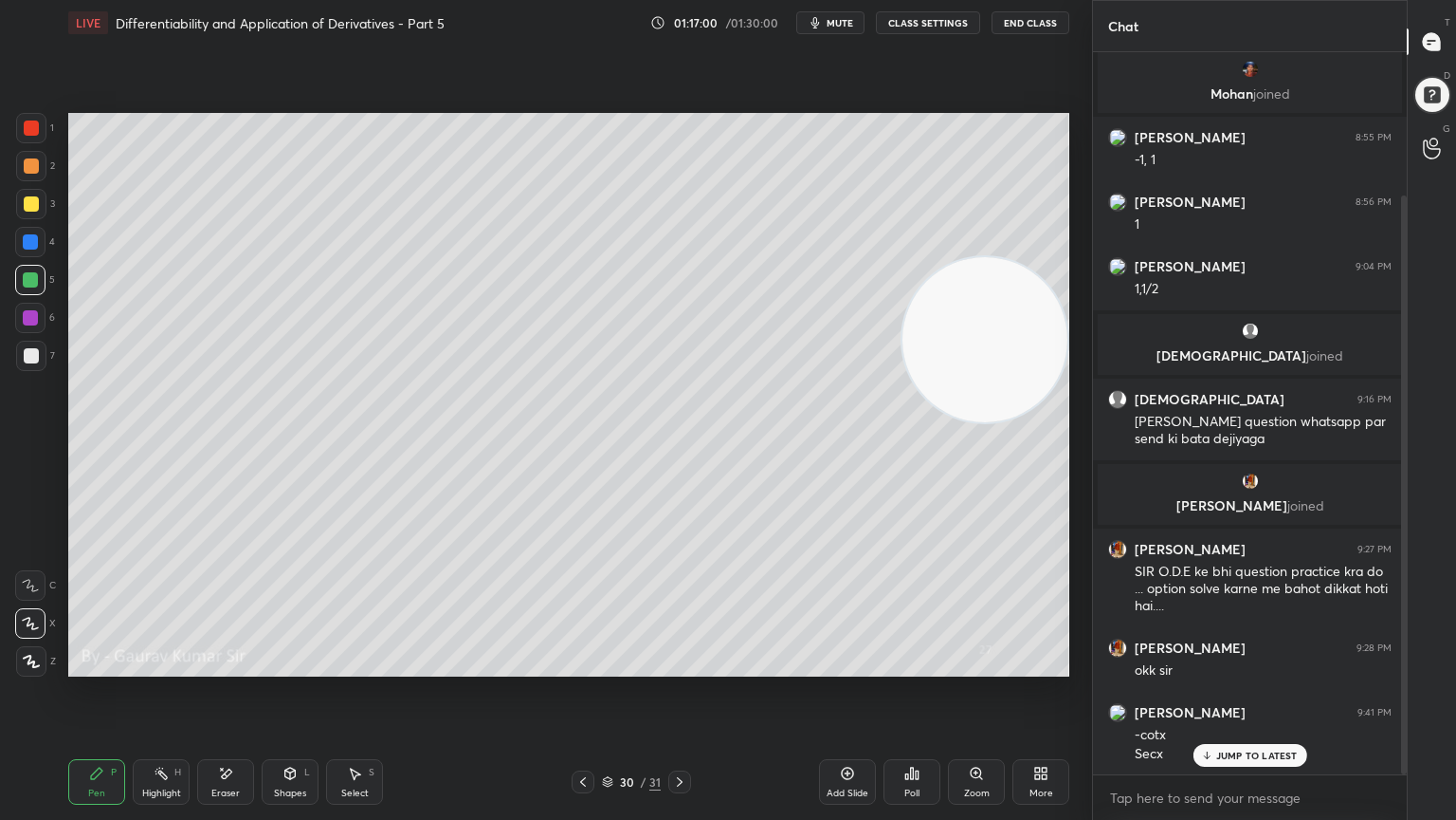
drag, startPoint x: 948, startPoint y: 617, endPoint x: 995, endPoint y: 202, distance: 417.7
click at [995, 257] on video at bounding box center [985, 340] width 165 height 165
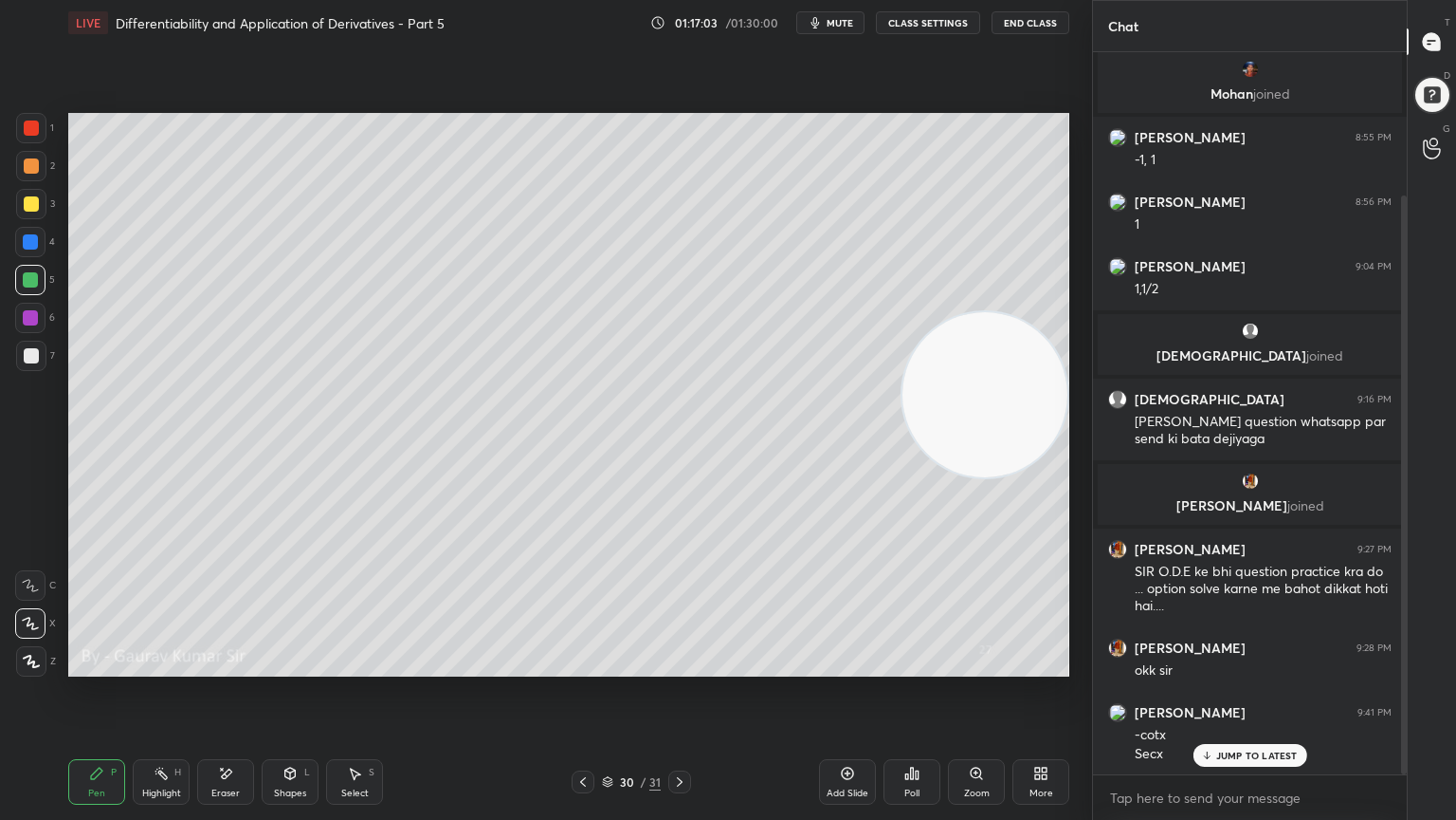
drag, startPoint x: 978, startPoint y: 198, endPoint x: 956, endPoint y: 597, distance: 399.6
click at [956, 478] on video at bounding box center [985, 394] width 165 height 165
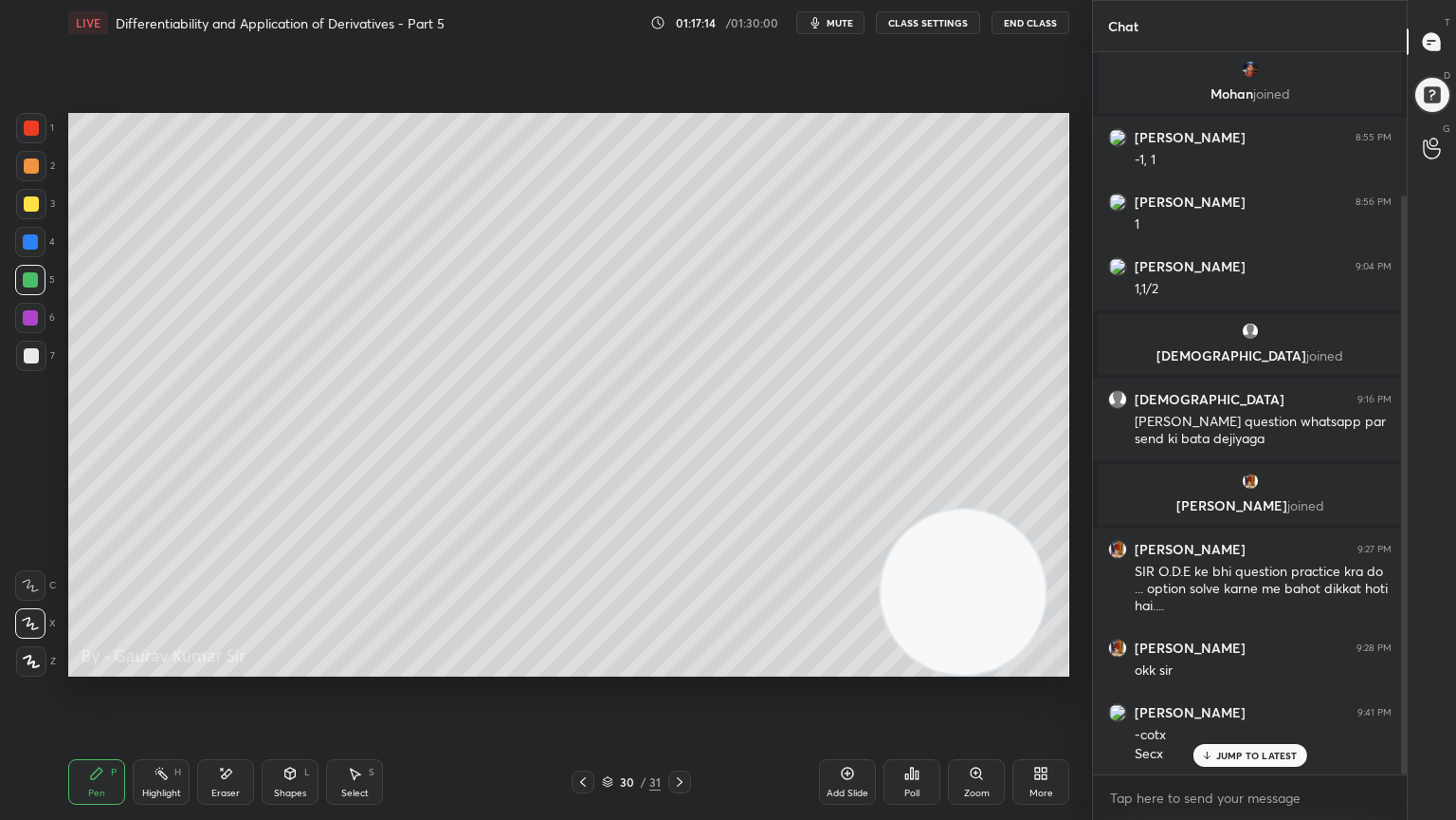
click at [1027, 30] on button "End Class" at bounding box center [1030, 23] width 78 height 23
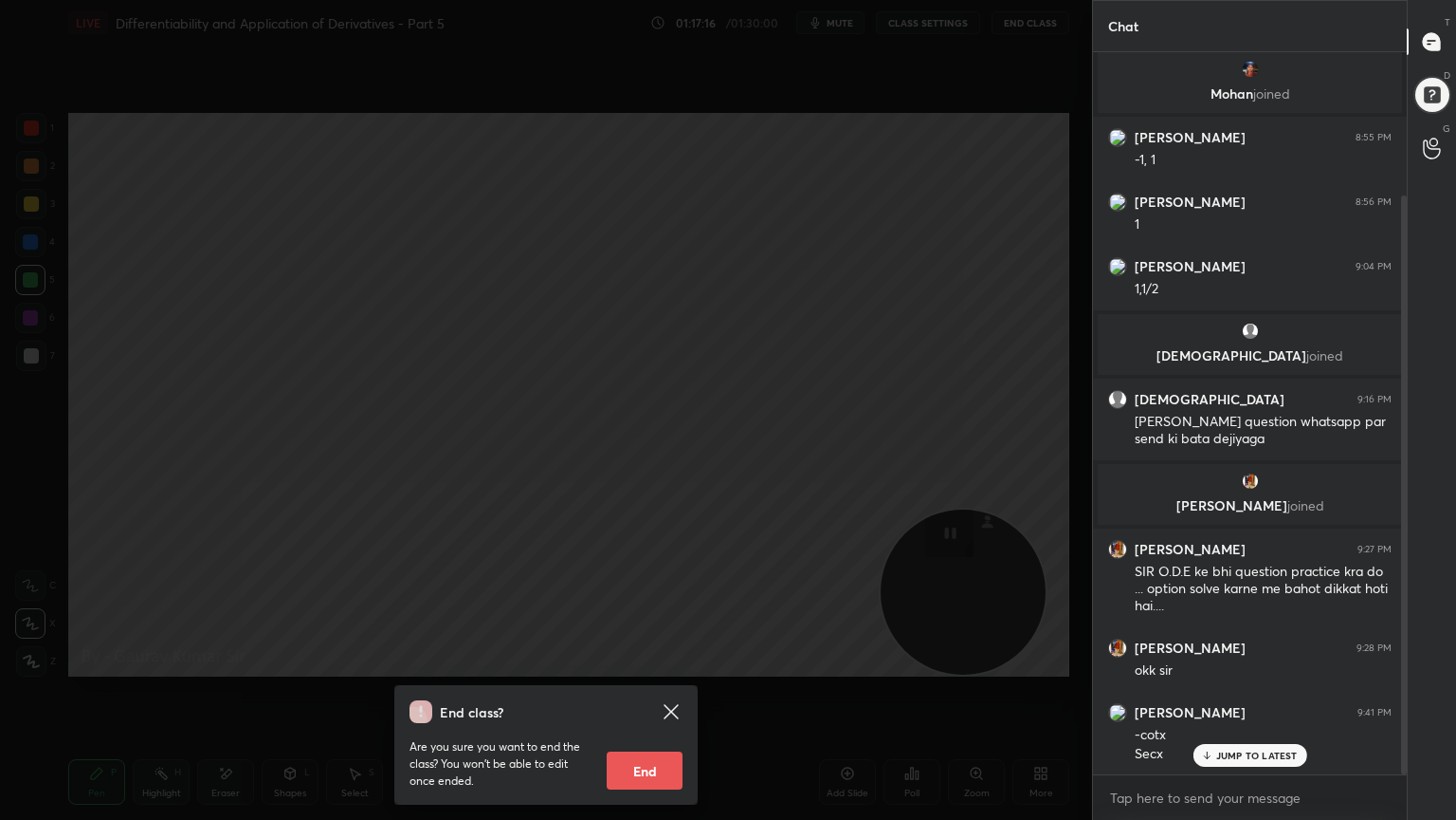
click at [655, 666] on button "End" at bounding box center [644, 770] width 76 height 38
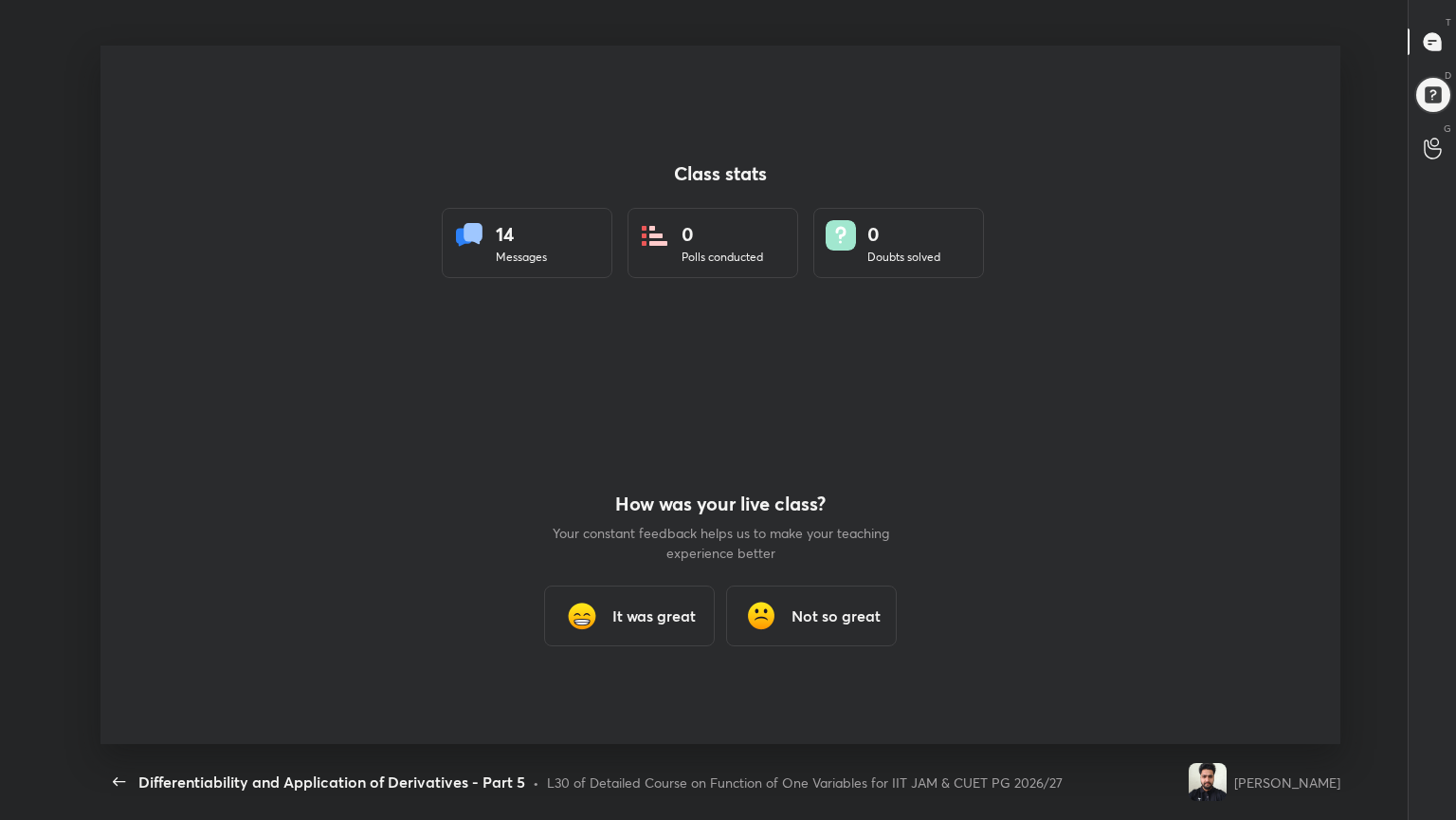
scroll to position [0, 0]
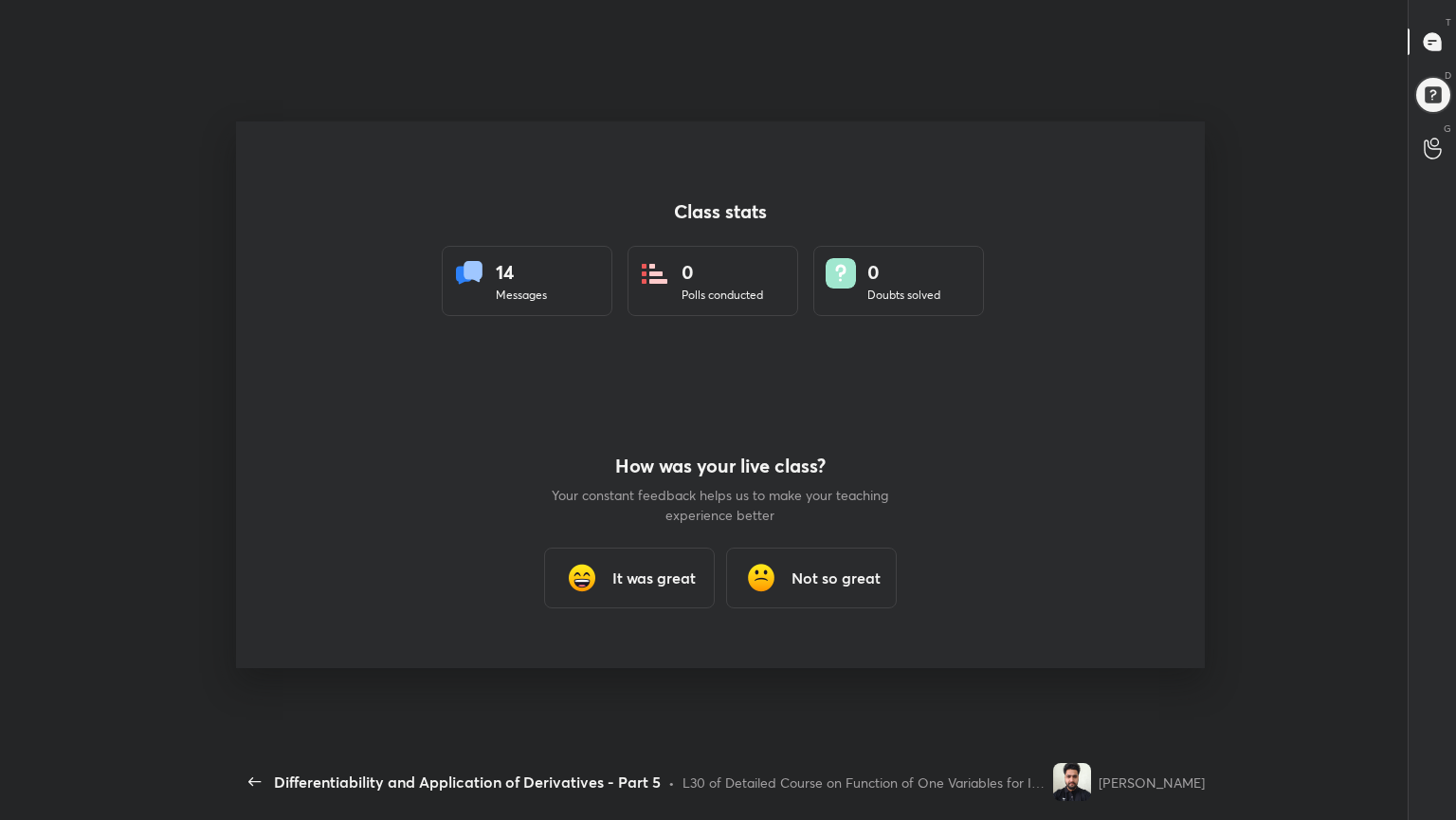
type textarea "x"
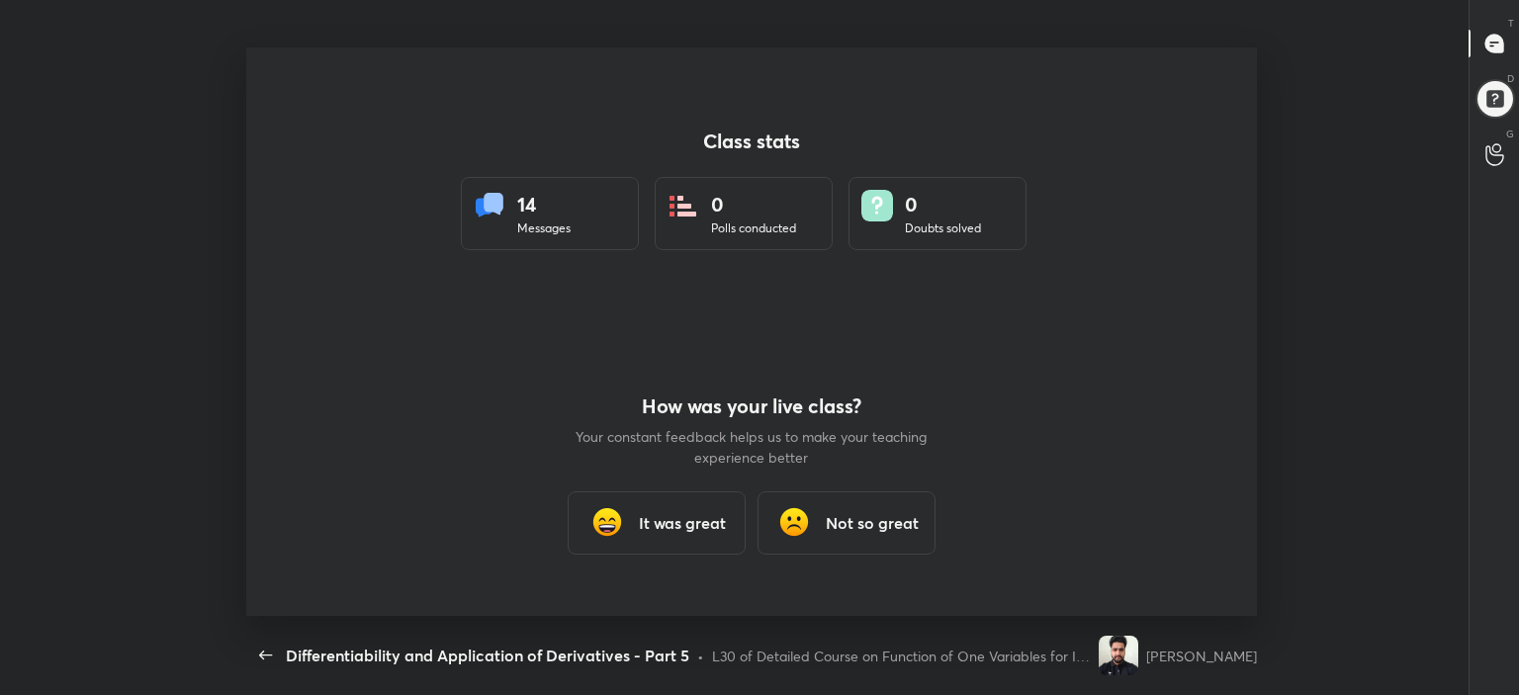
scroll to position [98351, 97417]
